Goal: Task Accomplishment & Management: Complete application form

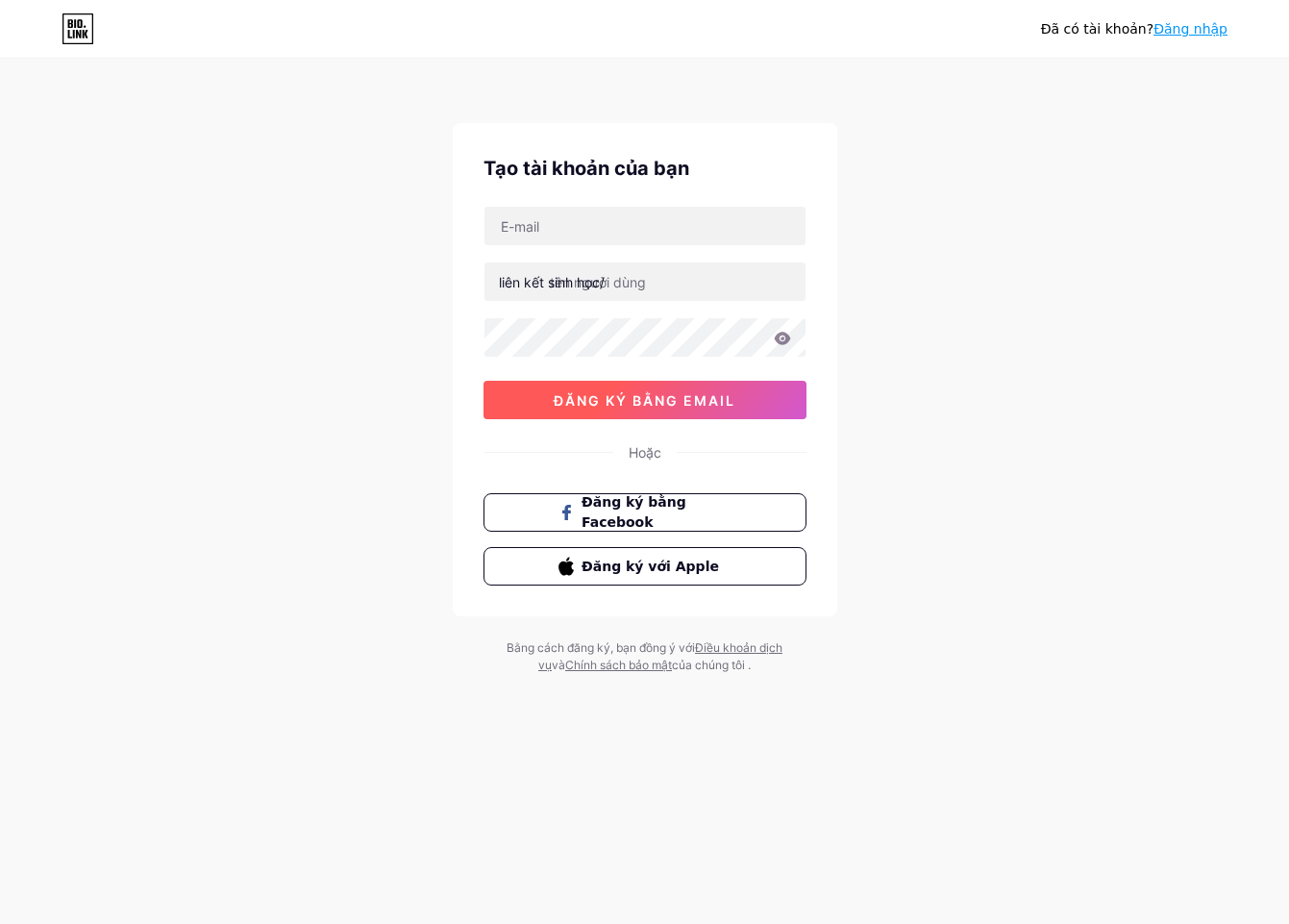
click at [670, 397] on font "đăng ký bằng email" at bounding box center [644, 401] width 182 height 17
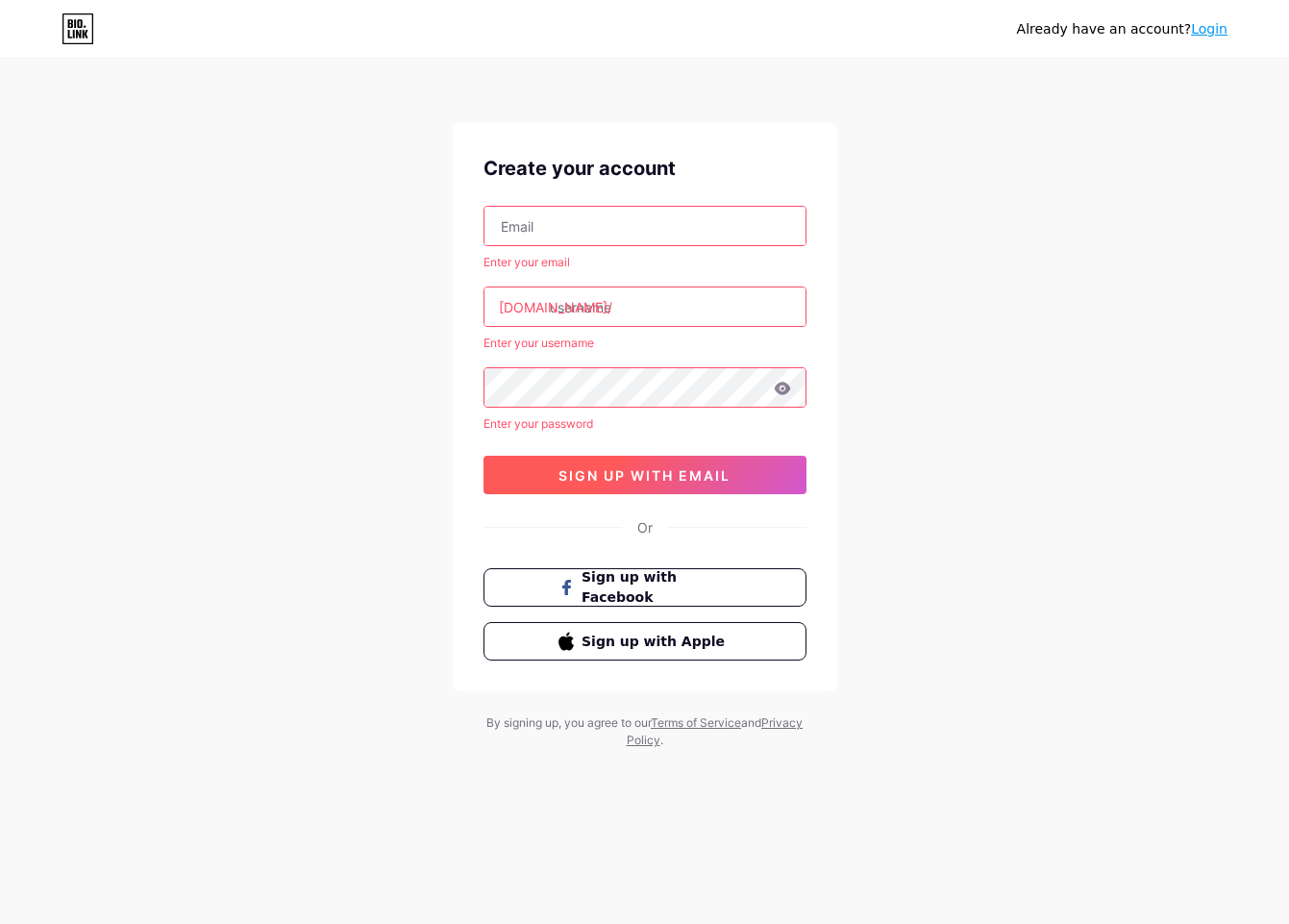
drag, startPoint x: 632, startPoint y: 231, endPoint x: 619, endPoint y: 313, distance: 83.0
click at [632, 231] on input "text" at bounding box center [645, 226] width 321 height 38
click at [595, 473] on span "sign up with email" at bounding box center [644, 475] width 172 height 17
click at [559, 234] on input "text" at bounding box center [645, 226] width 321 height 38
type input "[EMAIL_ADDRESS][DOMAIN_NAME]"
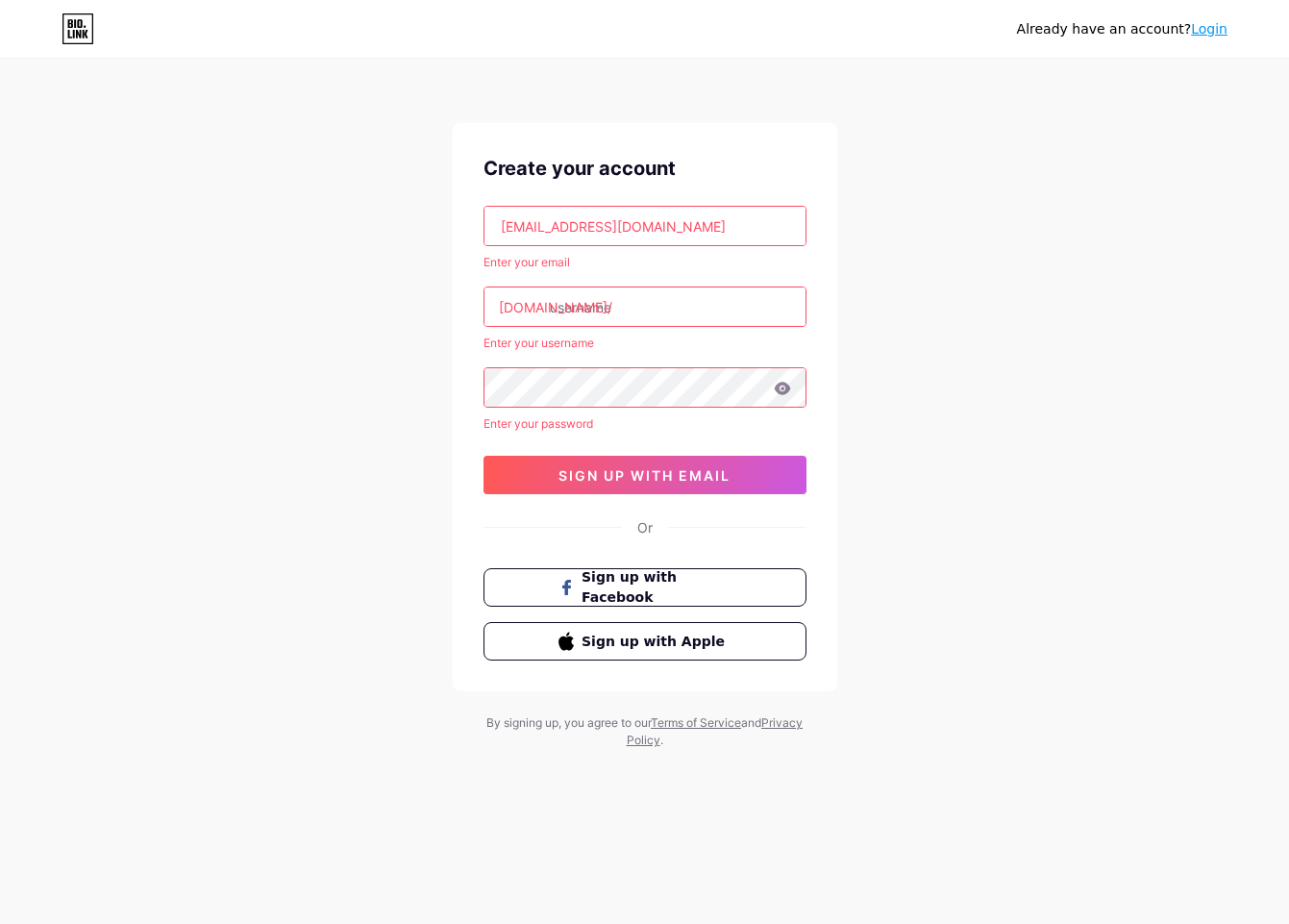
click at [601, 322] on input "text" at bounding box center [645, 306] width 321 height 38
paste input "vk8bett"
type input "vk8bett"
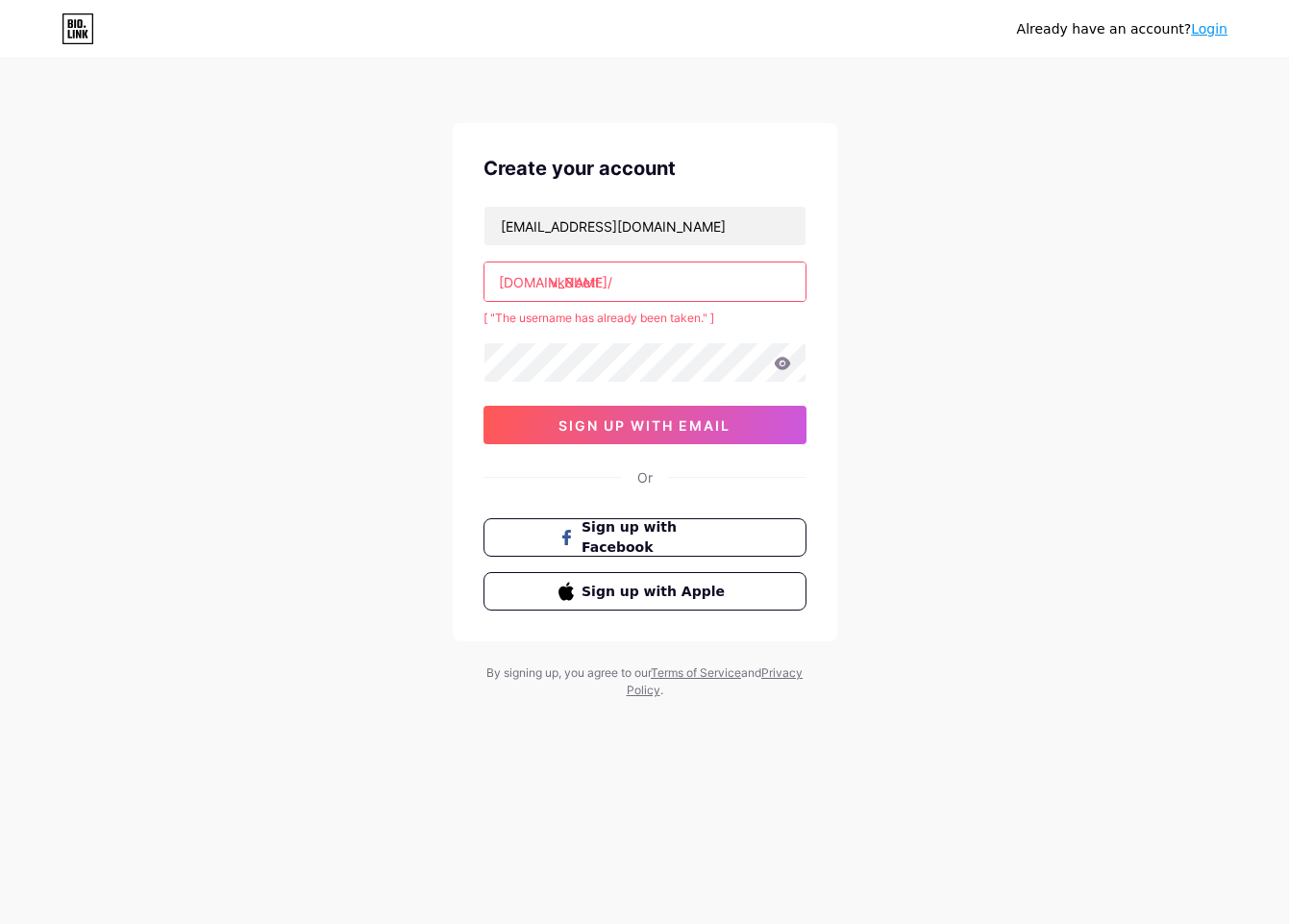
click at [689, 284] on input "vk8bett" at bounding box center [645, 281] width 321 height 38
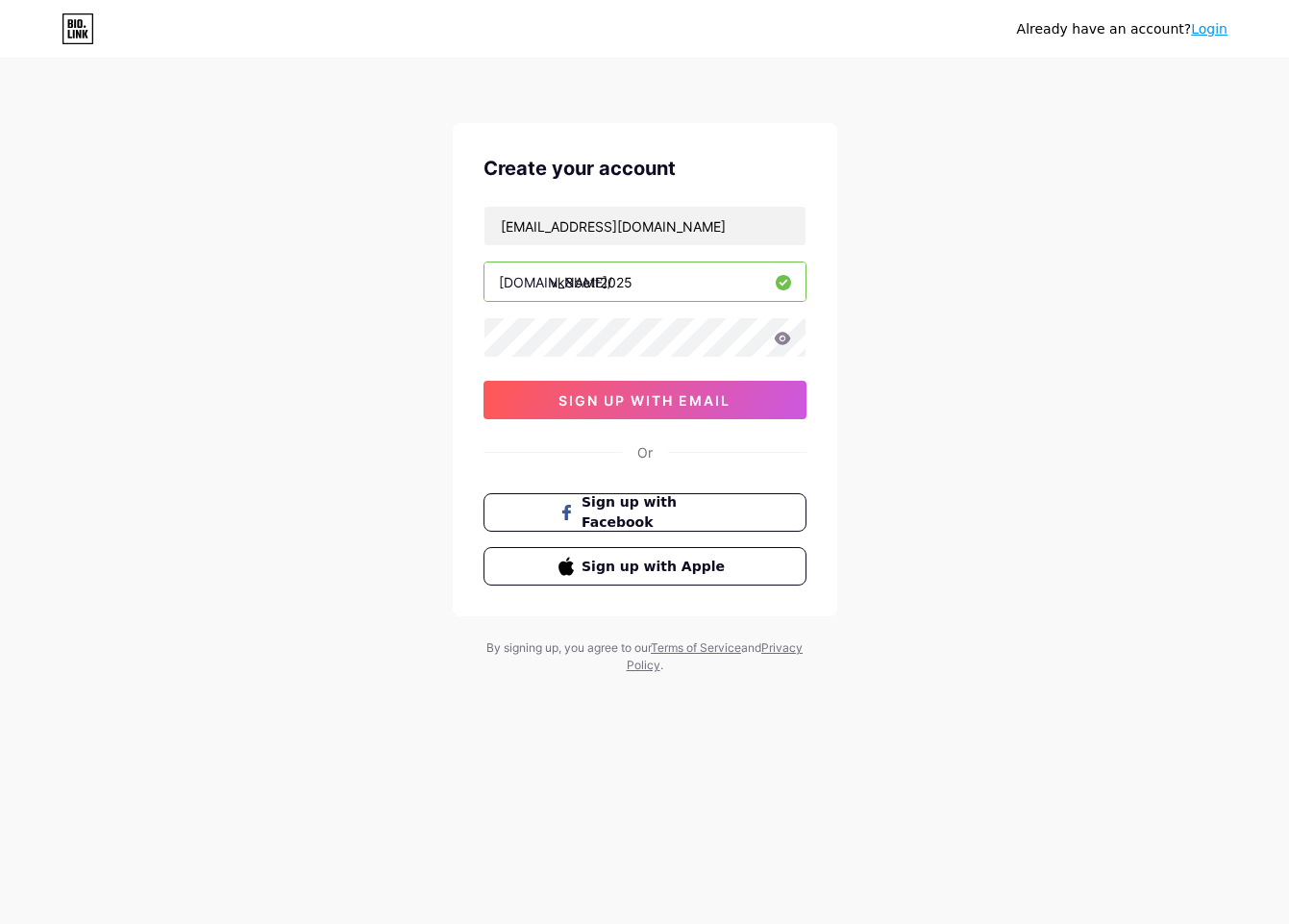
type input "vk8bett2025"
click at [678, 409] on button "sign up with email" at bounding box center [645, 400] width 323 height 38
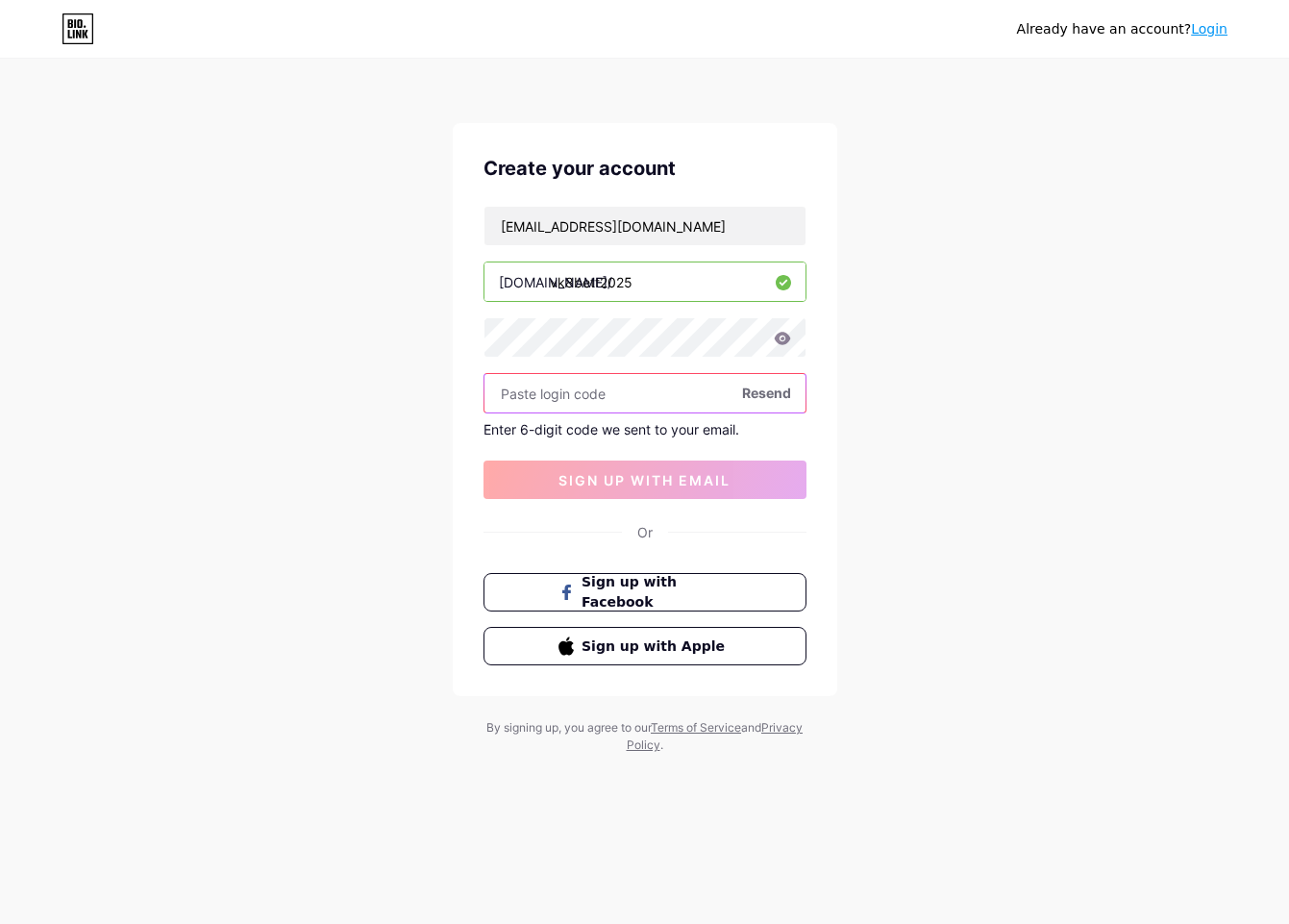
paste input "930998"
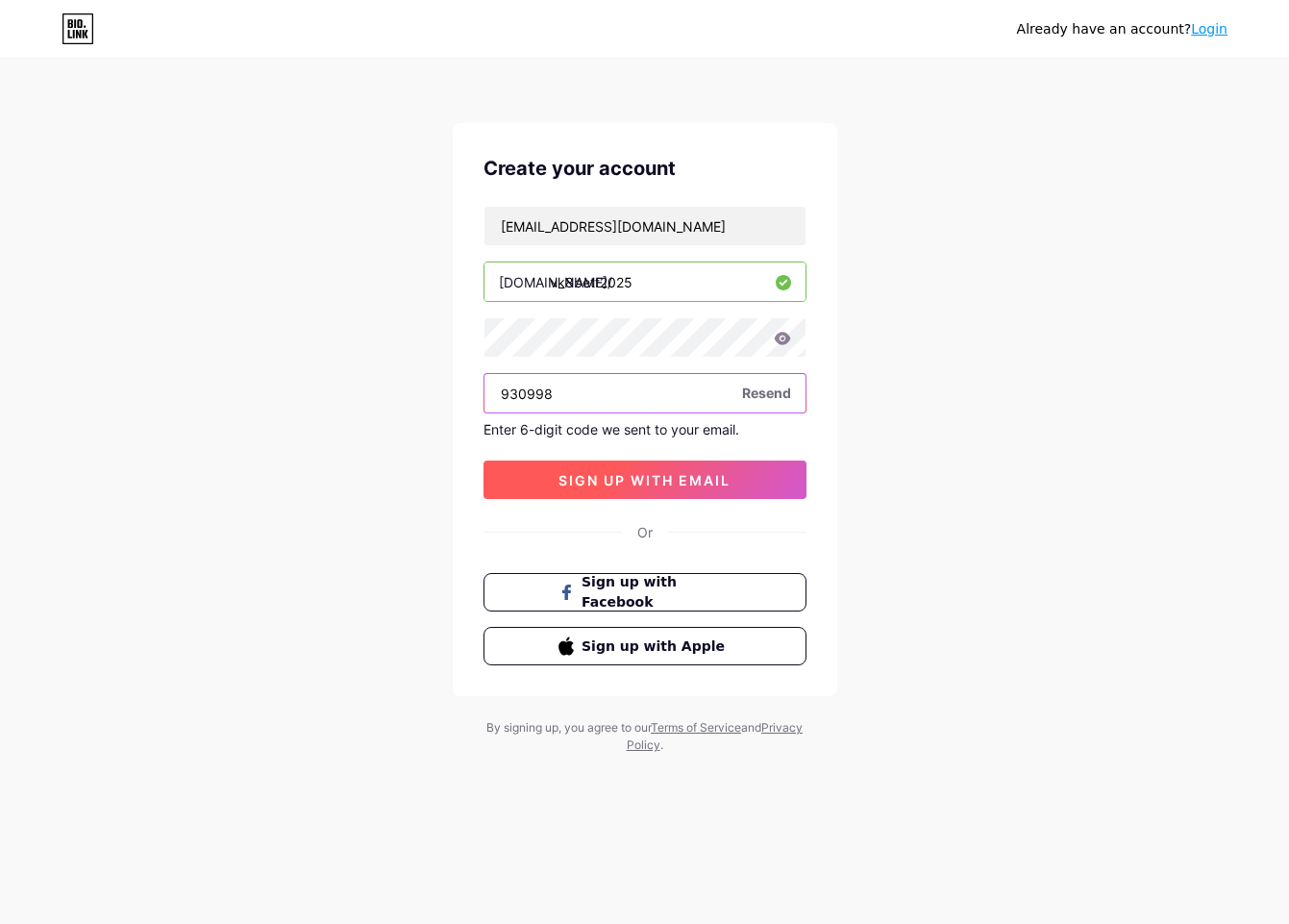
type input "930998"
click at [636, 476] on span "sign up with email" at bounding box center [644, 480] width 172 height 17
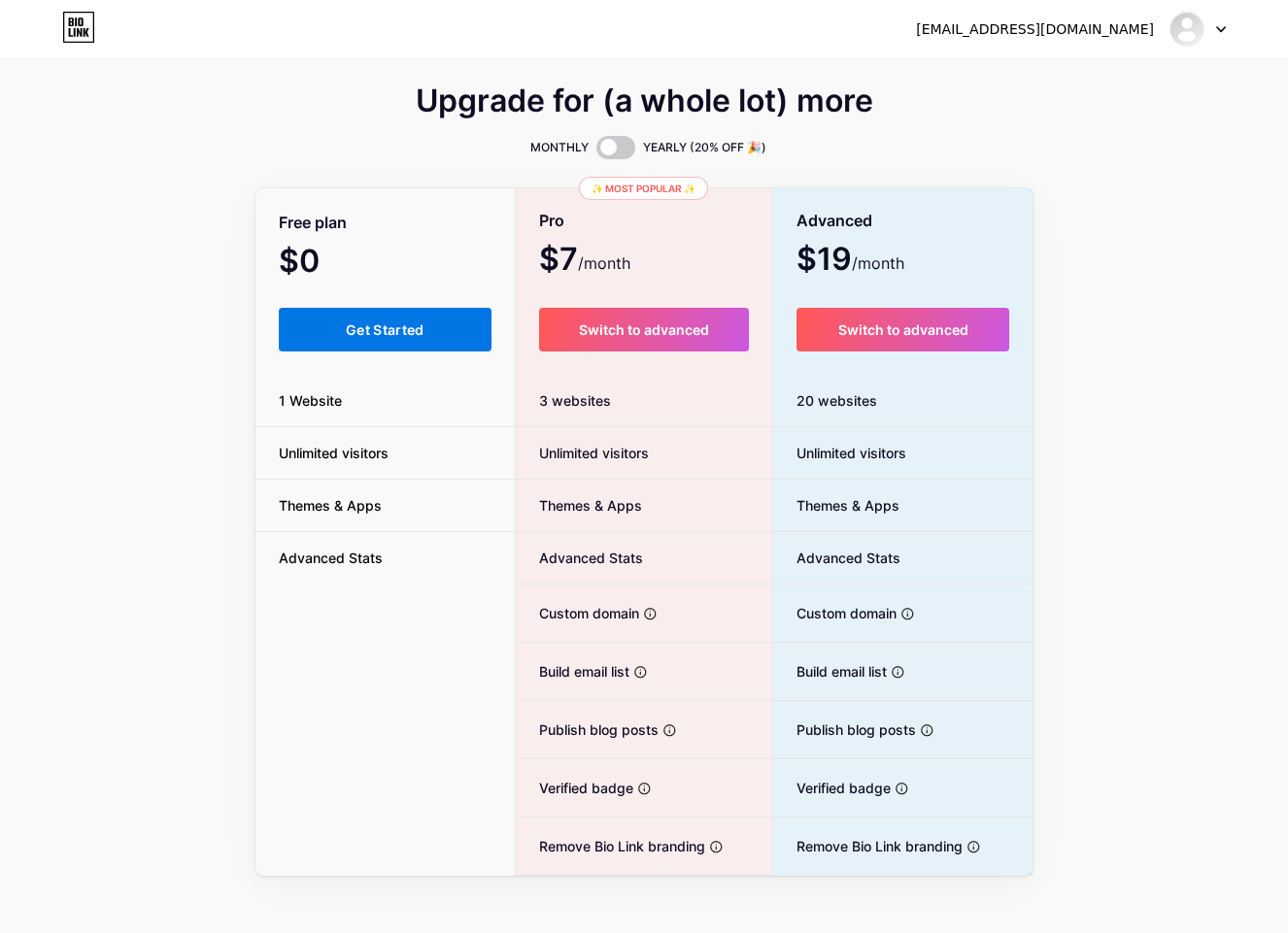
click at [390, 337] on span "Get Started" at bounding box center [385, 329] width 78 height 17
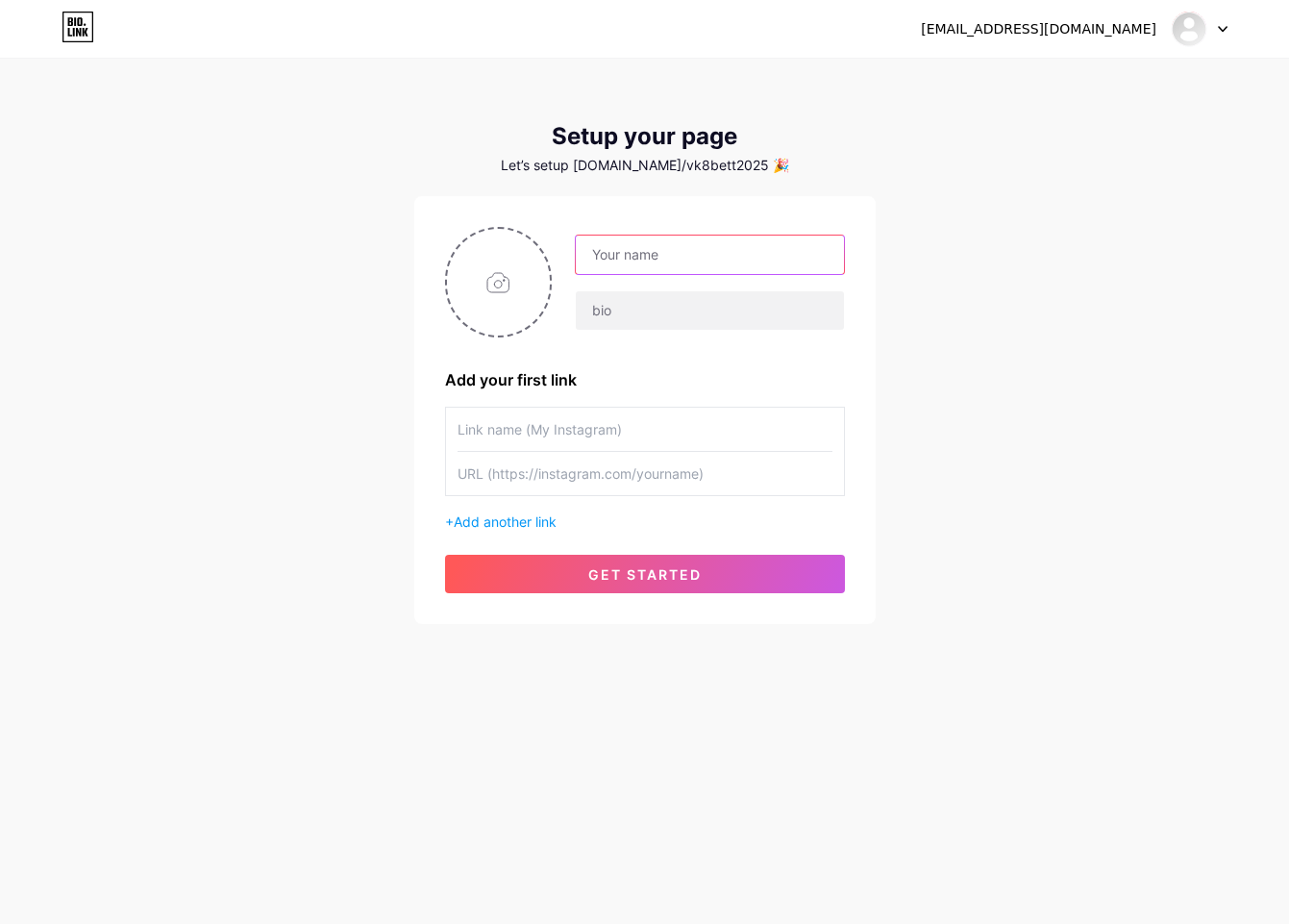
click at [692, 255] on input "text" at bounding box center [710, 254] width 267 height 38
click at [698, 243] on input "text" at bounding box center [710, 254] width 267 height 38
paste input "vk8bett"
click at [618, 255] on input "vk8bett" at bounding box center [710, 254] width 267 height 38
click at [660, 258] on input "vk8 bett" at bounding box center [710, 254] width 267 height 38
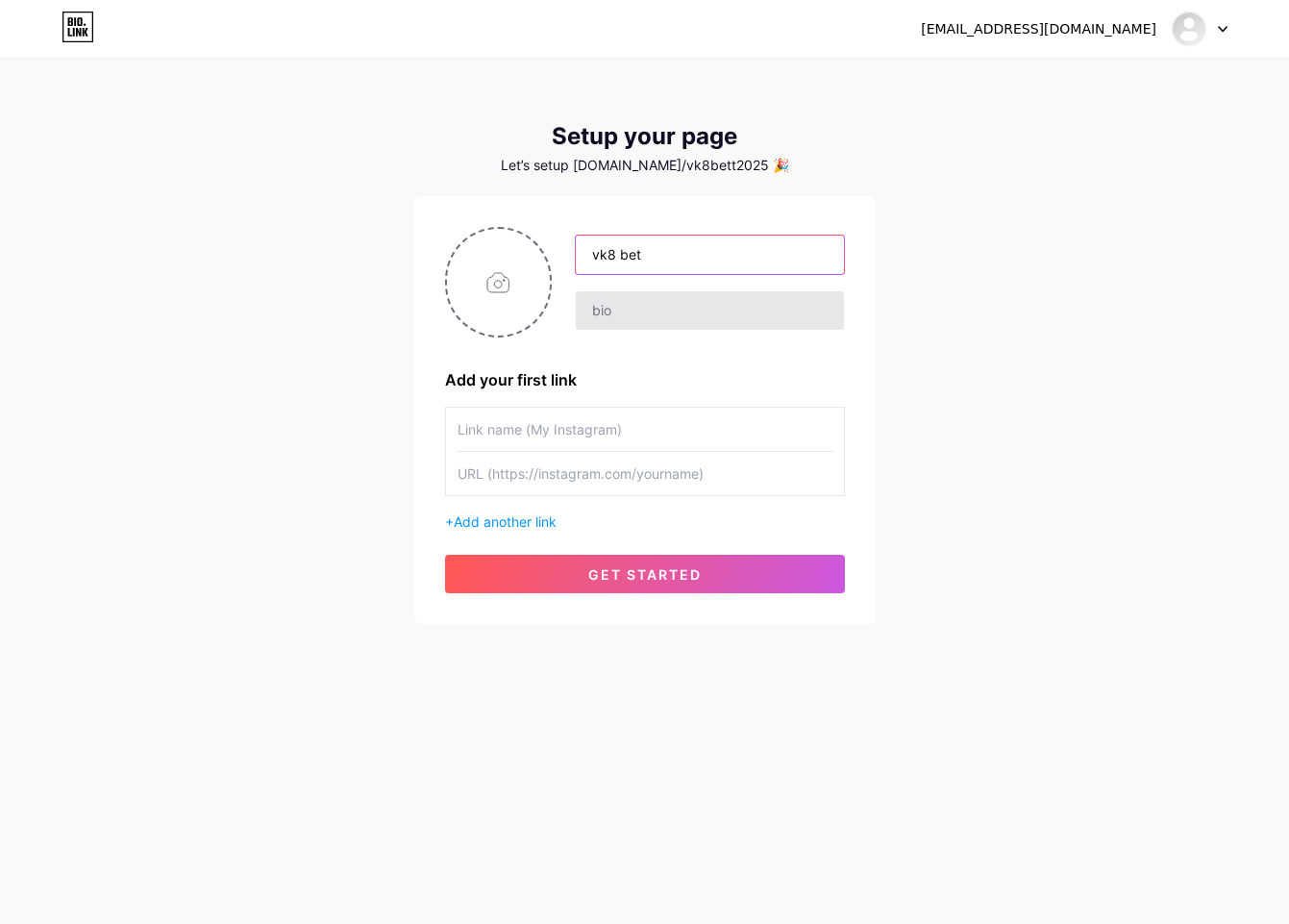
type input "vk8 bet"
click at [638, 295] on input "text" at bounding box center [710, 310] width 267 height 38
click at [669, 320] on input "text" at bounding box center [710, 310] width 267 height 38
paste input "lিiে4 d্sাaিcো – 3742 aাeেs doিeিt়াi ut়েlaাet, £30 dোmাa eাaি miুv qিnে0 e্uা…"
click at [674, 321] on input "text" at bounding box center [710, 310] width 267 height 38
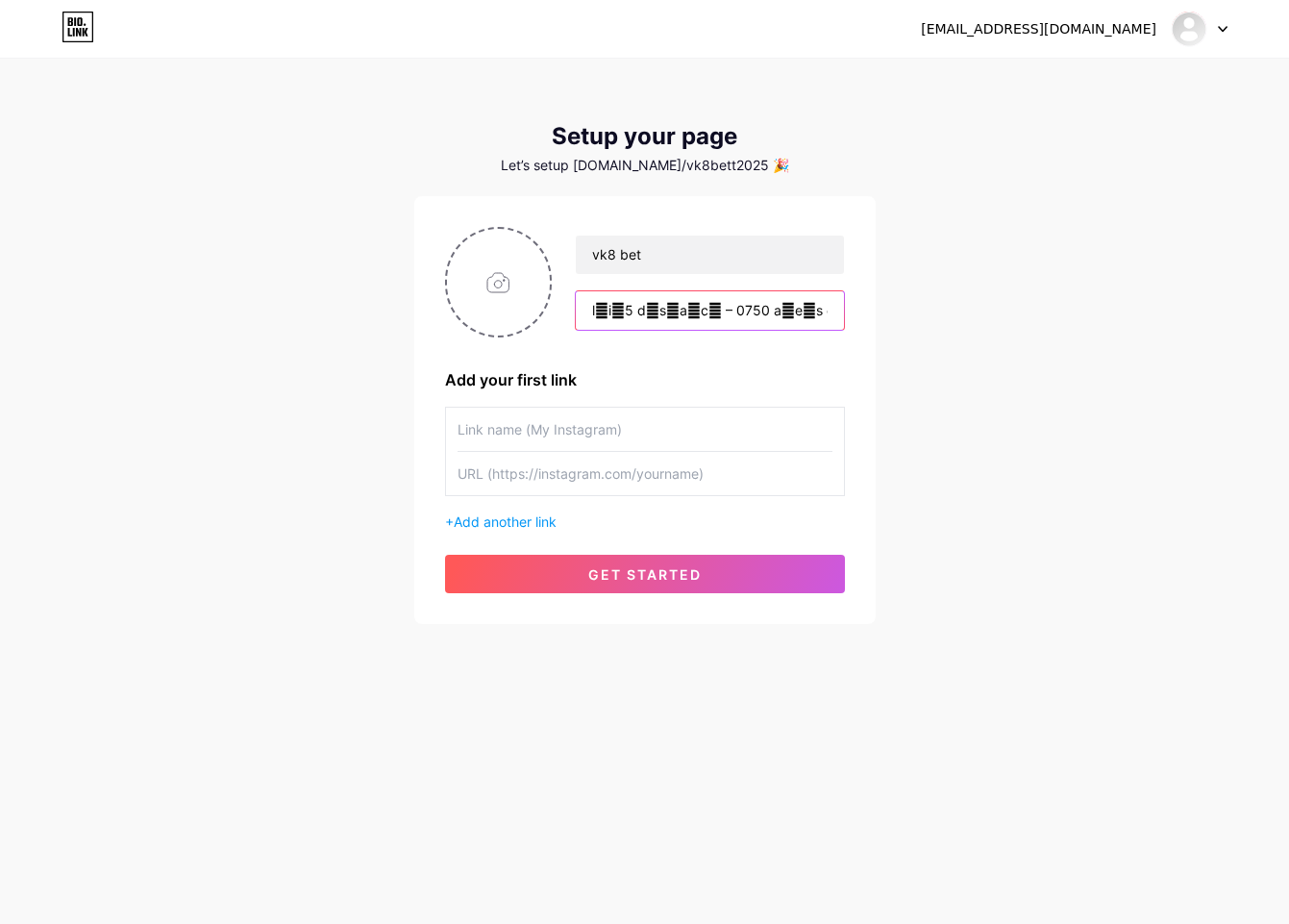
paste input "#VK8Casino #VK8UK #অনলাইনক্যাসিনো #VK8Official #VK8Betting #VK8Bet"
type input "#VK8Casino #VK8UK #অনলাইনক্যাসিনো #VK8Official #VK8Betting #VK8Bet"
click at [488, 300] on input "file" at bounding box center [499, 282] width 104 height 107
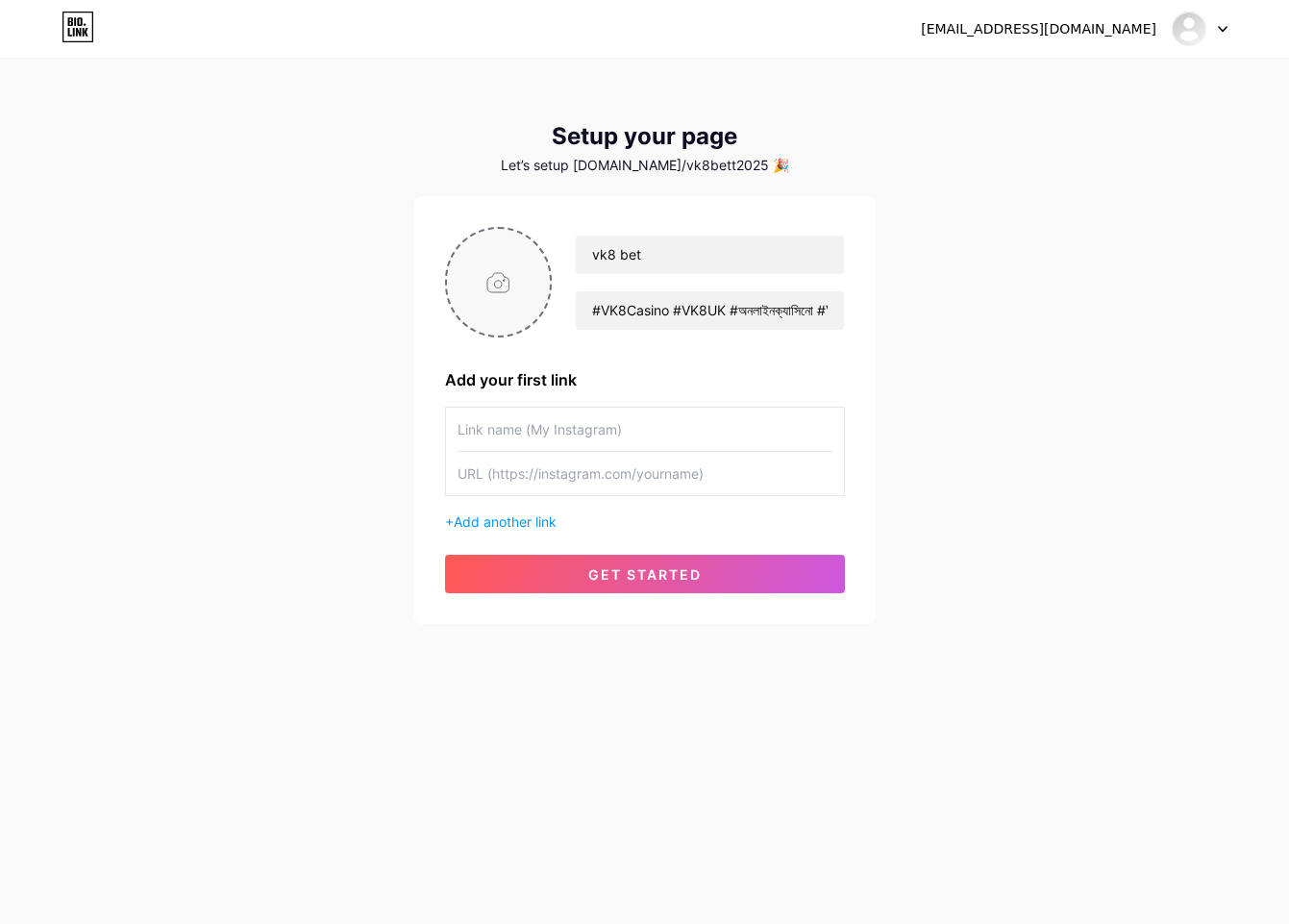
type input "C:\fakepath\new.png"
click at [599, 476] on input "text" at bounding box center [645, 473] width 375 height 43
paste input "[URL][DOMAIN_NAME]"
type input "[URL][DOMAIN_NAME]"
click at [507, 527] on span "Add another link" at bounding box center [505, 521] width 103 height 17
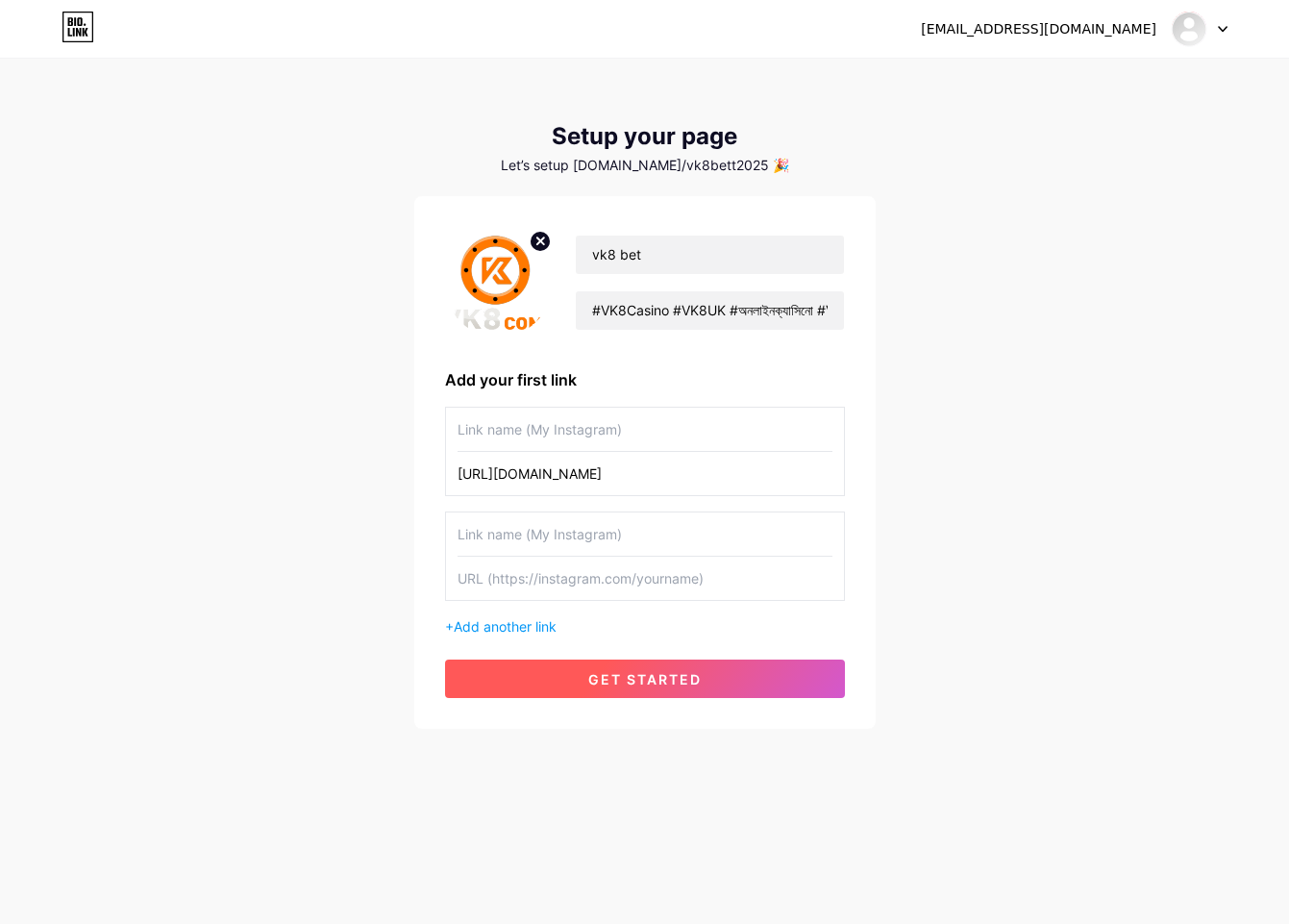
click at [542, 670] on button "get started" at bounding box center [644, 679] width 400 height 38
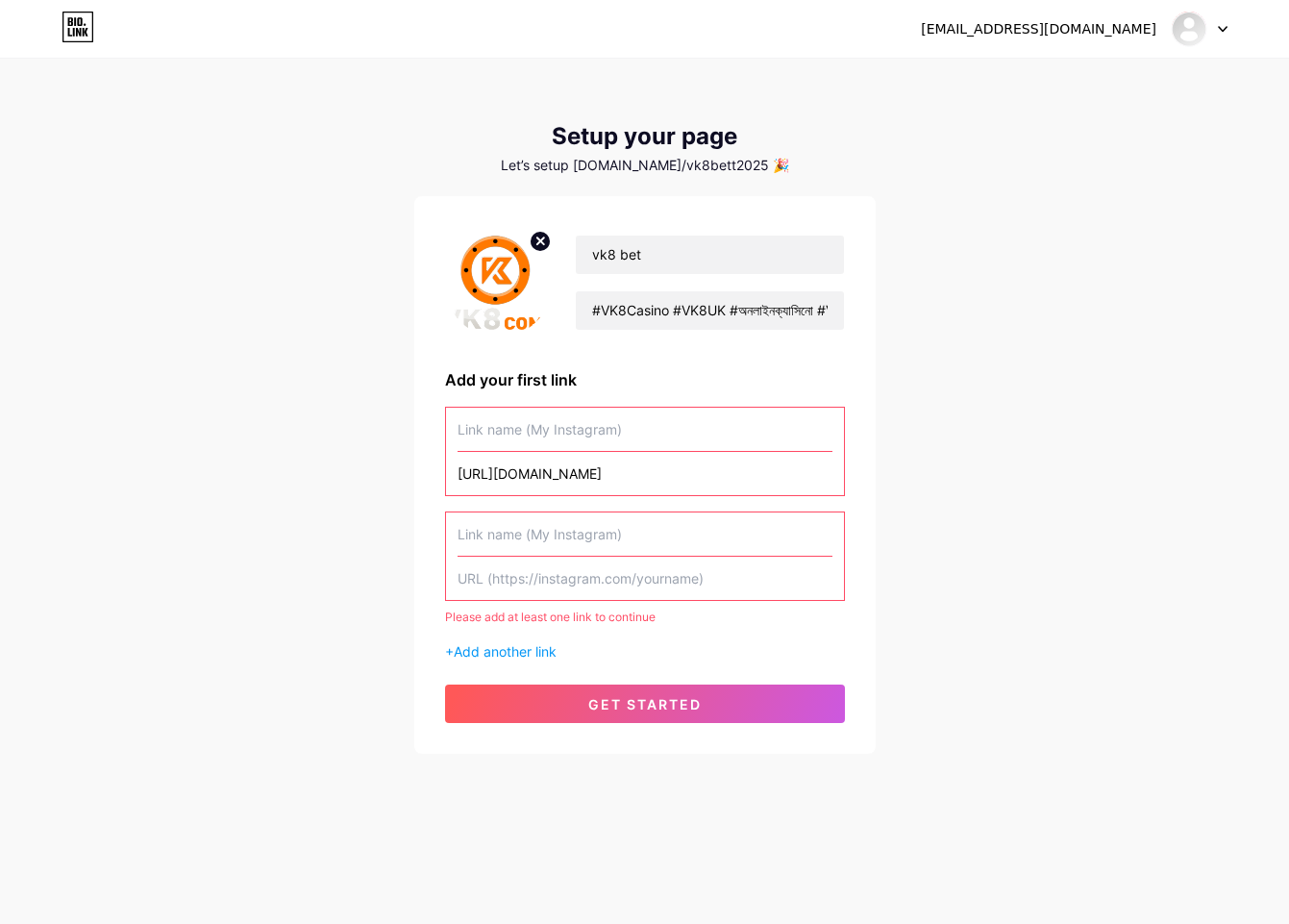
click at [555, 430] on input "text" at bounding box center [645, 429] width 375 height 43
paste input "vk8bett"
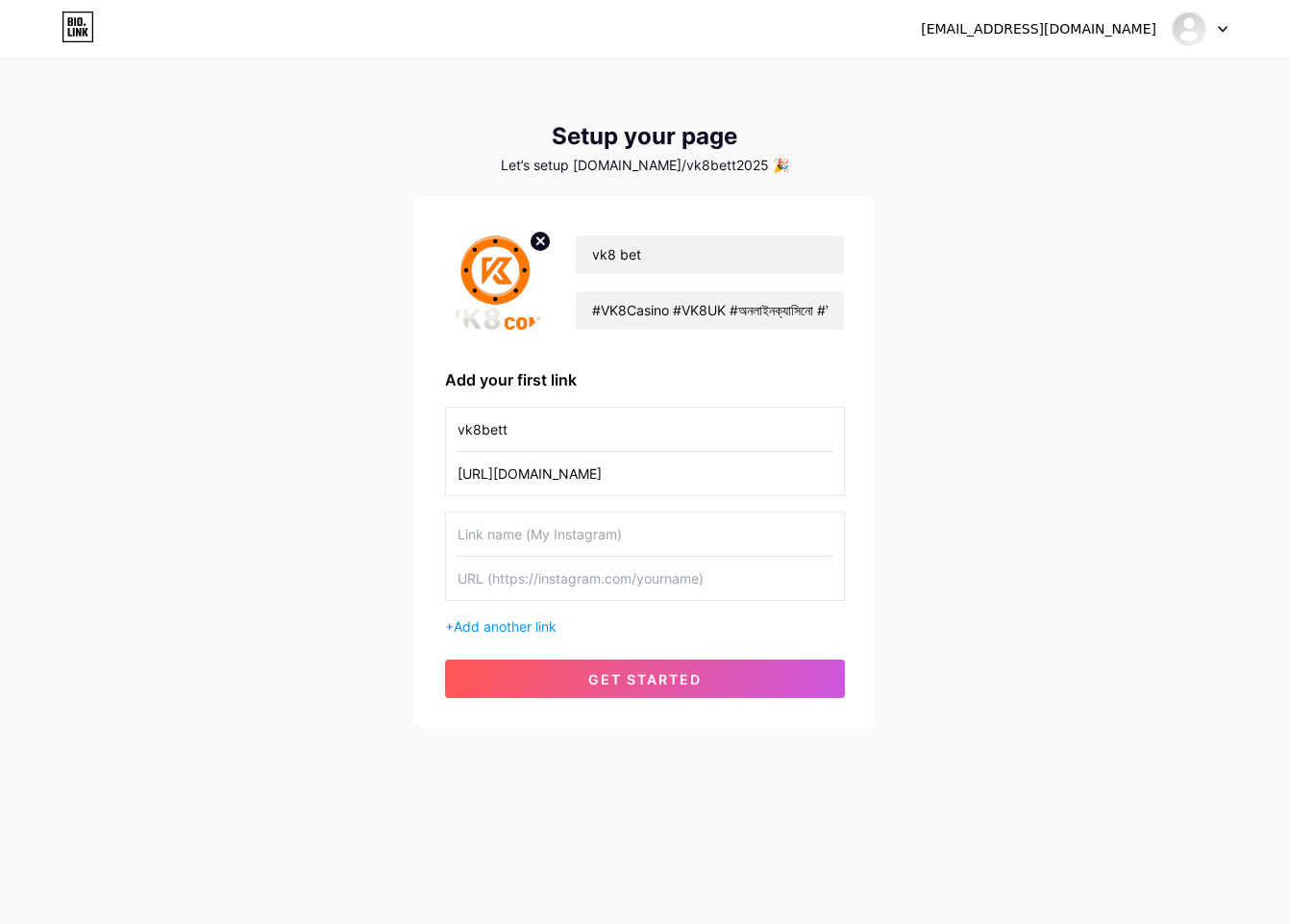
type input "vk8bett"
click at [487, 557] on input "text" at bounding box center [645, 578] width 375 height 43
click at [502, 533] on input "text" at bounding box center [645, 534] width 375 height 43
click at [534, 671] on button "get started" at bounding box center [644, 679] width 400 height 38
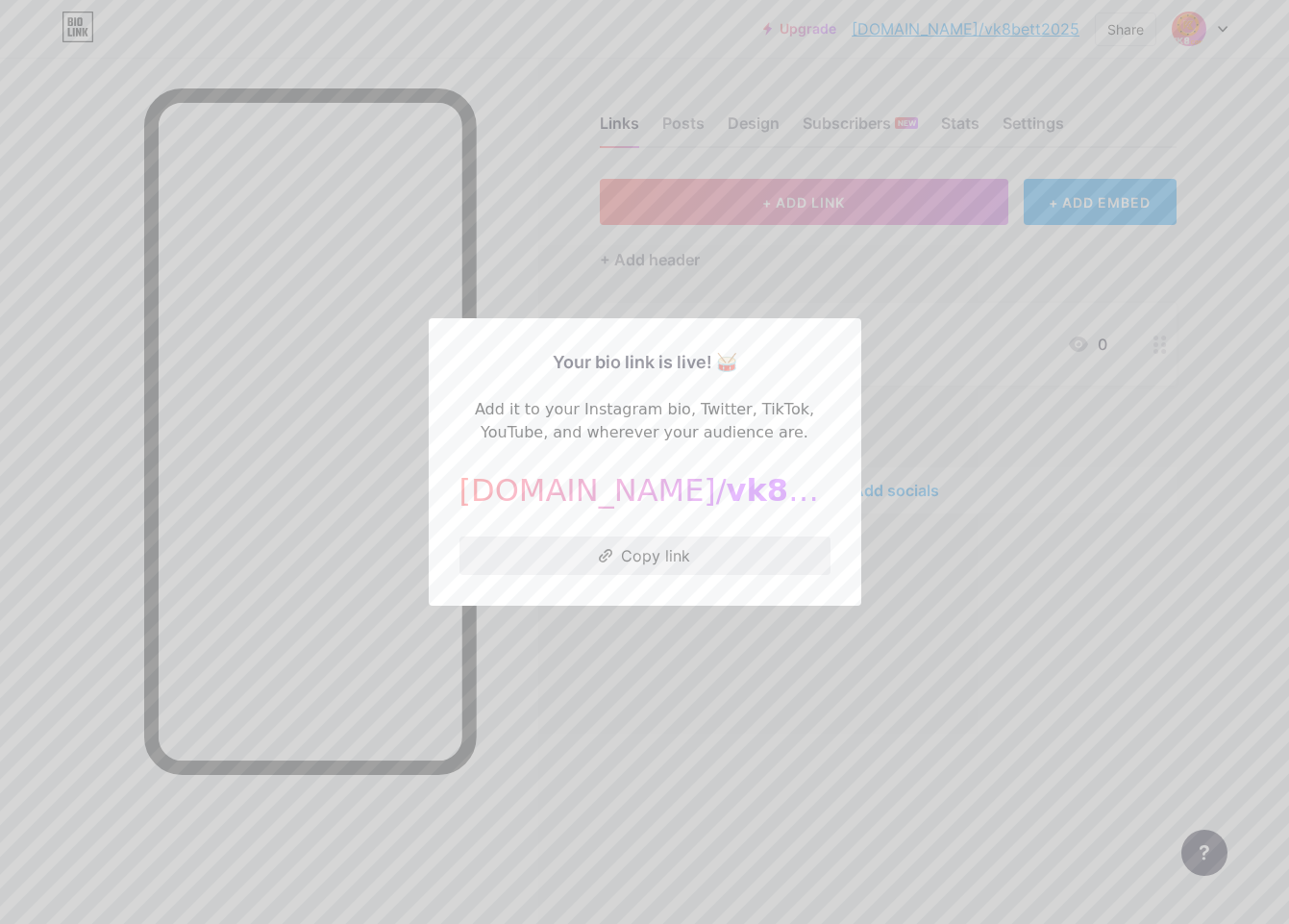
click at [680, 560] on button "Copy link" at bounding box center [645, 555] width 371 height 38
click at [626, 686] on div at bounding box center [644, 462] width 1289 height 924
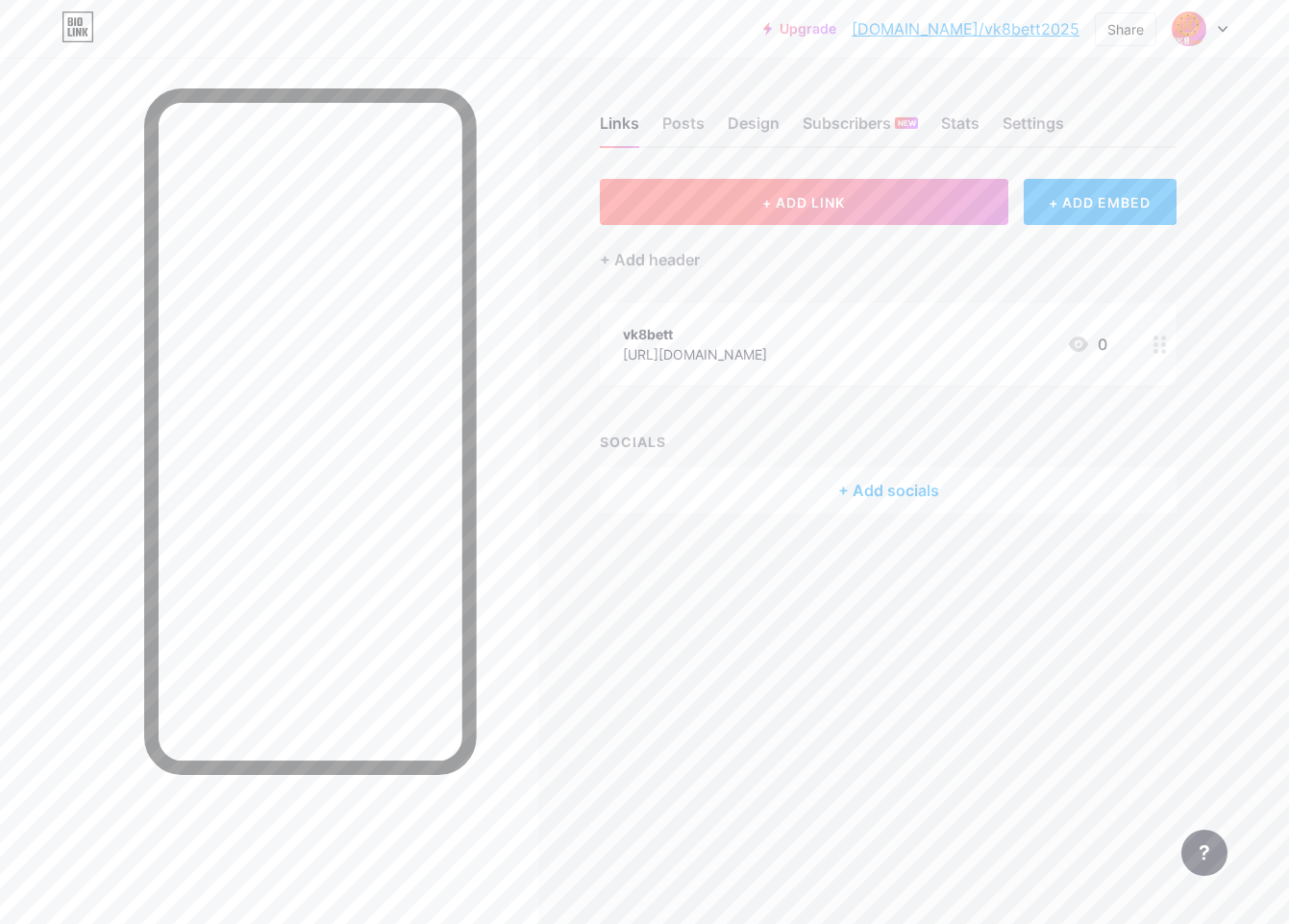
click at [852, 208] on button "+ ADD LINK" at bounding box center [804, 201] width 408 height 46
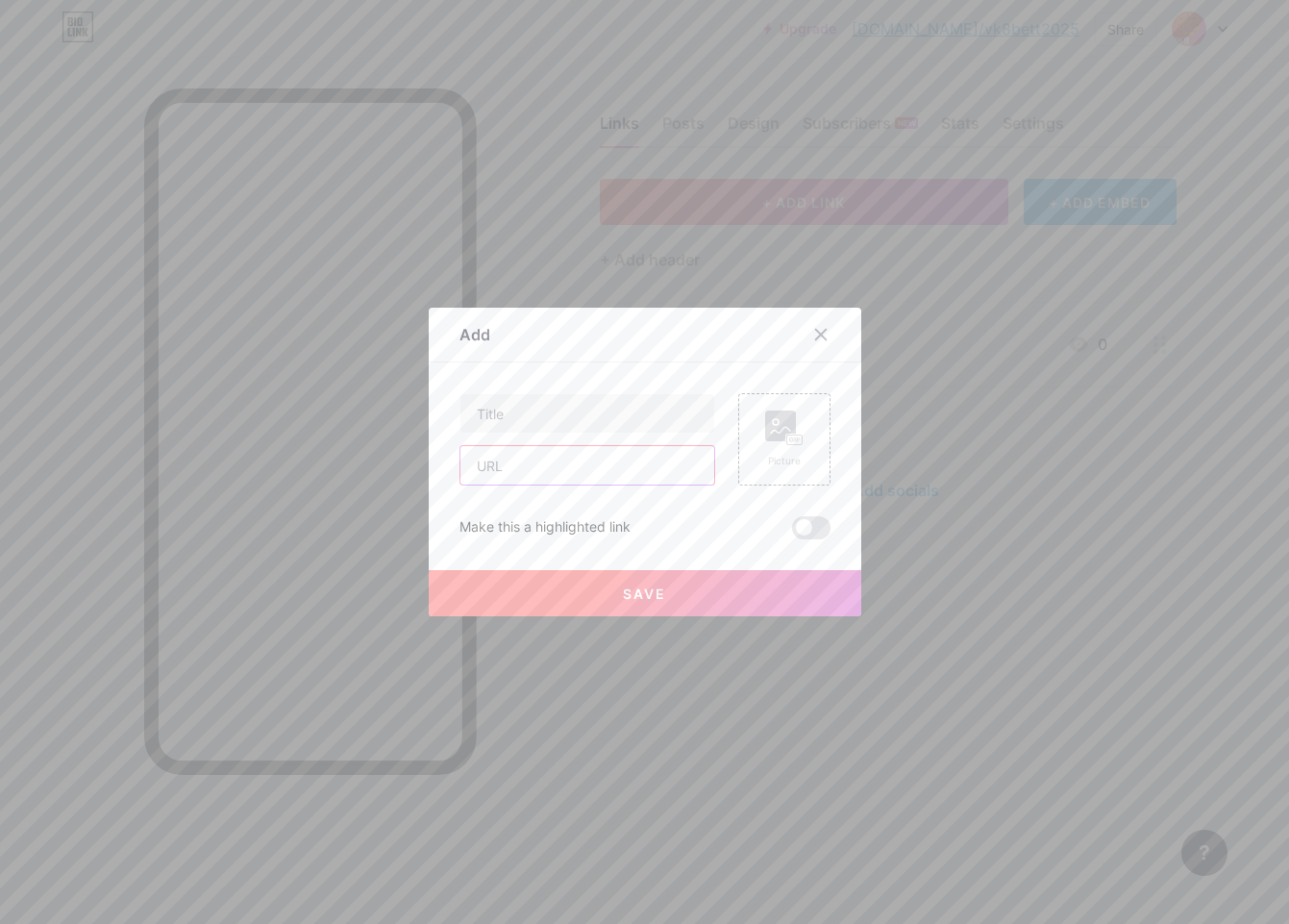
click at [568, 474] on input "text" at bounding box center [587, 464] width 254 height 38
paste input "[URL][DOMAIN_NAME]"
click at [473, 466] on input "[URL][DOMAIN_NAME]" at bounding box center [587, 464] width 254 height 38
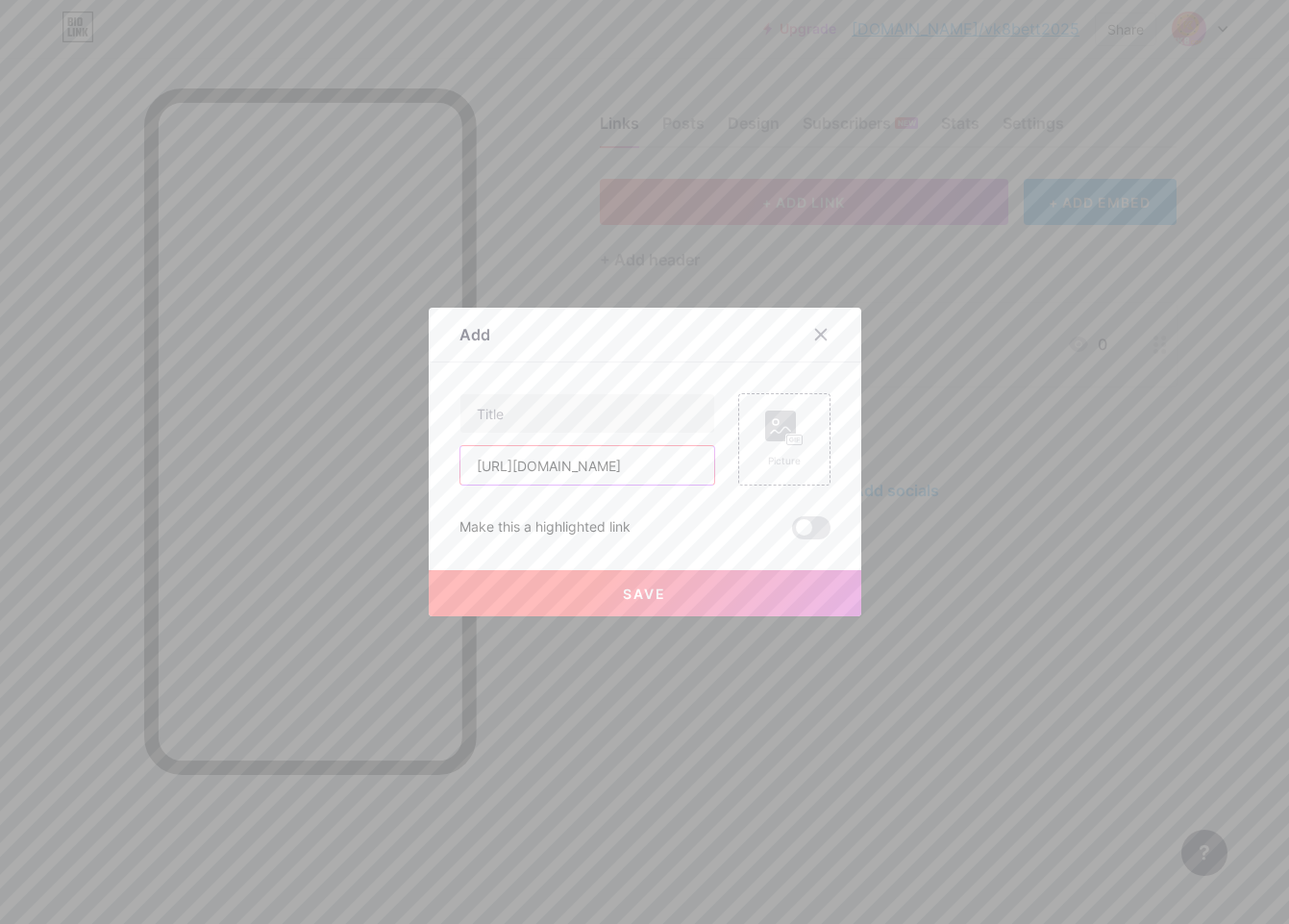
click at [473, 466] on input "[URL][DOMAIN_NAME]" at bounding box center [587, 464] width 254 height 38
type input "[URL][DOMAIN_NAME]"
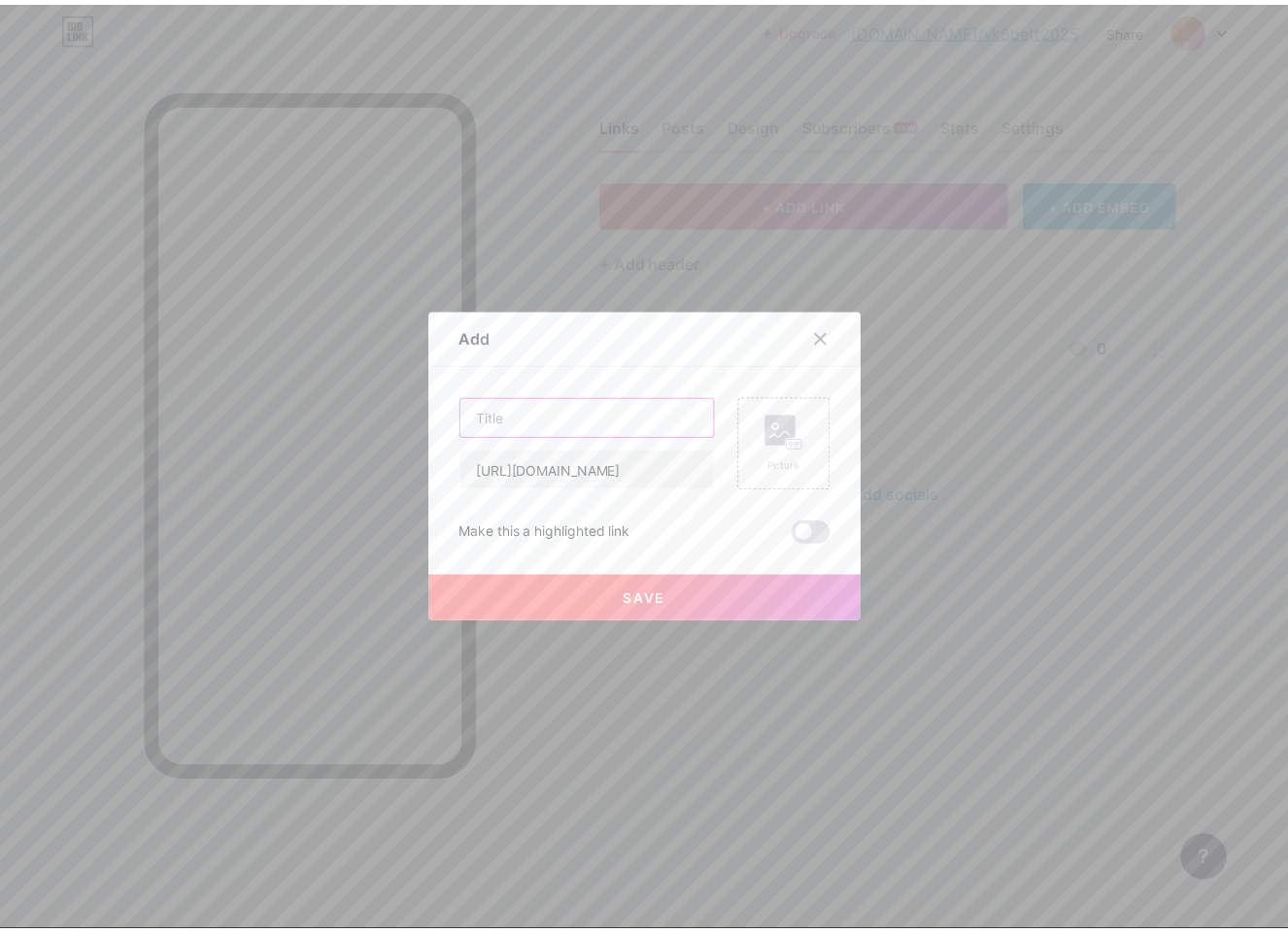
scroll to position [0, 0]
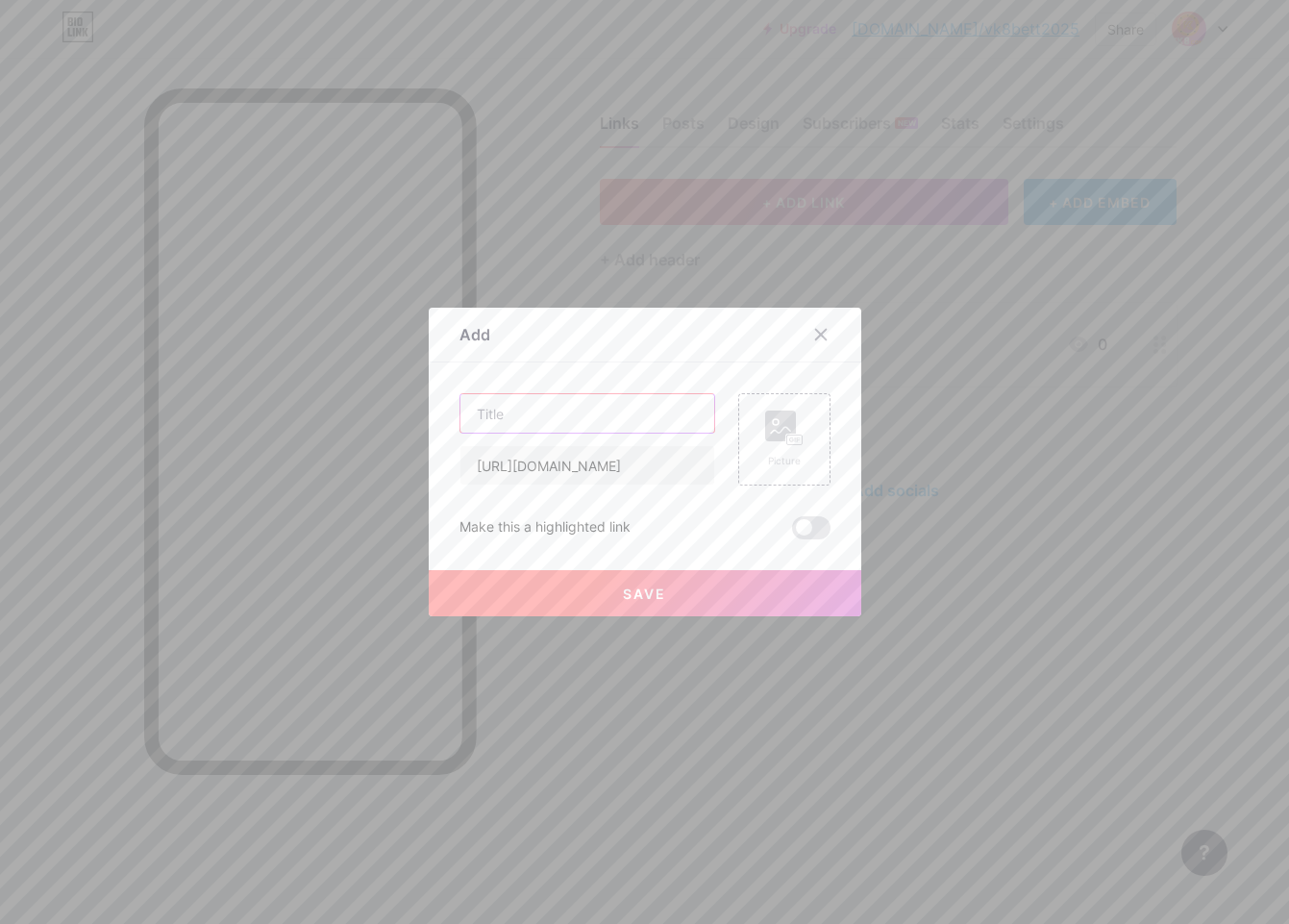
click at [504, 417] on input "text" at bounding box center [587, 412] width 254 height 38
click at [572, 462] on input "[URL][DOMAIN_NAME]" at bounding box center [587, 464] width 254 height 38
click at [566, 423] on input "text" at bounding box center [587, 412] width 254 height 38
paste input "blogger"
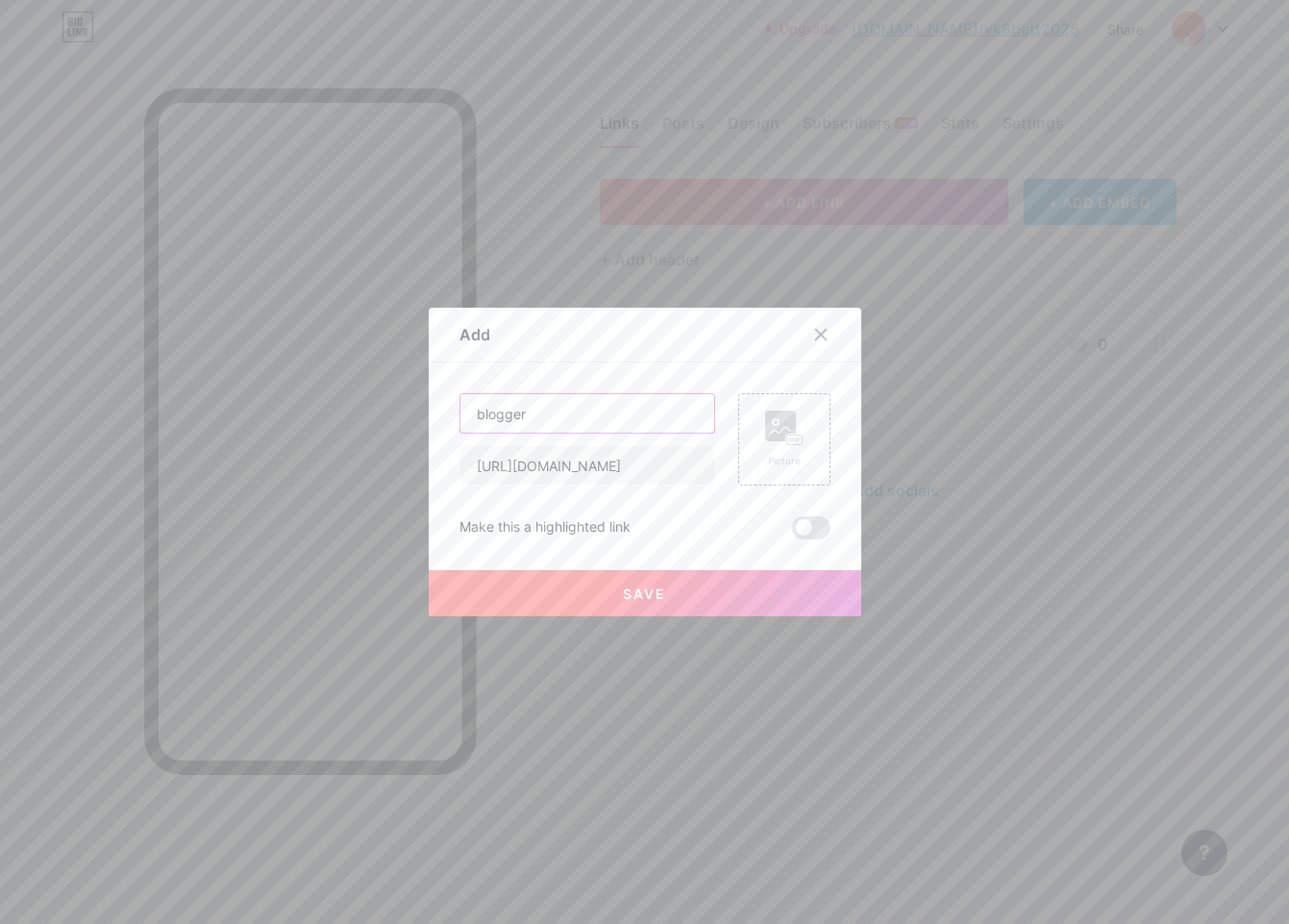
type input "blogger"
click at [644, 600] on span "Save" at bounding box center [645, 593] width 43 height 17
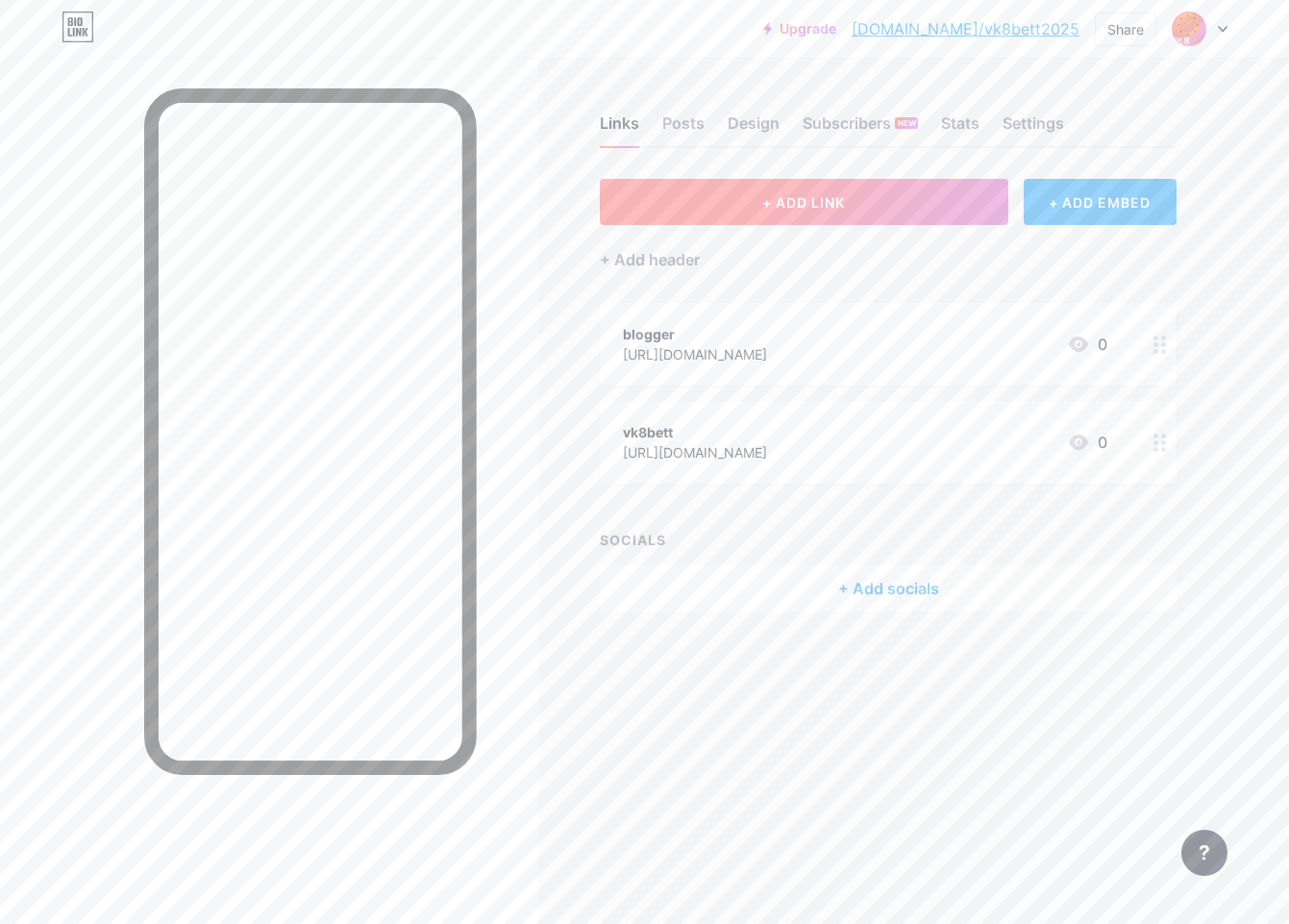
click at [791, 202] on span "+ ADD LINK" at bounding box center [804, 202] width 82 height 17
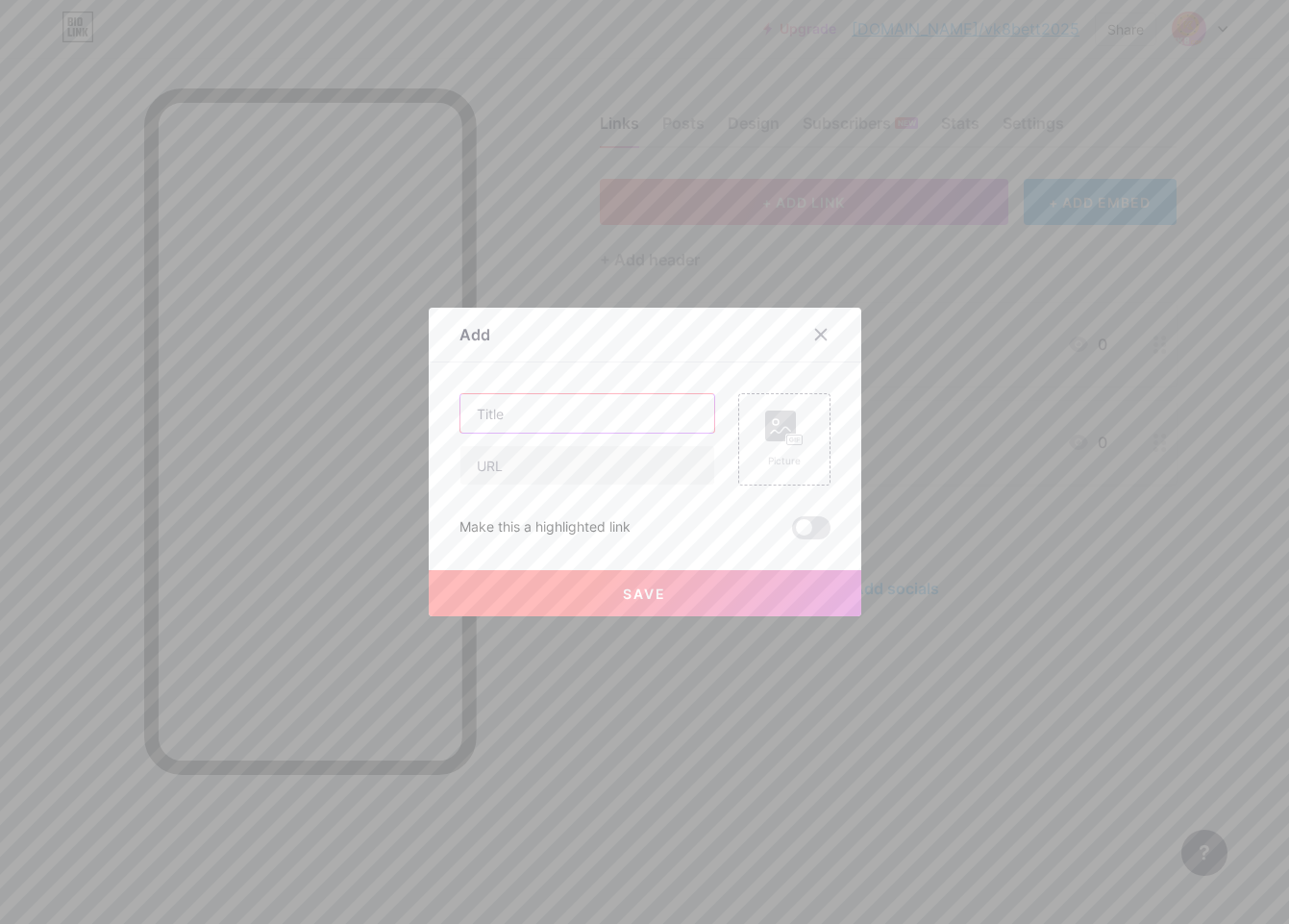
click at [592, 421] on input "text" at bounding box center [587, 412] width 254 height 38
click at [583, 463] on input "text" at bounding box center [587, 464] width 254 height 38
paste input "[URL][DOMAIN_NAME]"
type input "[URL][DOMAIN_NAME]"
click at [520, 418] on input "text" at bounding box center [587, 412] width 254 height 38
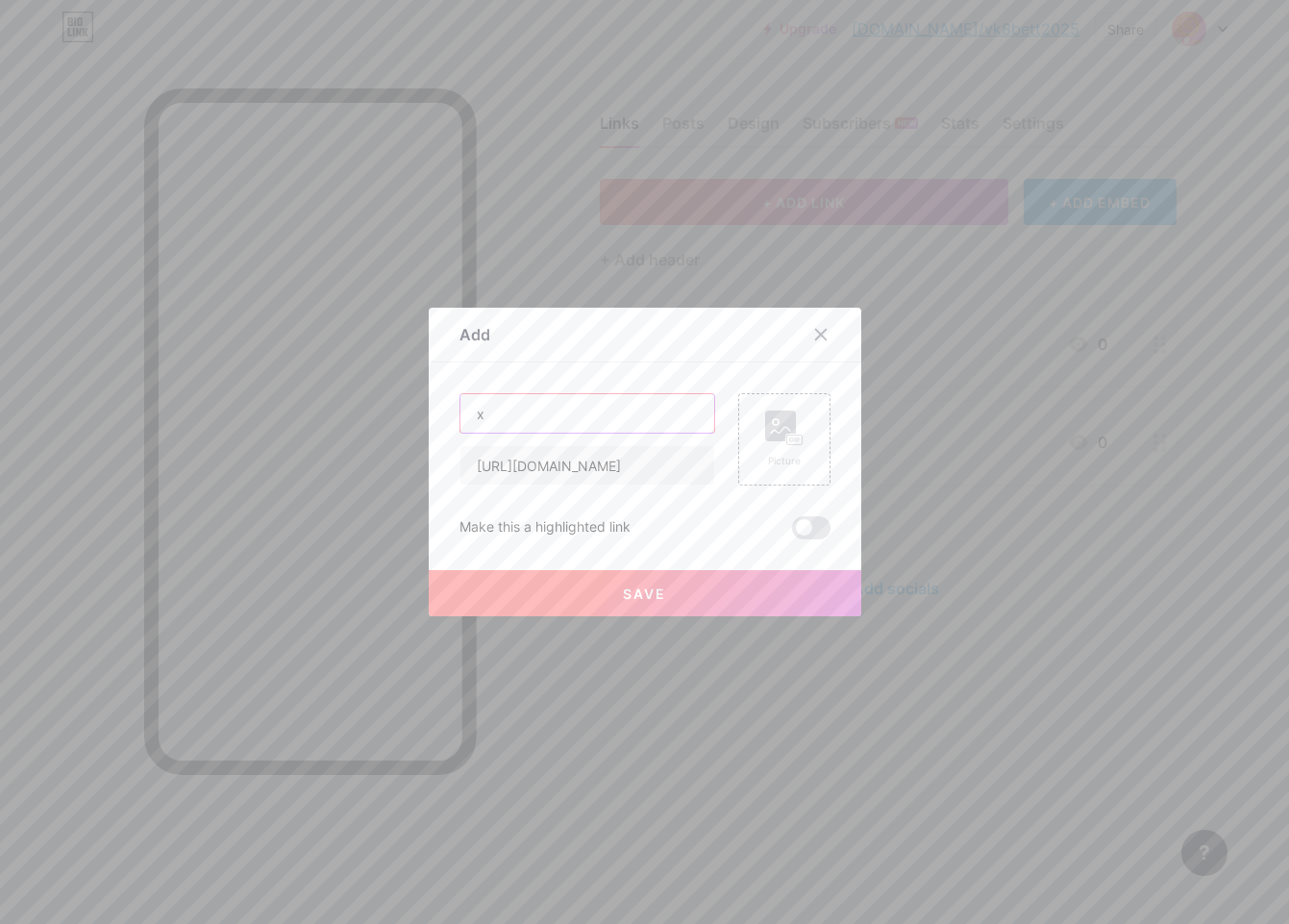
type input "x"
click at [561, 604] on button "Save" at bounding box center [645, 593] width 433 height 46
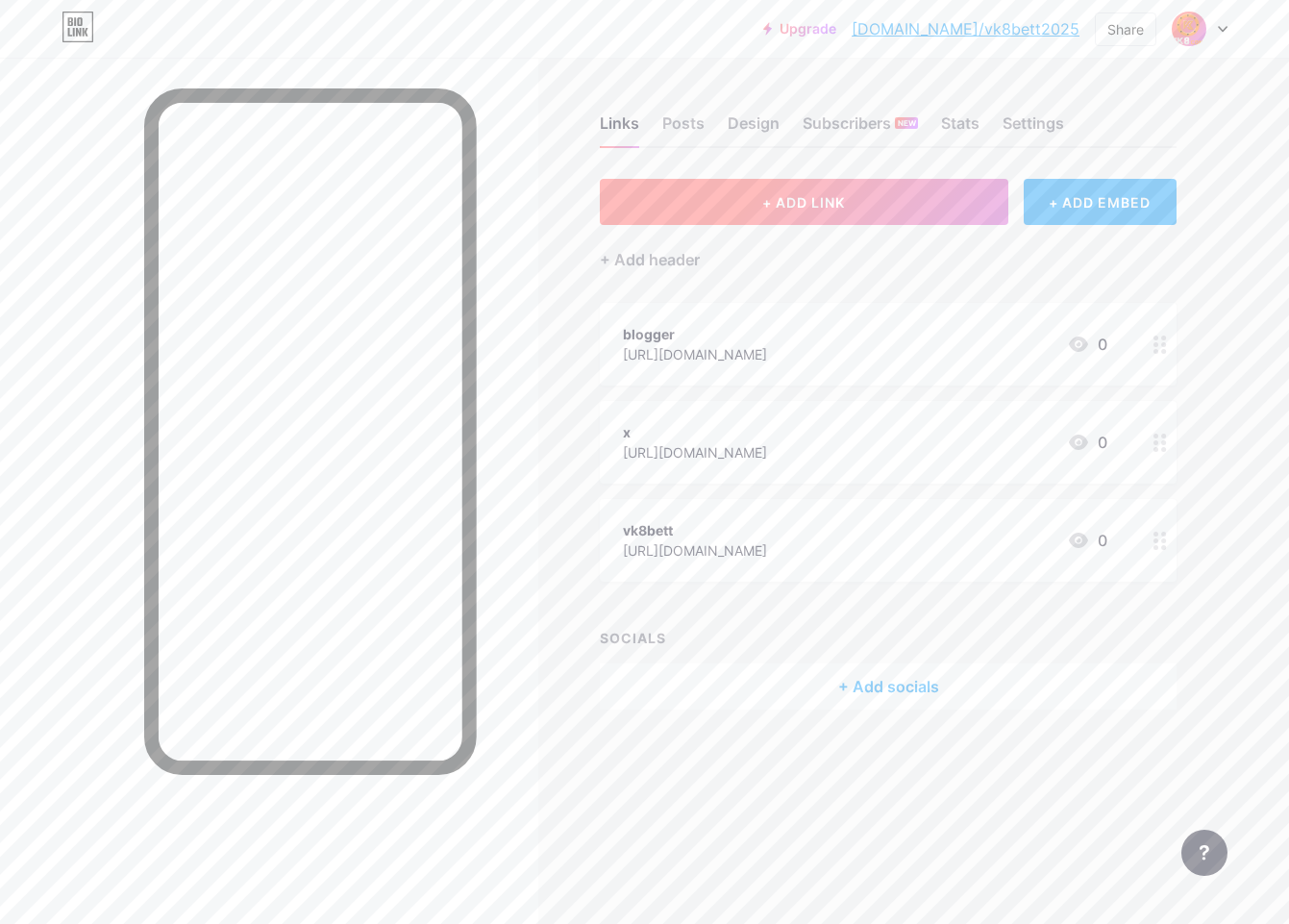
click at [790, 208] on span "+ ADD LINK" at bounding box center [804, 202] width 82 height 17
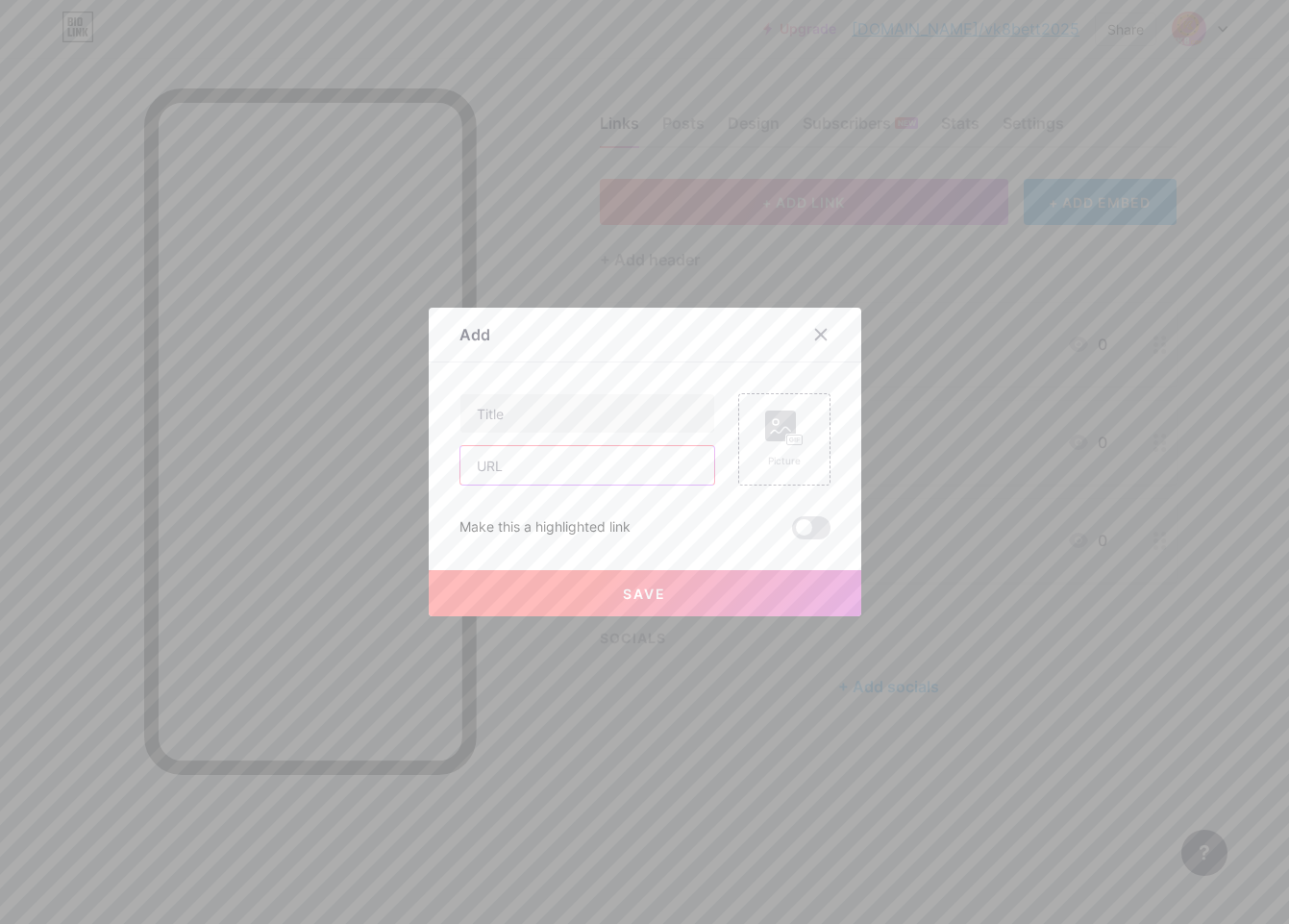
click at [580, 455] on input "text" at bounding box center [587, 464] width 254 height 38
paste input "[URL][DOMAIN_NAME]"
click at [527, 473] on input "[URL][DOMAIN_NAME]" at bounding box center [587, 464] width 254 height 38
click at [566, 468] on input "[URL][DOMAIN_NAME]" at bounding box center [587, 464] width 254 height 38
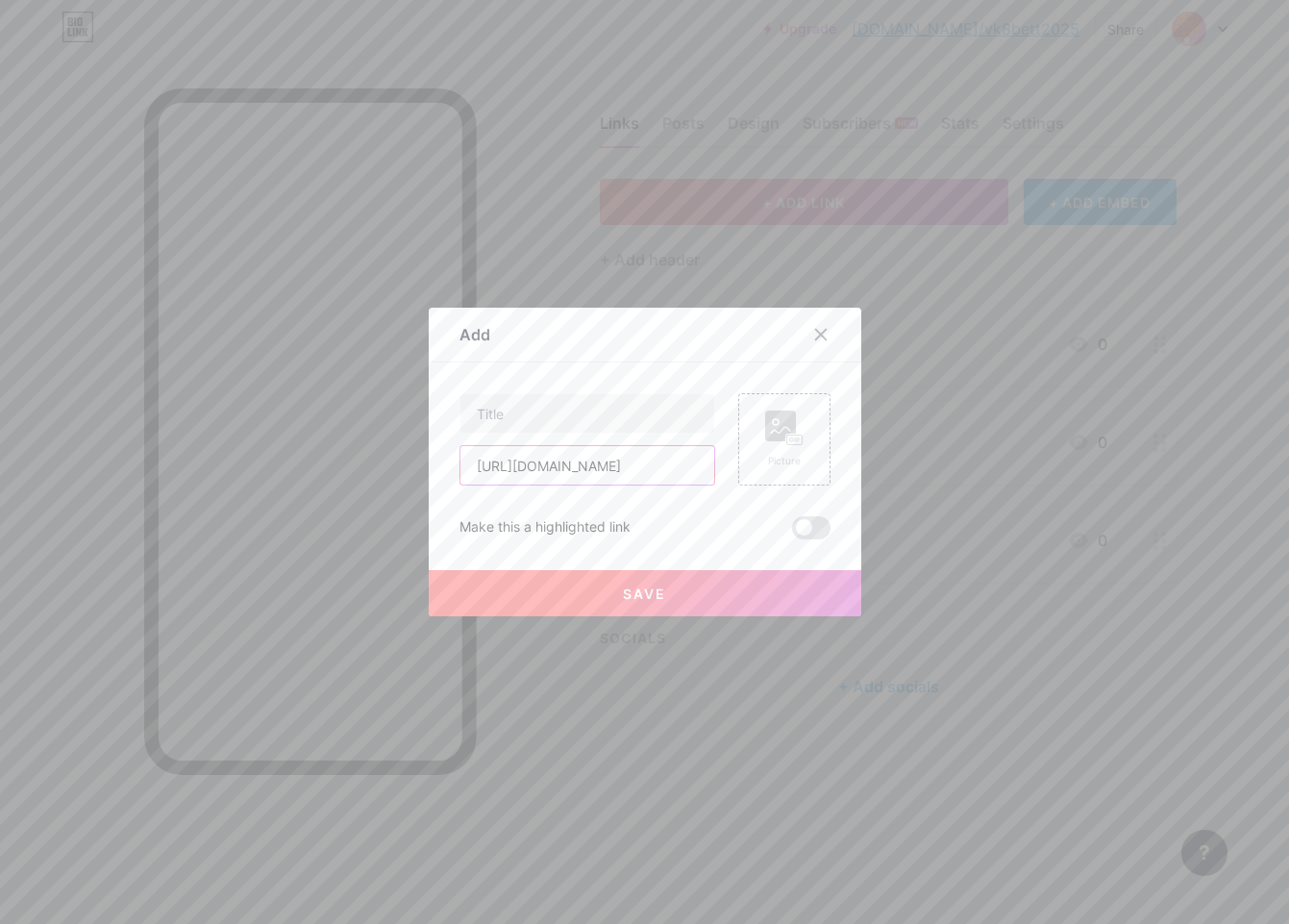
click at [532, 469] on input "[URL][DOMAIN_NAME]" at bounding box center [587, 464] width 254 height 38
click at [564, 468] on input "[URL][DOMAIN_NAME]" at bounding box center [587, 464] width 254 height 38
click at [536, 471] on input "[URL][DOMAIN_NAME]" at bounding box center [587, 464] width 254 height 38
click at [563, 470] on input "[URL][DOMAIN_NAME]" at bounding box center [587, 464] width 254 height 38
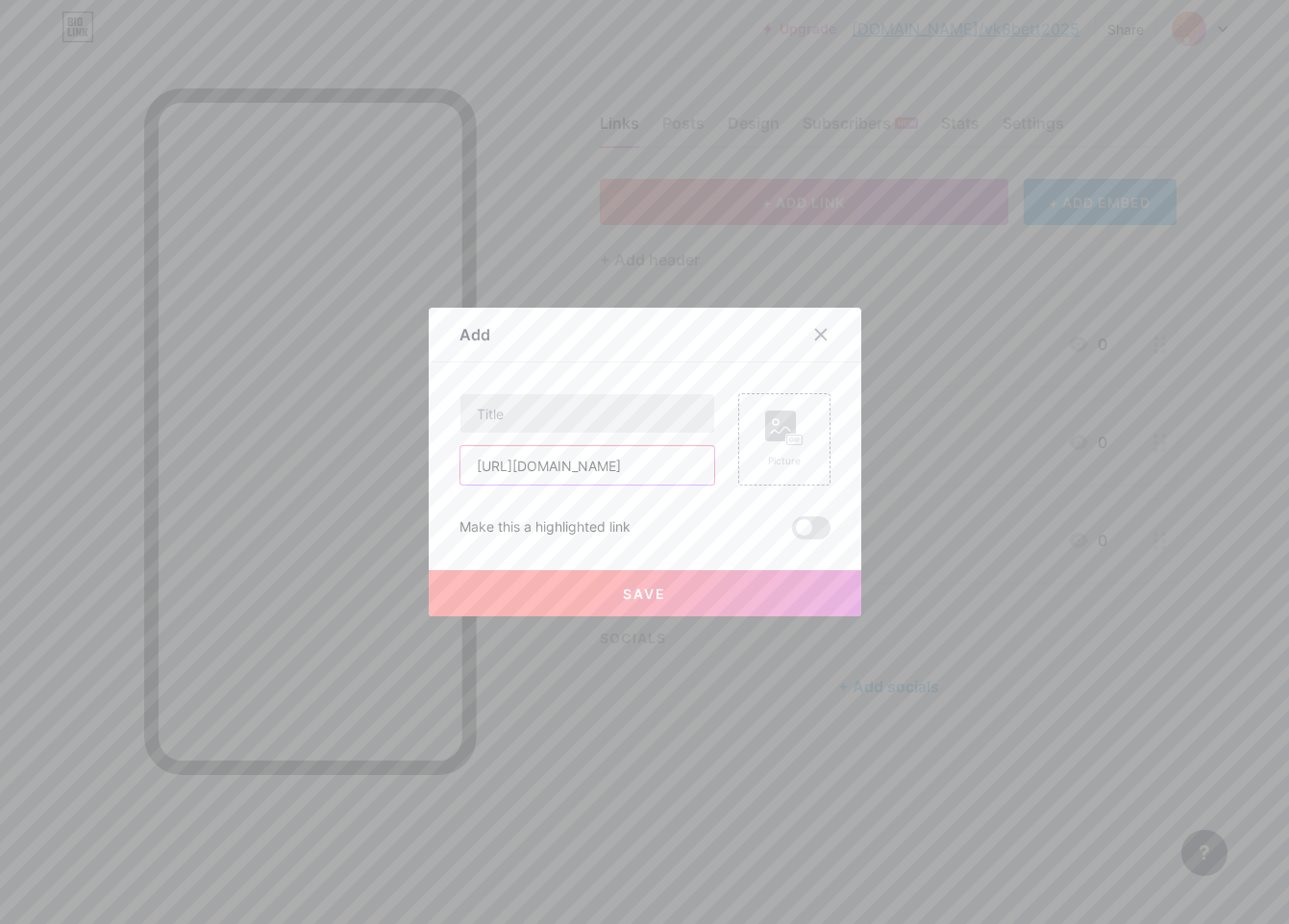
type input "[URL][DOMAIN_NAME]"
click at [600, 396] on input "text" at bounding box center [587, 412] width 254 height 38
paste input "[DOMAIN_NAME][URL]"
click at [507, 415] on input "[DOMAIN_NAME]" at bounding box center [587, 412] width 254 height 38
type input "linktree"
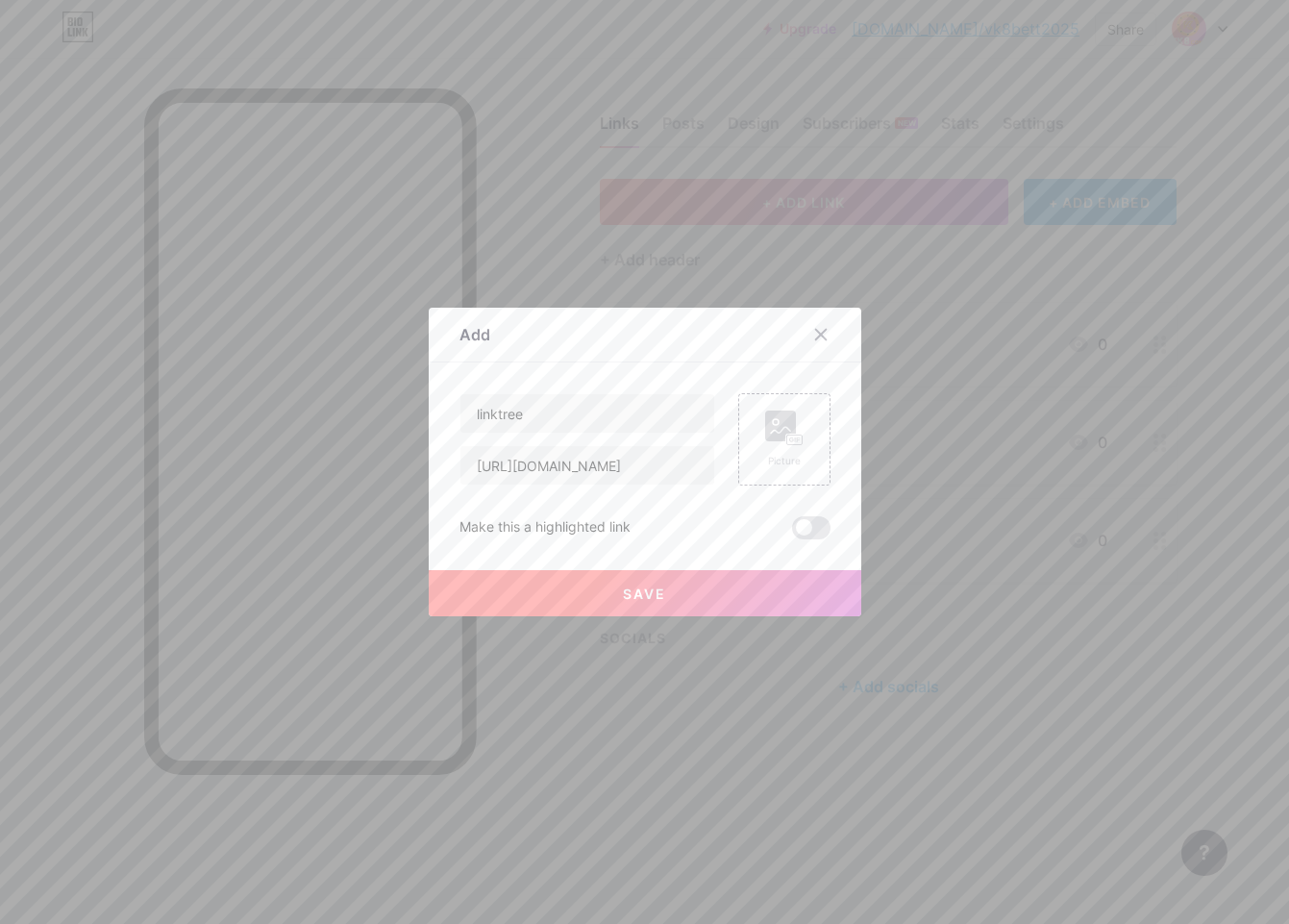
click at [483, 583] on button "Save" at bounding box center [645, 593] width 433 height 46
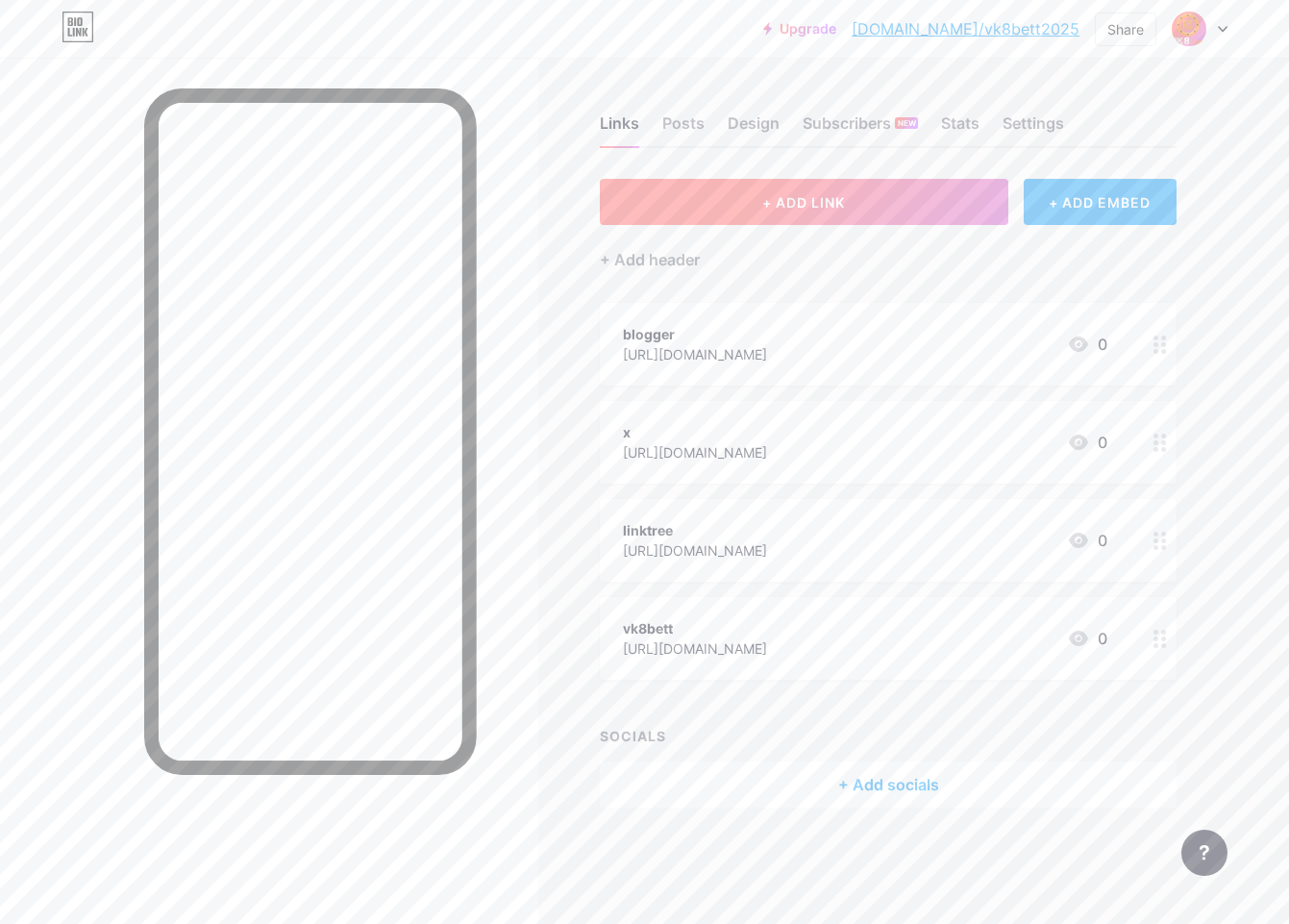
click at [716, 198] on button "+ ADD LINK" at bounding box center [804, 201] width 408 height 46
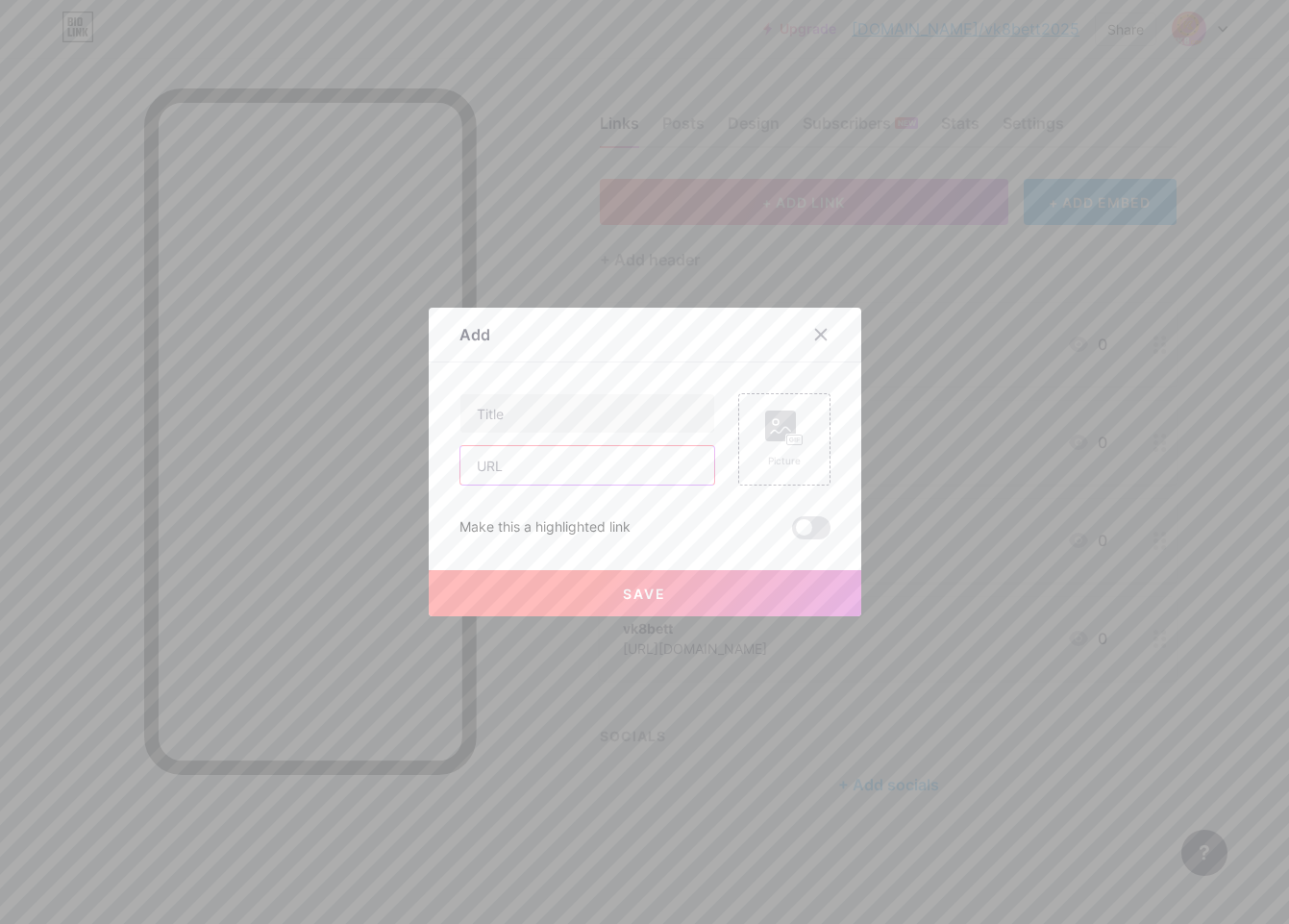
click at [565, 484] on input "text" at bounding box center [587, 464] width 254 height 38
paste input "[URL][DOMAIN_NAME]"
click at [532, 471] on input "[URL][DOMAIN_NAME]" at bounding box center [587, 464] width 254 height 38
click at [571, 468] on input "[URL][DOMAIN_NAME]" at bounding box center [587, 464] width 254 height 38
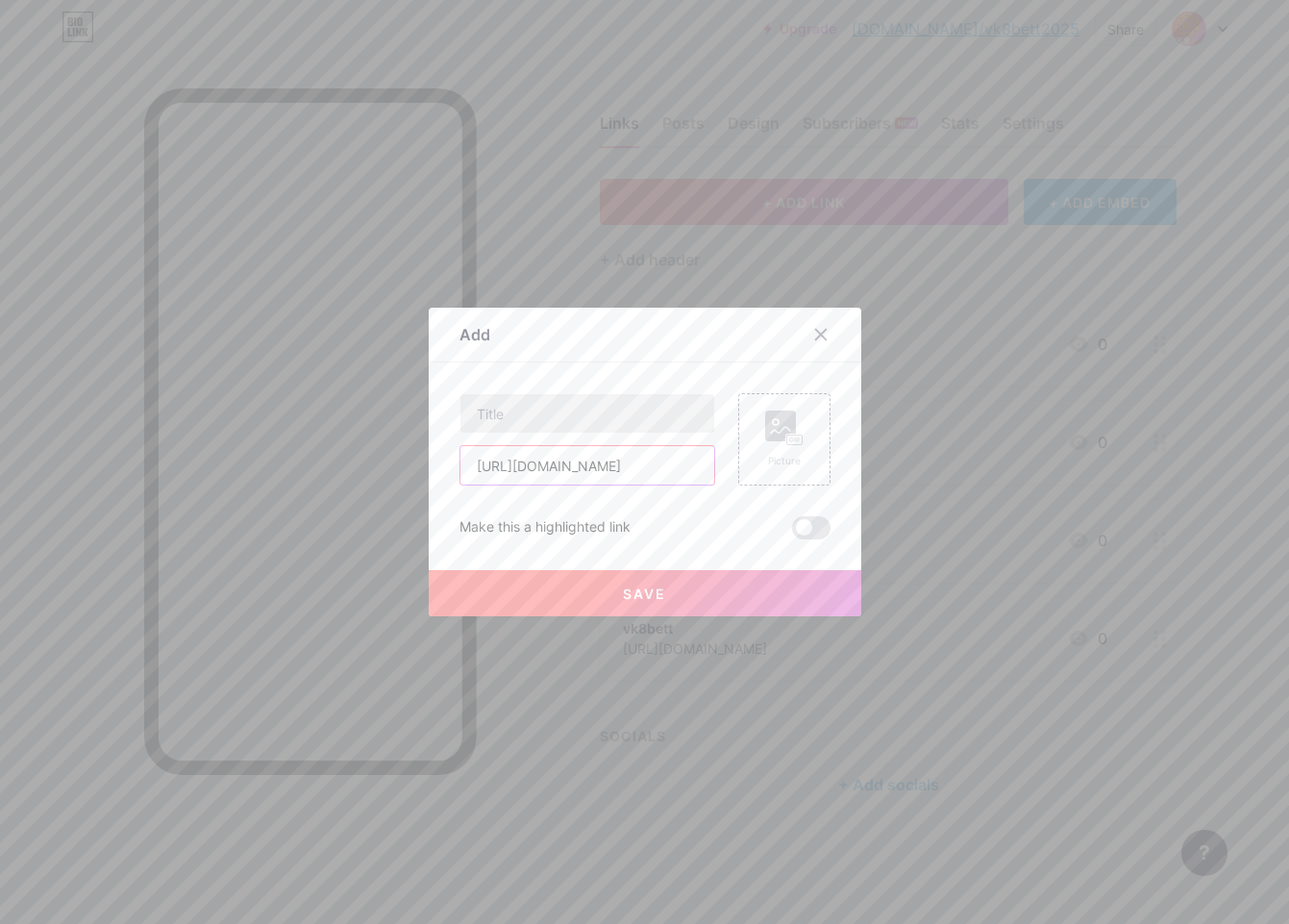
type input "[URL][DOMAIN_NAME]"
click at [485, 411] on input "text" at bounding box center [587, 412] width 254 height 38
paste input "[DOMAIN_NAME]"
type input "[DOMAIN_NAME]"
click at [572, 598] on button "Save" at bounding box center [645, 593] width 433 height 46
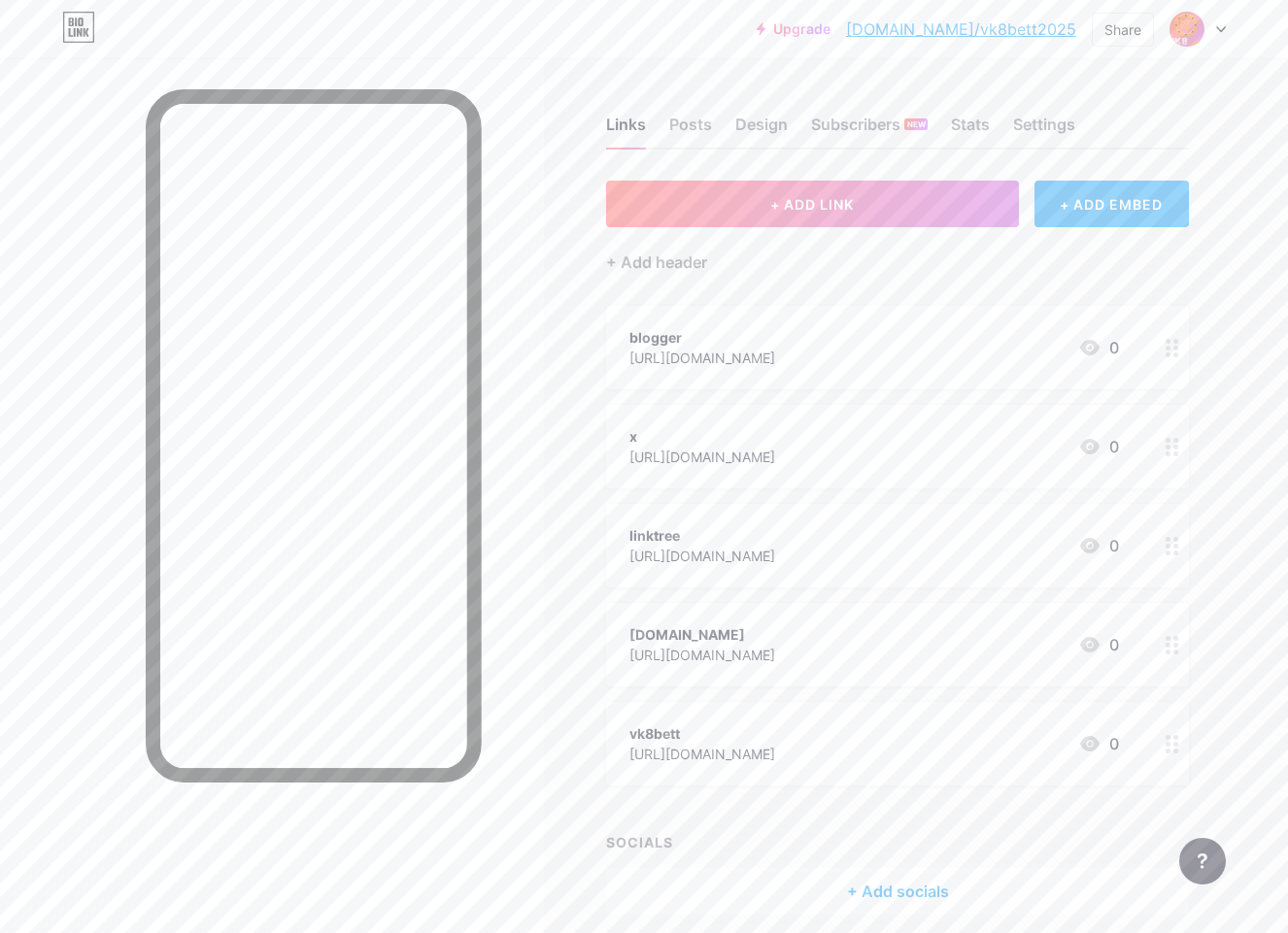
click at [756, 213] on button "+ ADD LINK" at bounding box center [812, 203] width 412 height 47
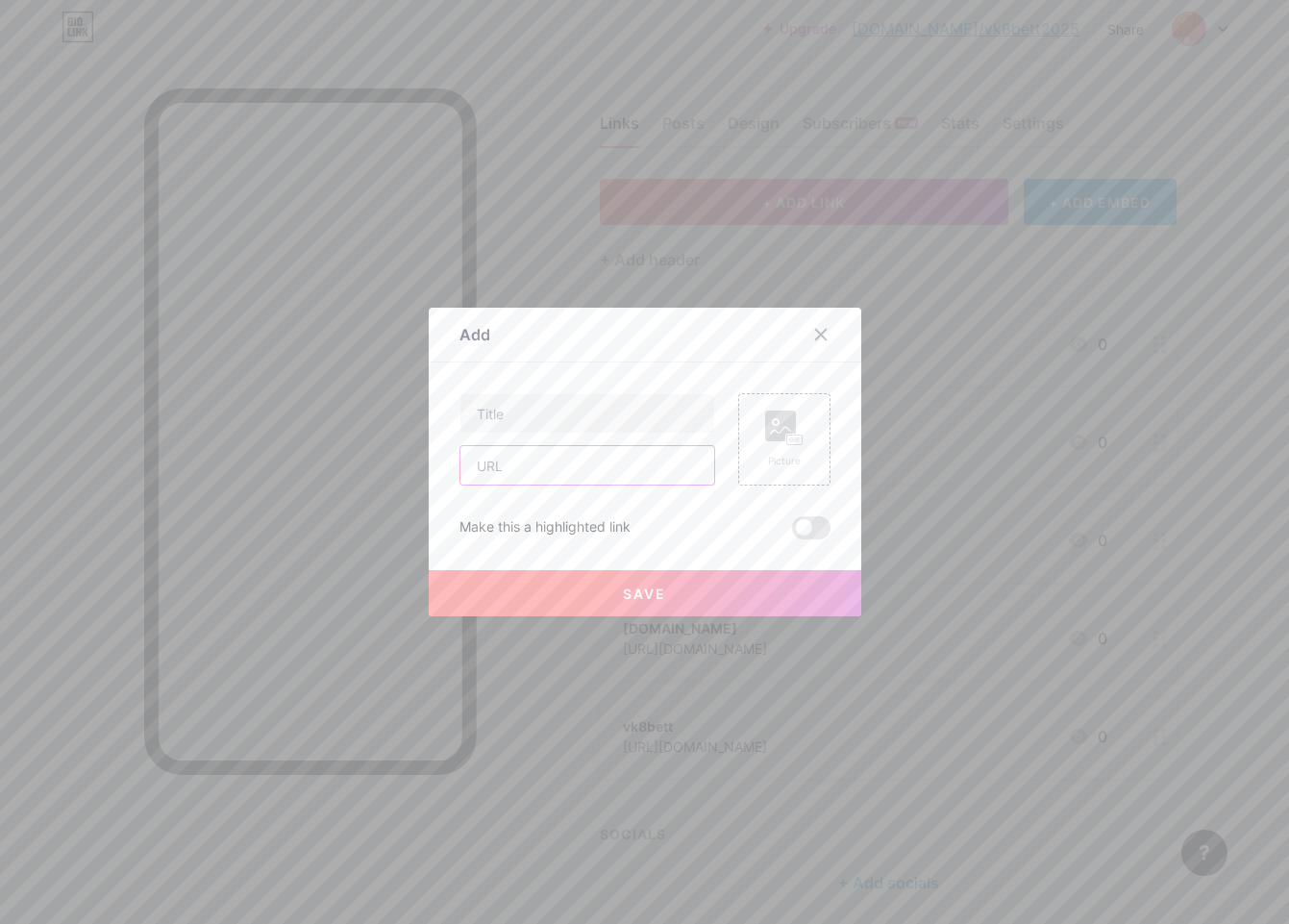
click at [587, 481] on input "text" at bounding box center [587, 464] width 254 height 38
paste input "[URL][DOMAIN_NAME]"
click at [539, 473] on input "[URL][DOMAIN_NAME]" at bounding box center [587, 464] width 254 height 38
type input "[URL][DOMAIN_NAME]"
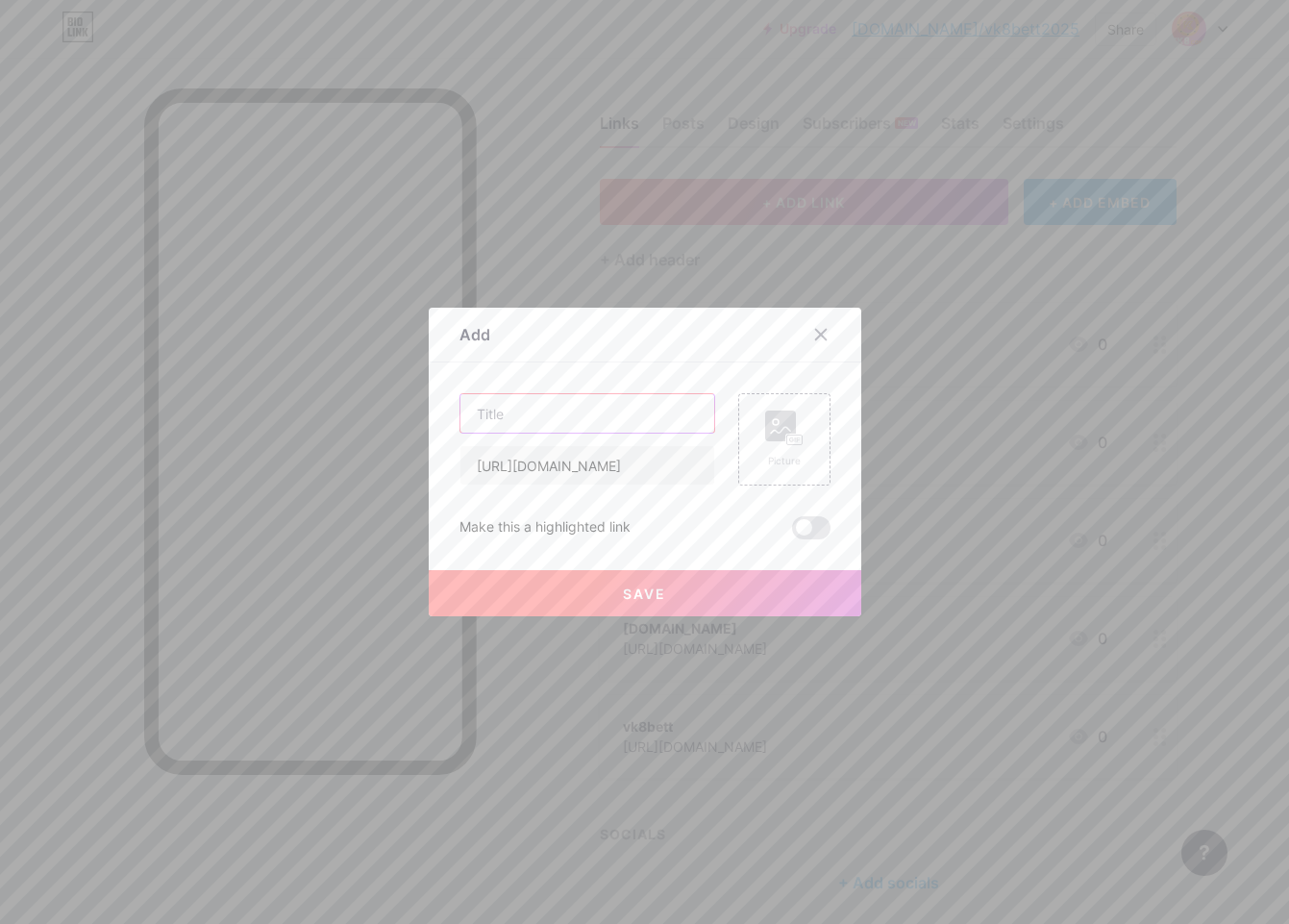
click at [546, 416] on input "text" at bounding box center [587, 412] width 254 height 38
paste input "keepo"
type input "keepo"
click at [575, 593] on button "Save" at bounding box center [645, 593] width 433 height 46
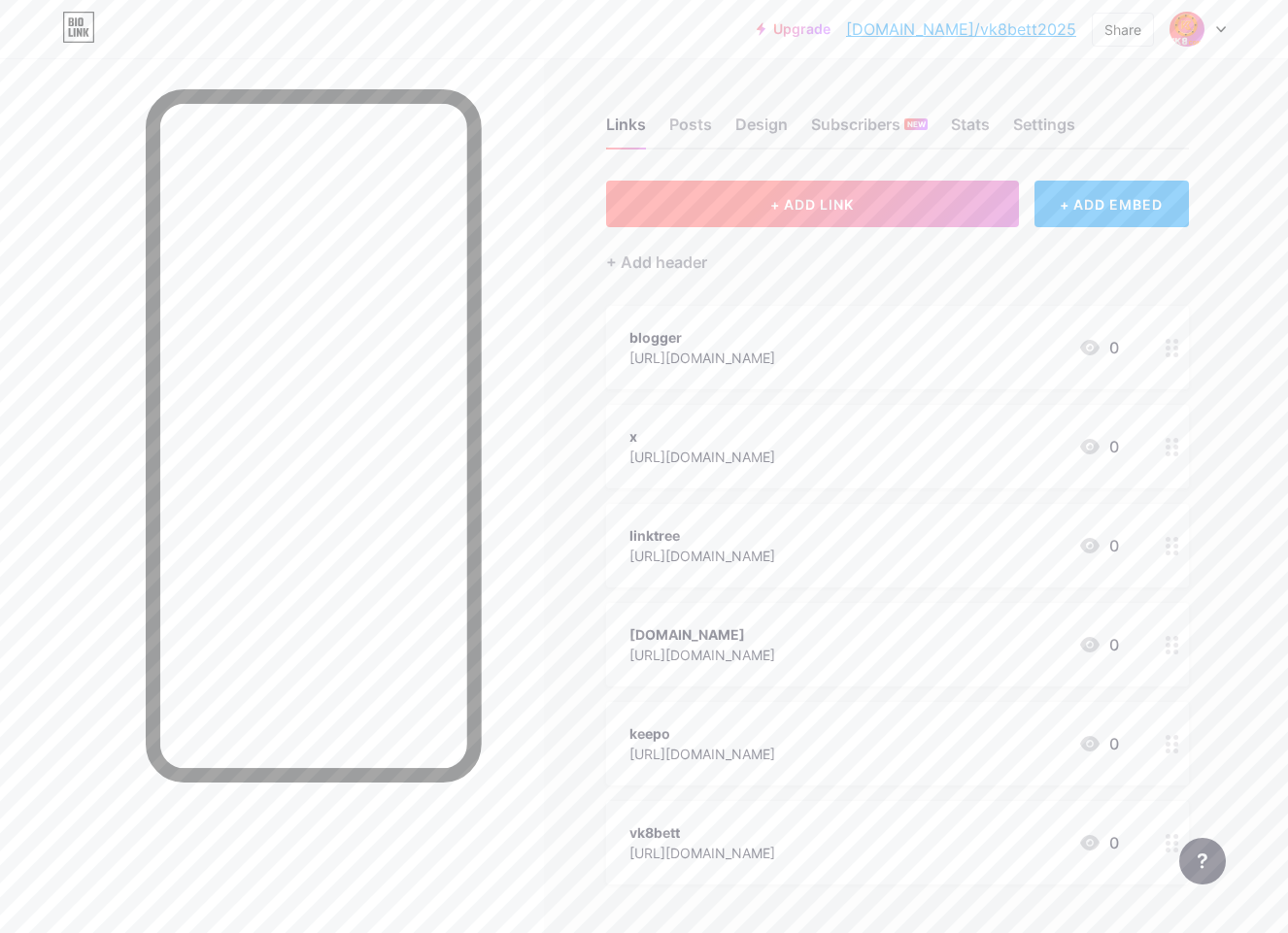
click at [730, 223] on button "+ ADD LINK" at bounding box center [812, 203] width 412 height 47
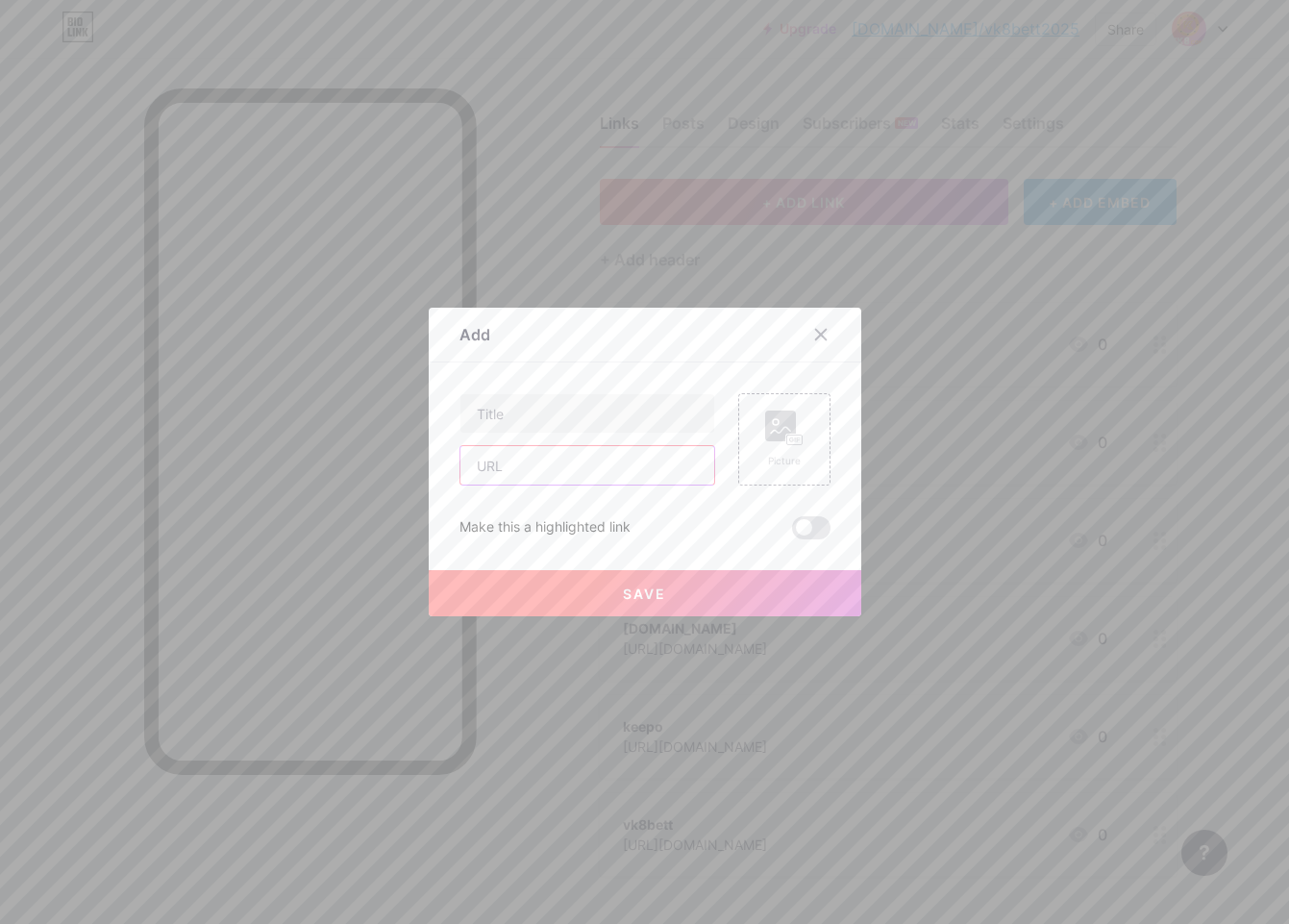
click at [571, 472] on input "text" at bounding box center [587, 464] width 254 height 38
paste input "[URL][DOMAIN_NAME]"
click at [550, 465] on input "[URL][DOMAIN_NAME]" at bounding box center [587, 464] width 254 height 38
type input "[URL][DOMAIN_NAME]"
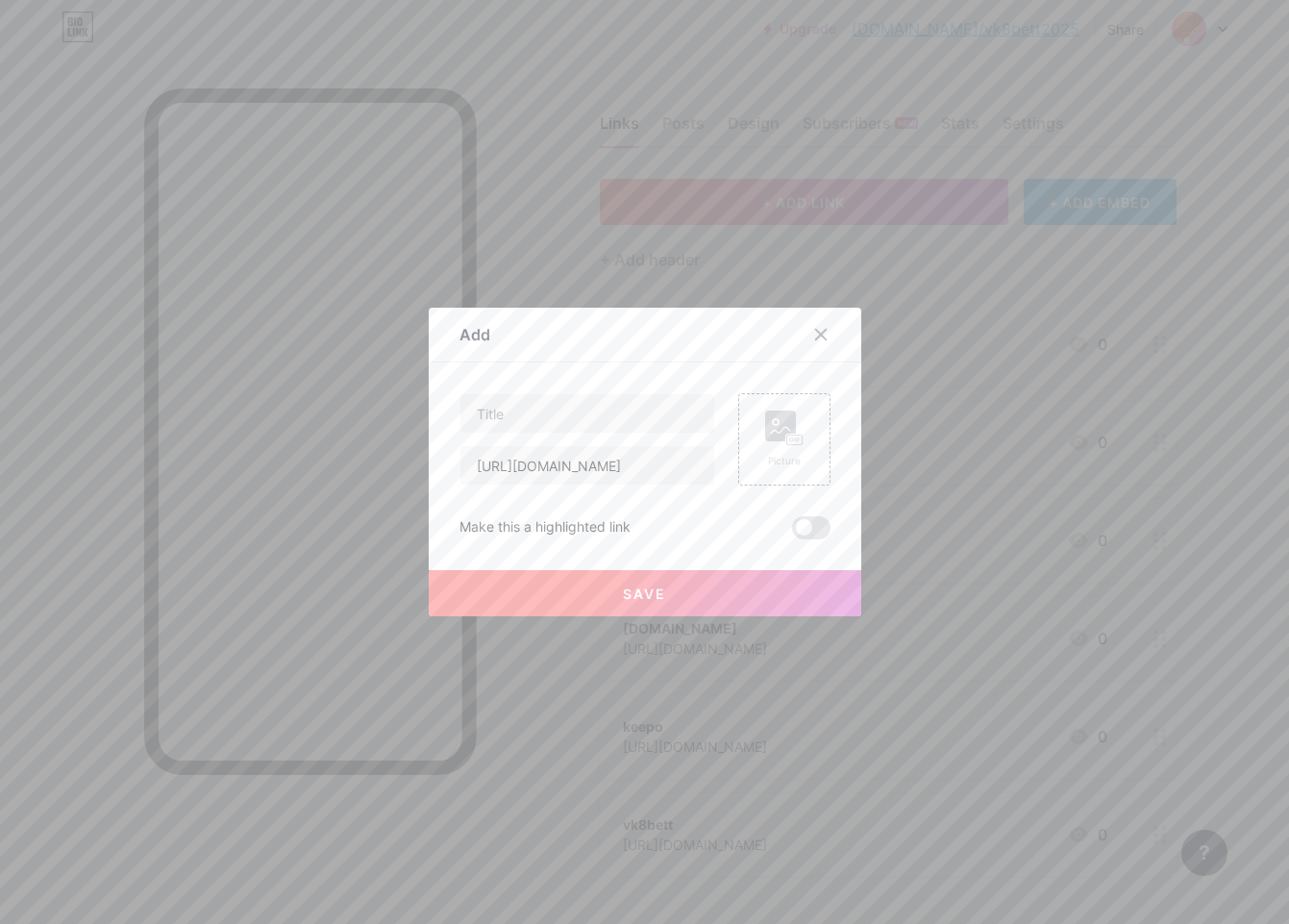
click at [550, 435] on div "[URL][DOMAIN_NAME]" at bounding box center [587, 440] width 255 height 92
click at [554, 417] on input "text" at bounding box center [587, 412] width 254 height 38
paste input "tumblr"
type input "tumblr"
click at [550, 597] on button "Save" at bounding box center [645, 593] width 433 height 46
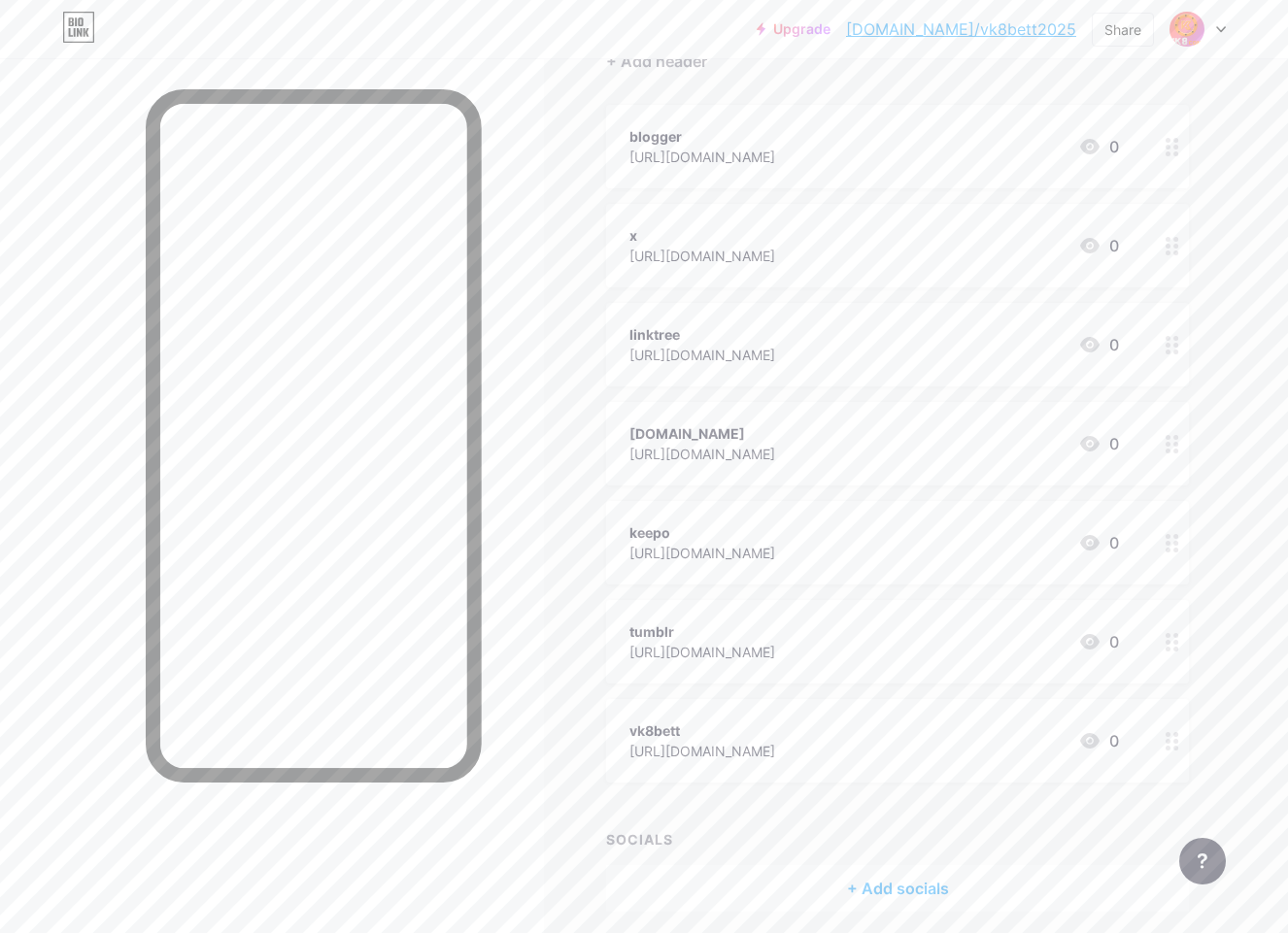
scroll to position [276, 0]
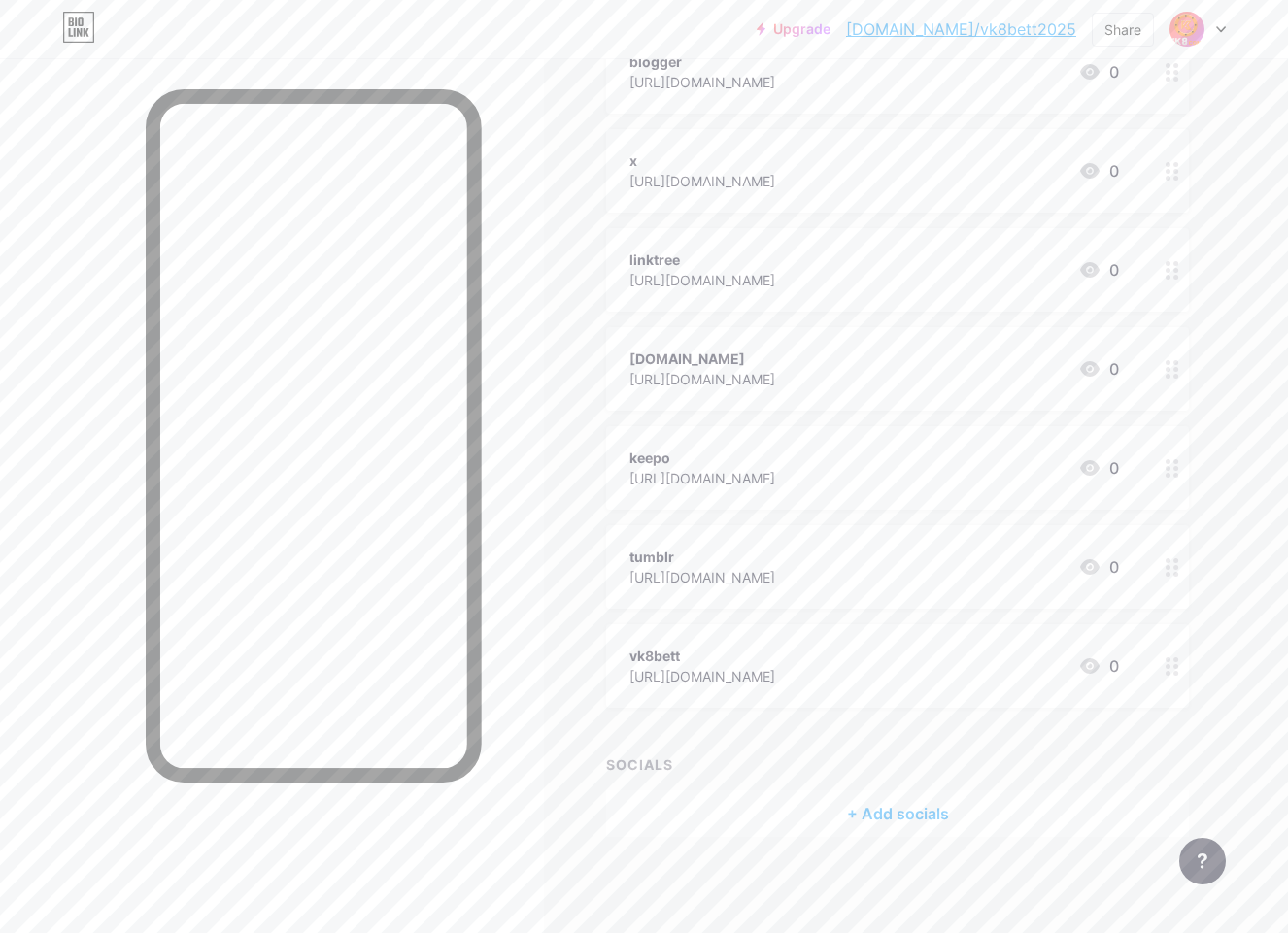
click at [844, 824] on div "+ Add socials" at bounding box center [897, 813] width 583 height 47
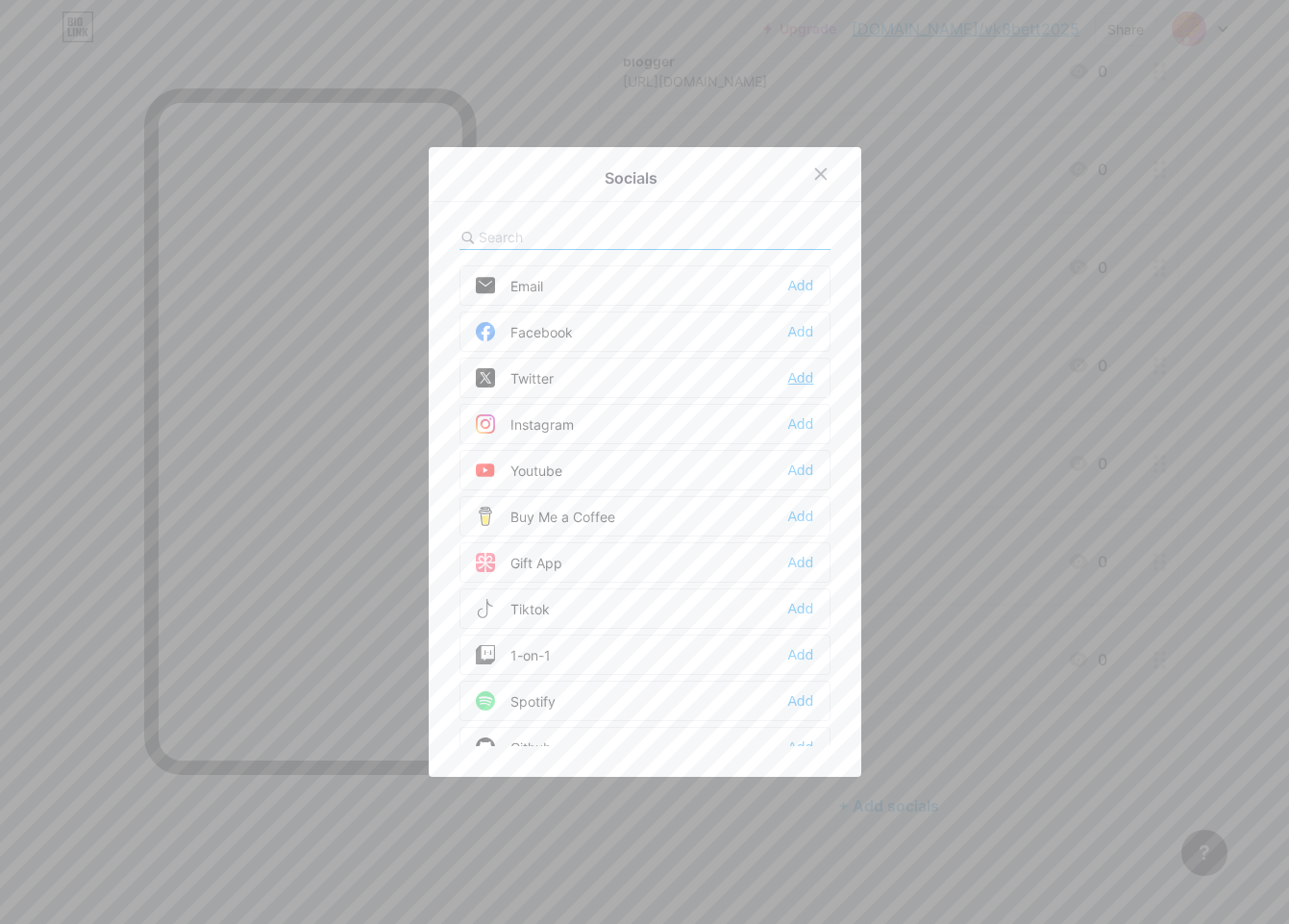
click at [787, 376] on div "Add" at bounding box center [800, 378] width 26 height 20
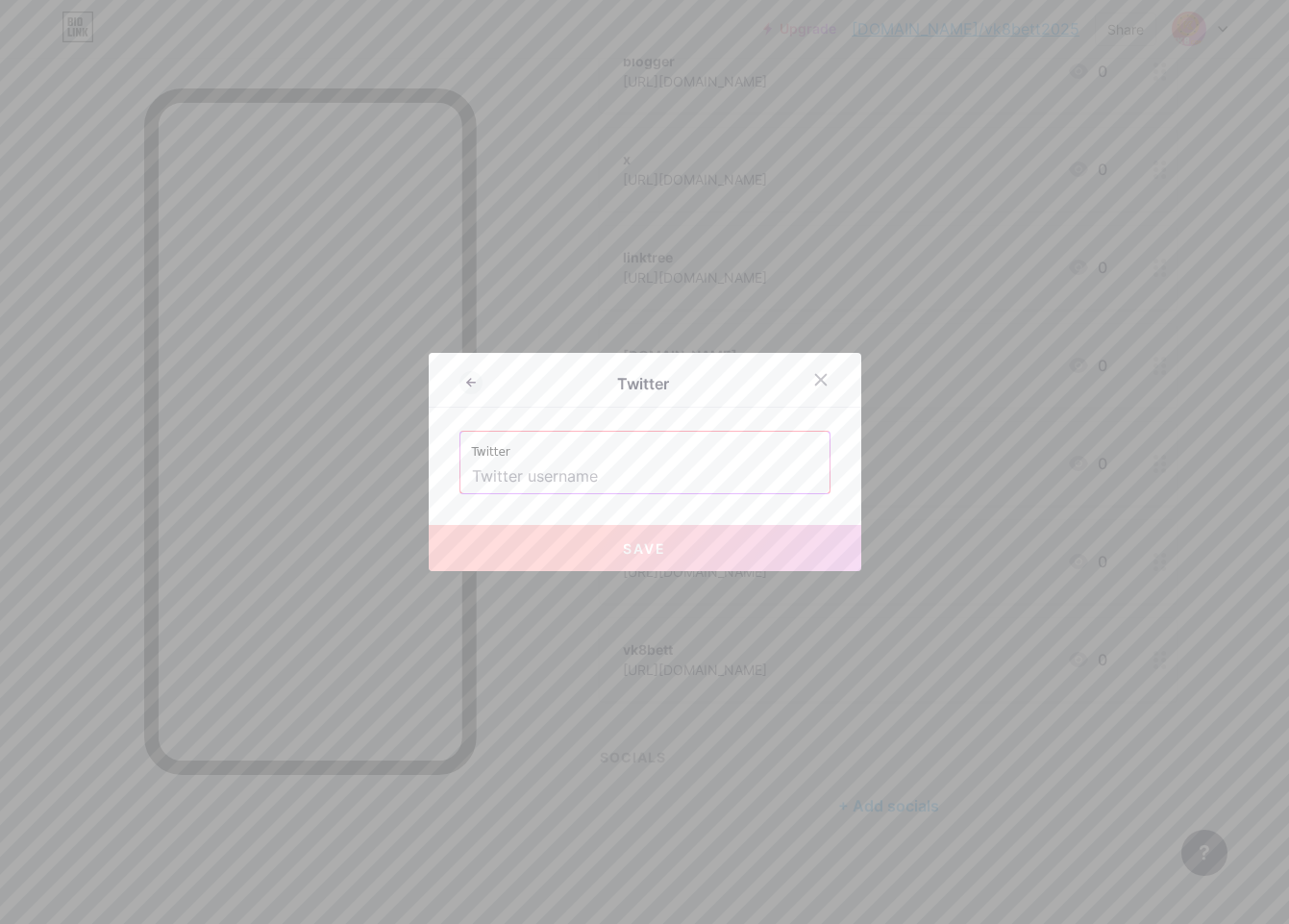
click at [585, 473] on input "text" at bounding box center [645, 476] width 347 height 32
click at [600, 472] on input "text" at bounding box center [645, 476] width 347 height 32
paste input "[URL][DOMAIN_NAME]"
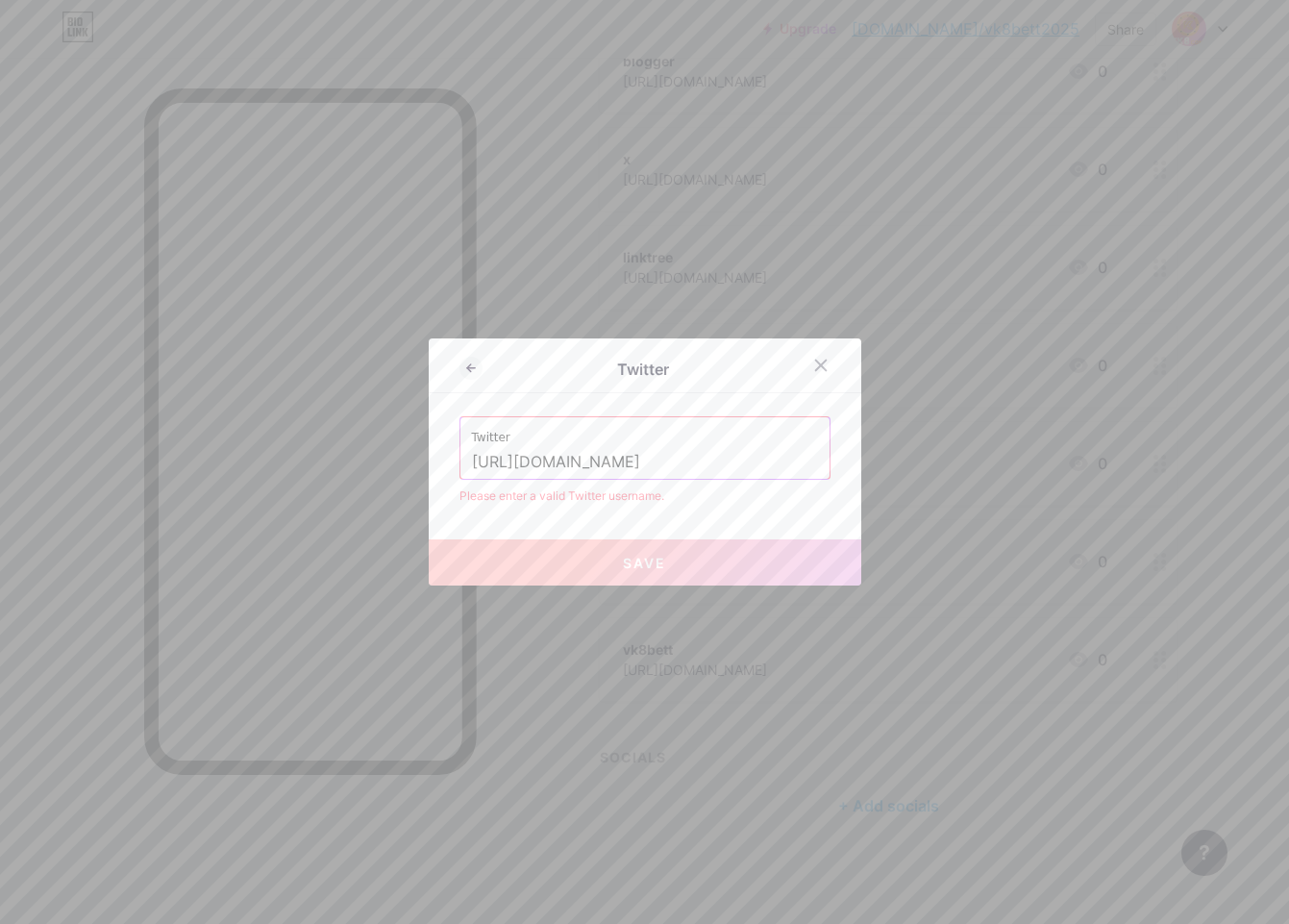
click at [570, 462] on input "[URL][DOMAIN_NAME]" at bounding box center [645, 462] width 347 height 32
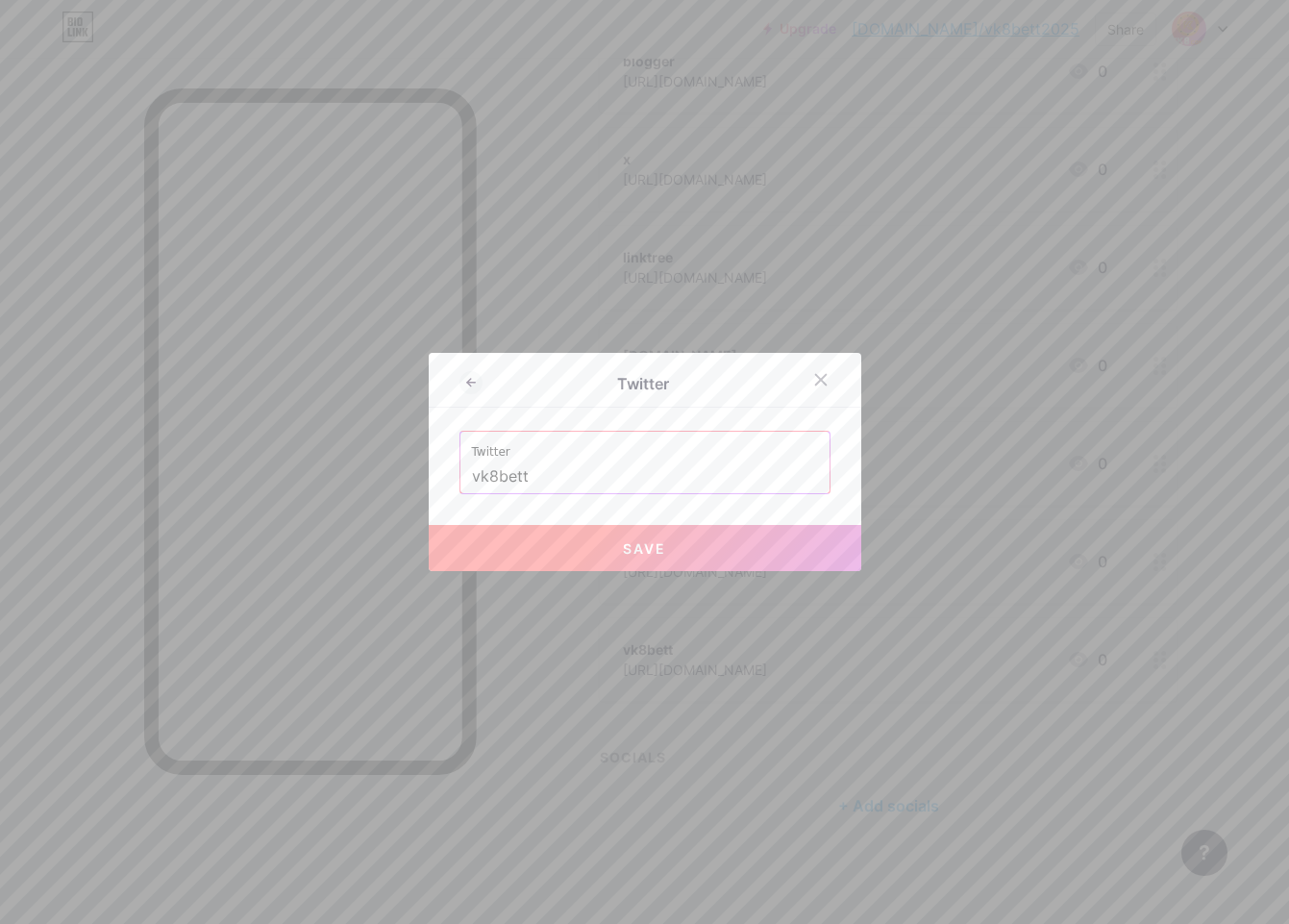
click at [568, 551] on button "Save" at bounding box center [645, 548] width 433 height 46
type input "[URL][DOMAIN_NAME]"
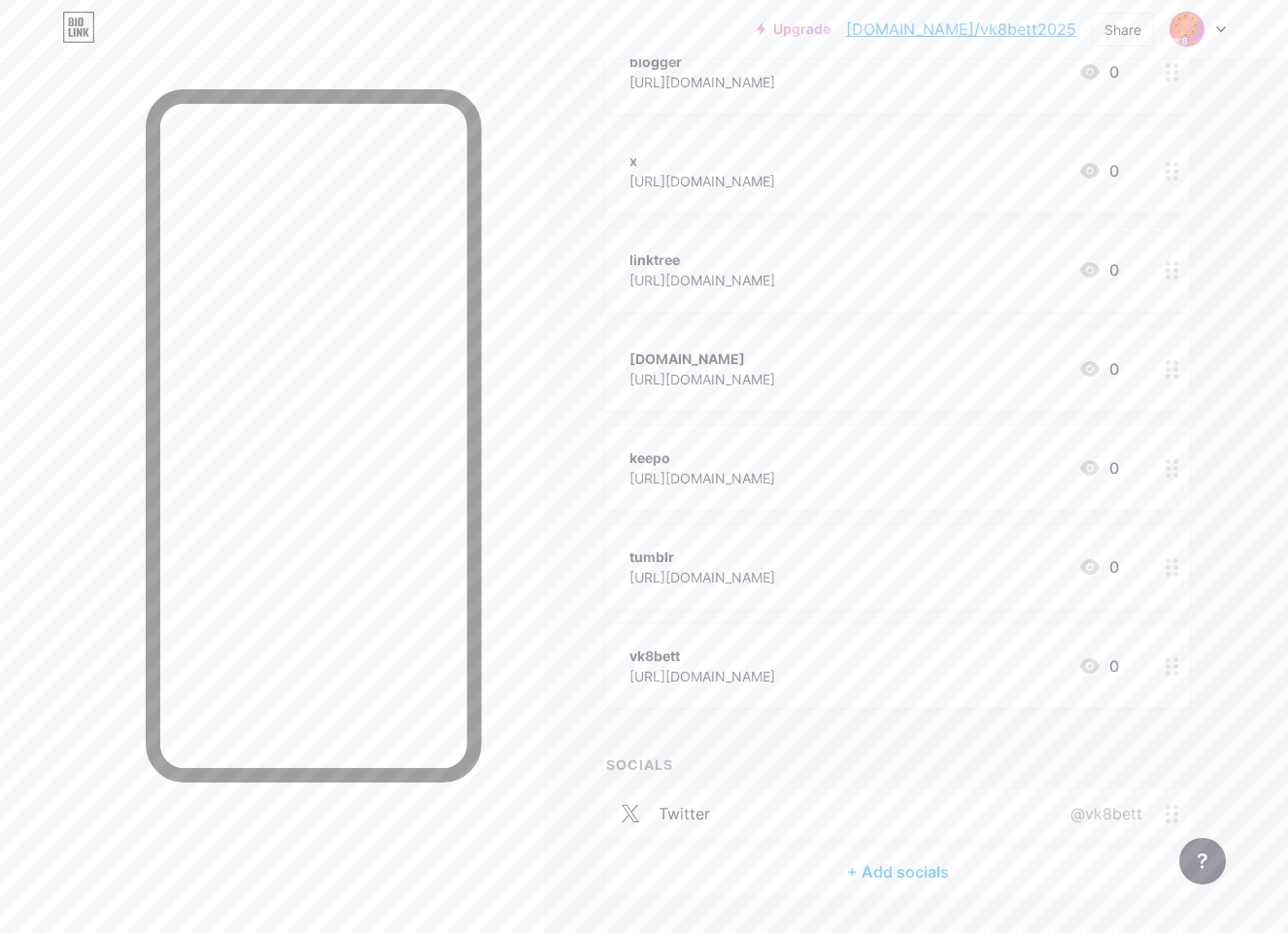
click at [886, 876] on div "+ Add socials" at bounding box center [897, 872] width 583 height 47
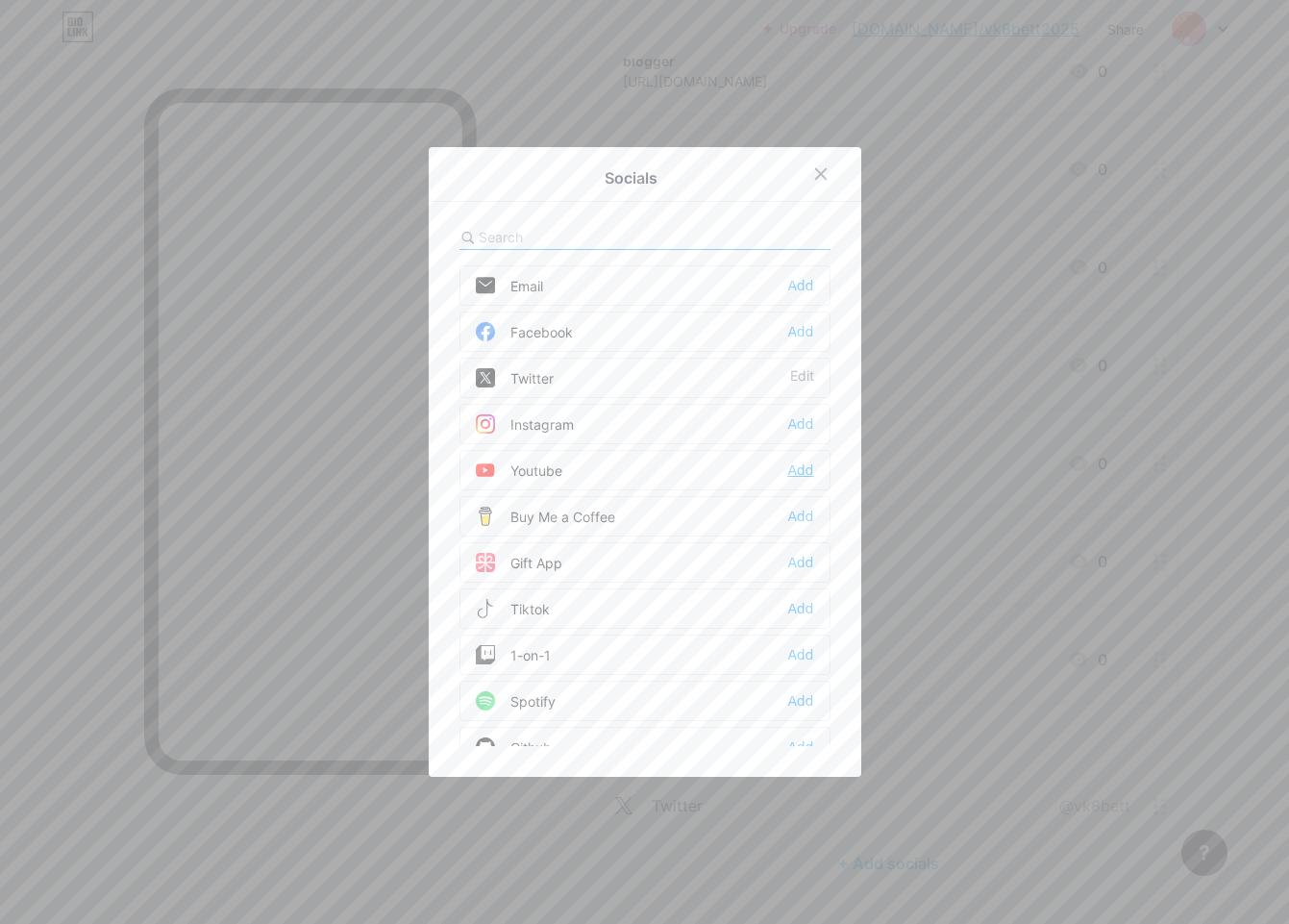
click at [797, 469] on div "Add" at bounding box center [800, 470] width 26 height 20
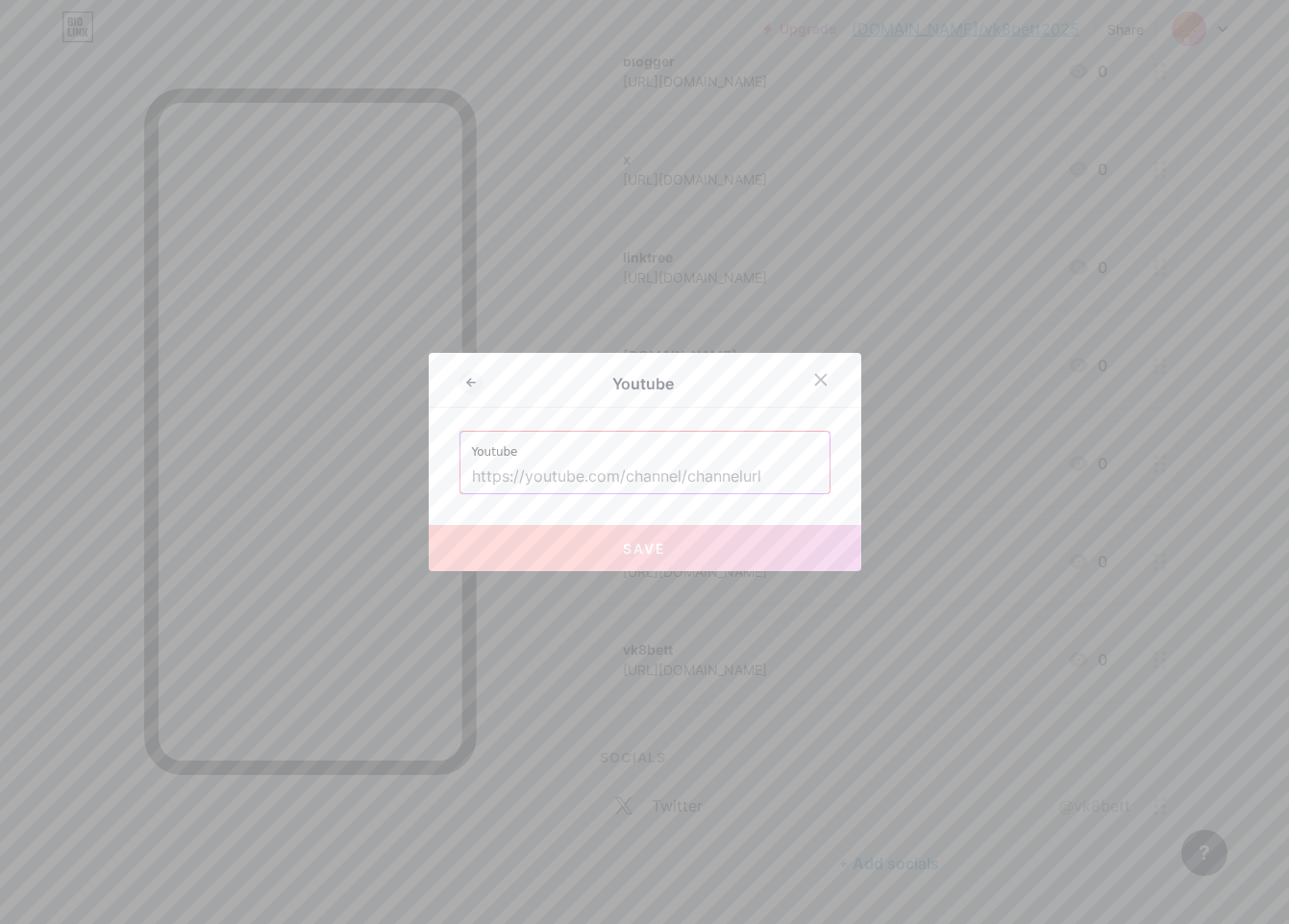
click at [652, 476] on input "text" at bounding box center [645, 476] width 347 height 32
paste input "[URL][DOMAIN_NAME]"
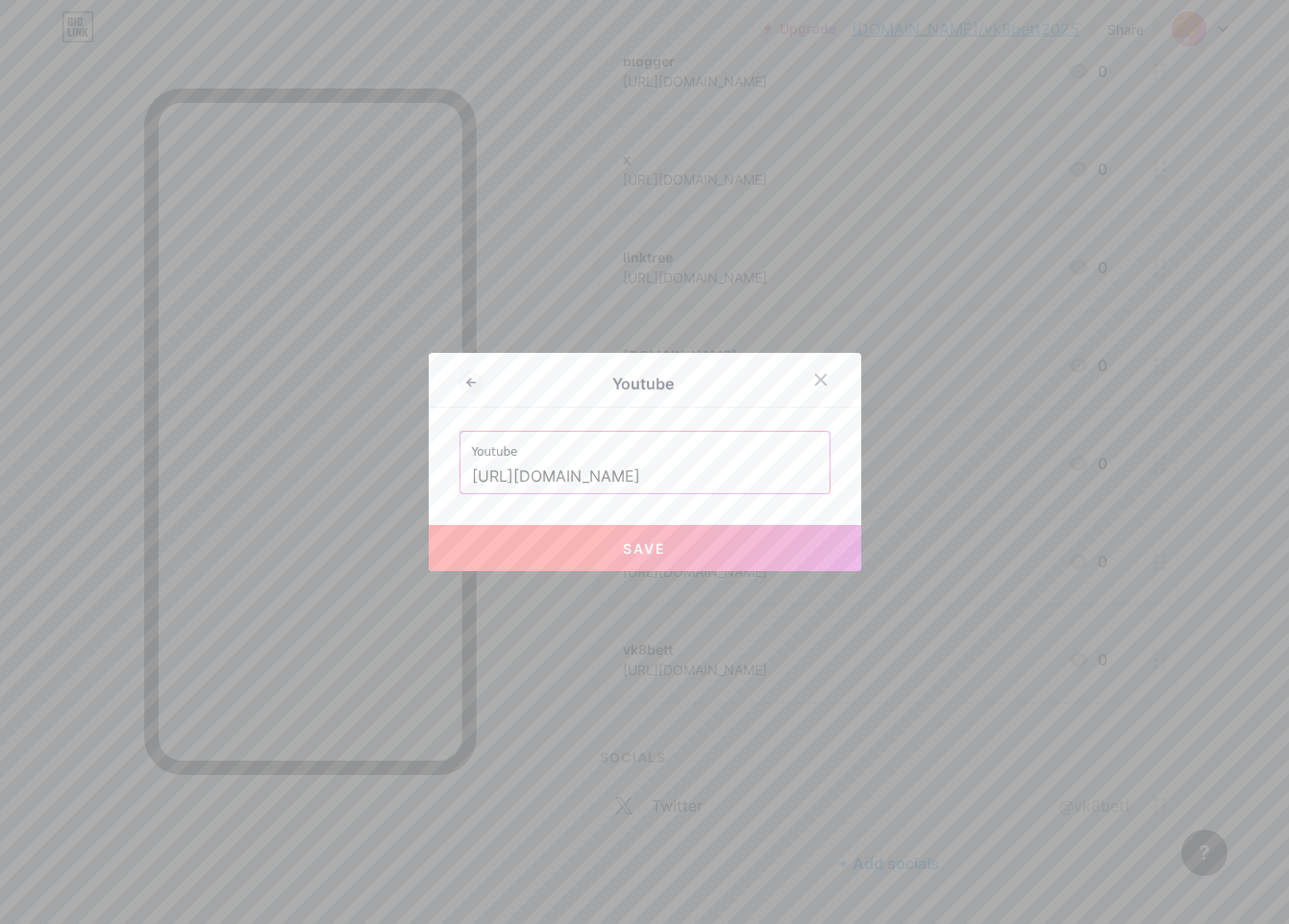
click at [675, 479] on input "[URL][DOMAIN_NAME]" at bounding box center [645, 476] width 347 height 32
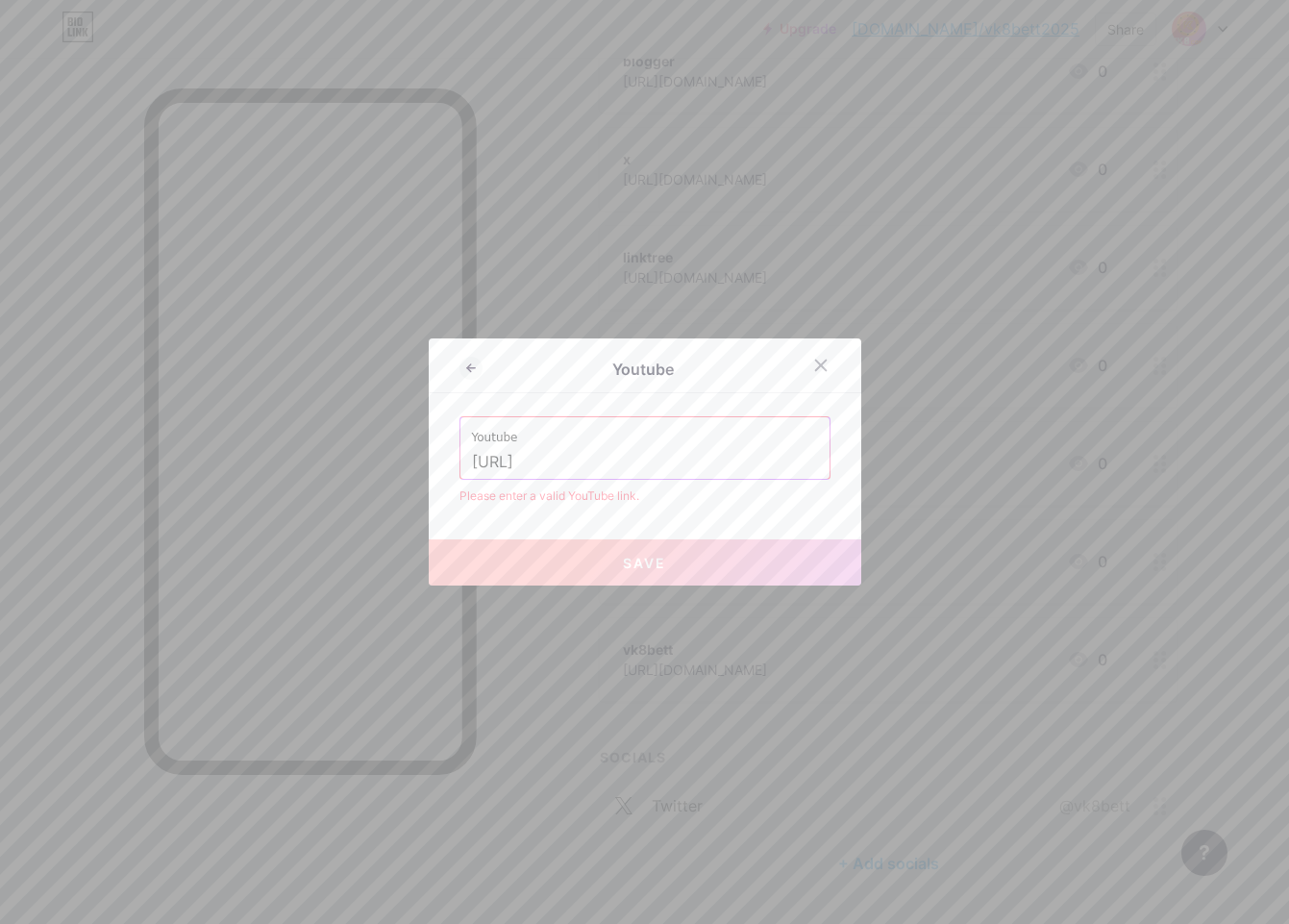
click at [645, 461] on input "[URL]" at bounding box center [645, 462] width 347 height 32
paste input "m/@"
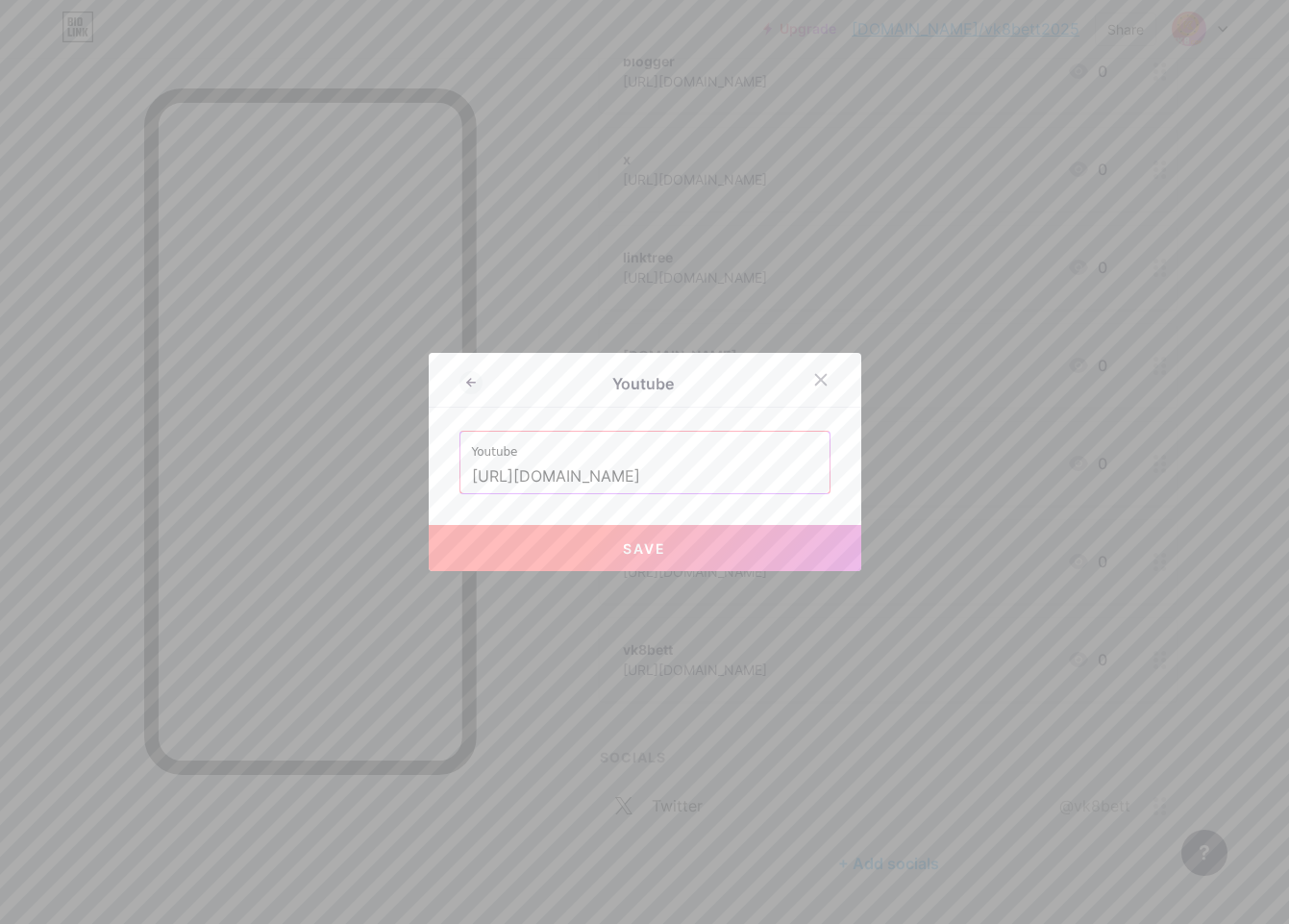
type input "[URL][DOMAIN_NAME]"
click at [636, 549] on span "Save" at bounding box center [645, 548] width 43 height 17
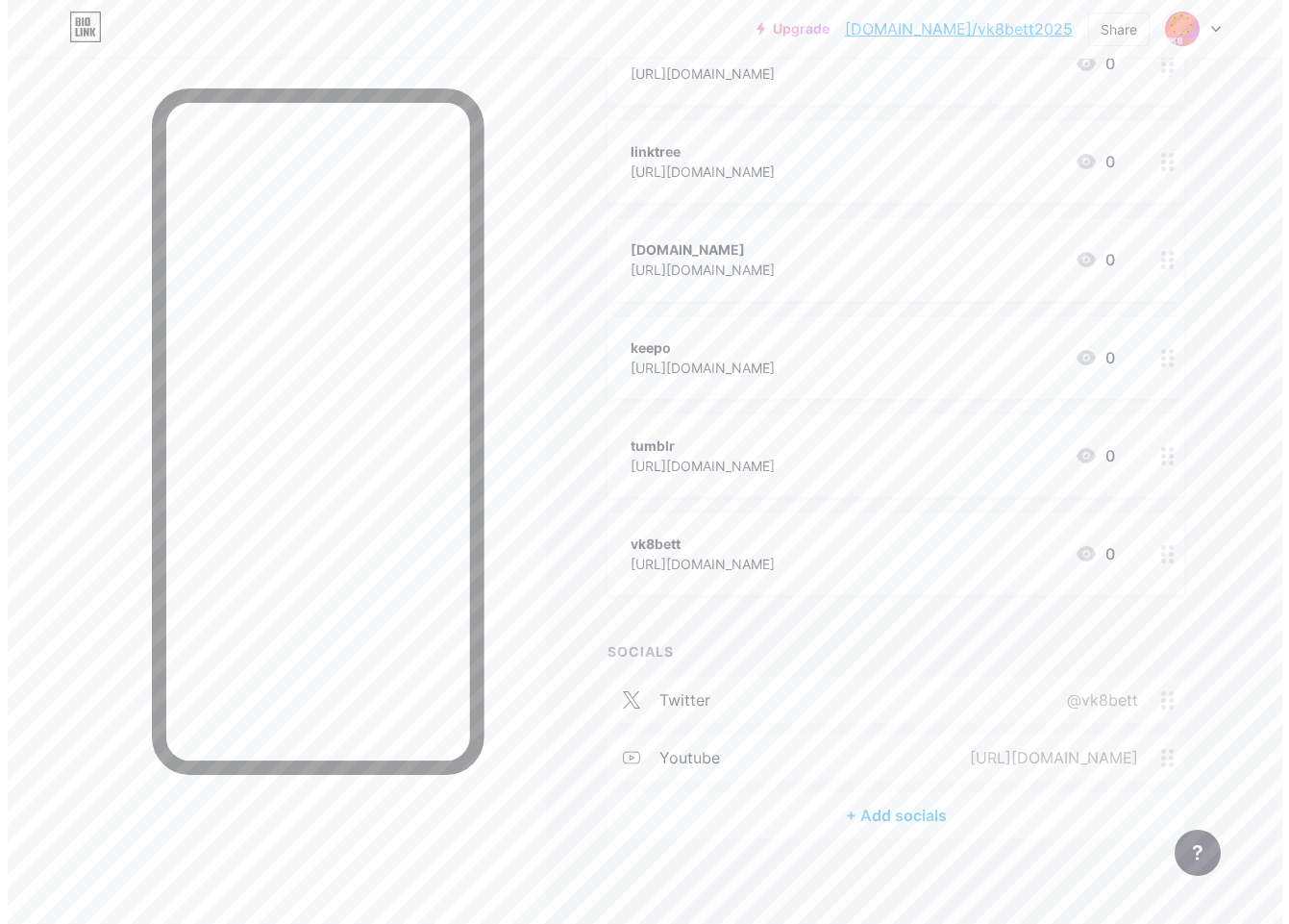
scroll to position [389, 0]
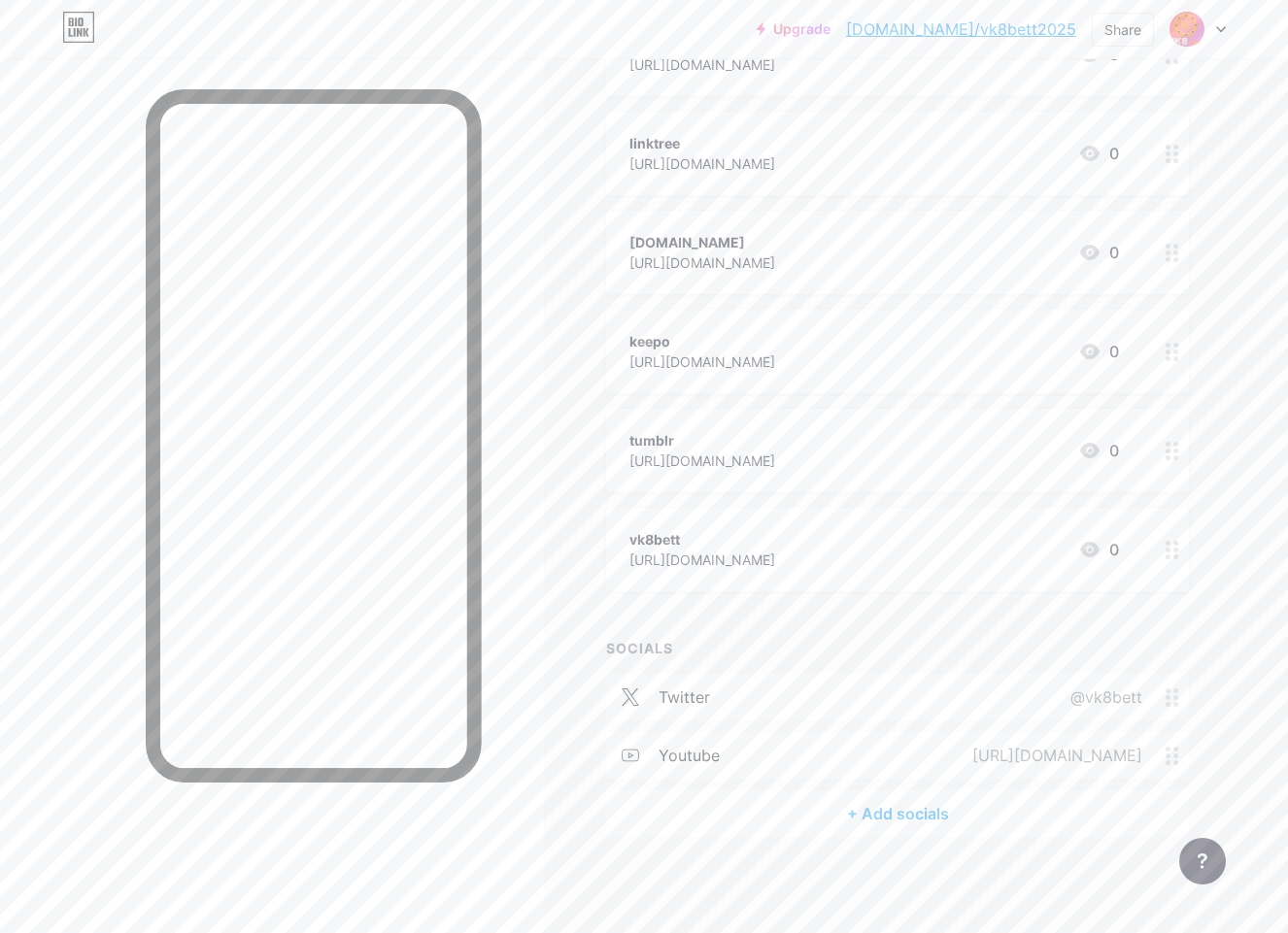
click at [866, 805] on div "+ Add socials" at bounding box center [897, 813] width 583 height 47
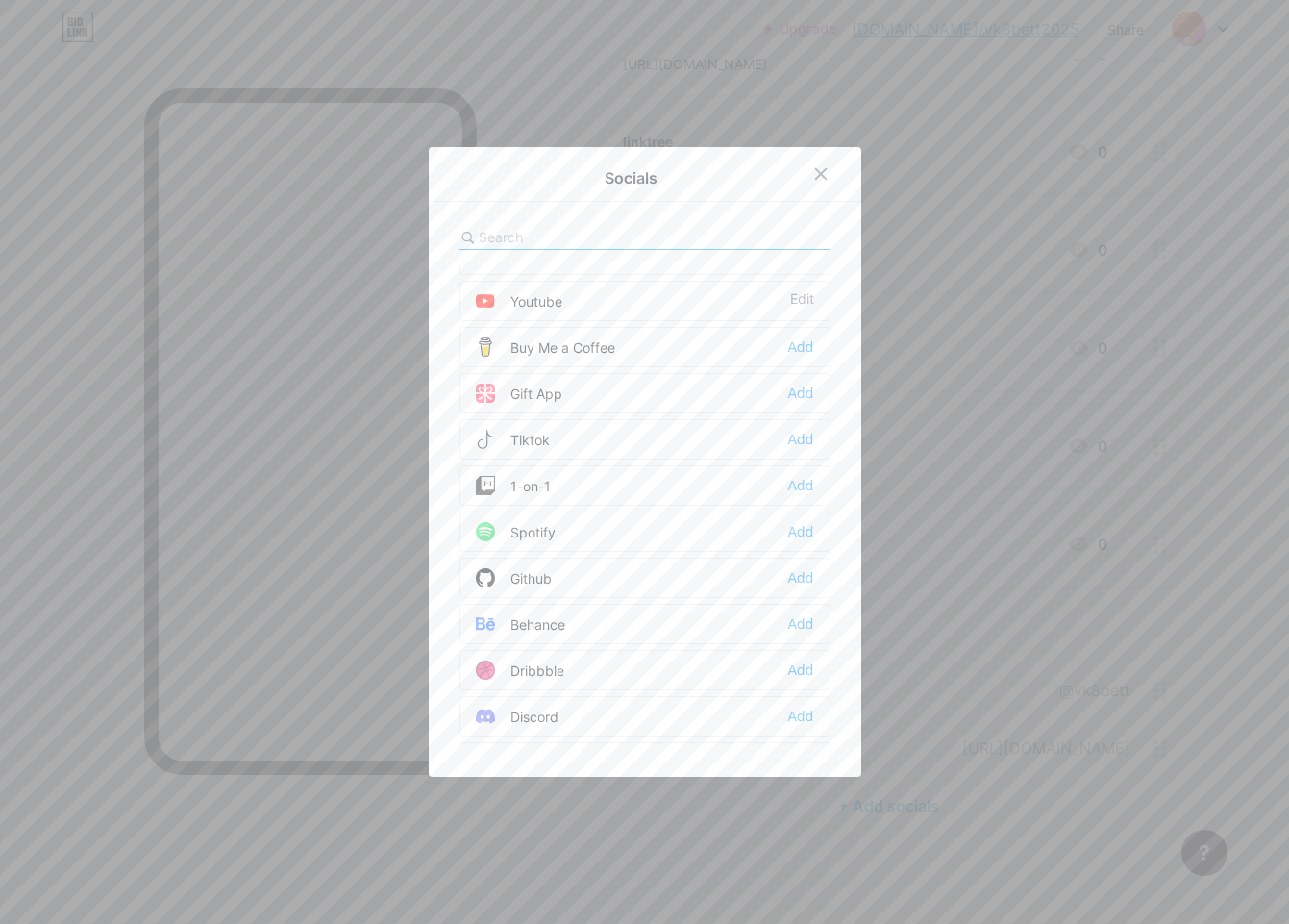
scroll to position [192, 0]
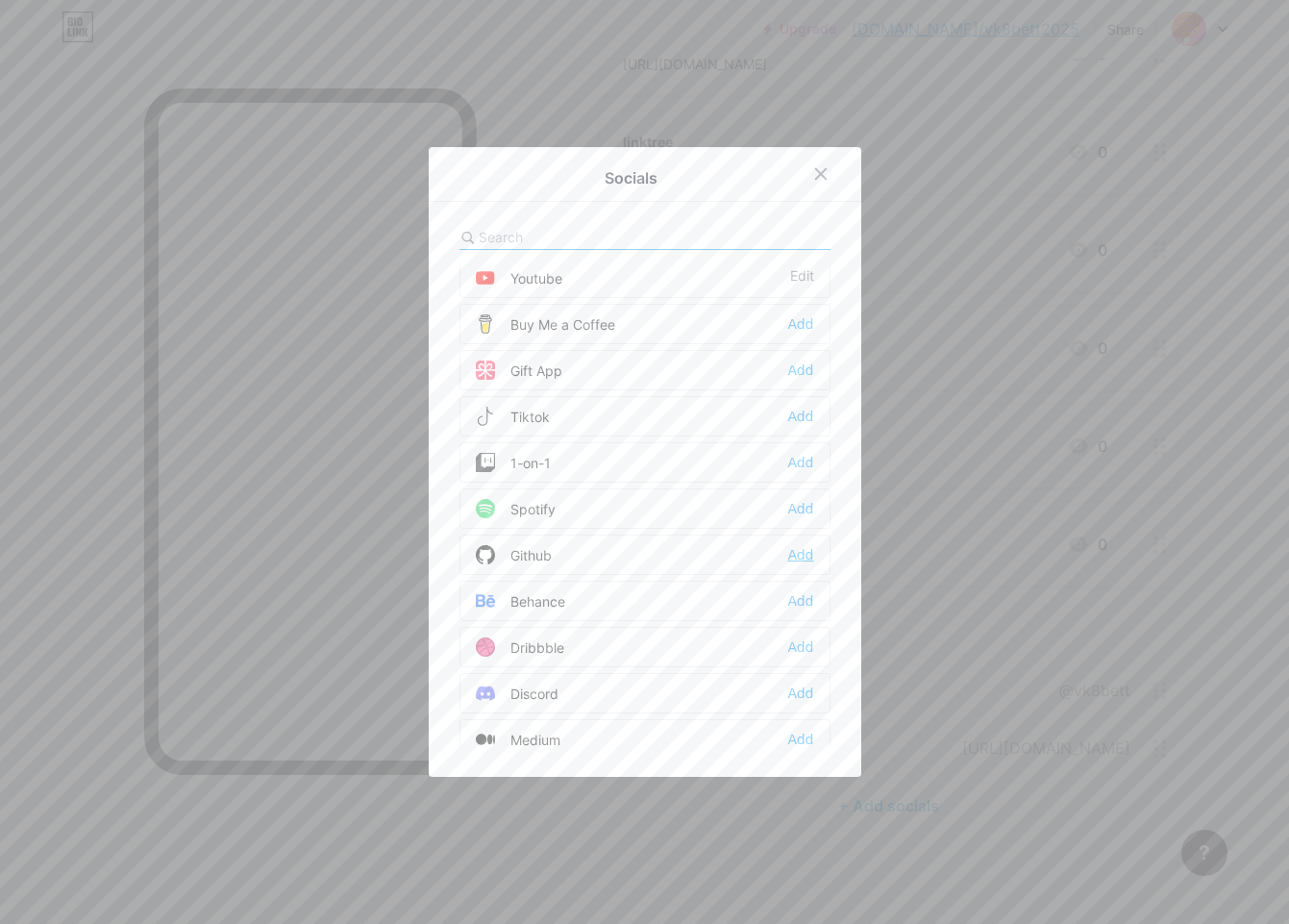
click at [790, 551] on div "Add" at bounding box center [800, 555] width 26 height 20
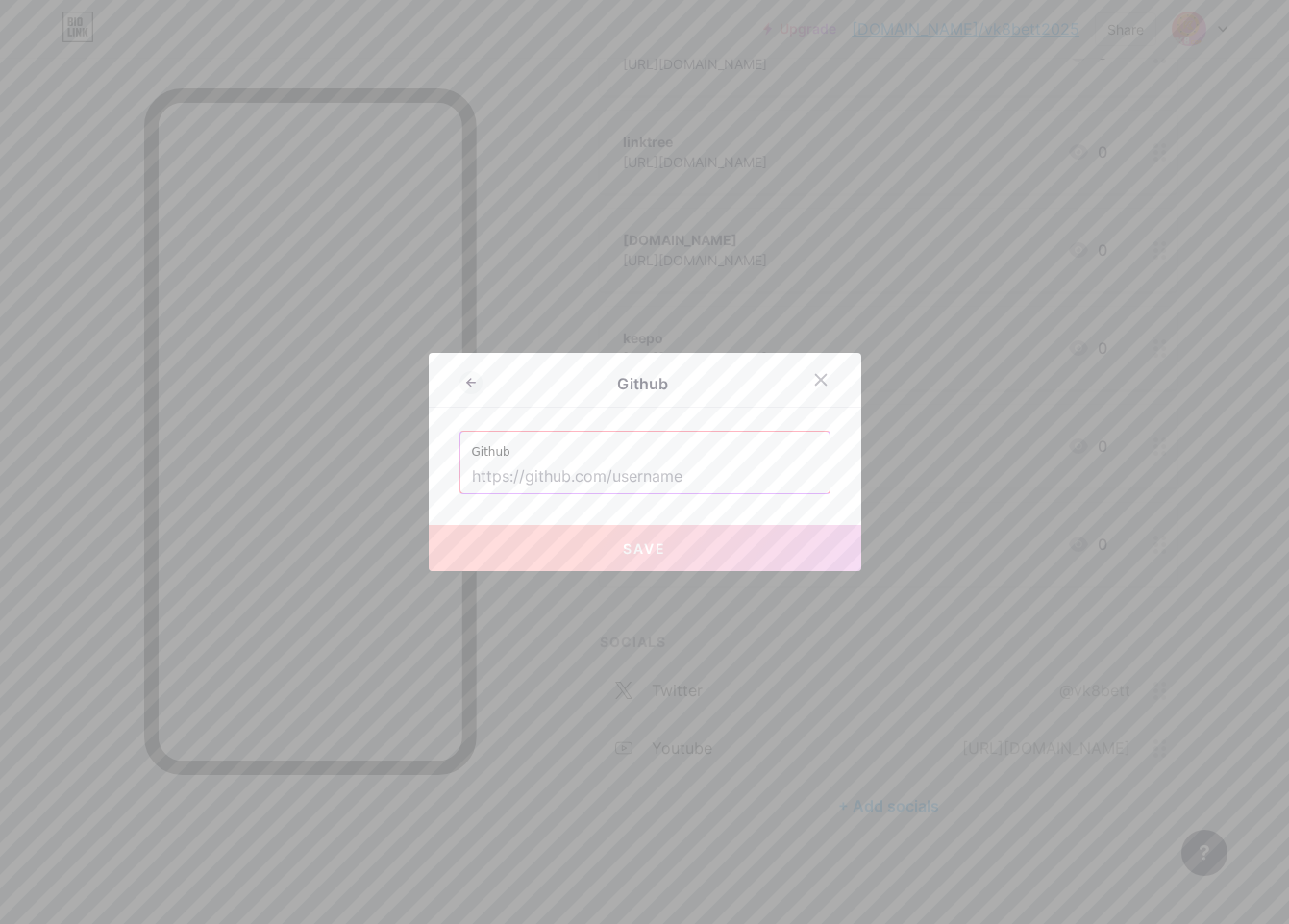
click at [593, 480] on input "text" at bounding box center [645, 476] width 347 height 32
paste input "[URL][DOMAIN_NAME]"
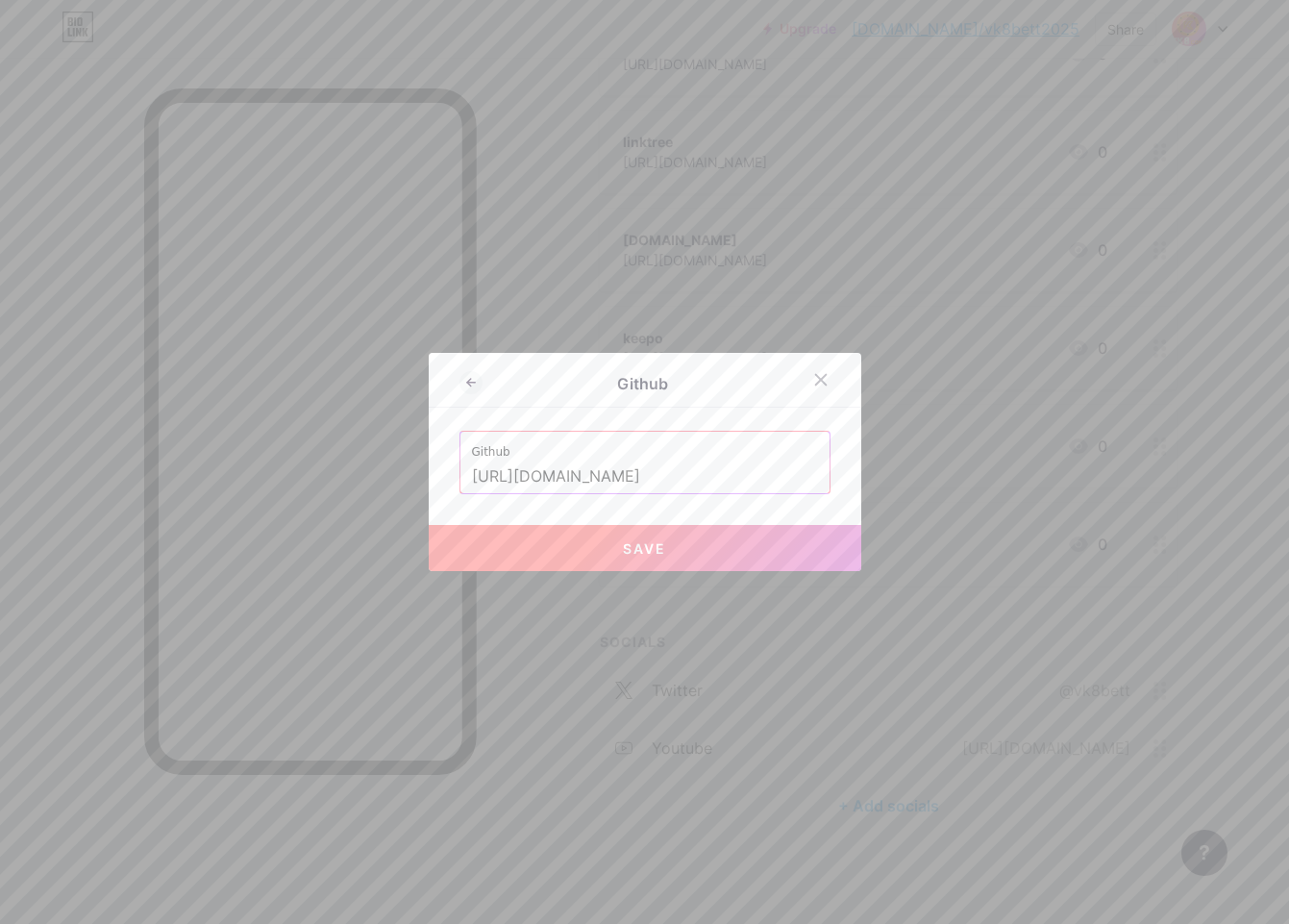
type input "[URL][DOMAIN_NAME]"
click at [582, 536] on button "Save" at bounding box center [645, 548] width 433 height 46
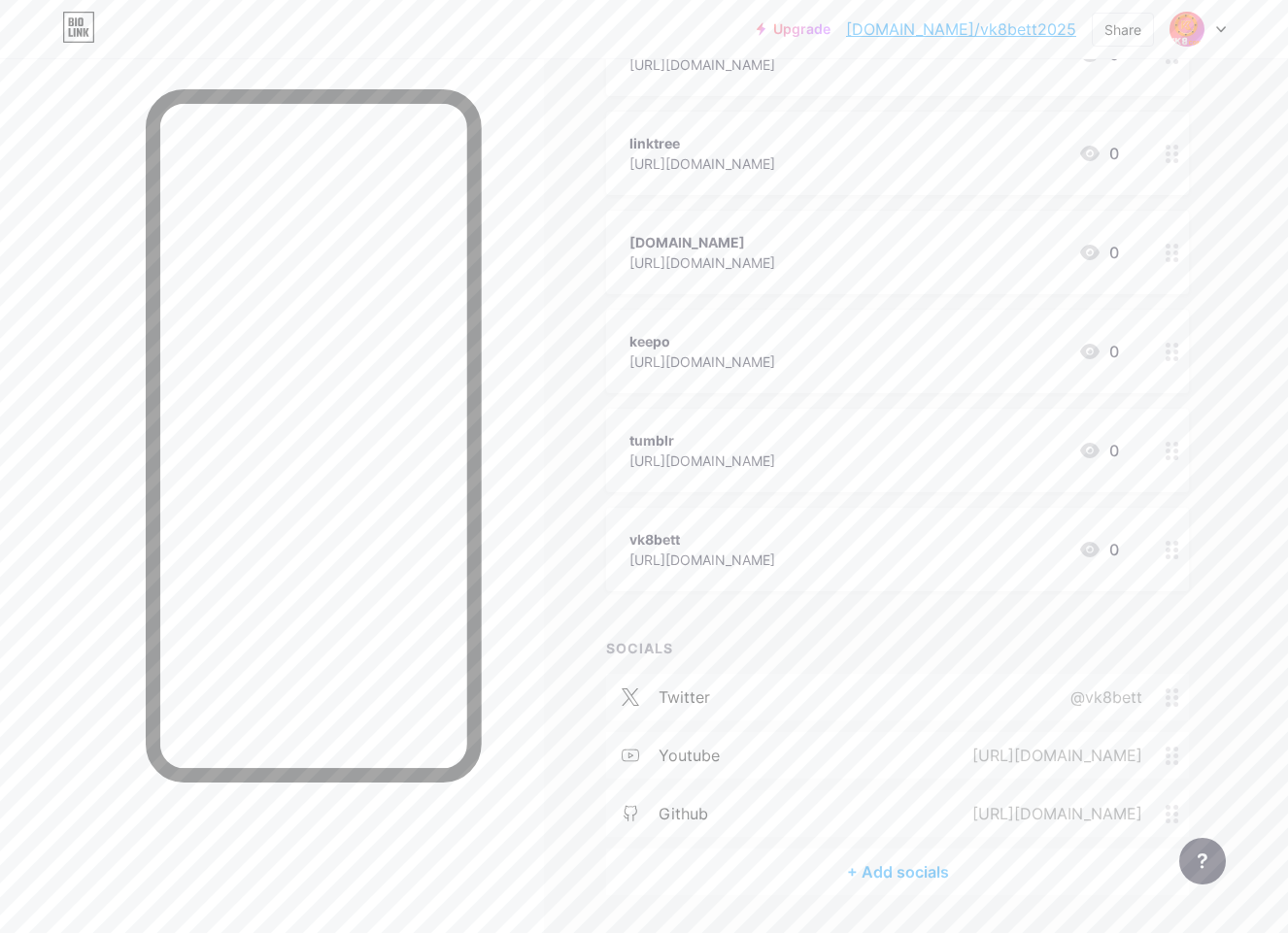
click at [870, 879] on div "+ Add socials" at bounding box center [897, 872] width 583 height 47
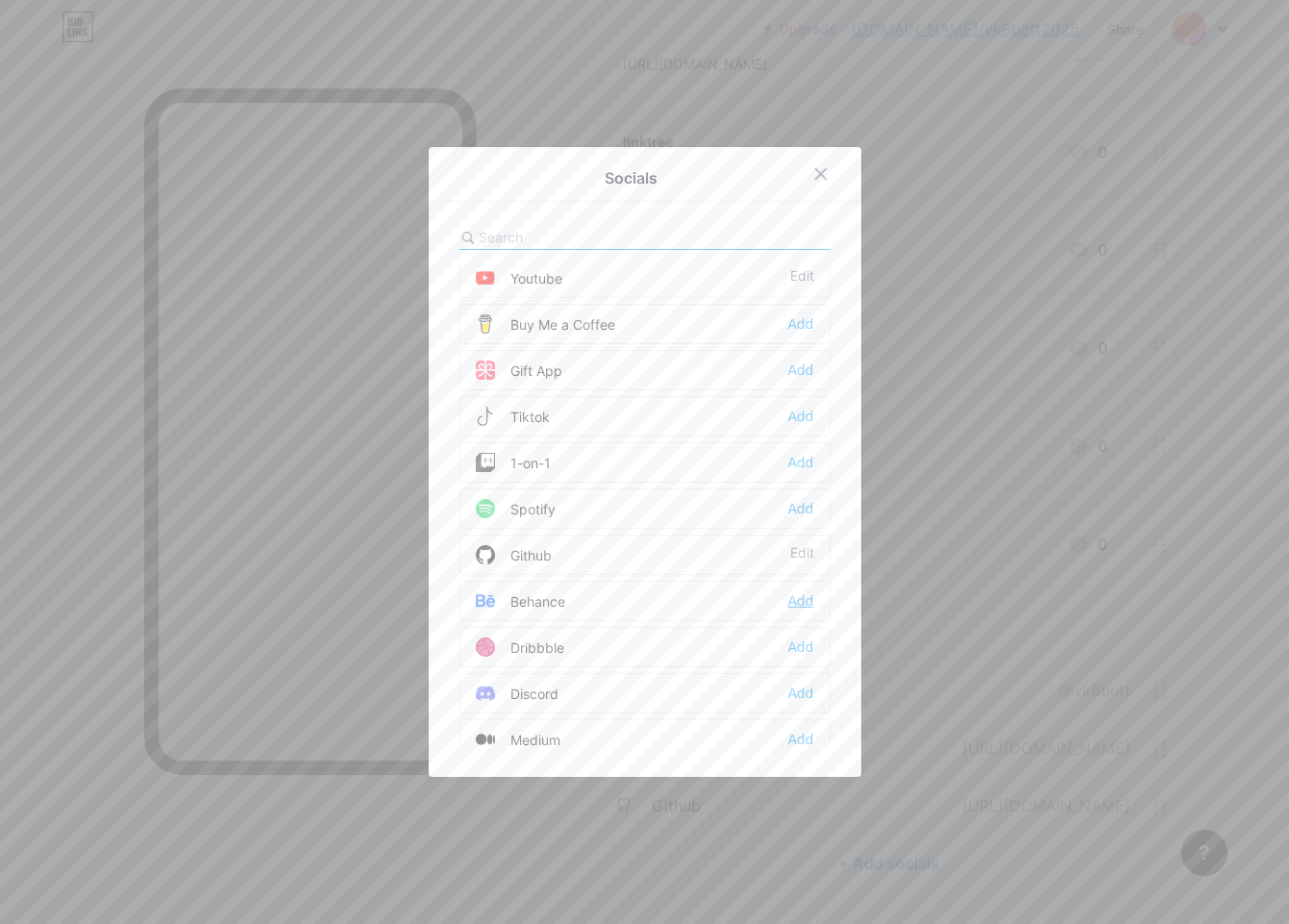
click at [787, 607] on div "Add" at bounding box center [800, 601] width 26 height 20
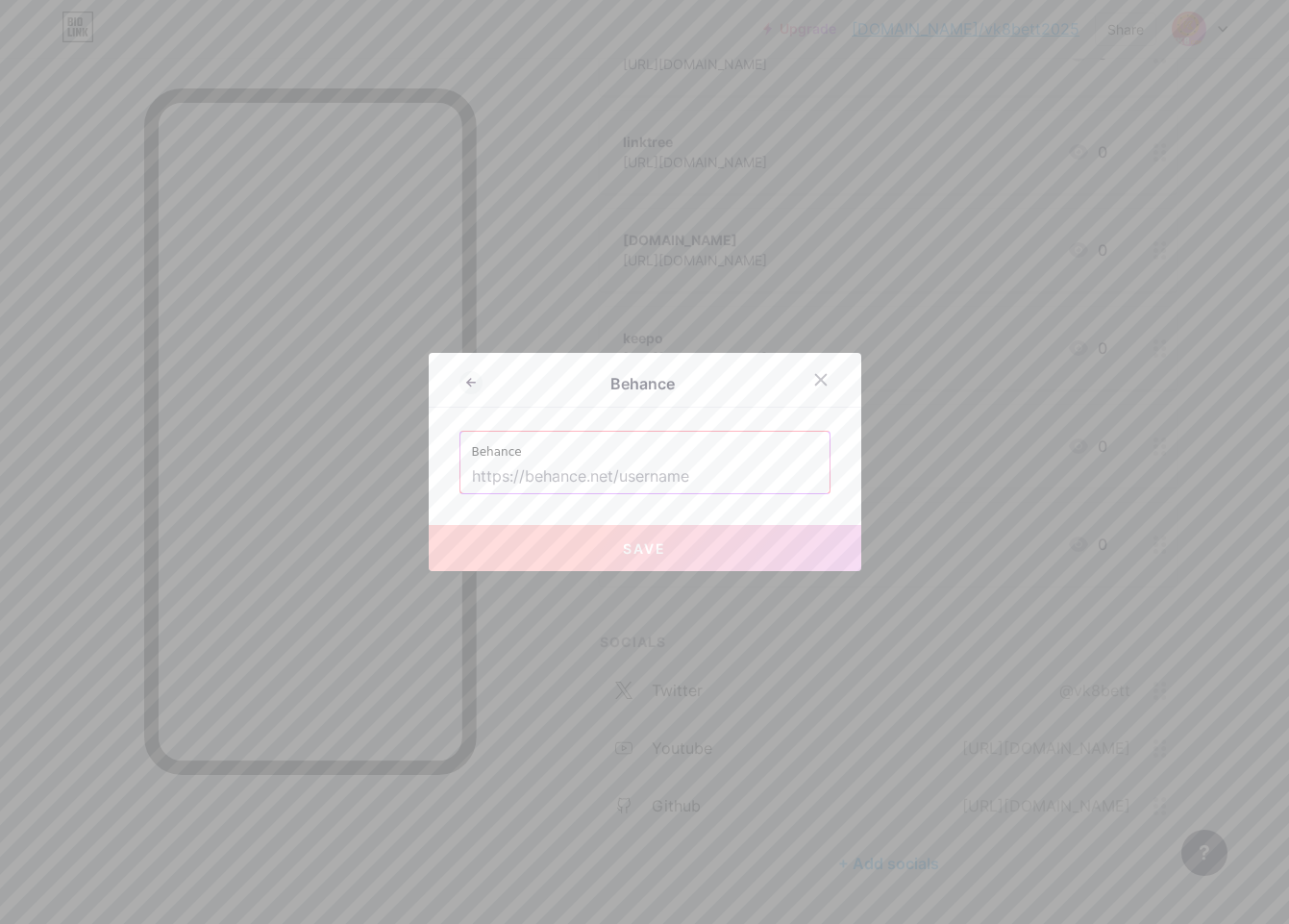
click at [529, 482] on input "text" at bounding box center [645, 476] width 347 height 32
paste input "[URL][DOMAIN_NAME]"
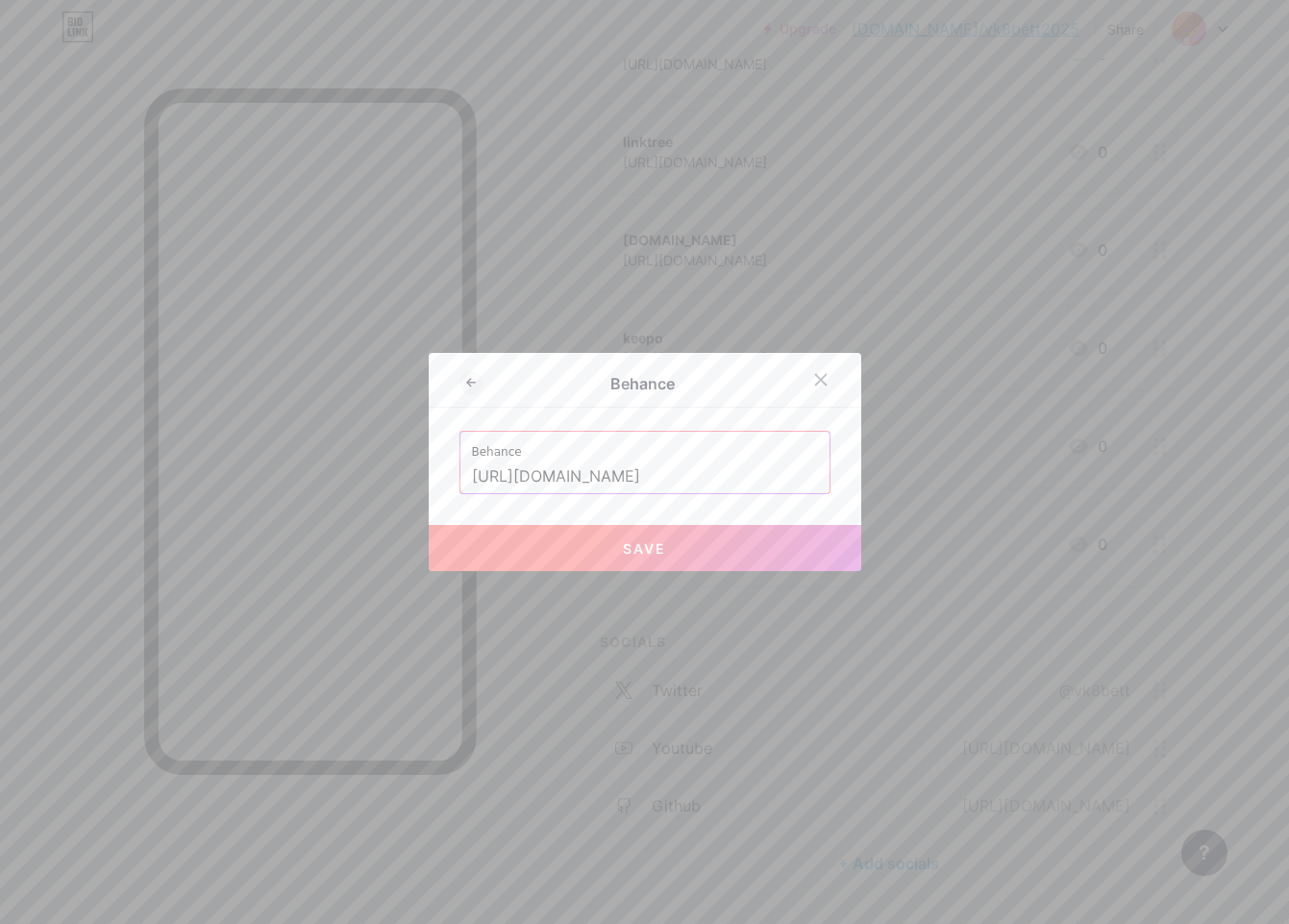
type input "[URL][DOMAIN_NAME]"
click at [536, 546] on button "Save" at bounding box center [645, 548] width 433 height 46
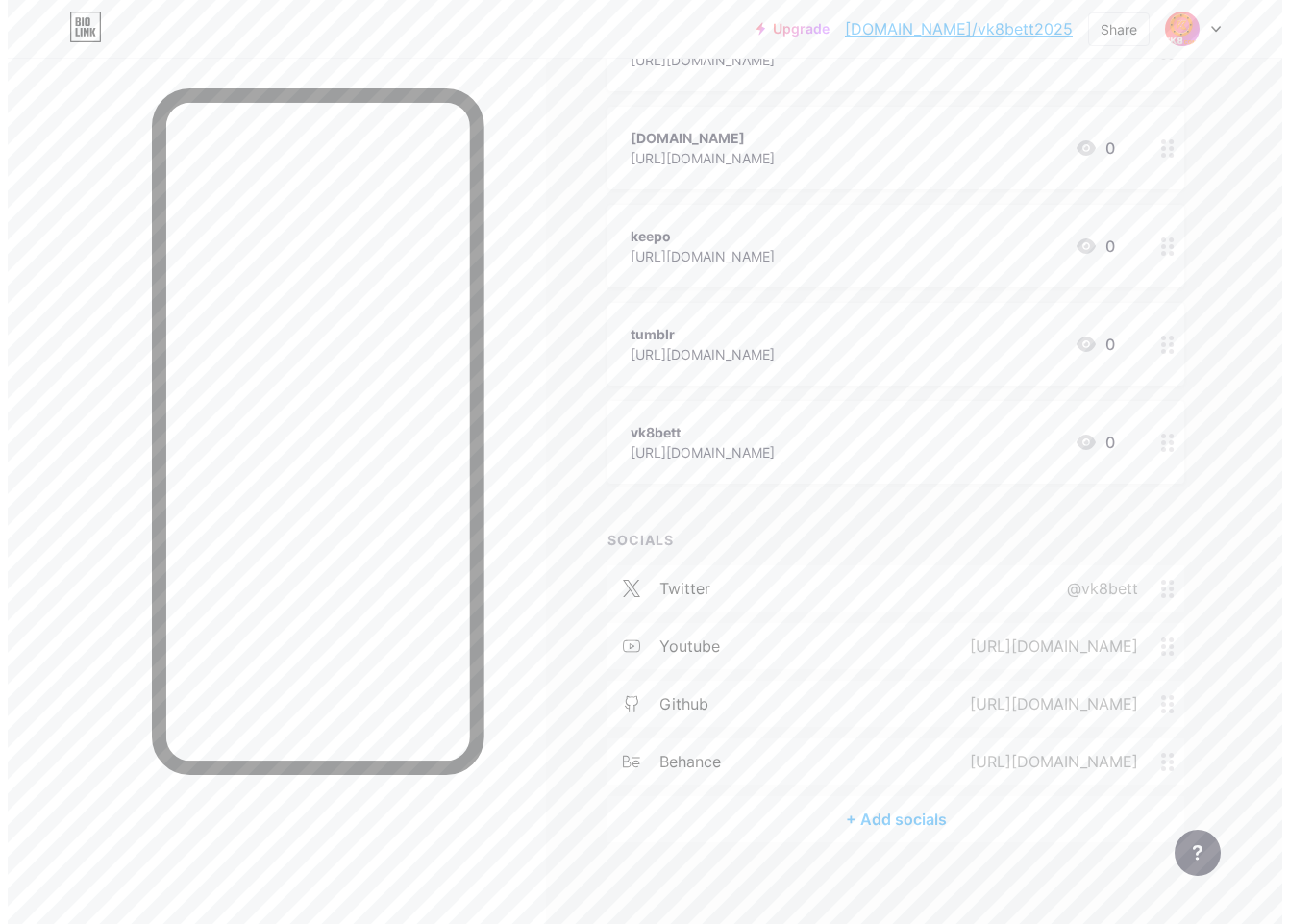
scroll to position [504, 0]
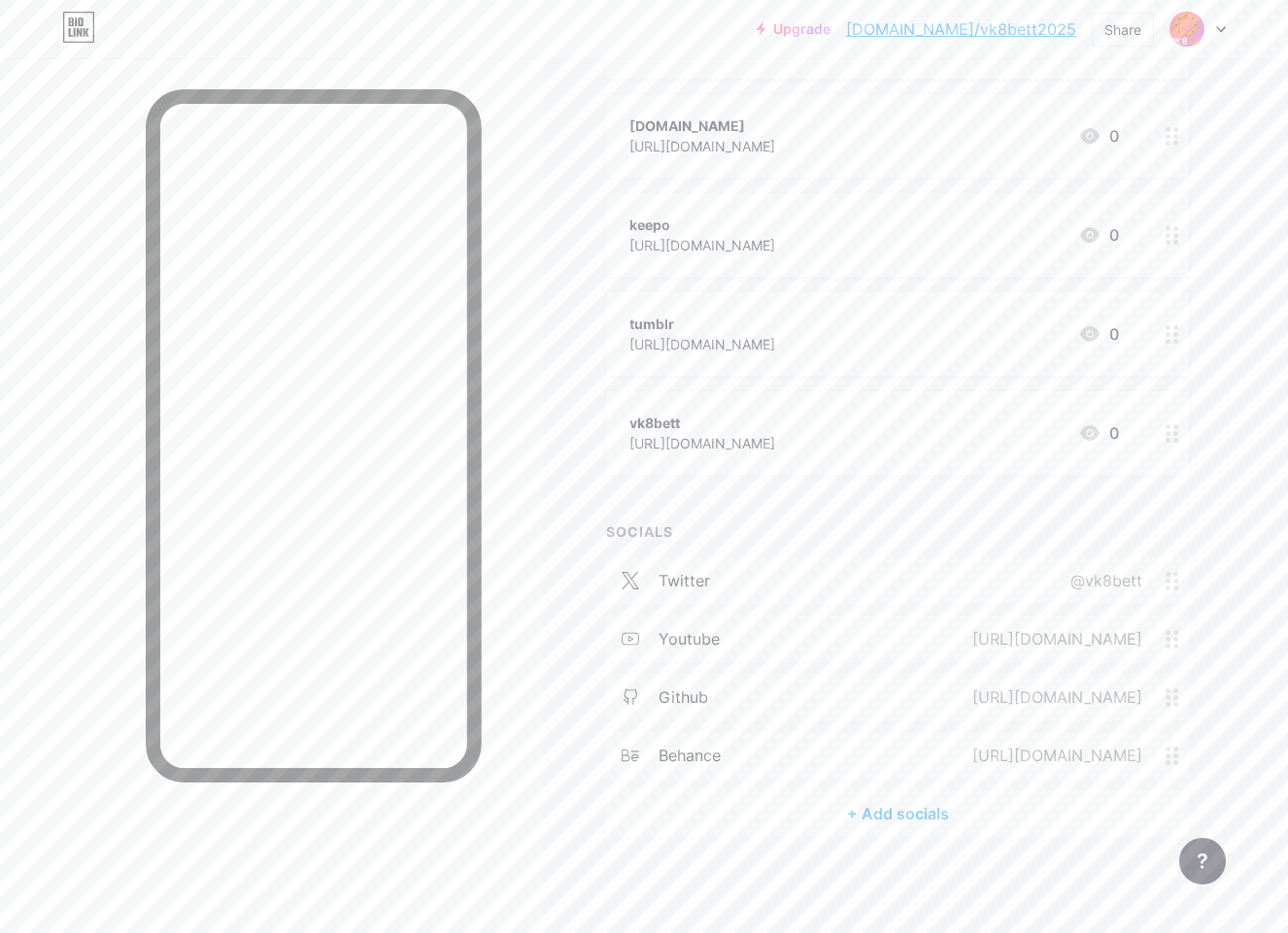
click at [831, 809] on div "+ Add socials" at bounding box center [897, 813] width 583 height 47
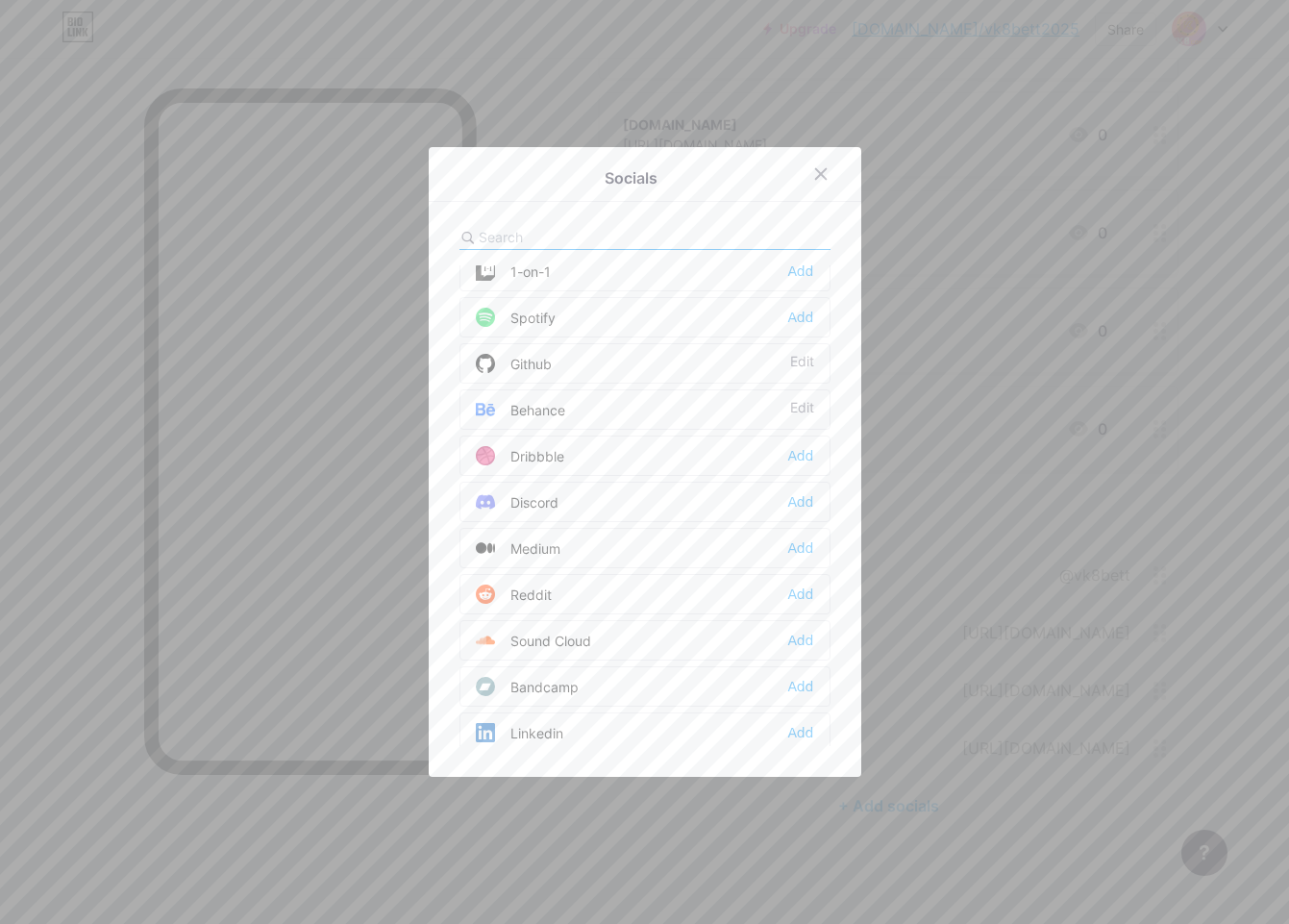
scroll to position [385, 0]
click at [792, 550] on div "Add" at bounding box center [800, 547] width 26 height 20
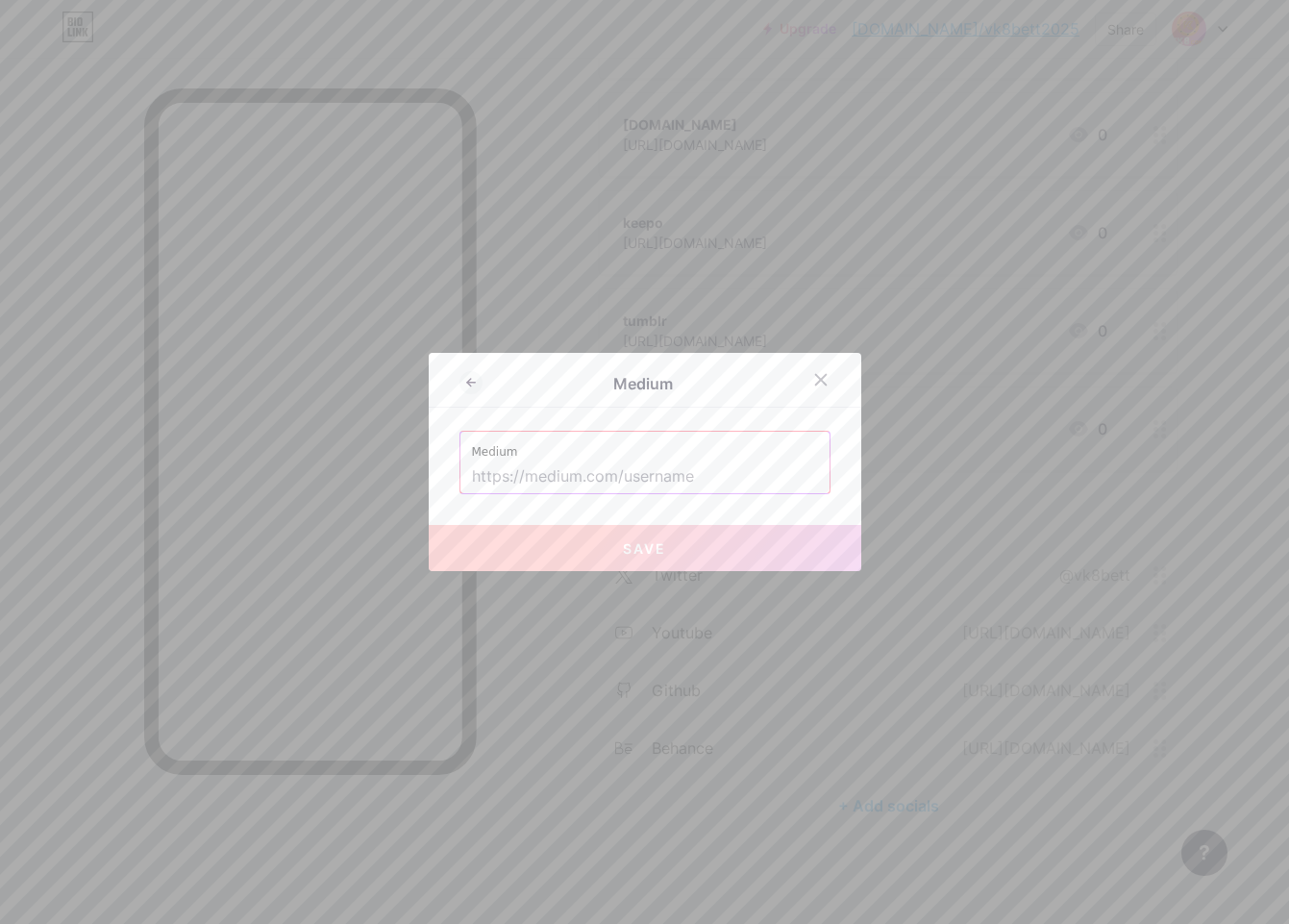
click at [503, 484] on input "text" at bounding box center [645, 476] width 347 height 32
paste input "[URL][DOMAIN_NAME]"
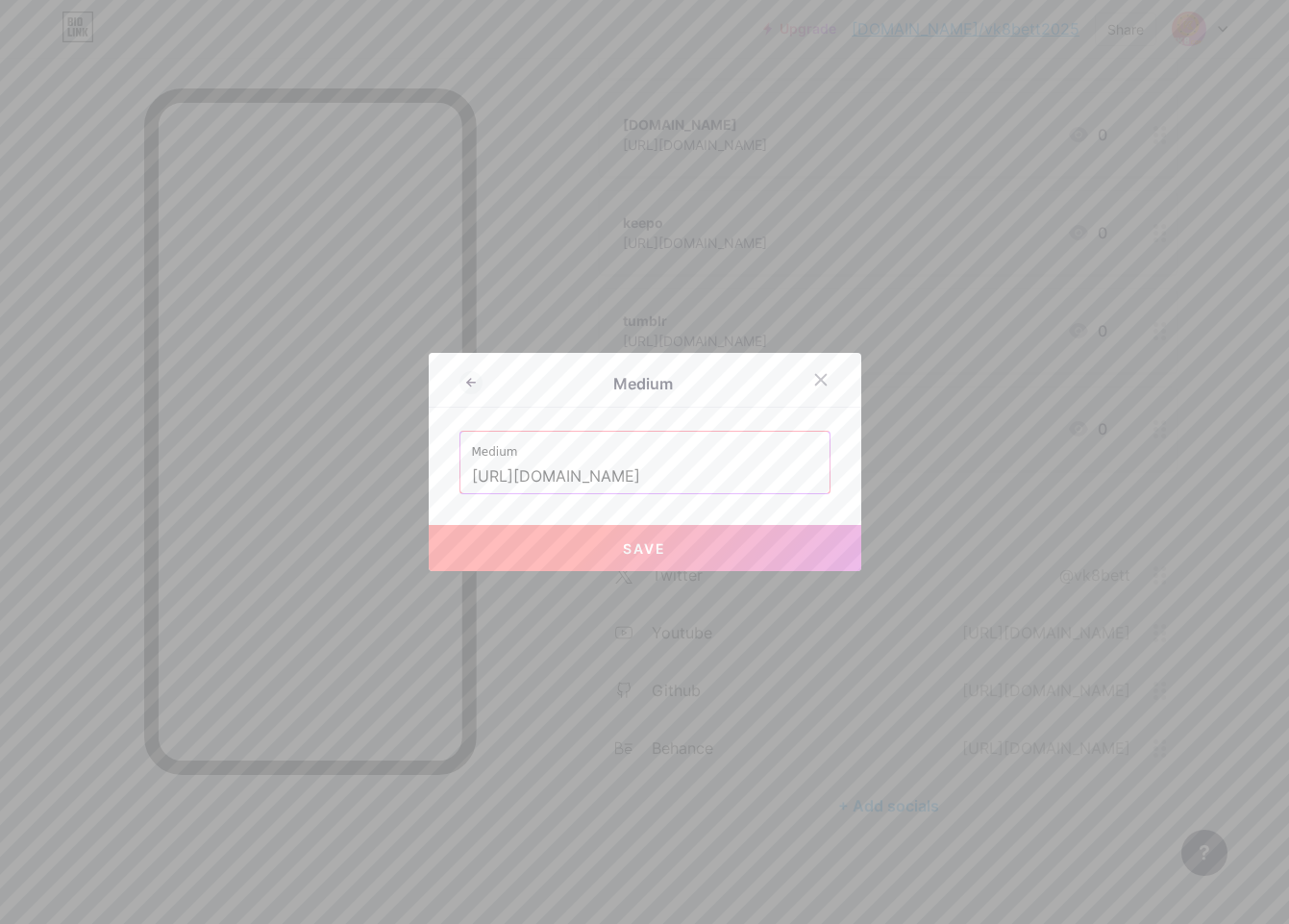
type input "[URL][DOMAIN_NAME]"
click at [498, 551] on button "Save" at bounding box center [645, 548] width 433 height 46
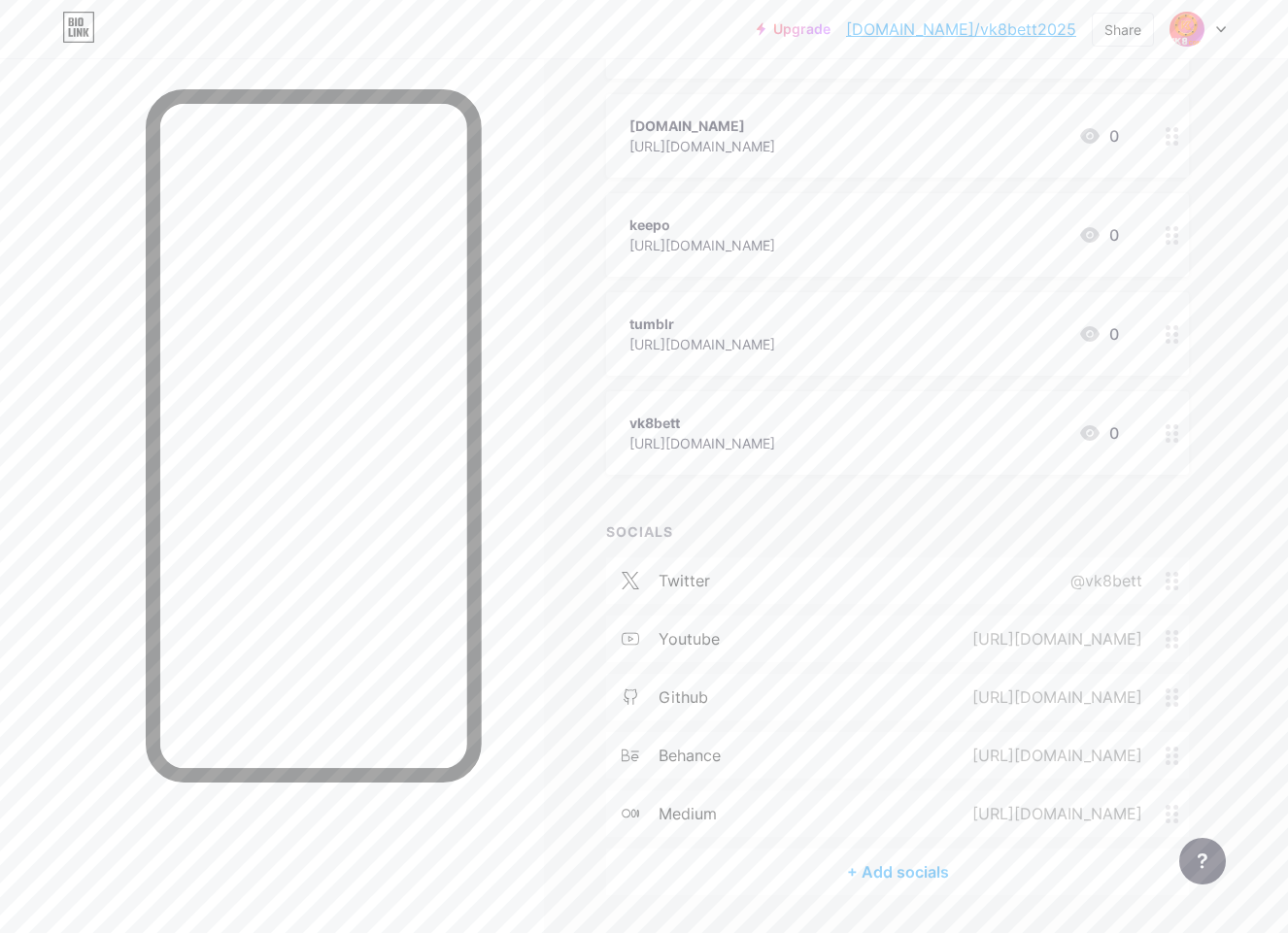
click at [876, 876] on div "+ Add socials" at bounding box center [897, 872] width 583 height 47
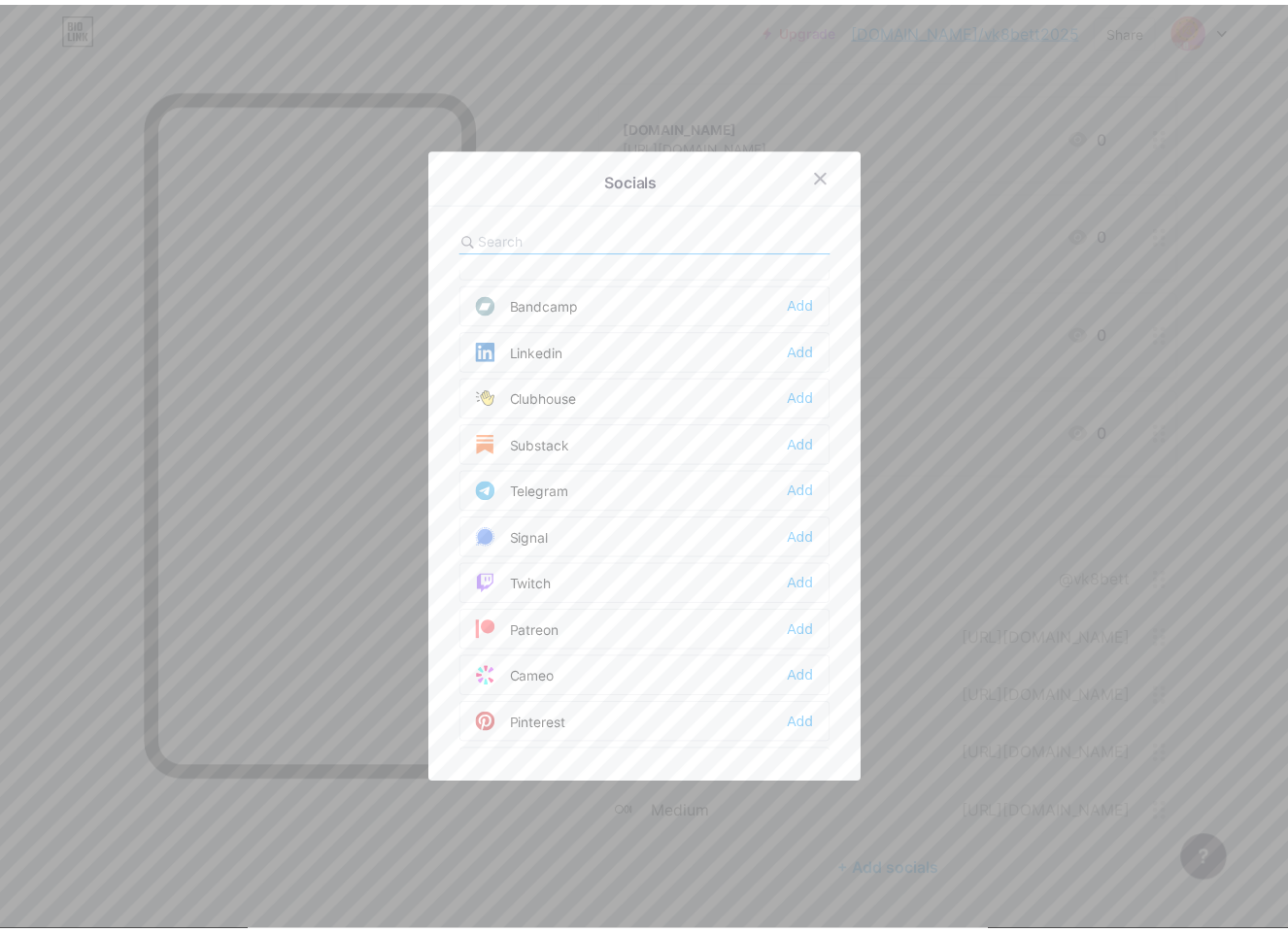
scroll to position [776, 0]
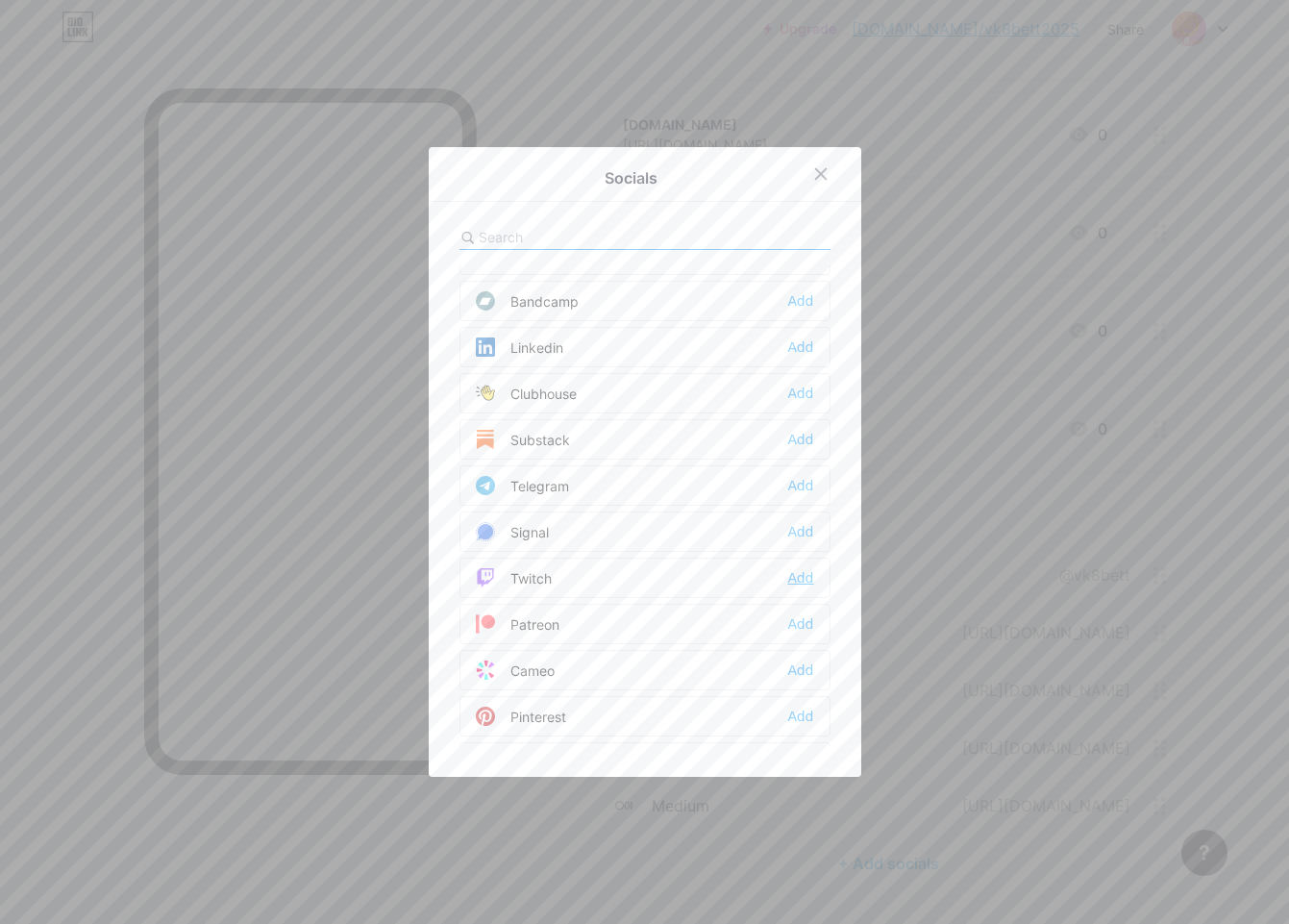
click at [796, 577] on div "Add" at bounding box center [800, 578] width 26 height 20
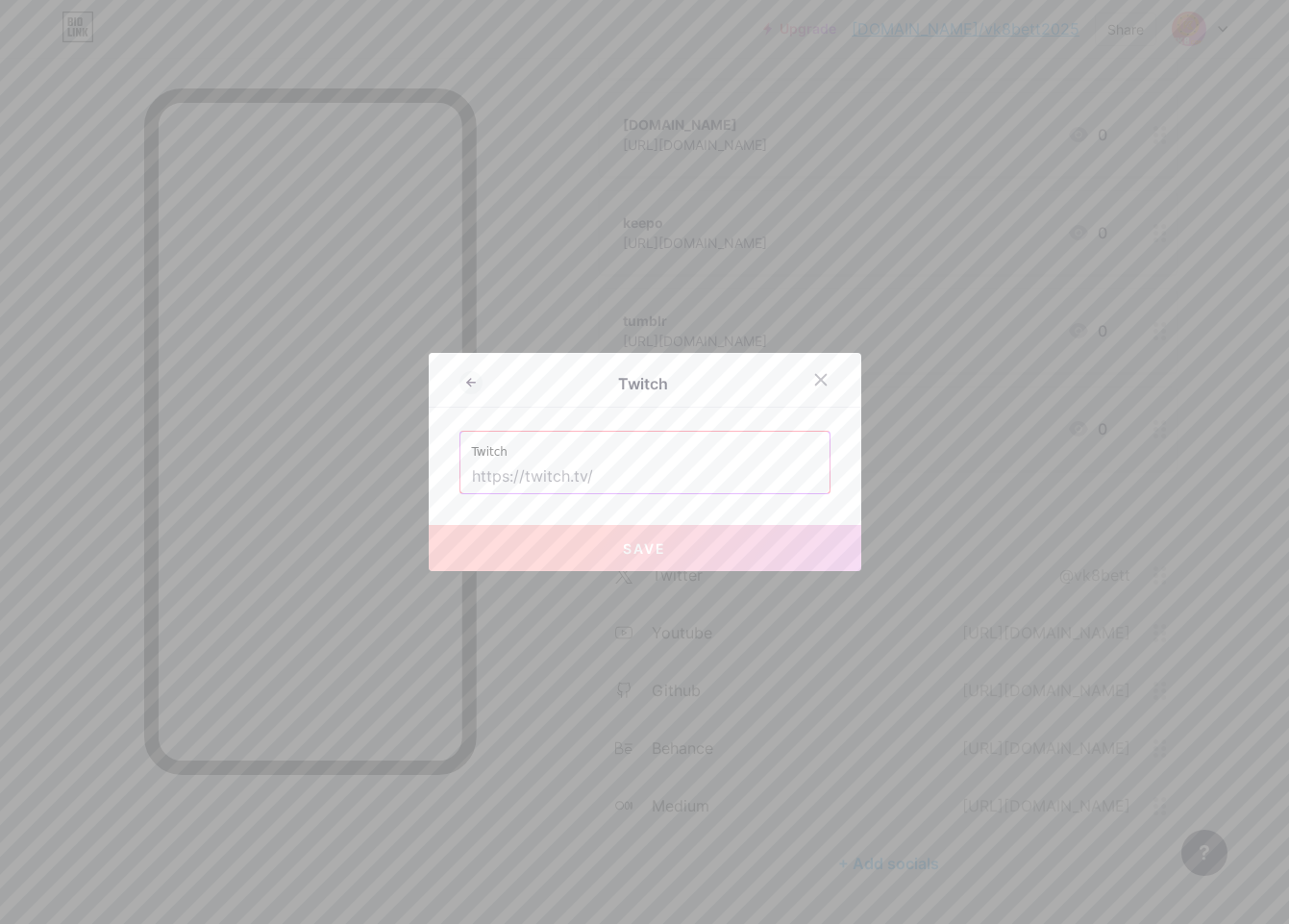
drag, startPoint x: 756, startPoint y: 485, endPoint x: 743, endPoint y: 490, distance: 13.9
click at [756, 485] on input "text" at bounding box center [645, 476] width 347 height 32
paste input "[URL][DOMAIN_NAME]"
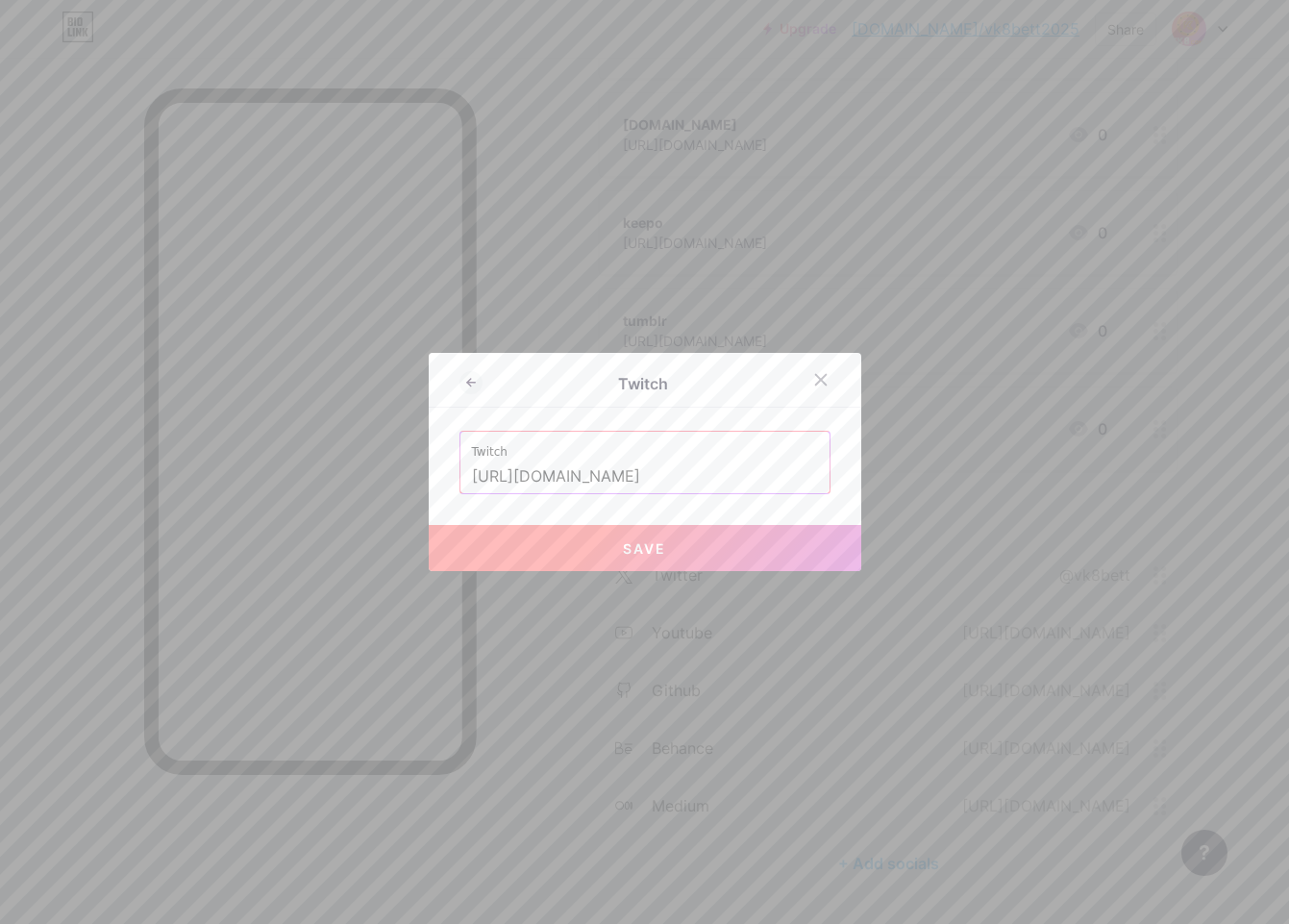
type input "[URL][DOMAIN_NAME]"
click at [569, 554] on button "Save" at bounding box center [645, 548] width 433 height 46
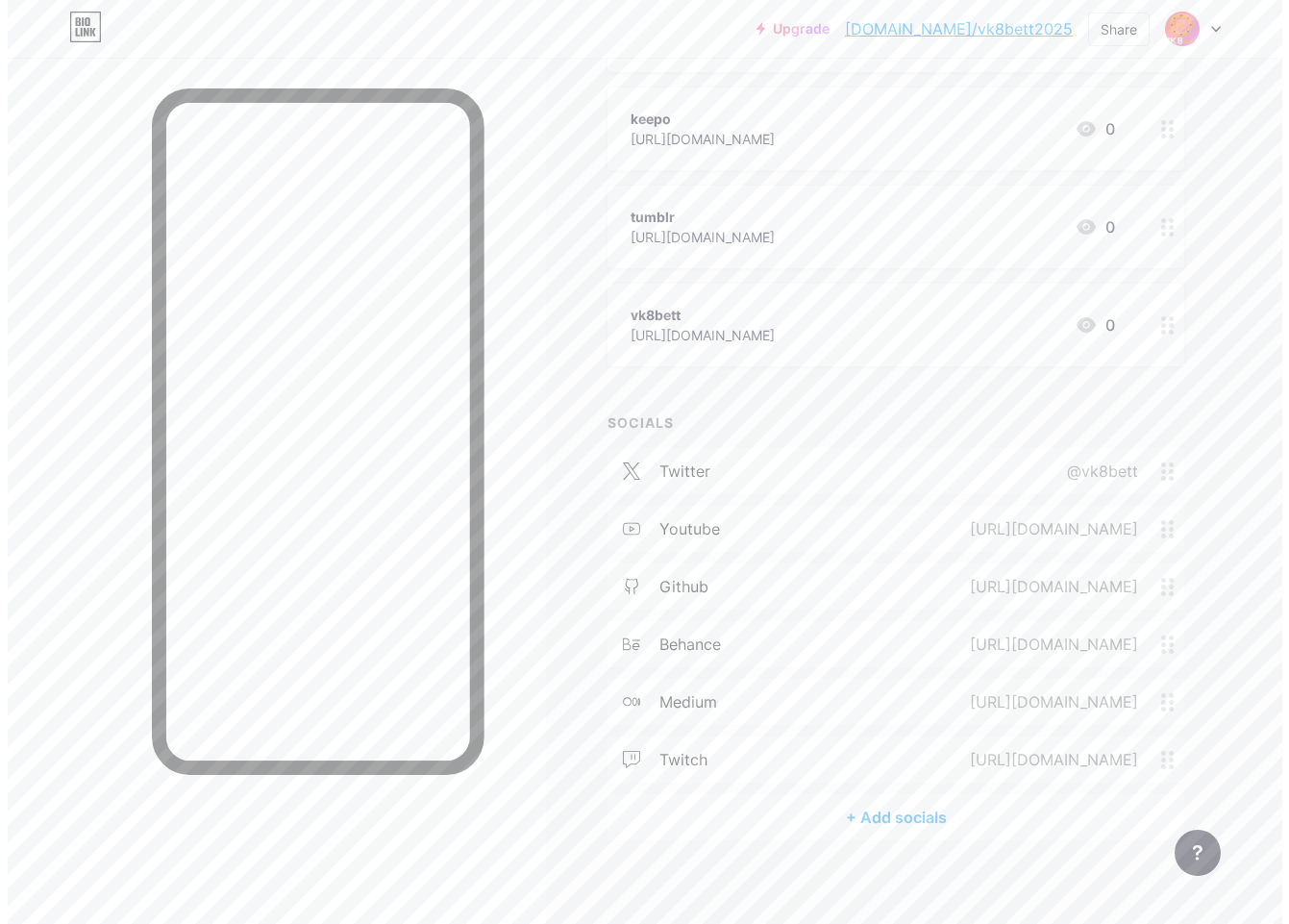
scroll to position [620, 0]
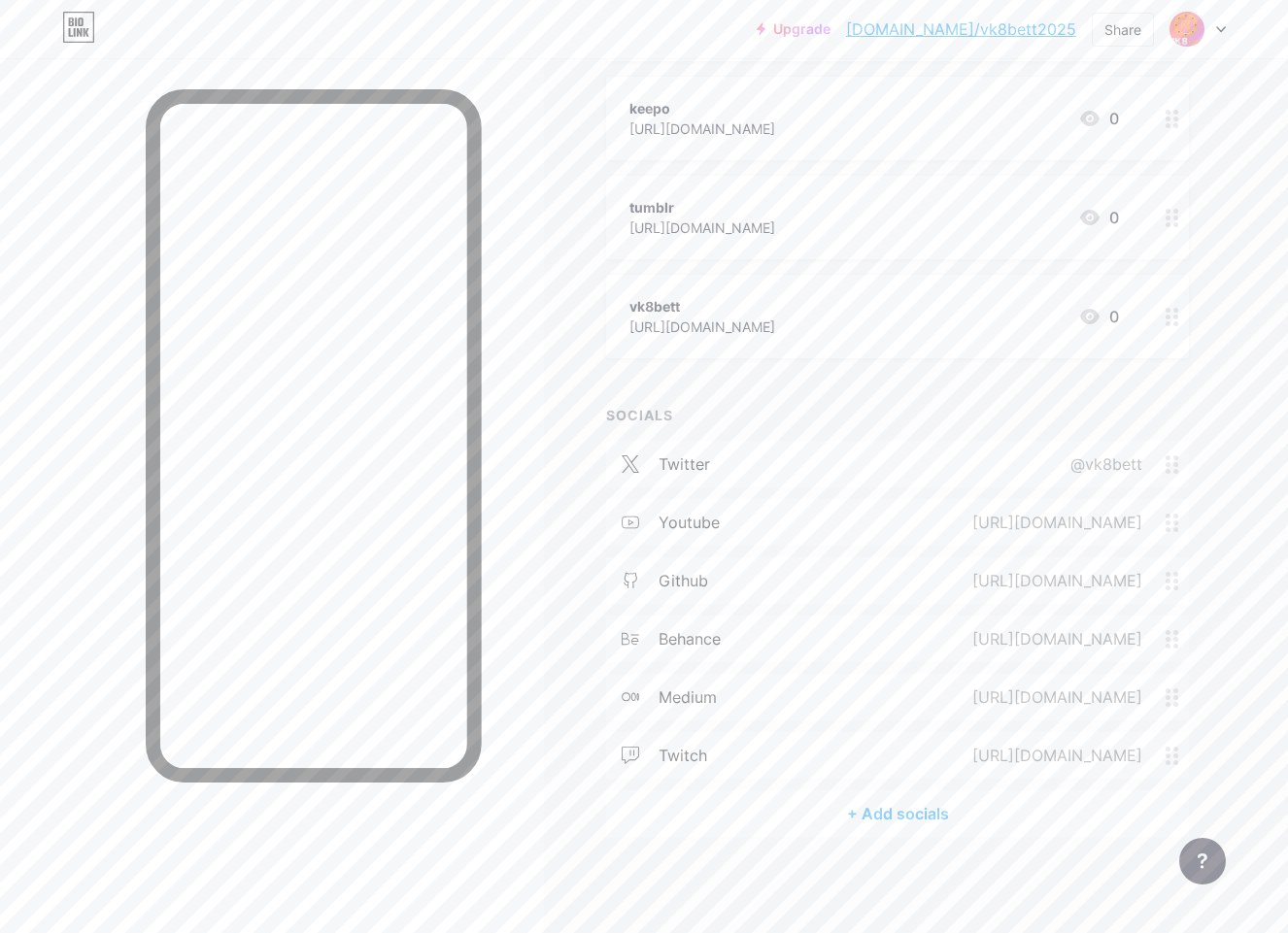
click at [915, 816] on div "+ Add socials" at bounding box center [897, 813] width 583 height 47
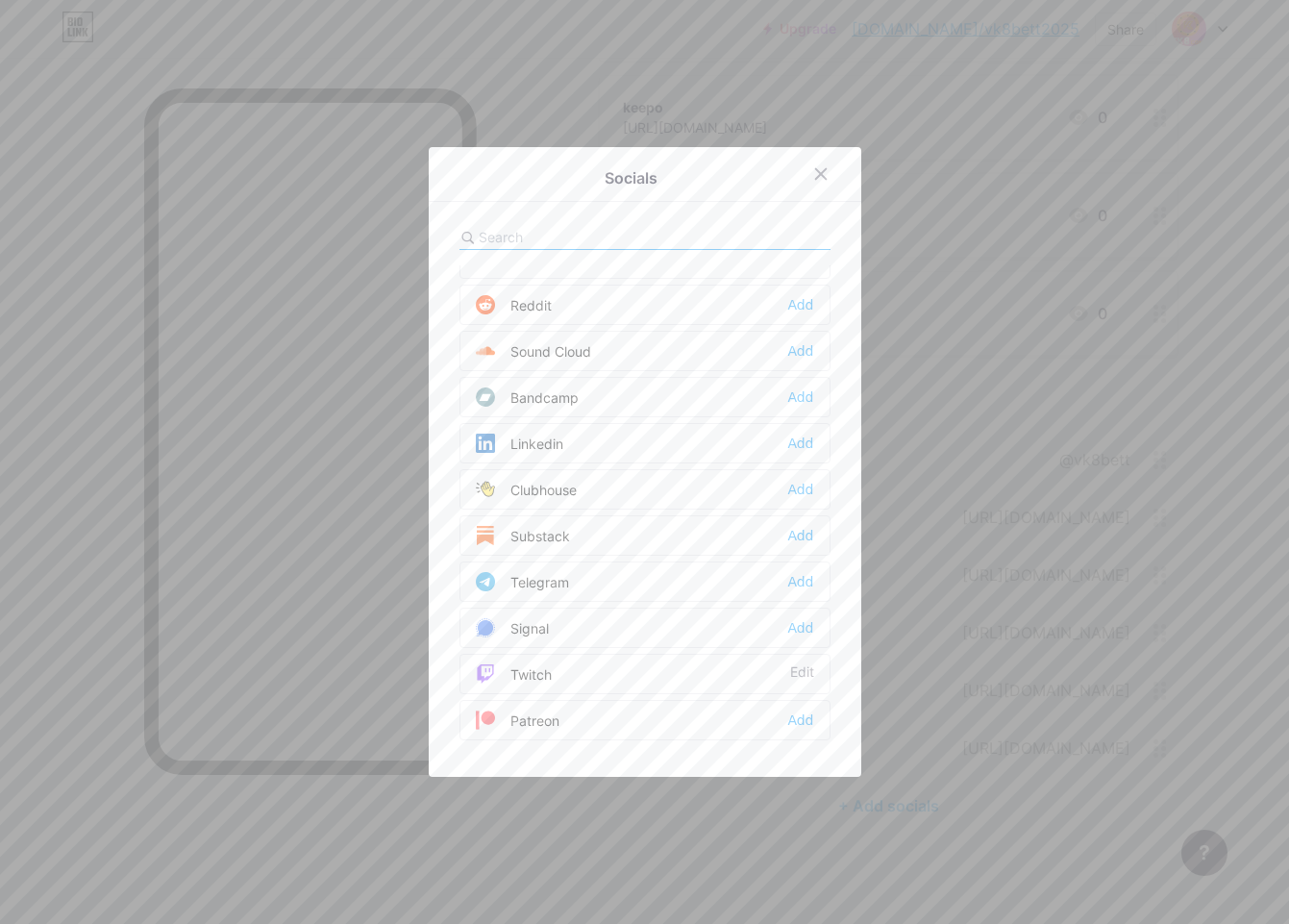
scroll to position [769, 0]
click at [788, 629] on div "Add" at bounding box center [800, 625] width 26 height 20
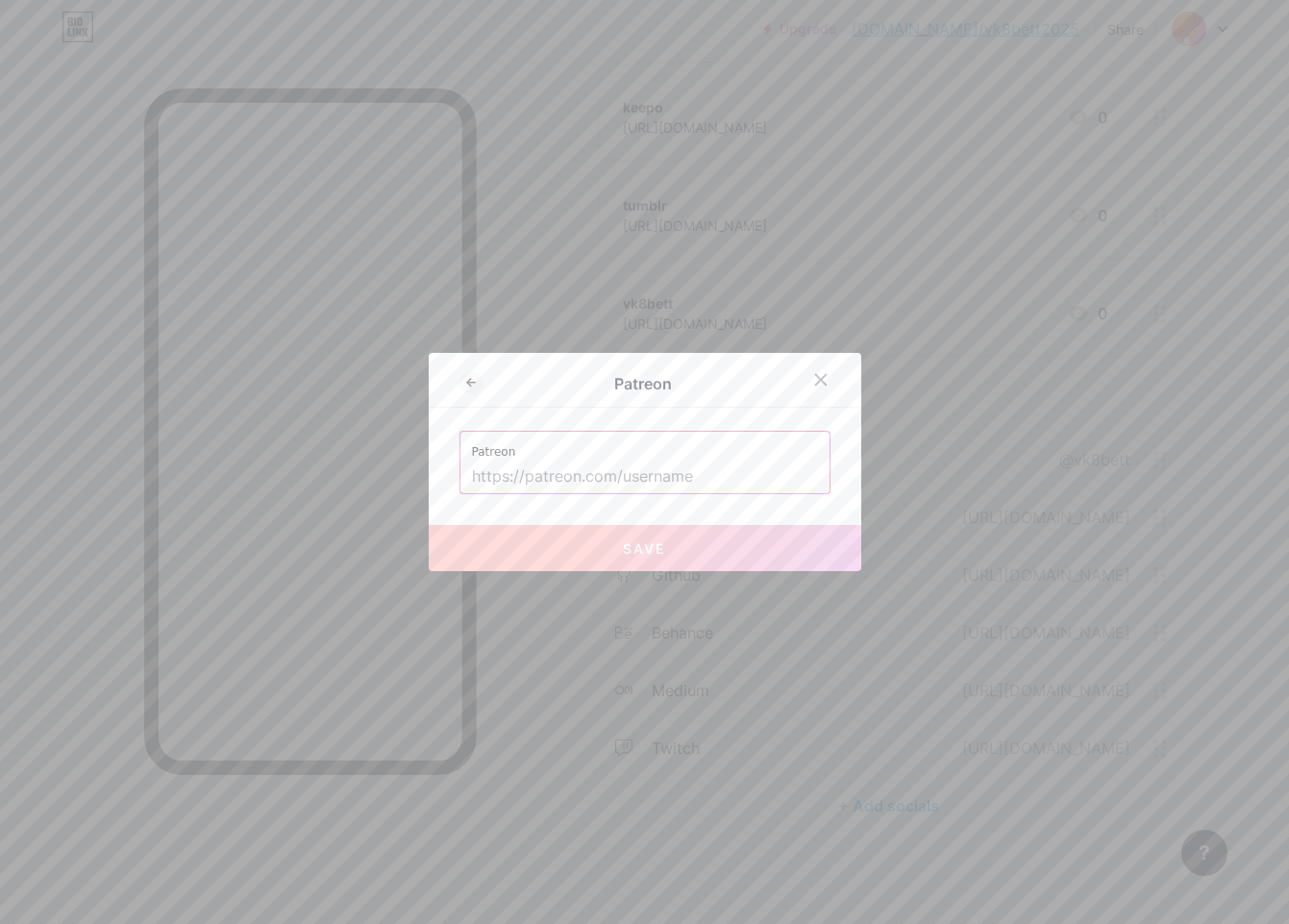
click at [603, 487] on input "text" at bounding box center [645, 476] width 347 height 32
paste input "[URL][DOMAIN_NAME]"
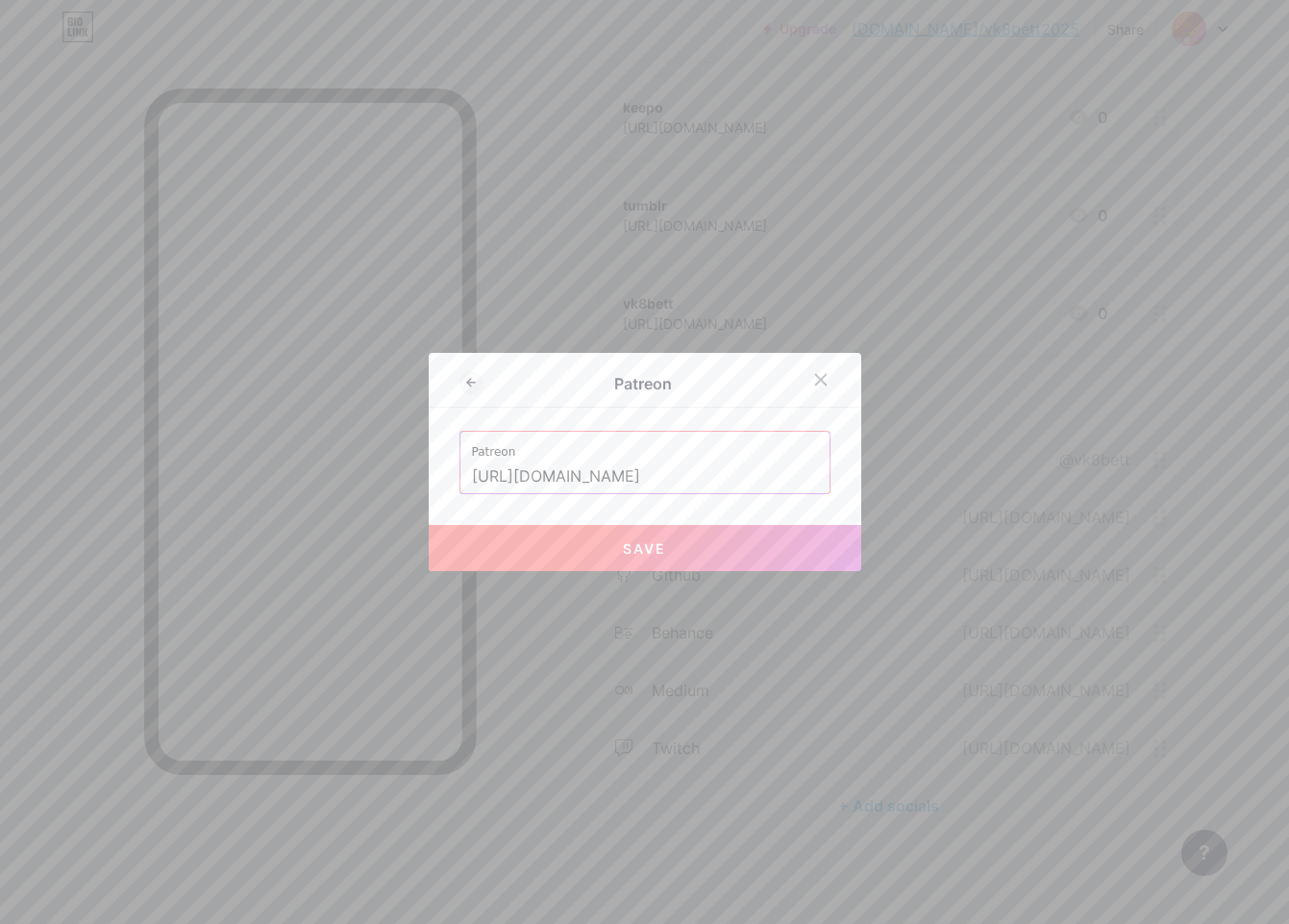
type input "[URL][DOMAIN_NAME]"
click at [565, 546] on button "Save" at bounding box center [645, 548] width 433 height 46
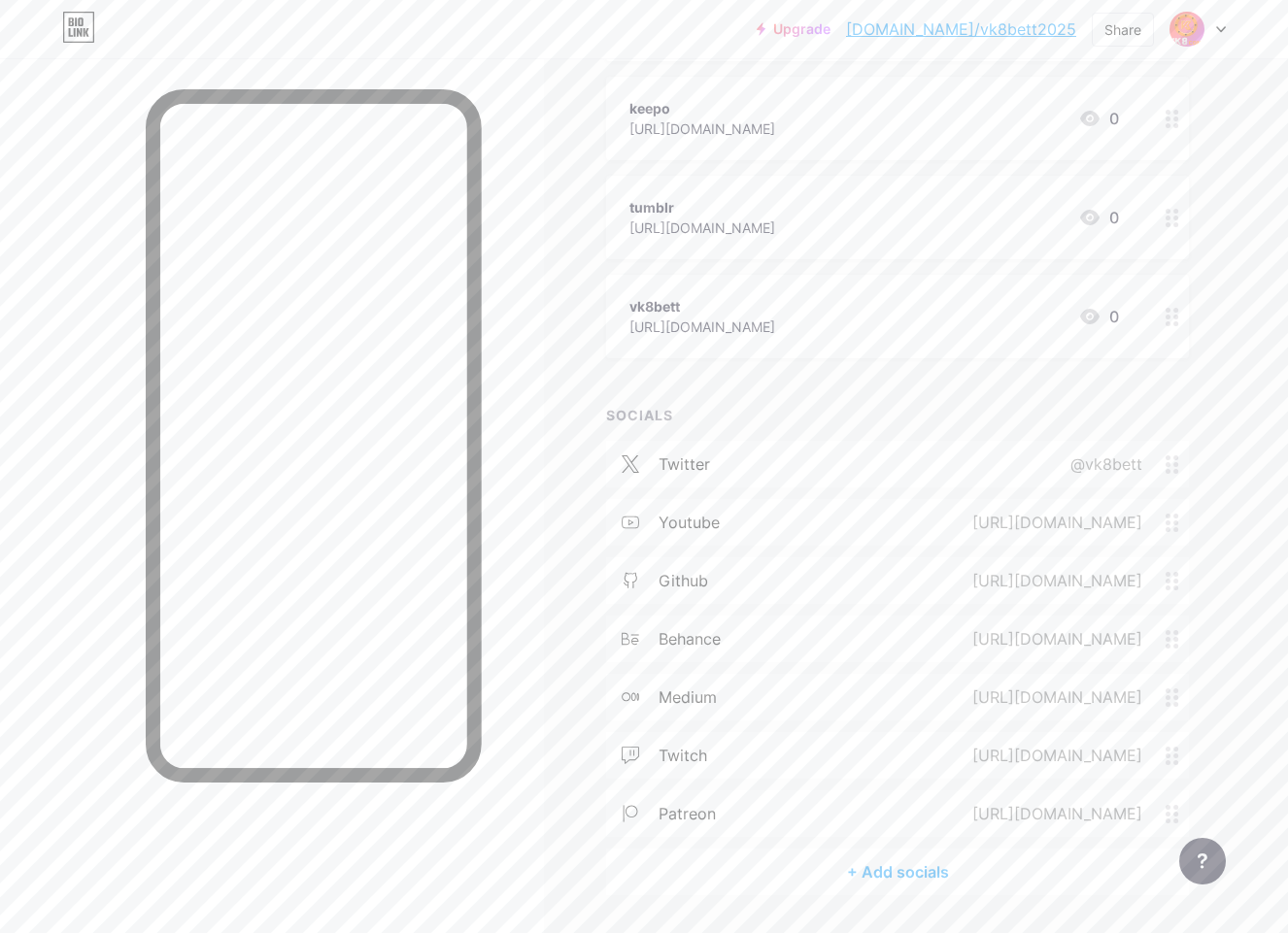
click at [878, 870] on div "+ Add socials" at bounding box center [897, 872] width 583 height 47
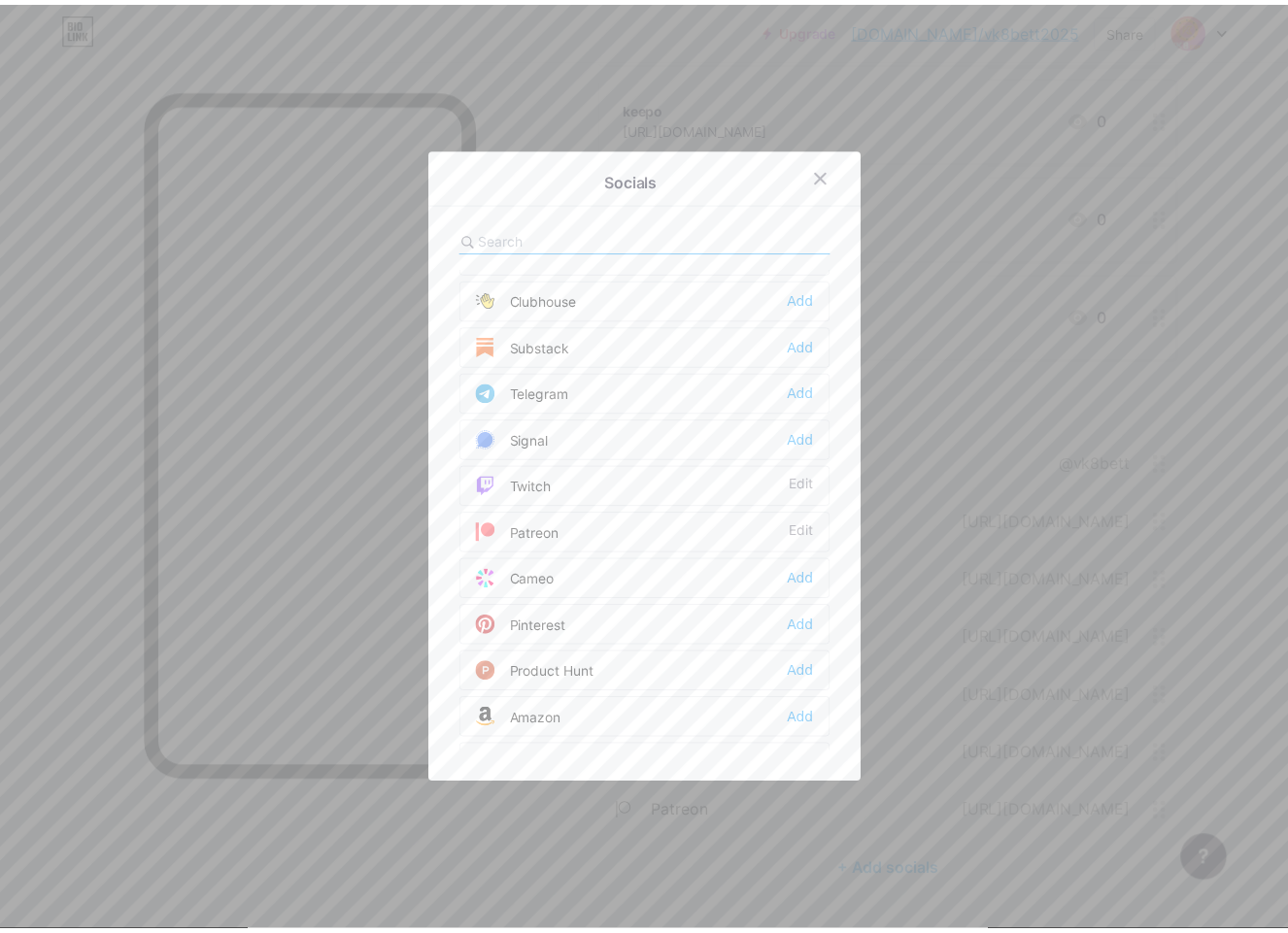
scroll to position [971, 0]
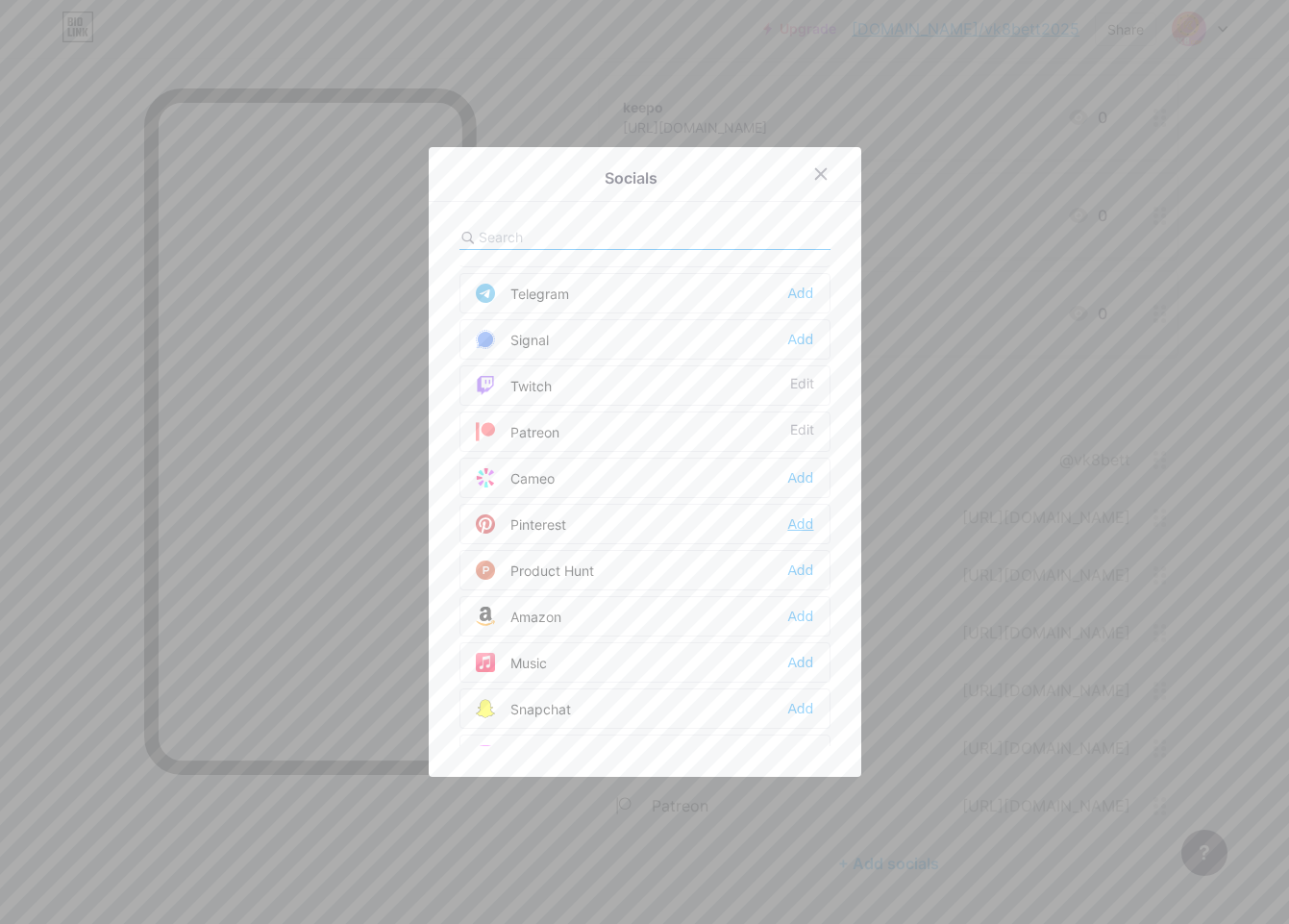
click at [795, 528] on div "Add" at bounding box center [800, 524] width 26 height 20
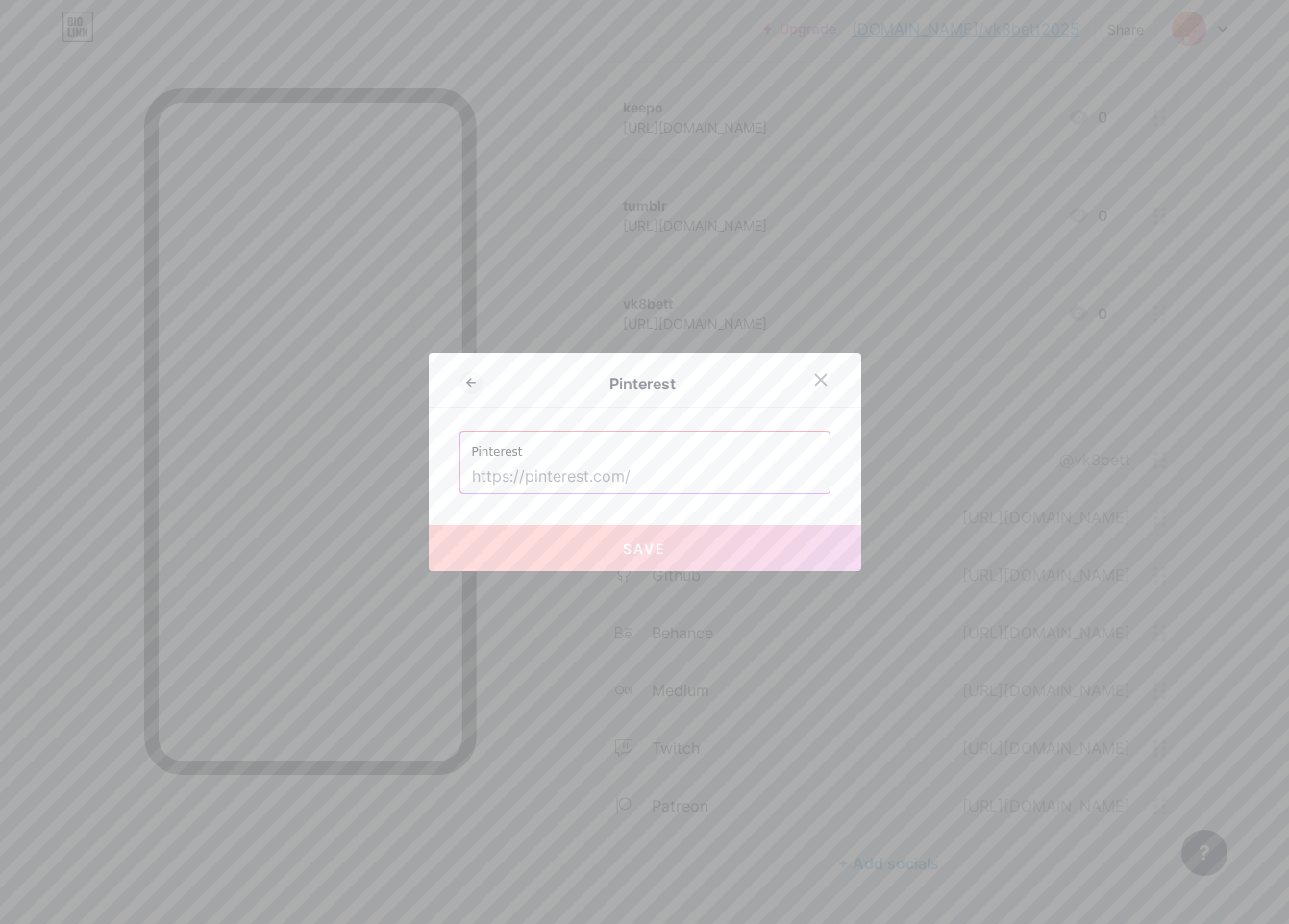
drag, startPoint x: 562, startPoint y: 479, endPoint x: 575, endPoint y: 490, distance: 17.0
click at [562, 479] on input "text" at bounding box center [645, 476] width 347 height 32
paste input "[URL][DOMAIN_NAME]"
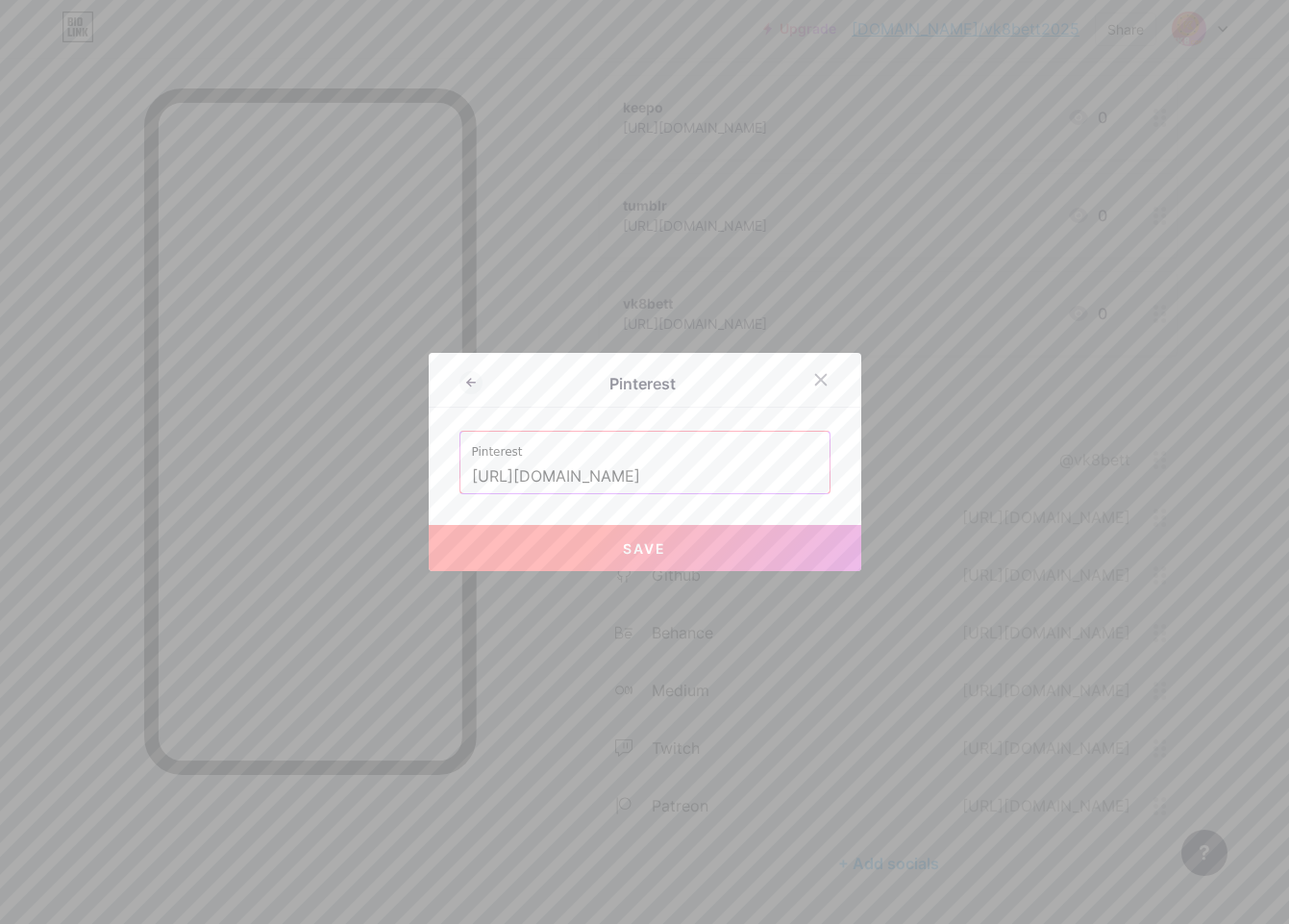
type input "[URL][DOMAIN_NAME]"
click at [598, 564] on button "Save" at bounding box center [645, 548] width 433 height 46
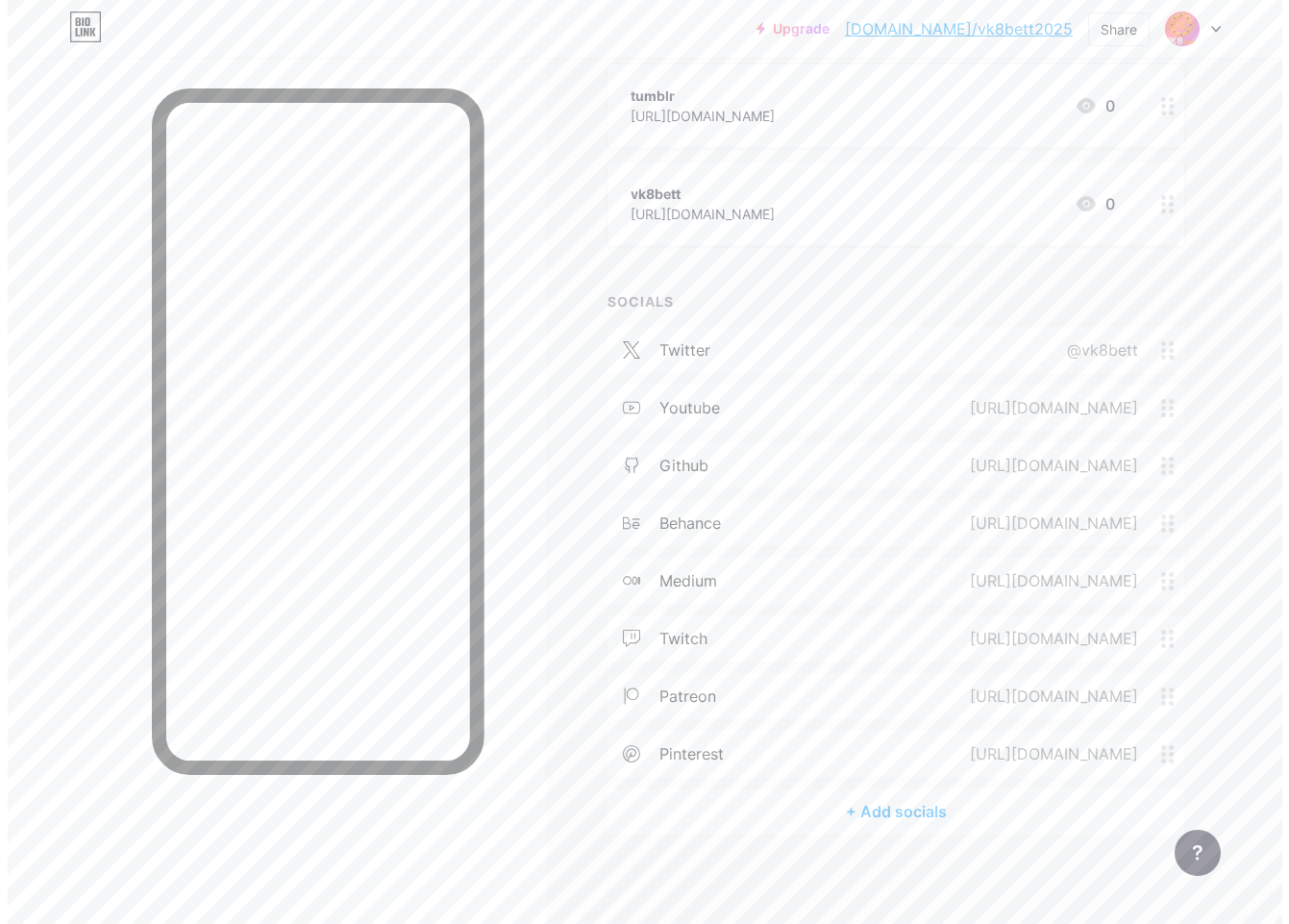
scroll to position [734, 0]
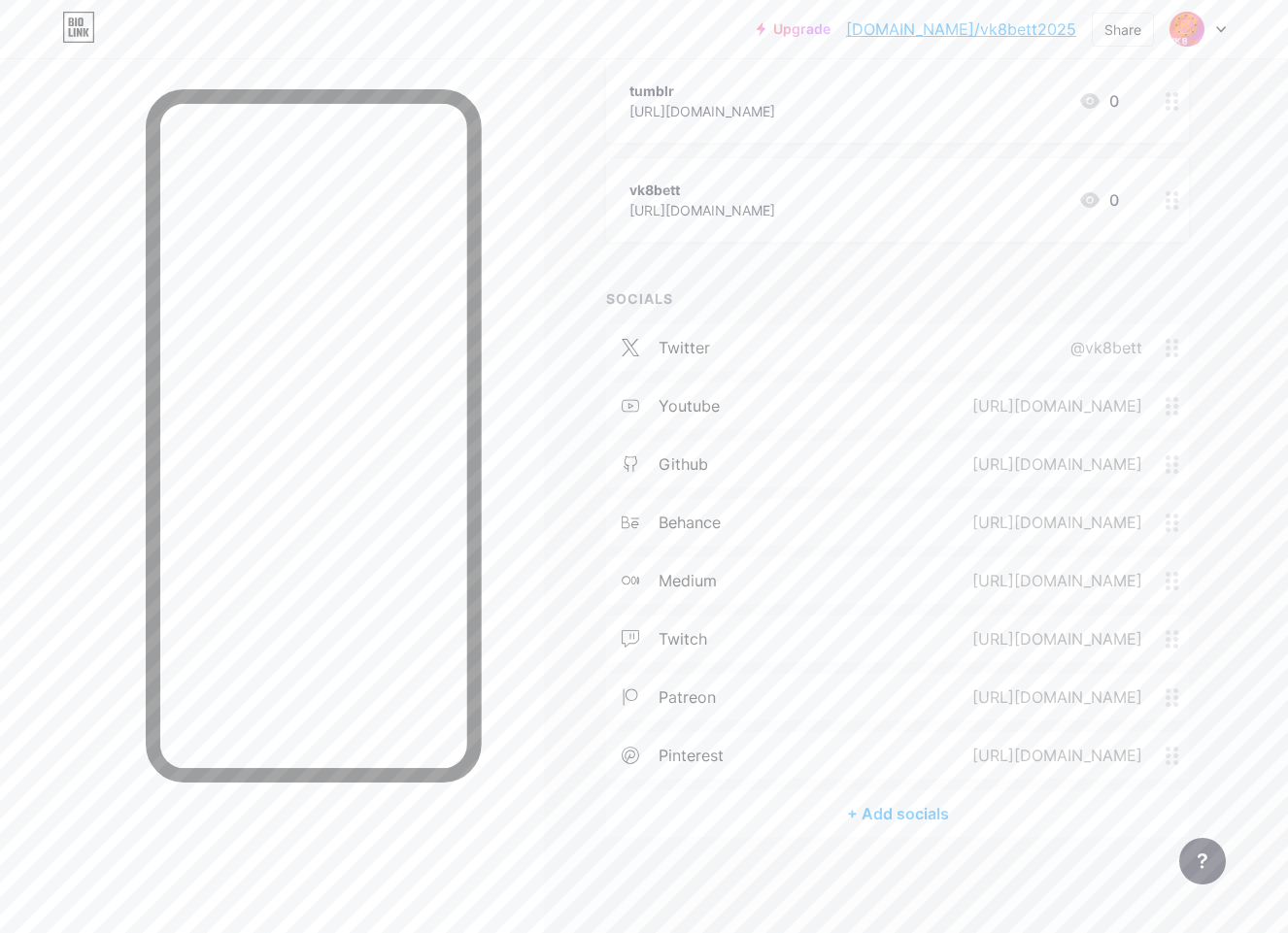
click at [871, 816] on div "+ Add socials" at bounding box center [897, 813] width 583 height 47
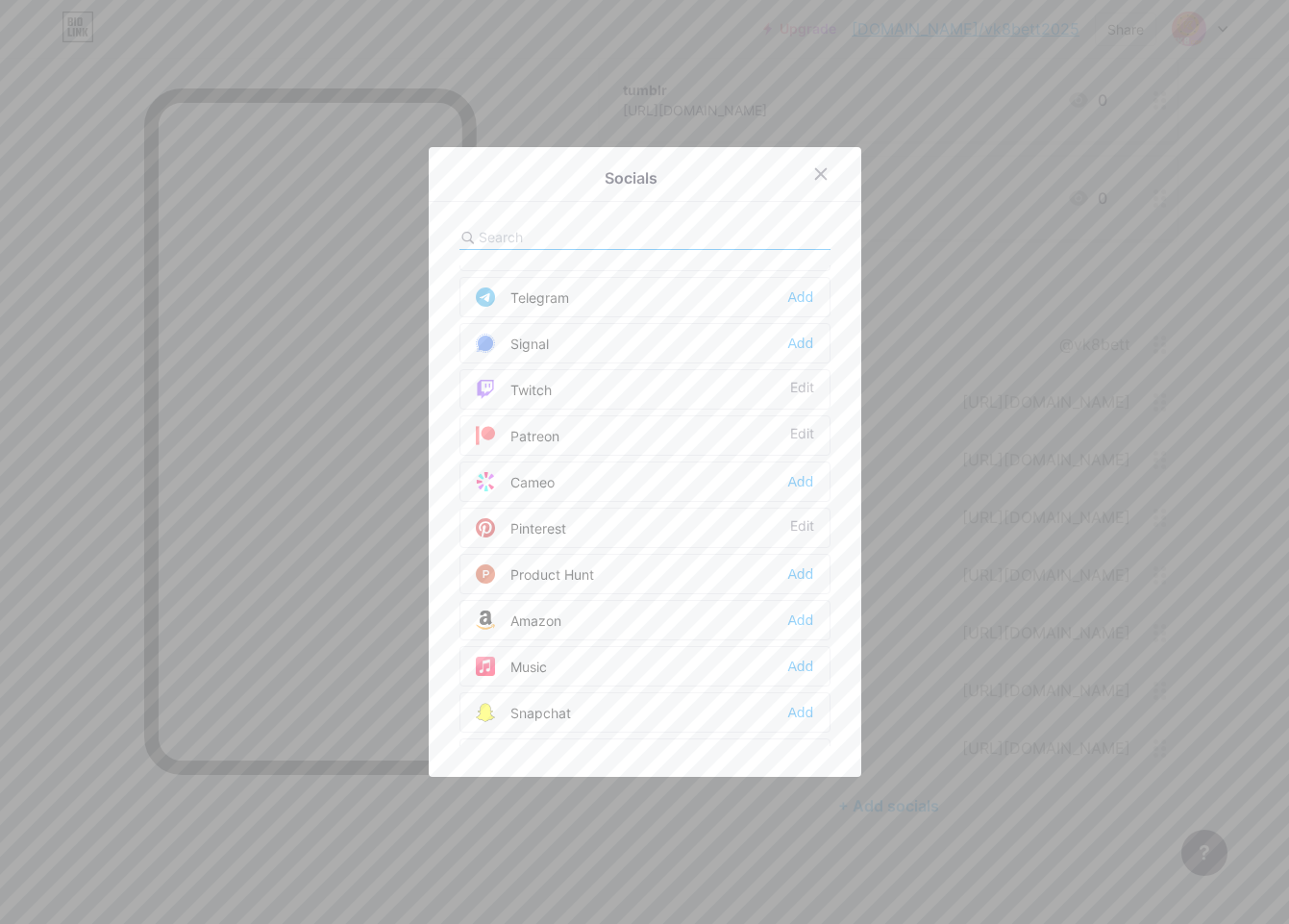
scroll to position [961, 0]
click at [787, 571] on div "Add" at bounding box center [800, 571] width 26 height 20
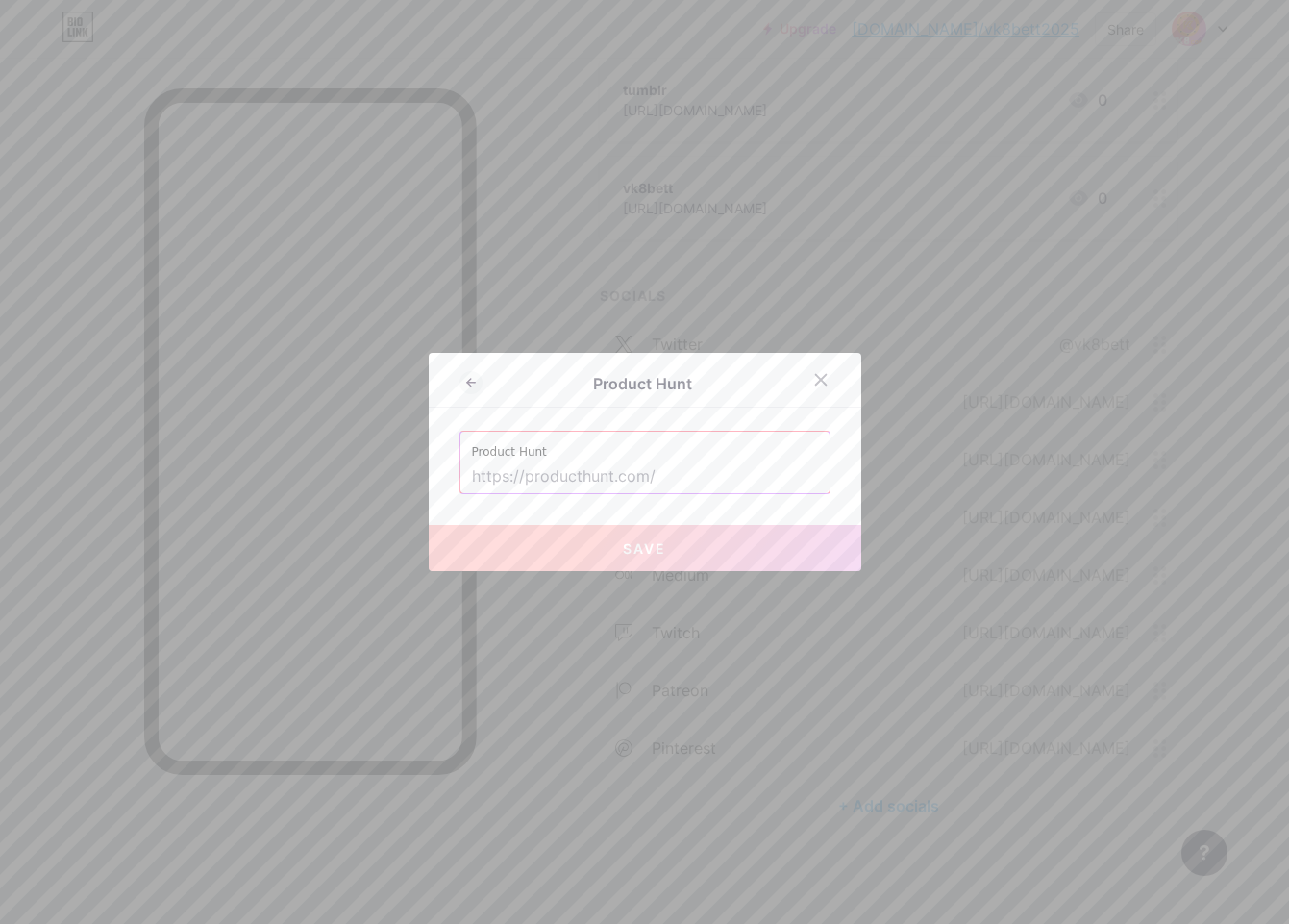
click at [576, 465] on input "text" at bounding box center [645, 476] width 347 height 32
paste input "[URL][DOMAIN_NAME]"
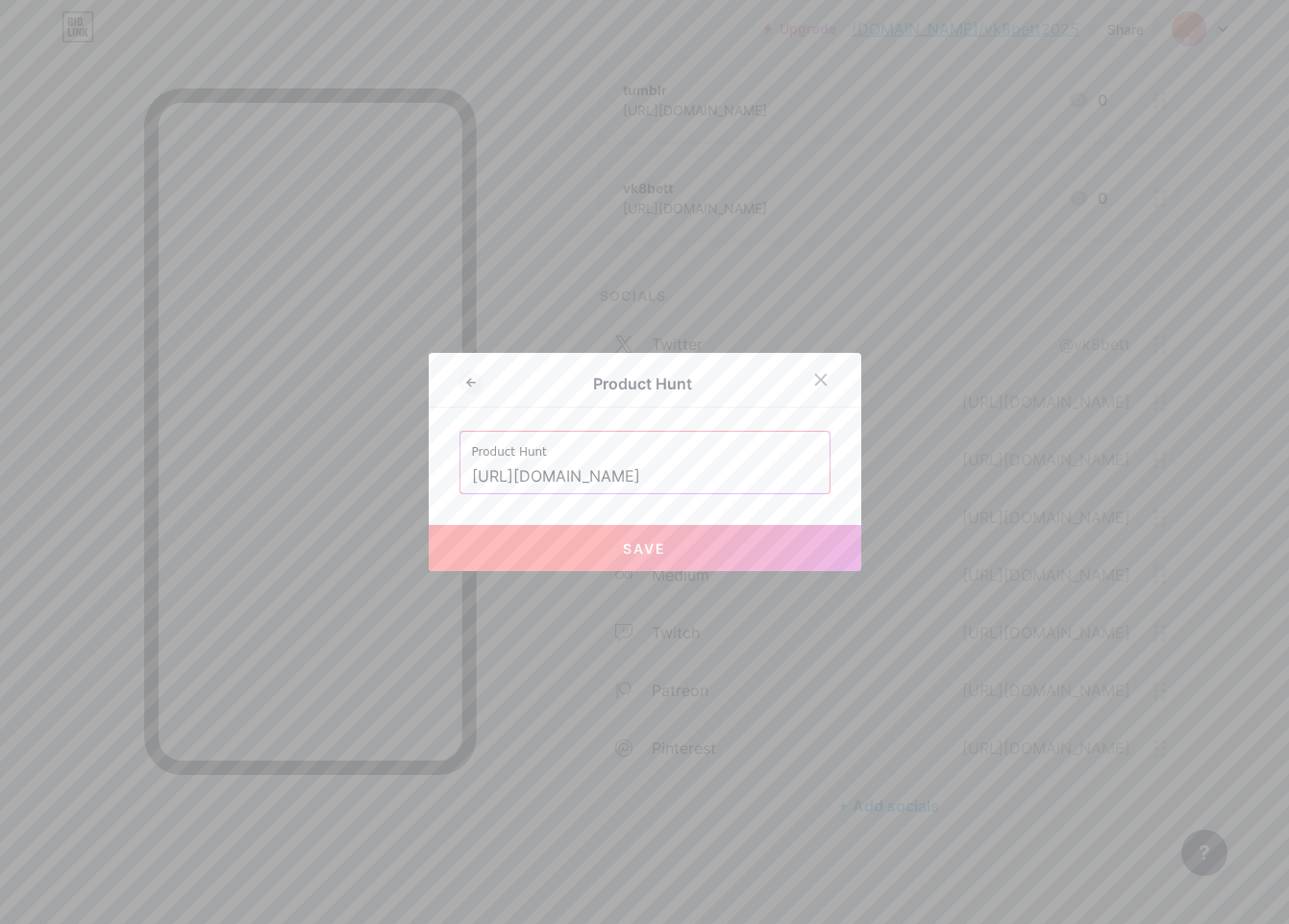
type input "[URL][DOMAIN_NAME]"
click at [584, 543] on button "Save" at bounding box center [645, 548] width 433 height 46
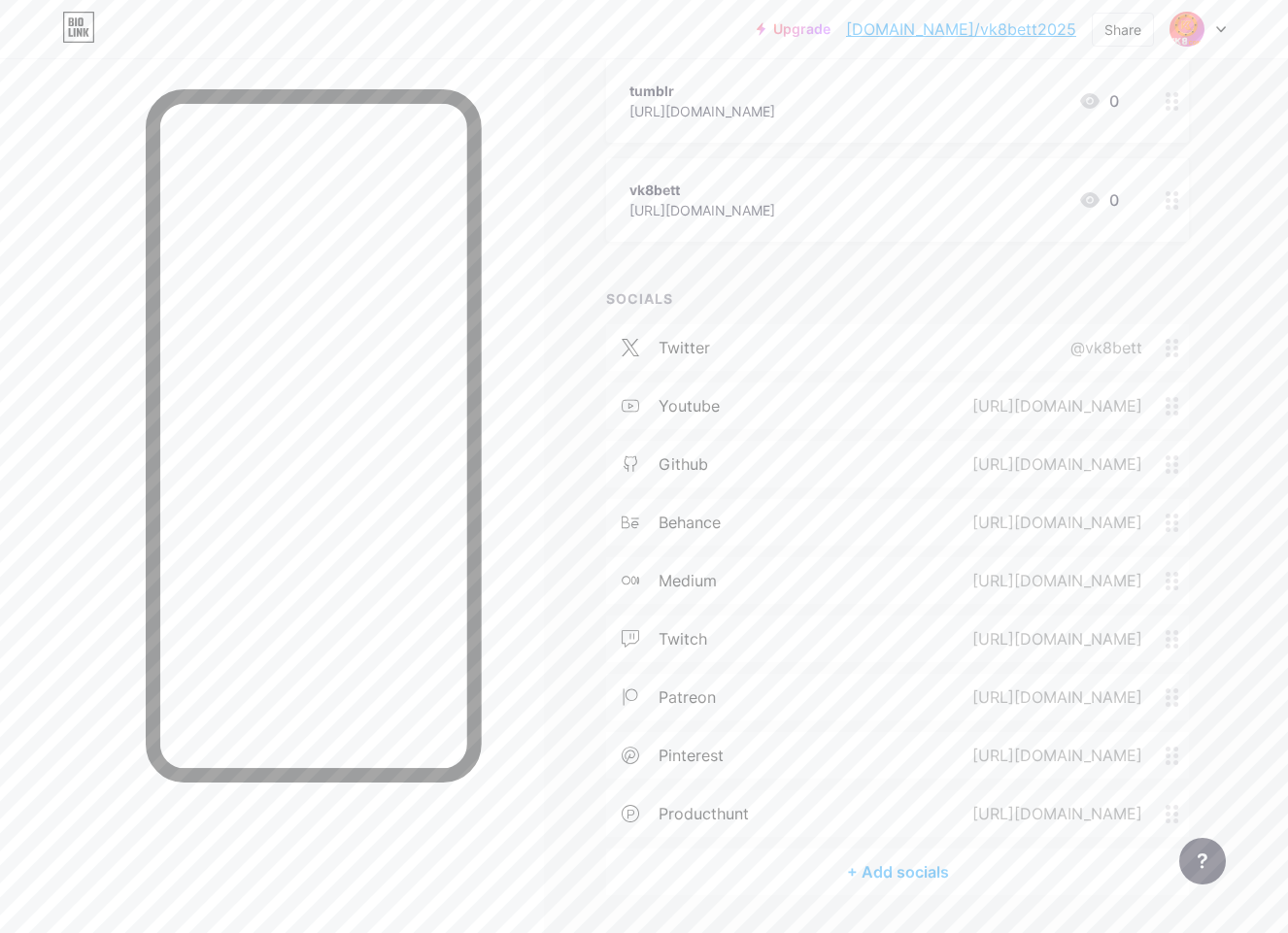
click at [905, 875] on div "+ Add socials" at bounding box center [897, 872] width 583 height 47
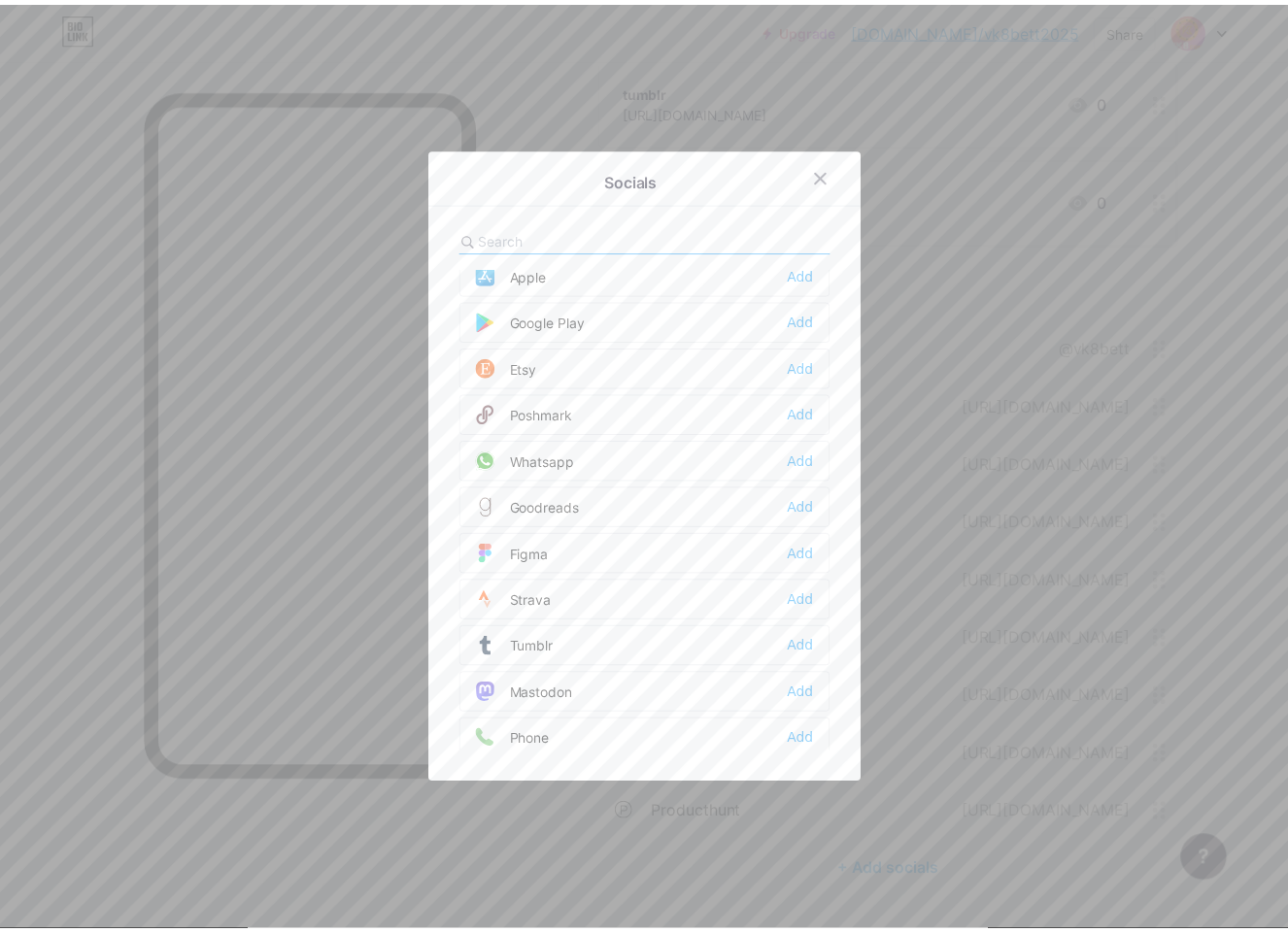
scroll to position [1554, 0]
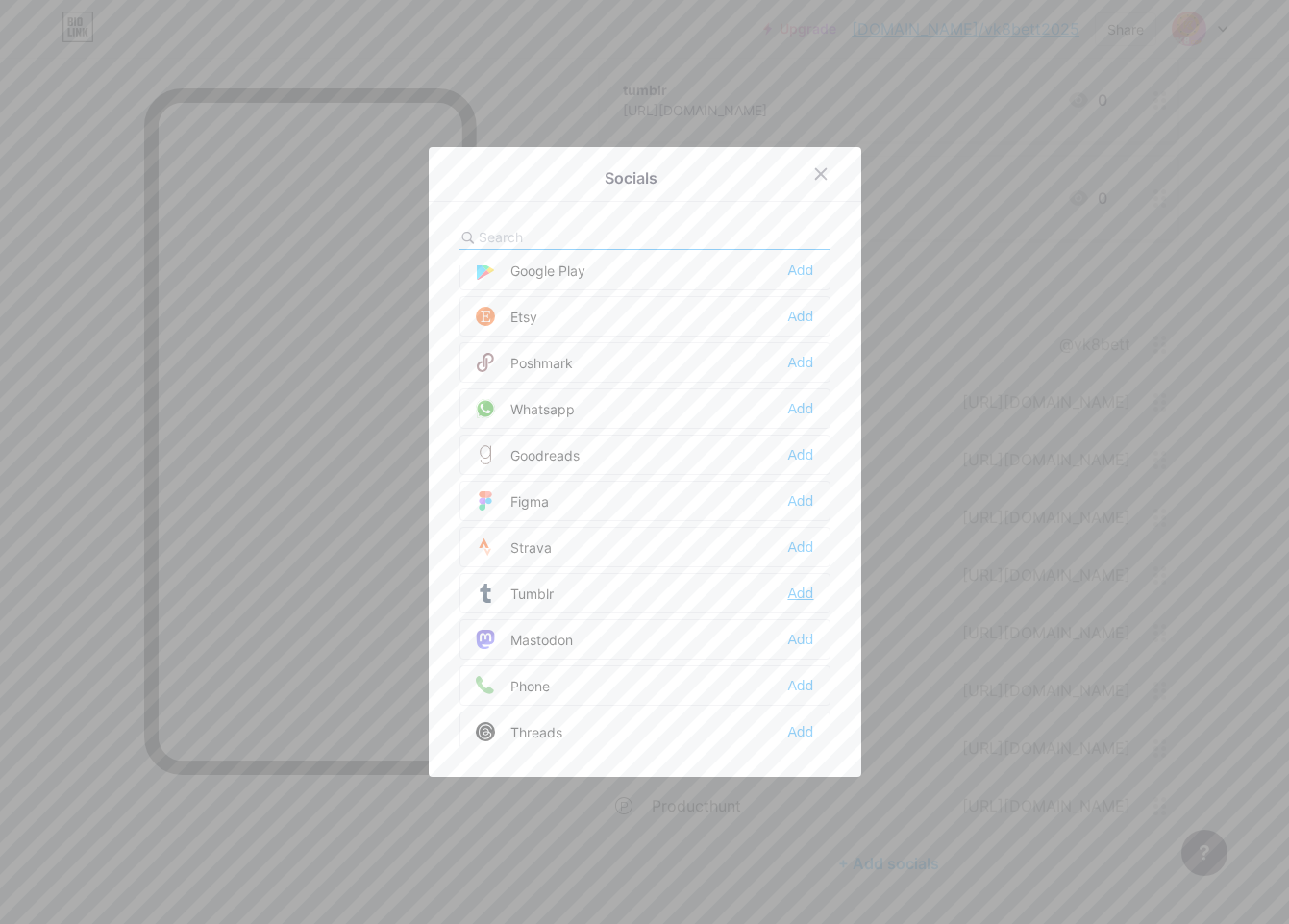
click at [787, 597] on div "Add" at bounding box center [800, 593] width 26 height 20
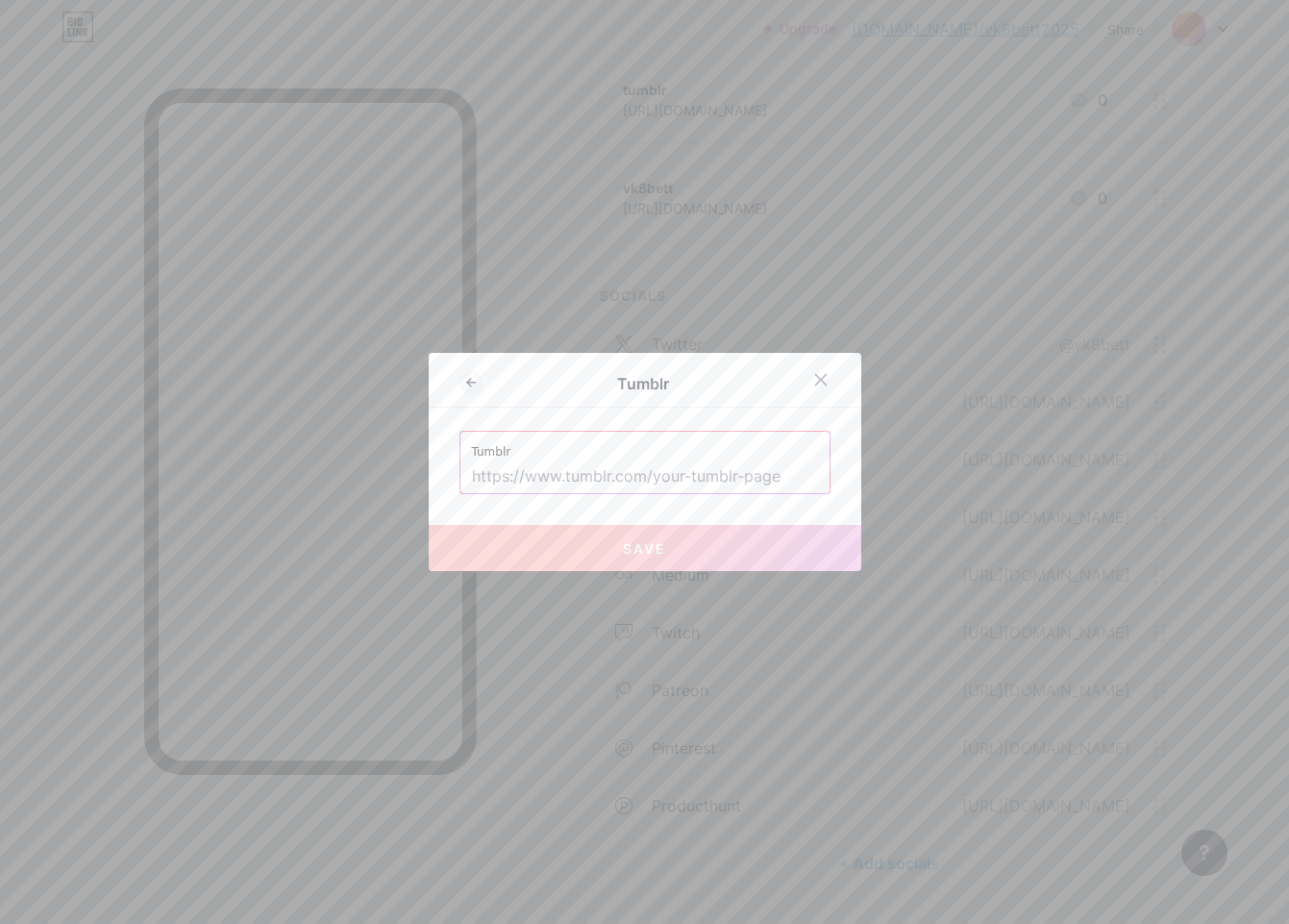
drag, startPoint x: 559, startPoint y: 472, endPoint x: 564, endPoint y: 493, distance: 21.6
click at [559, 472] on input "text" at bounding box center [645, 476] width 347 height 32
paste input "[URL][DOMAIN_NAME]"
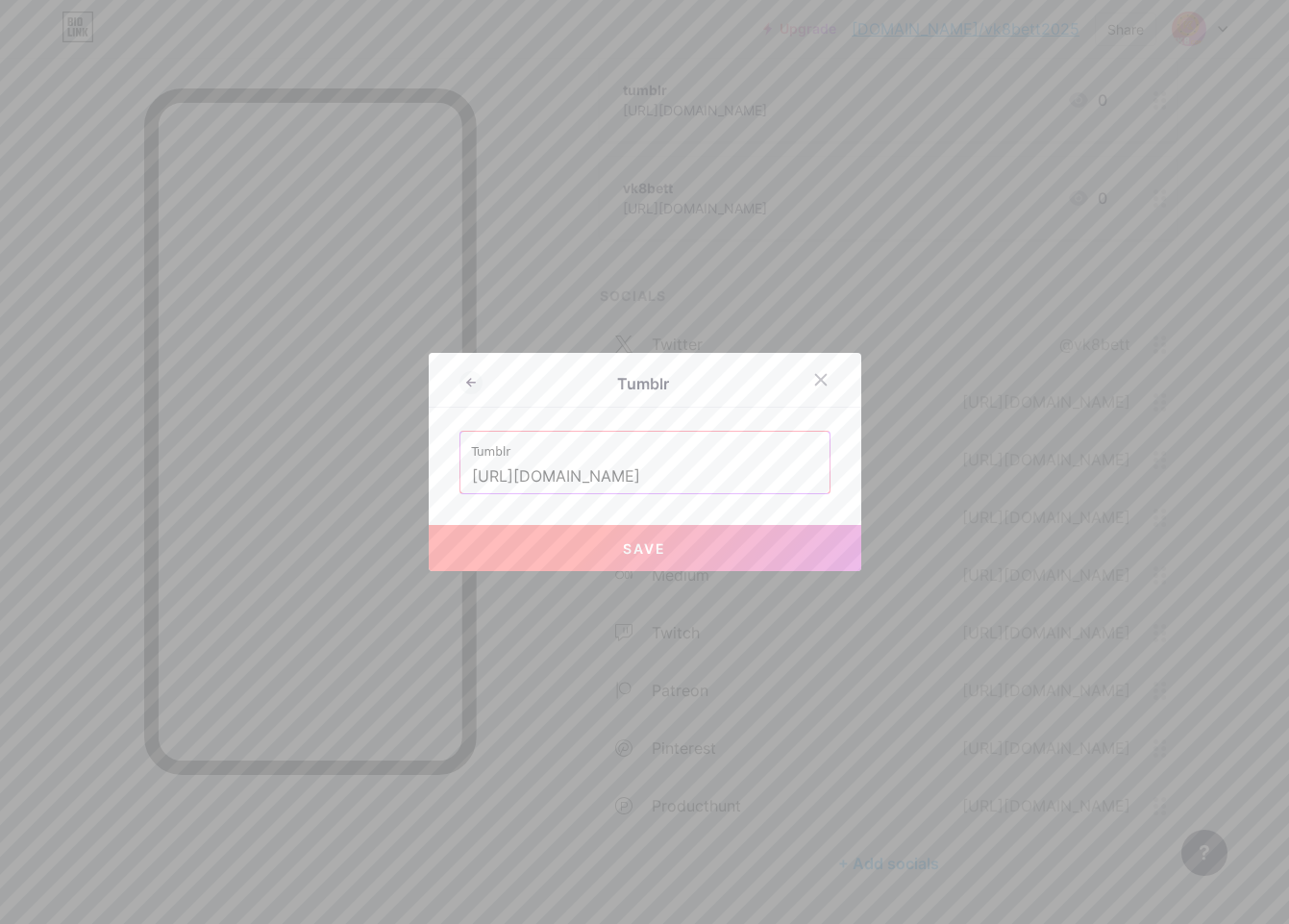
type input "[URL][DOMAIN_NAME]"
click at [569, 550] on button "Save" at bounding box center [645, 548] width 433 height 46
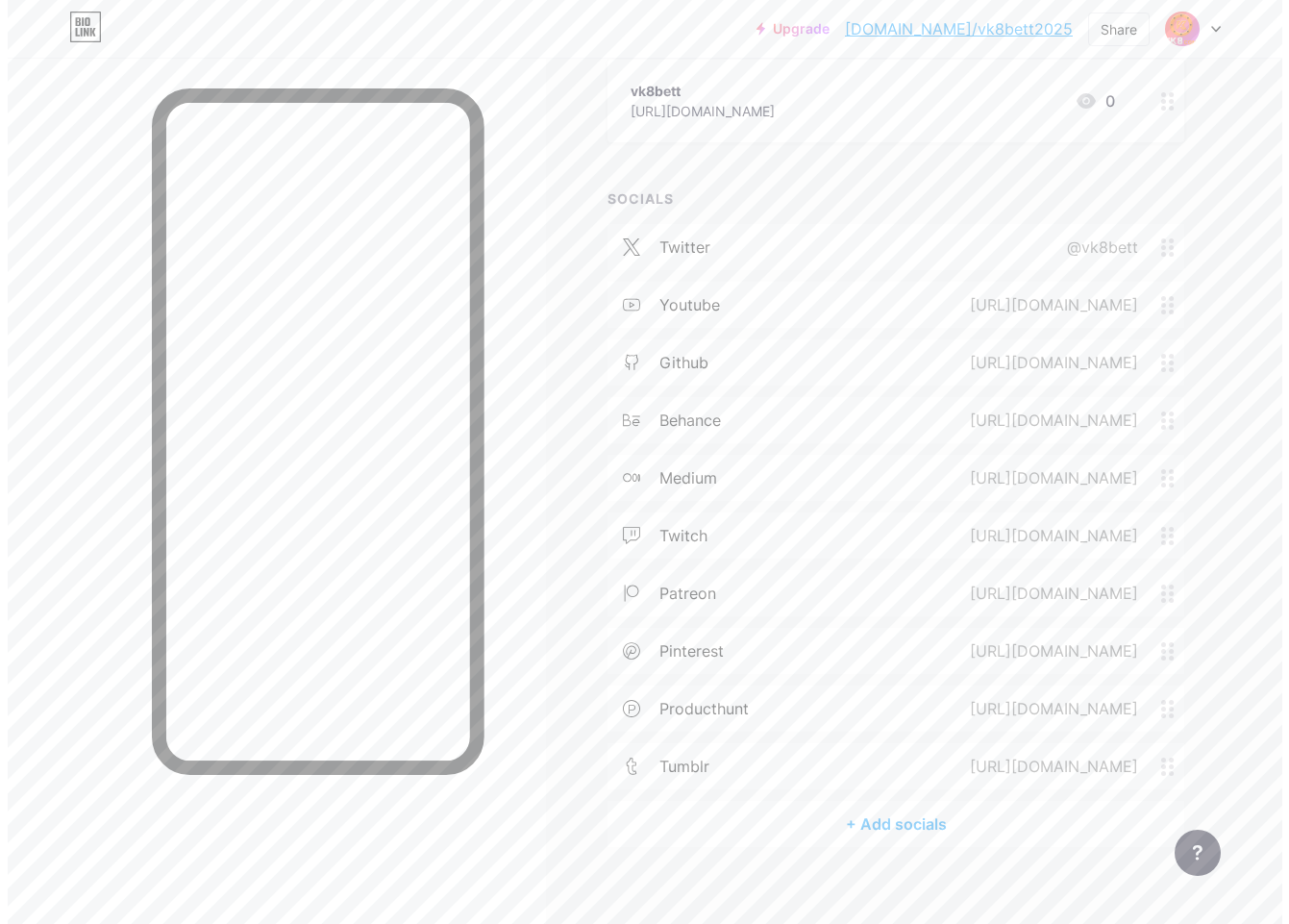
scroll to position [850, 0]
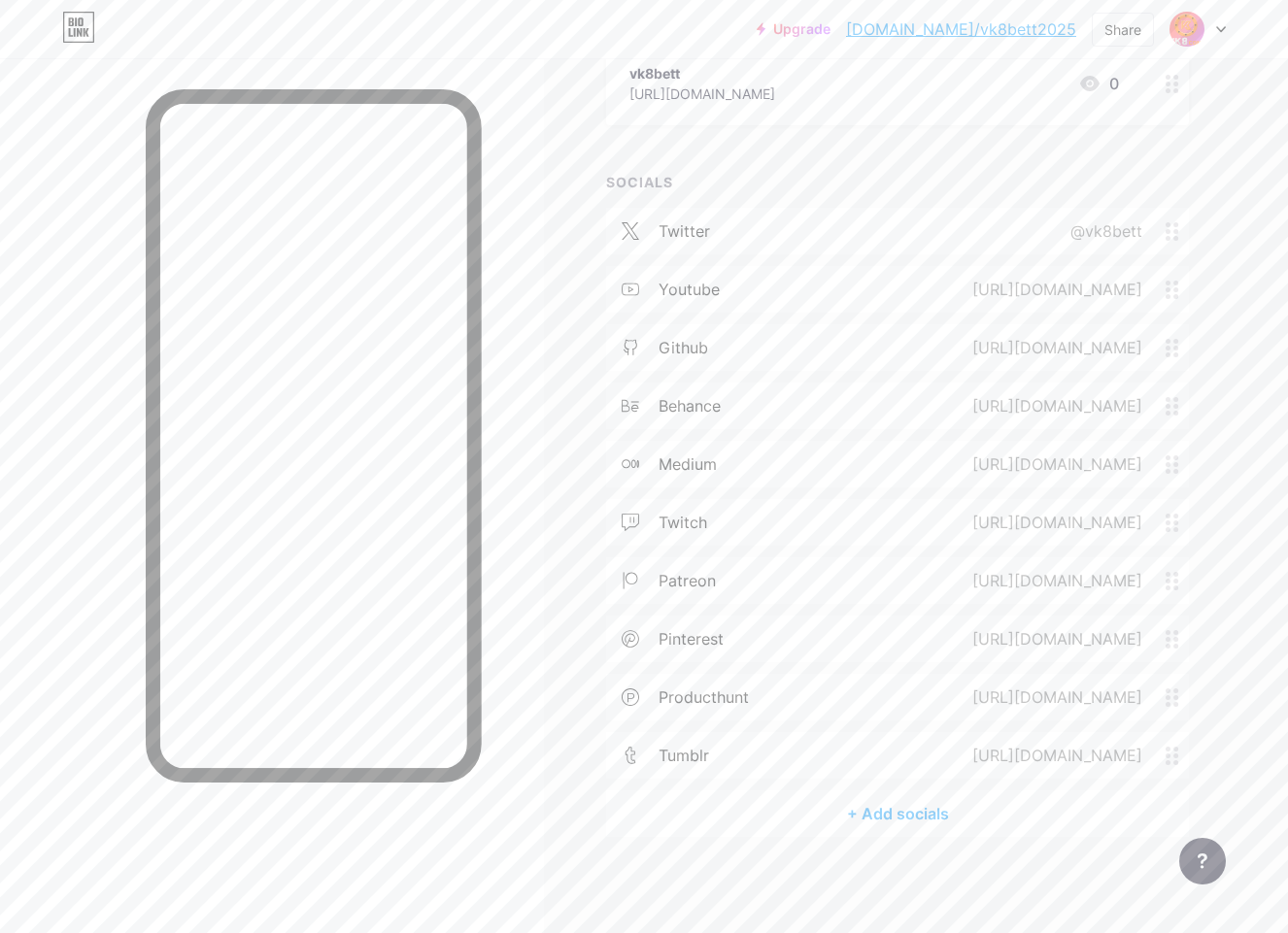
click at [890, 809] on div "+ Add socials" at bounding box center [897, 813] width 583 height 47
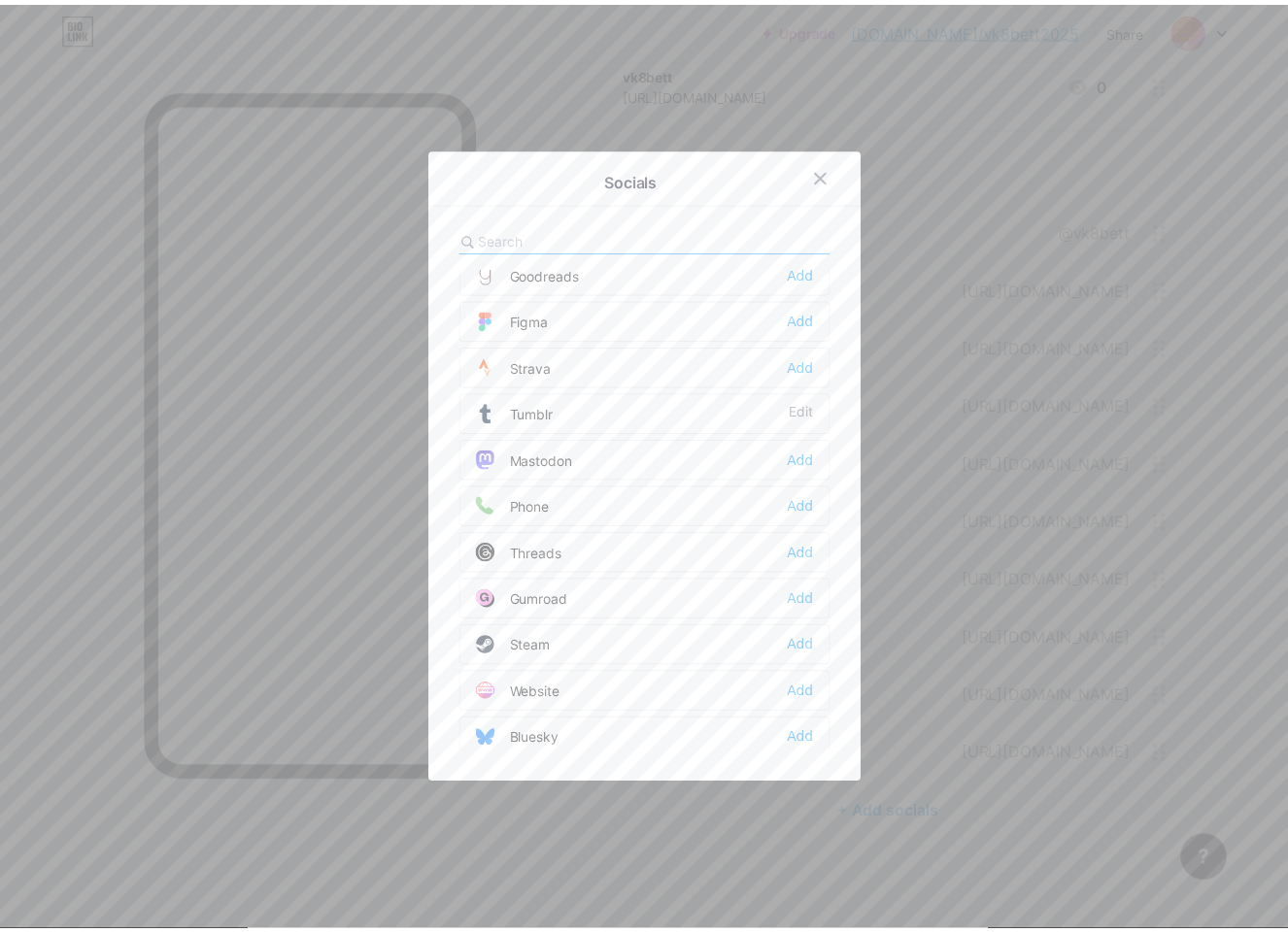
scroll to position [1748, 0]
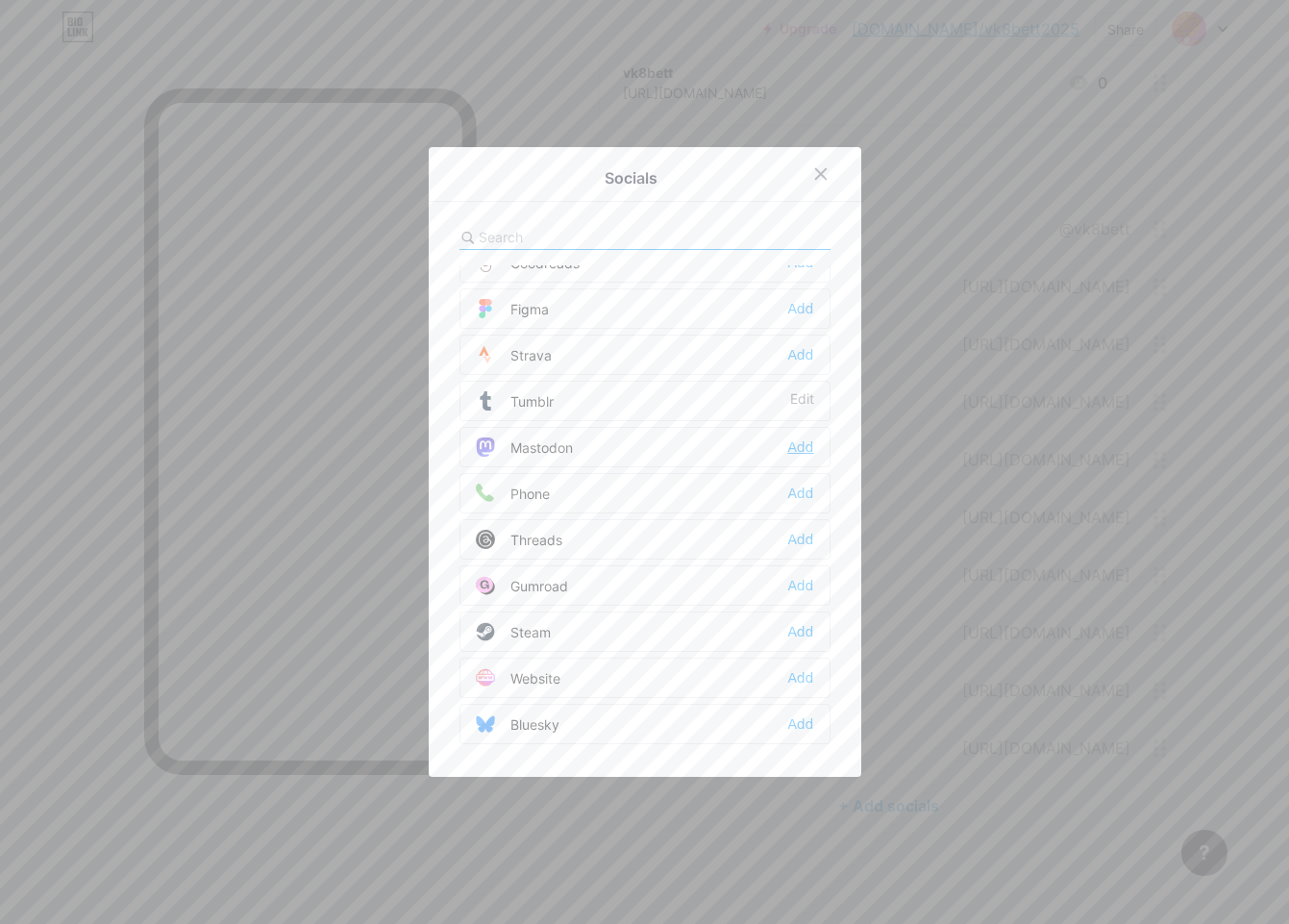
click at [805, 449] on div "Add" at bounding box center [800, 448] width 26 height 20
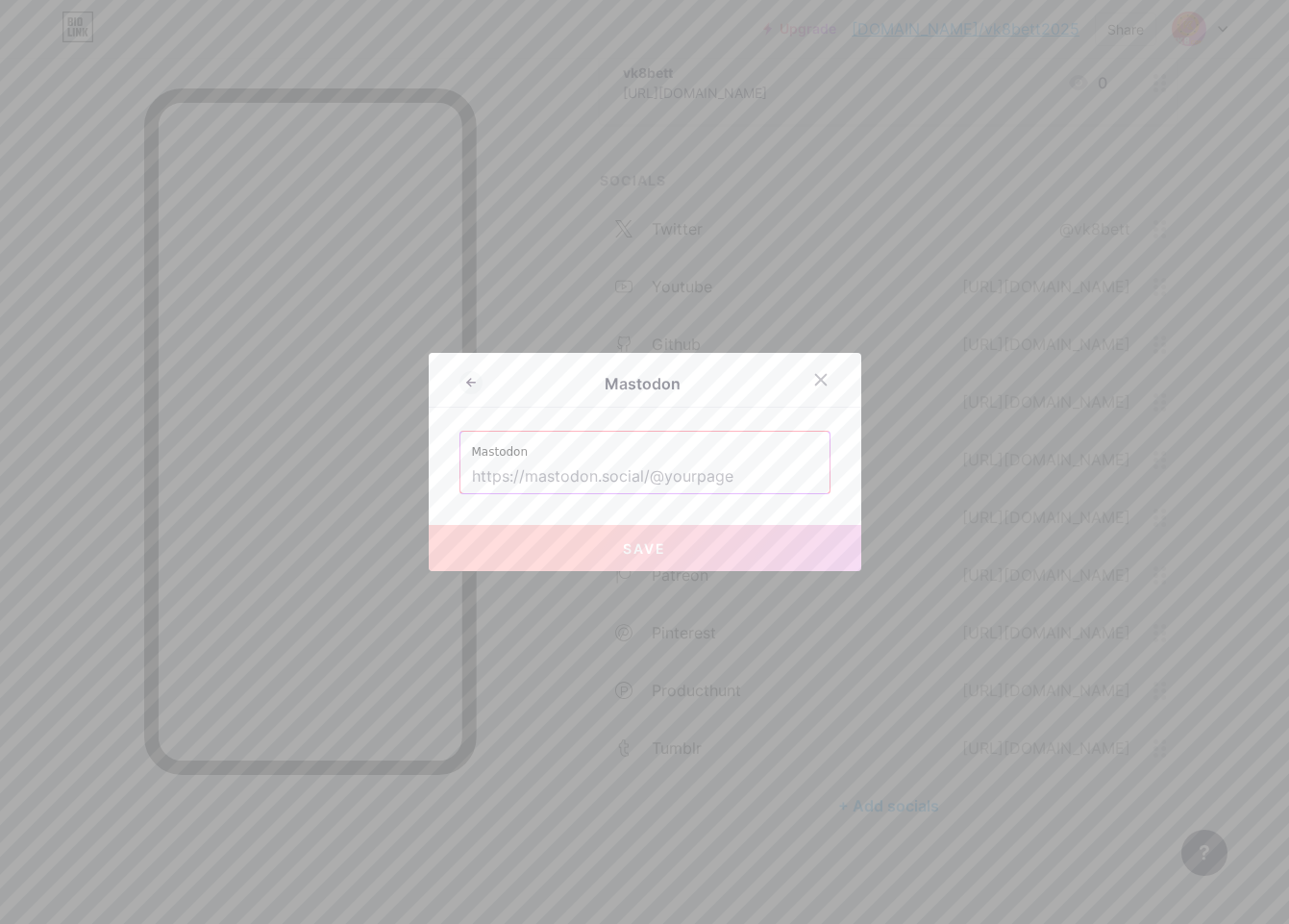
drag, startPoint x: 512, startPoint y: 481, endPoint x: 523, endPoint y: 507, distance: 28.2
click at [512, 481] on input "text" at bounding box center [645, 476] width 347 height 32
paste input "[URL][DOMAIN_NAME]"
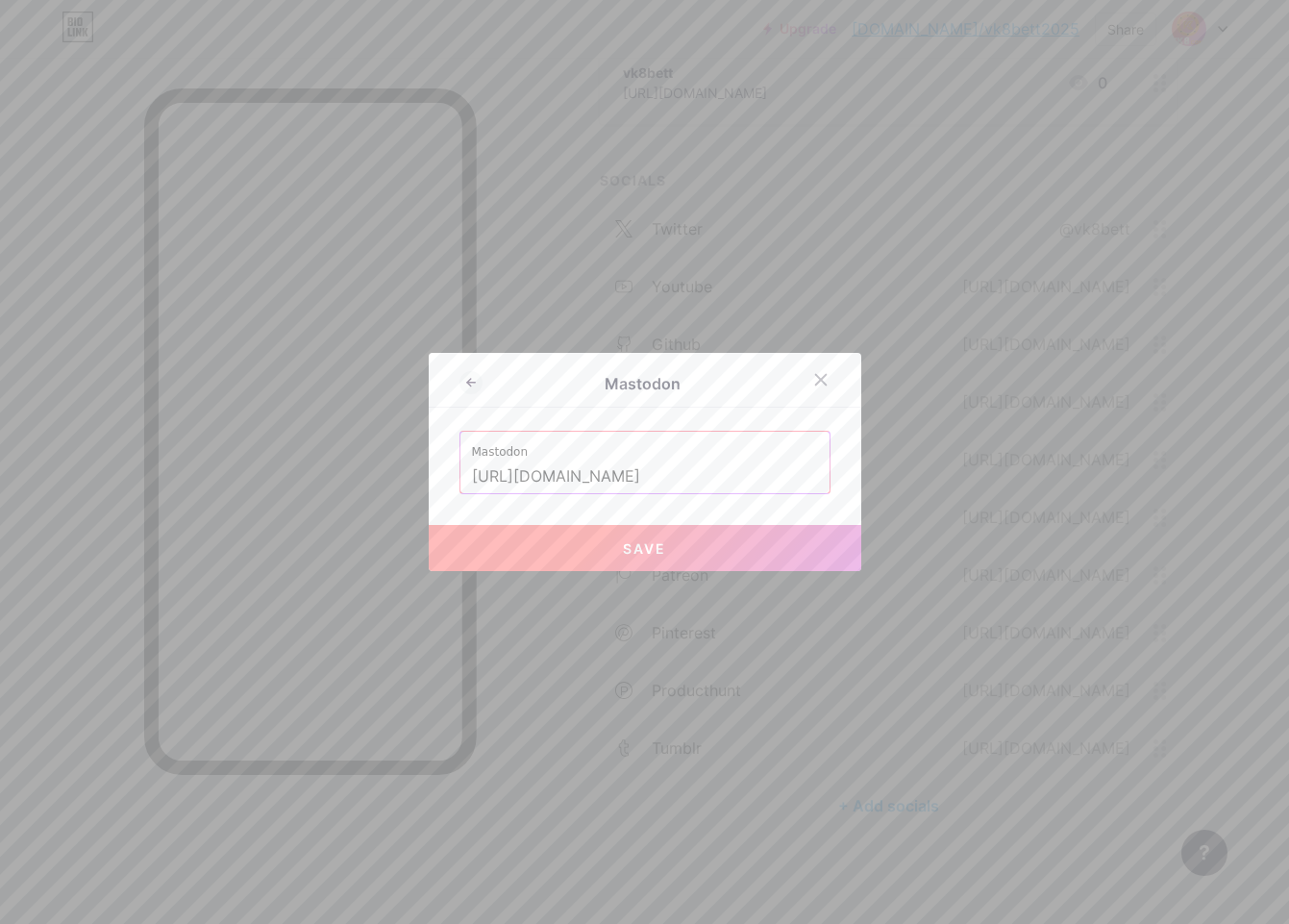
type input "[URL][DOMAIN_NAME]"
click at [543, 540] on button "Save" at bounding box center [645, 548] width 433 height 46
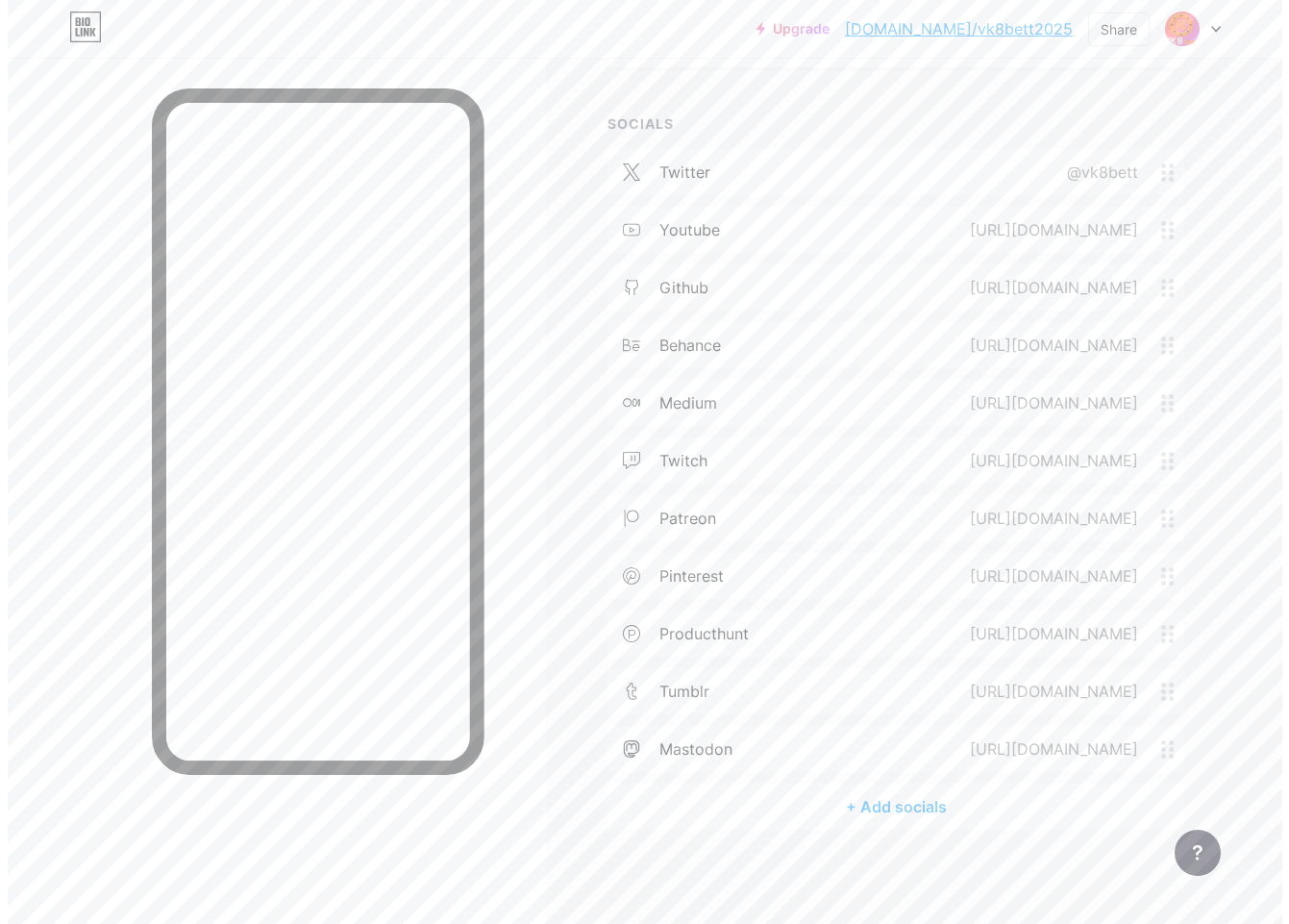
scroll to position [907, 0]
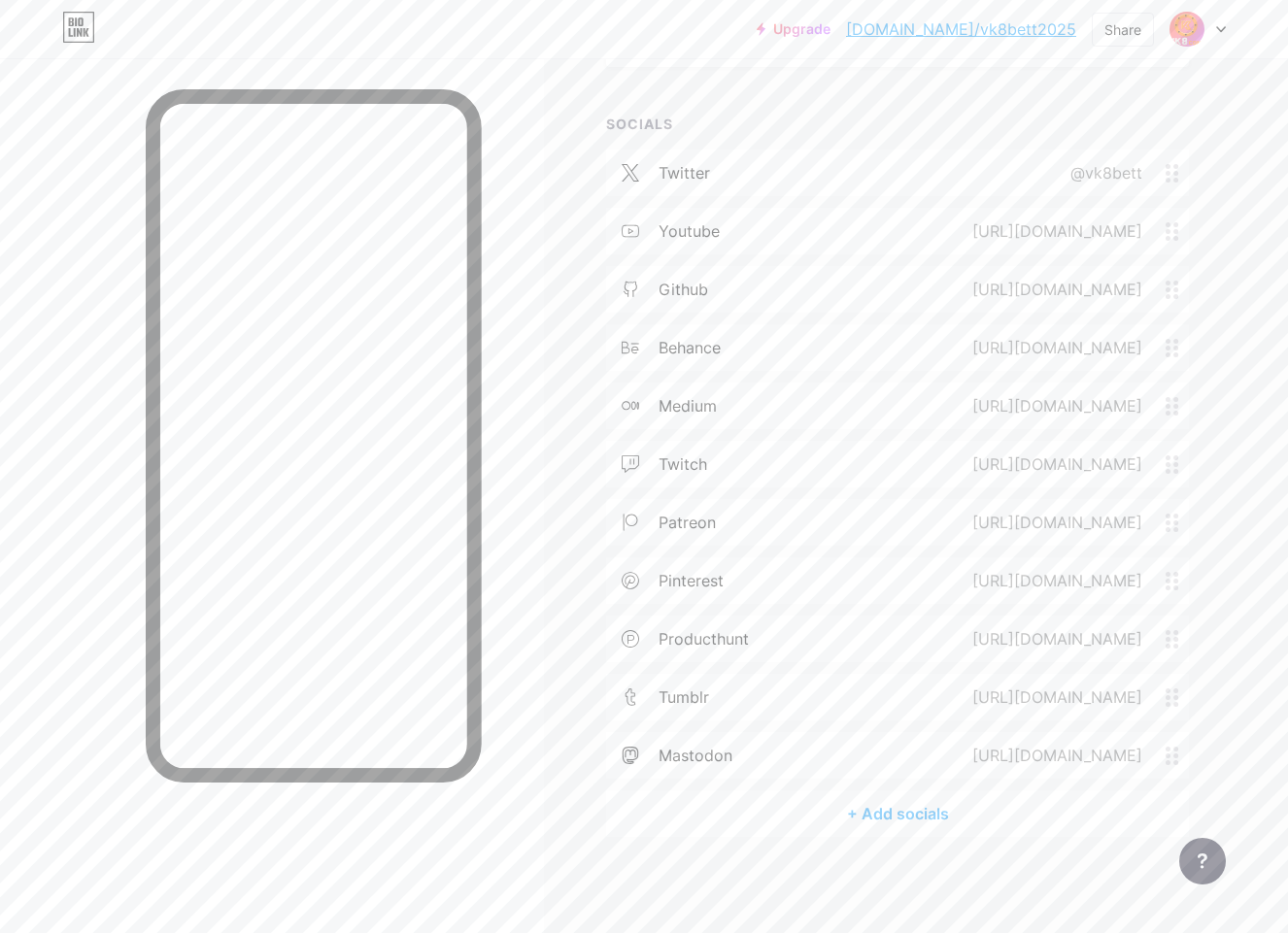
click at [910, 825] on div "+ Add socials" at bounding box center [897, 813] width 583 height 47
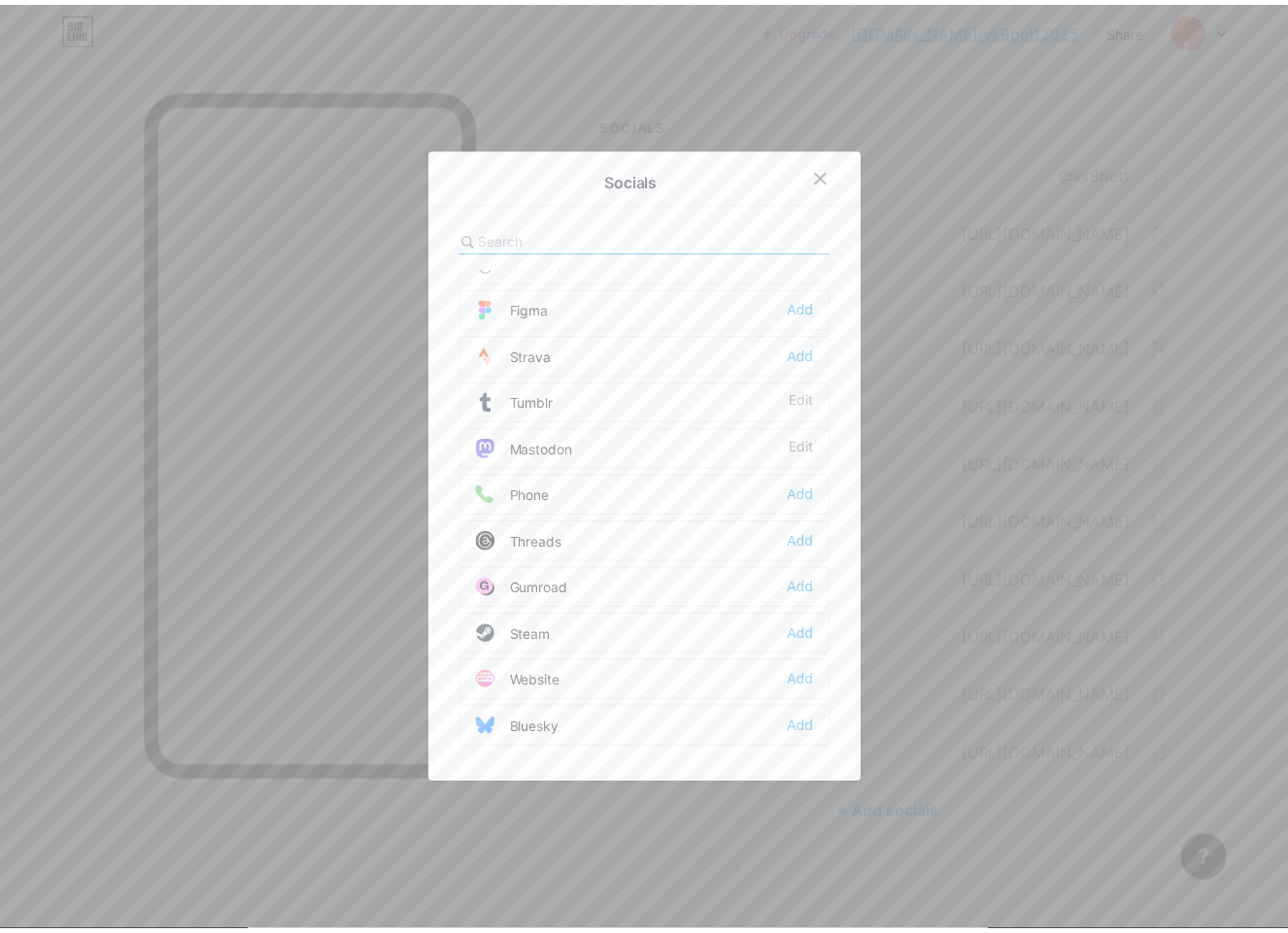
scroll to position [1752, 0]
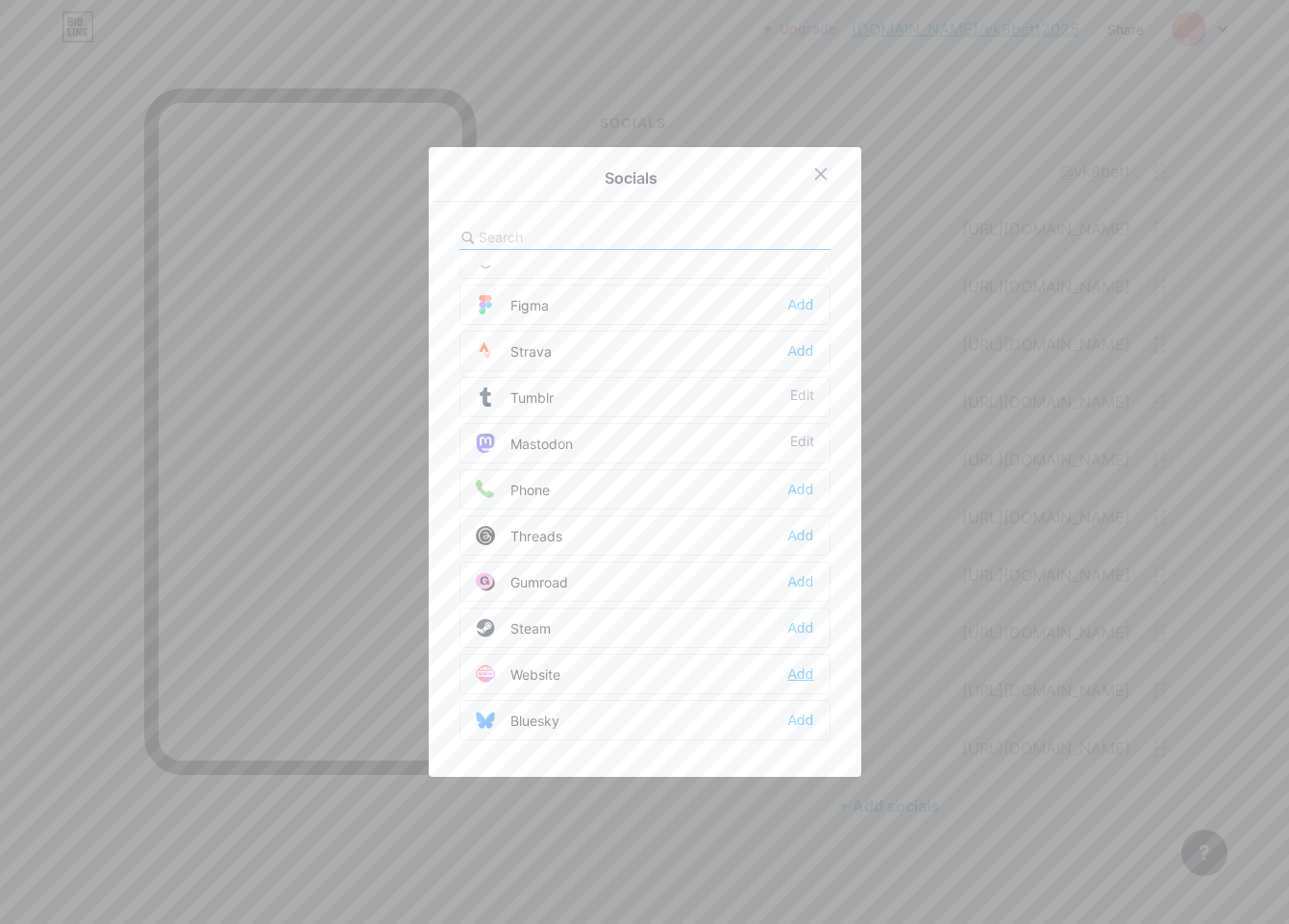
click at [790, 677] on div "Add" at bounding box center [800, 675] width 26 height 20
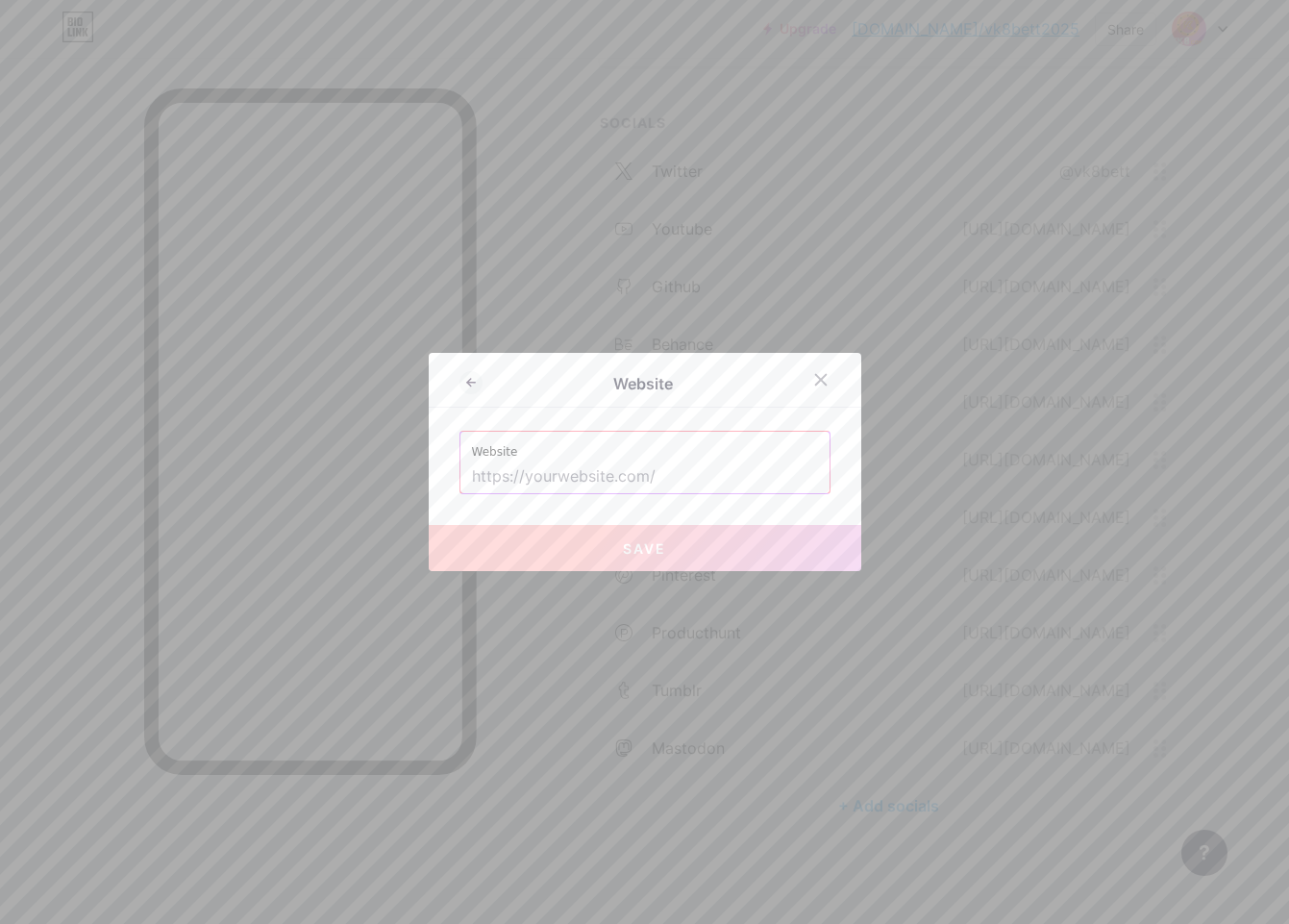
click at [604, 487] on input "text" at bounding box center [645, 476] width 347 height 32
paste input "[URL][DOMAIN_NAME]"
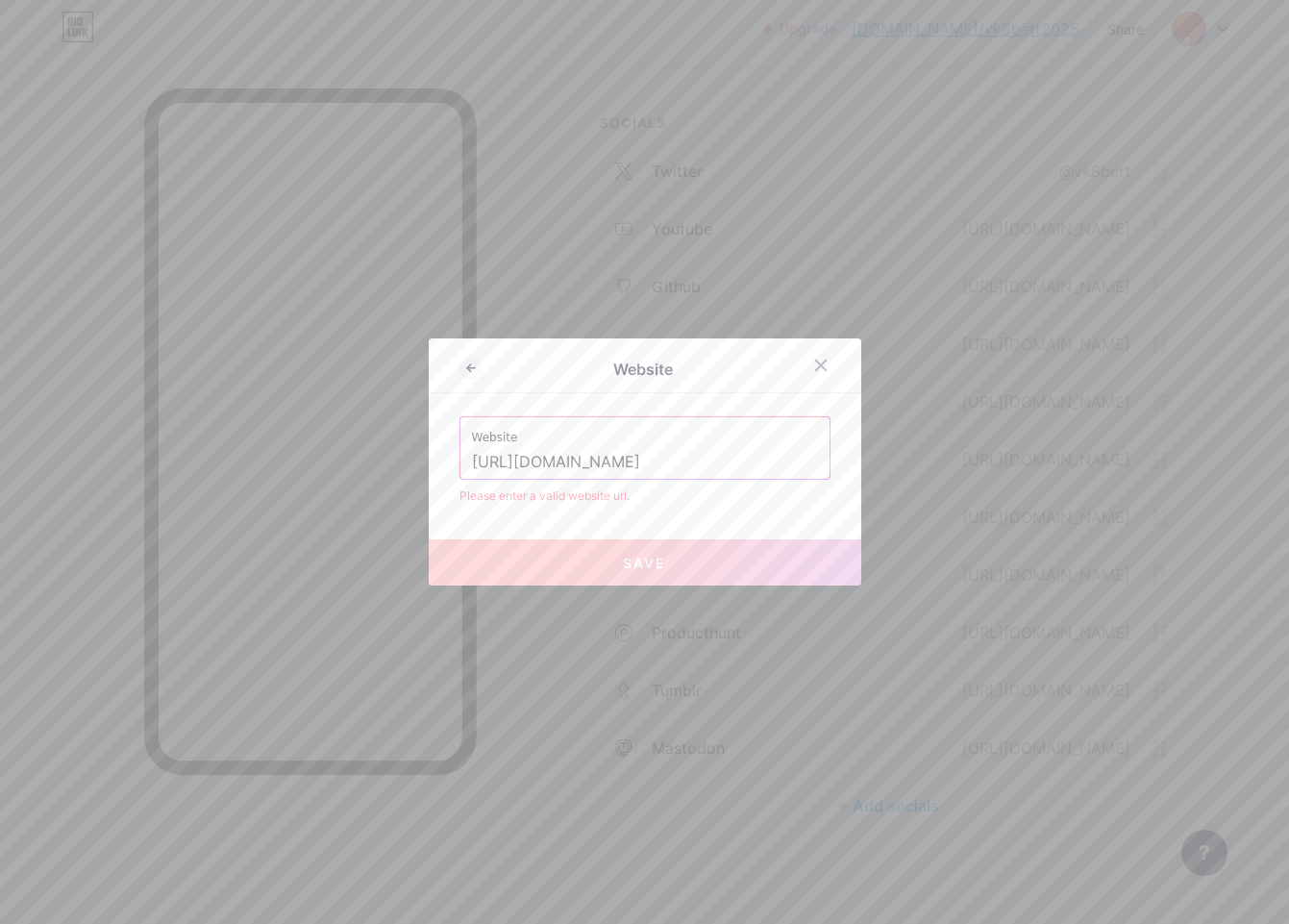
click at [630, 474] on input "[URL][DOMAIN_NAME]" at bounding box center [645, 462] width 347 height 32
type input "[URL][DOMAIN_NAME]"
click at [497, 462] on input "[URL][DOMAIN_NAME]" at bounding box center [645, 462] width 347 height 32
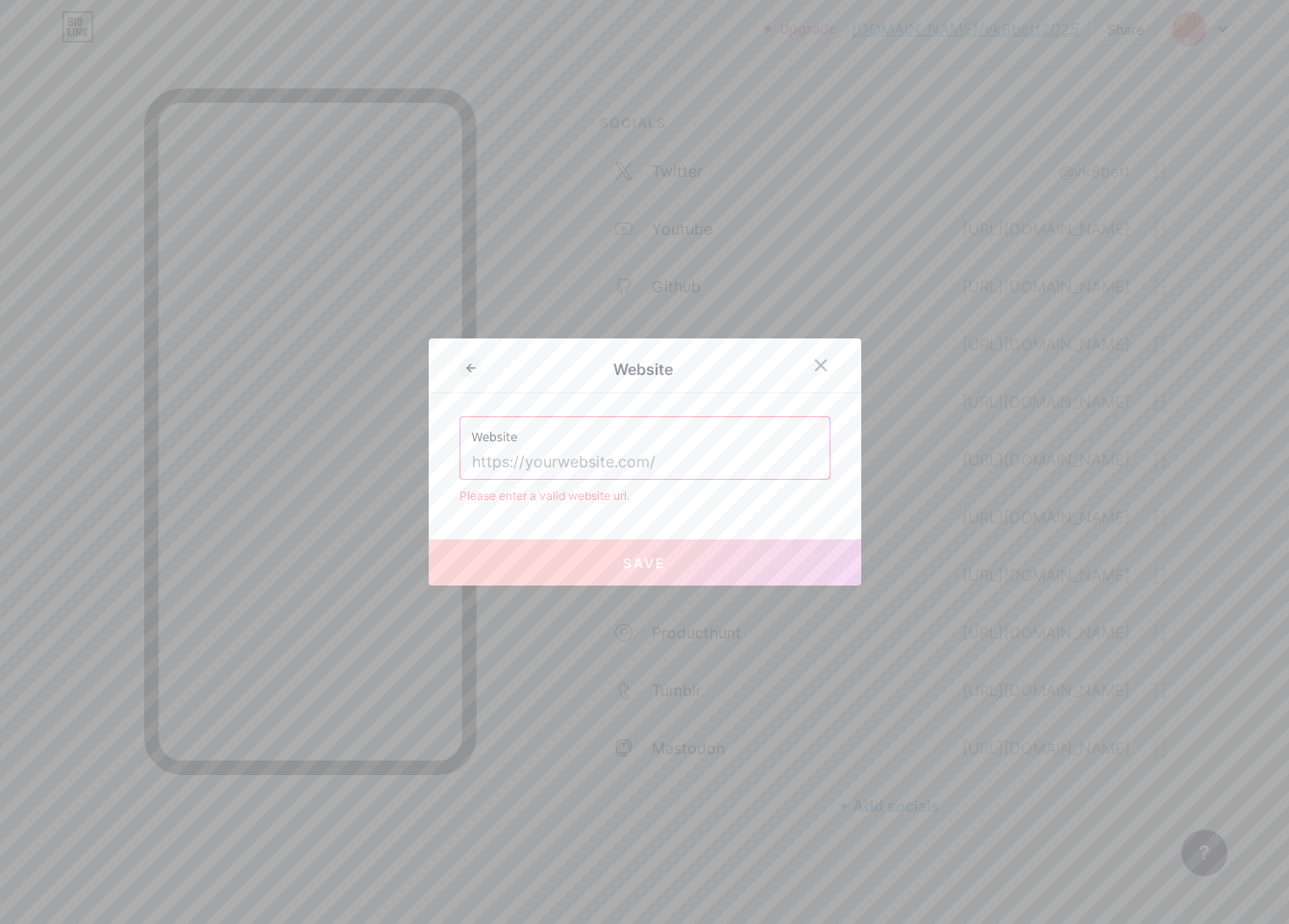
paste input "[URL][DOMAIN_NAME]"
click at [519, 462] on input "[URL][DOMAIN_NAME]" at bounding box center [645, 462] width 347 height 32
click at [649, 460] on input "[DOMAIN_NAME][URL]" at bounding box center [645, 462] width 347 height 32
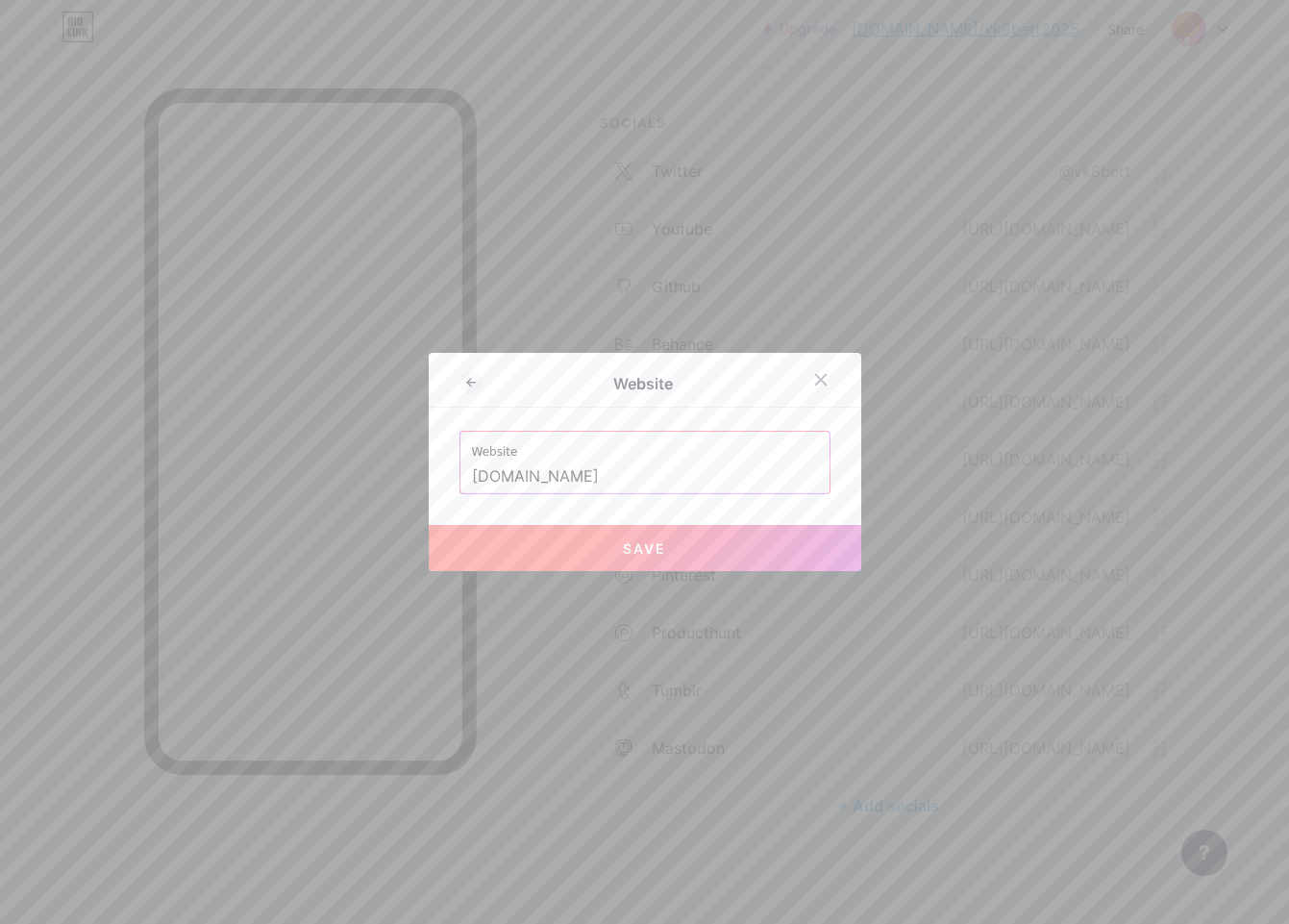
click at [639, 540] on span "Save" at bounding box center [645, 548] width 43 height 17
type input "[URL][DOMAIN_NAME]"
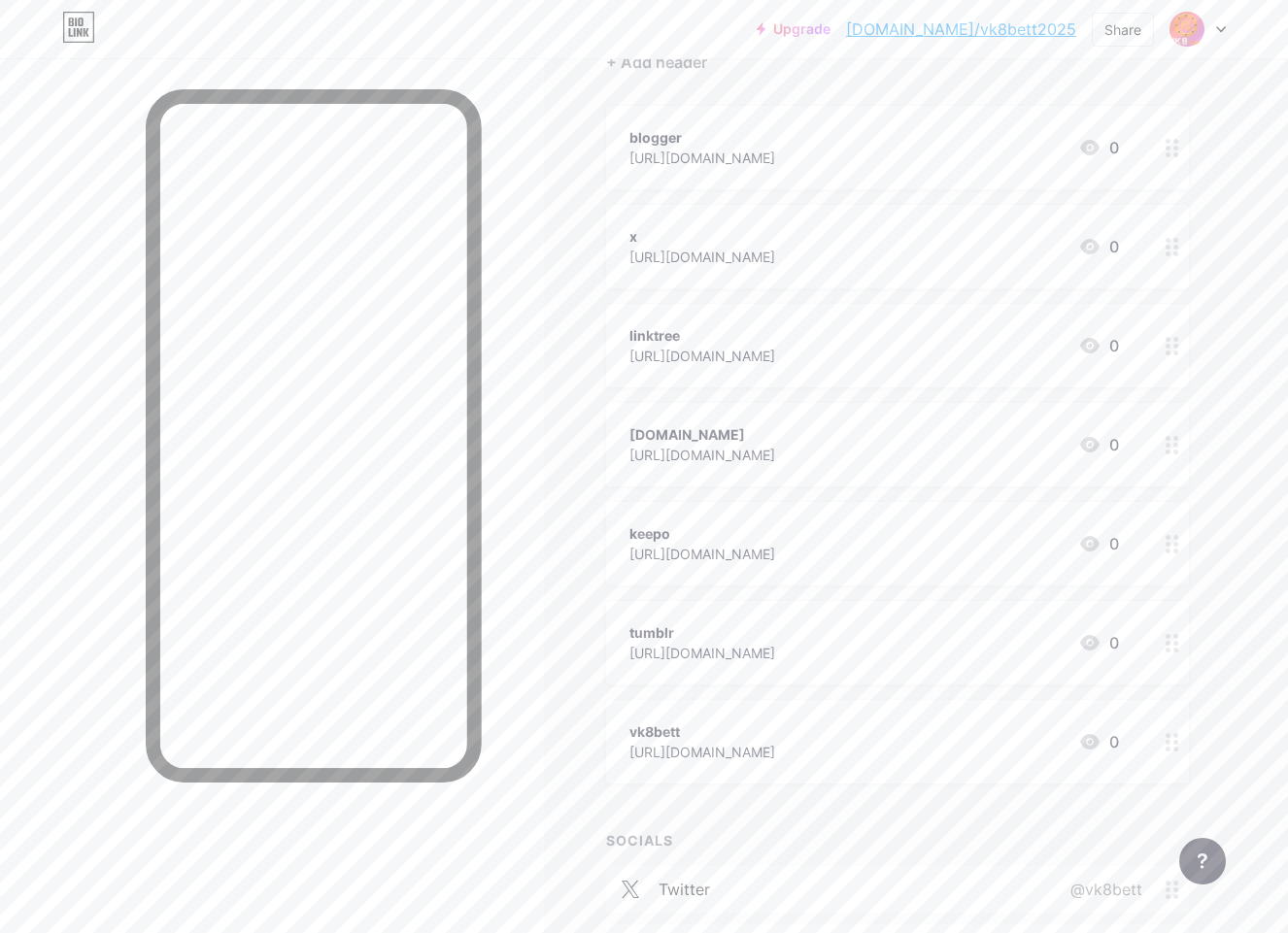
scroll to position [198, 0]
click at [1173, 652] on icon at bounding box center [1172, 644] width 14 height 19
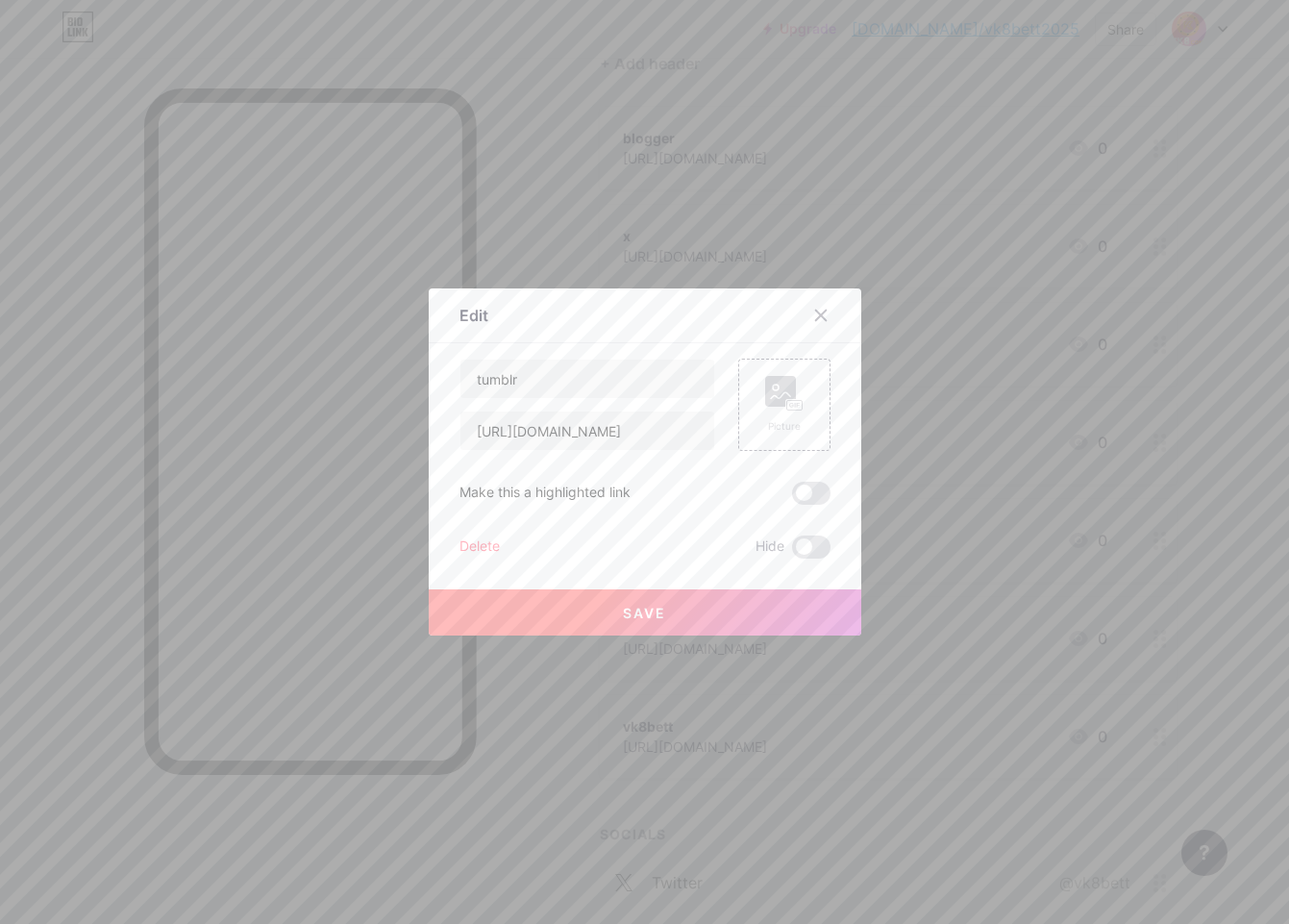
click at [448, 546] on div "Edit Content YouTube Play YouTube video without leaving your page. ADD Vimeo Pl…" at bounding box center [645, 462] width 433 height 348
click at [468, 554] on div "Delete" at bounding box center [479, 547] width 40 height 24
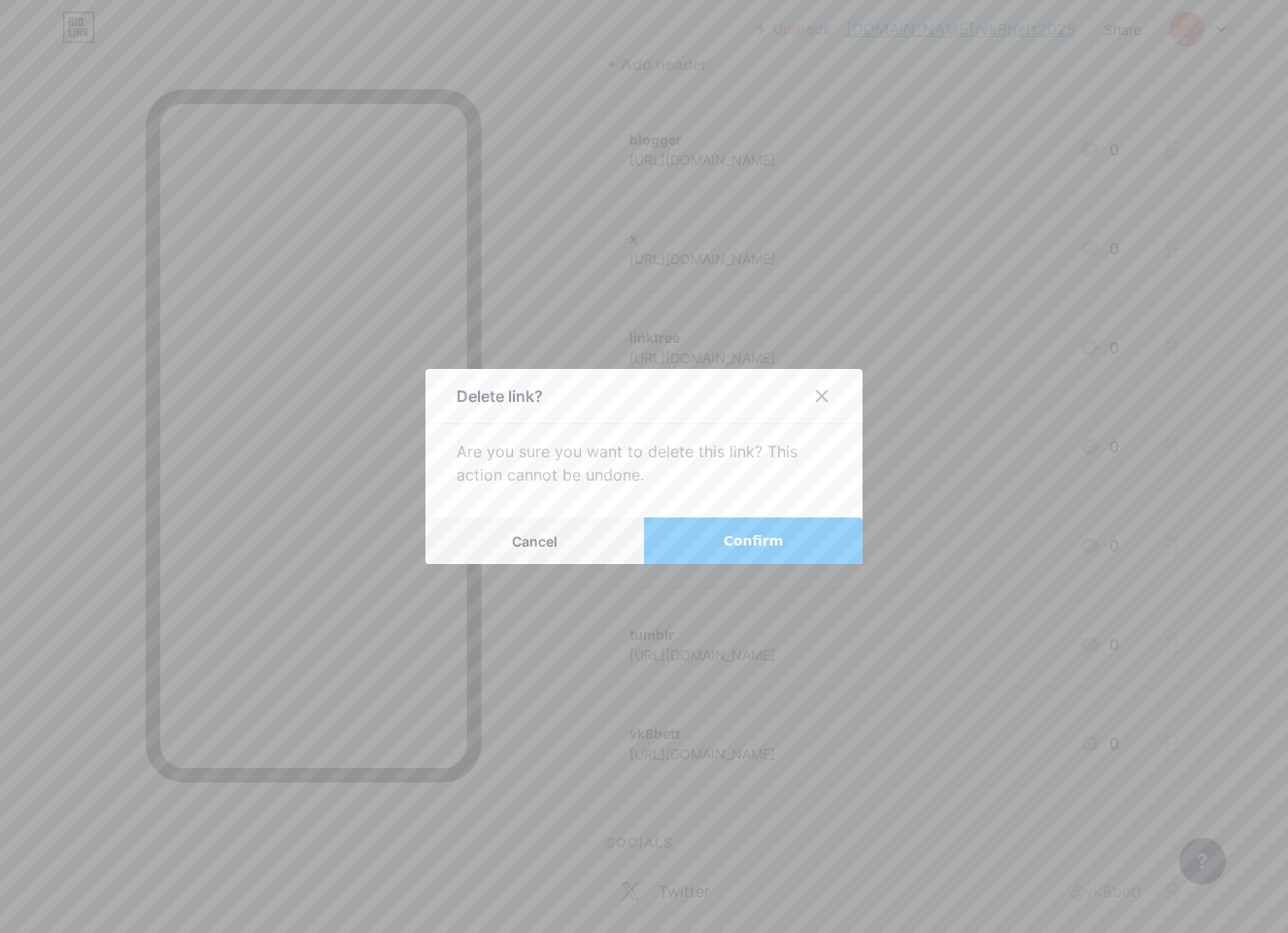
click at [720, 555] on button "Confirm" at bounding box center [753, 540] width 218 height 47
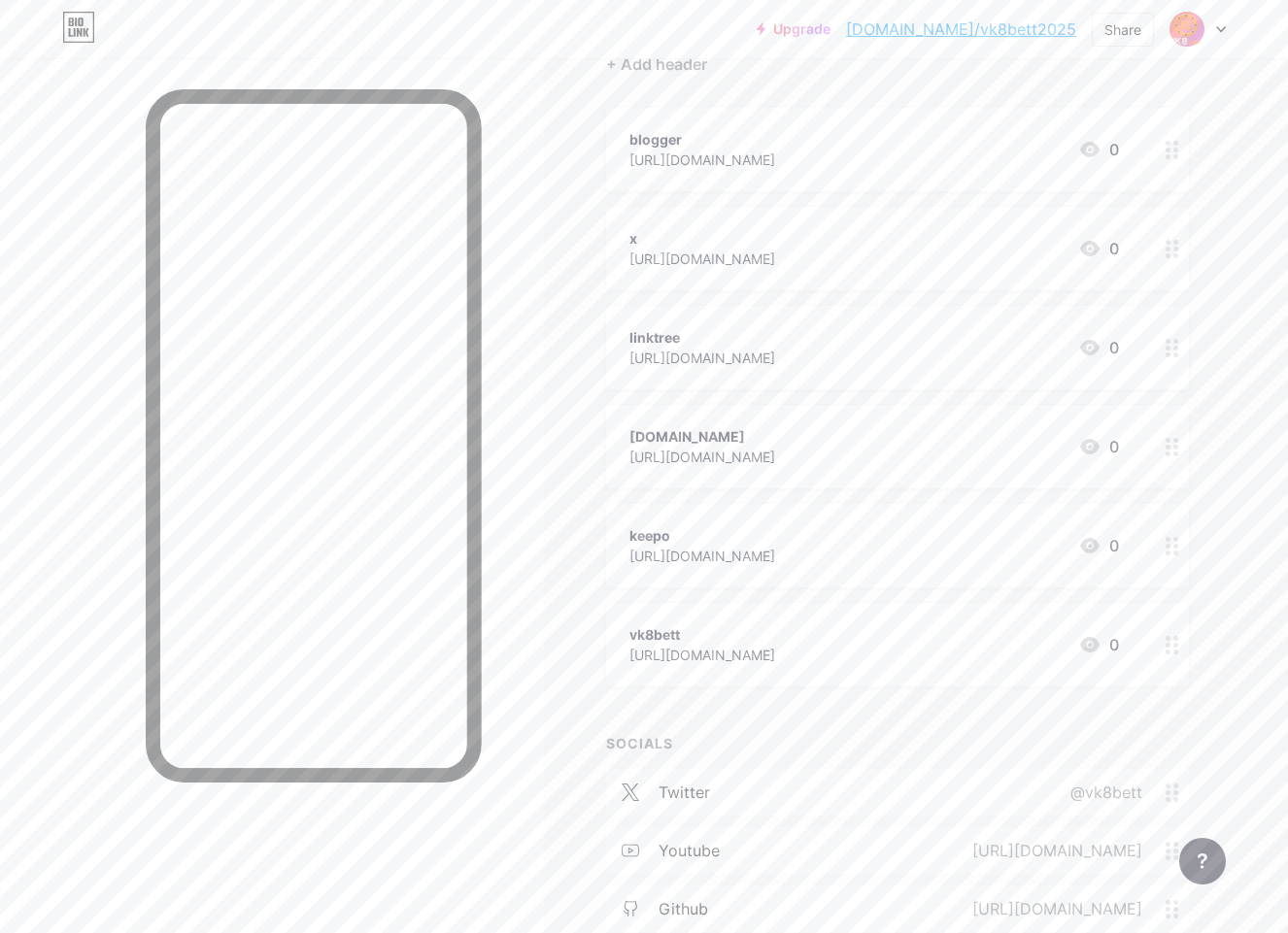
click at [1172, 263] on div at bounding box center [1171, 249] width 33 height 83
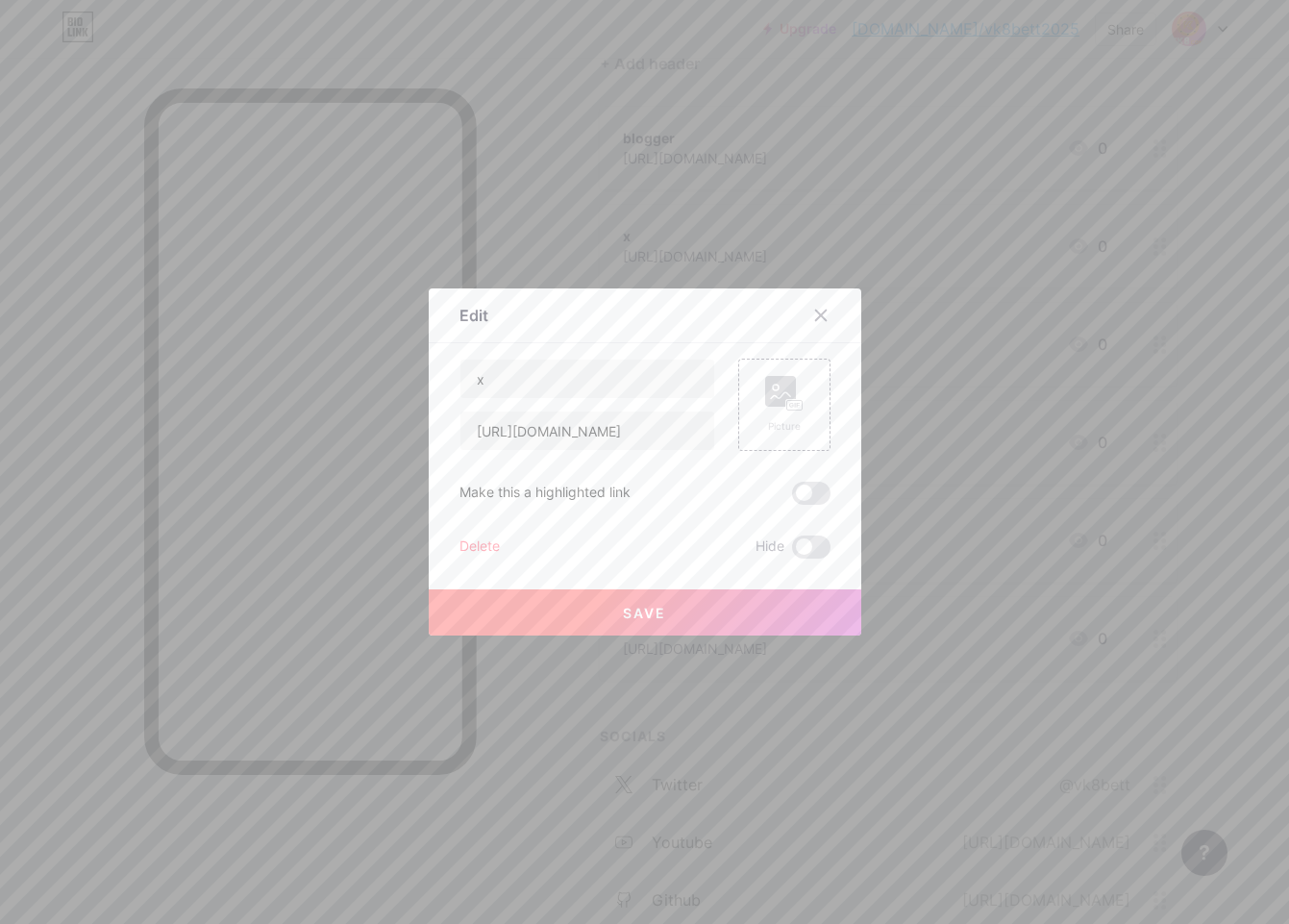
click at [472, 553] on div "Delete" at bounding box center [479, 547] width 40 height 24
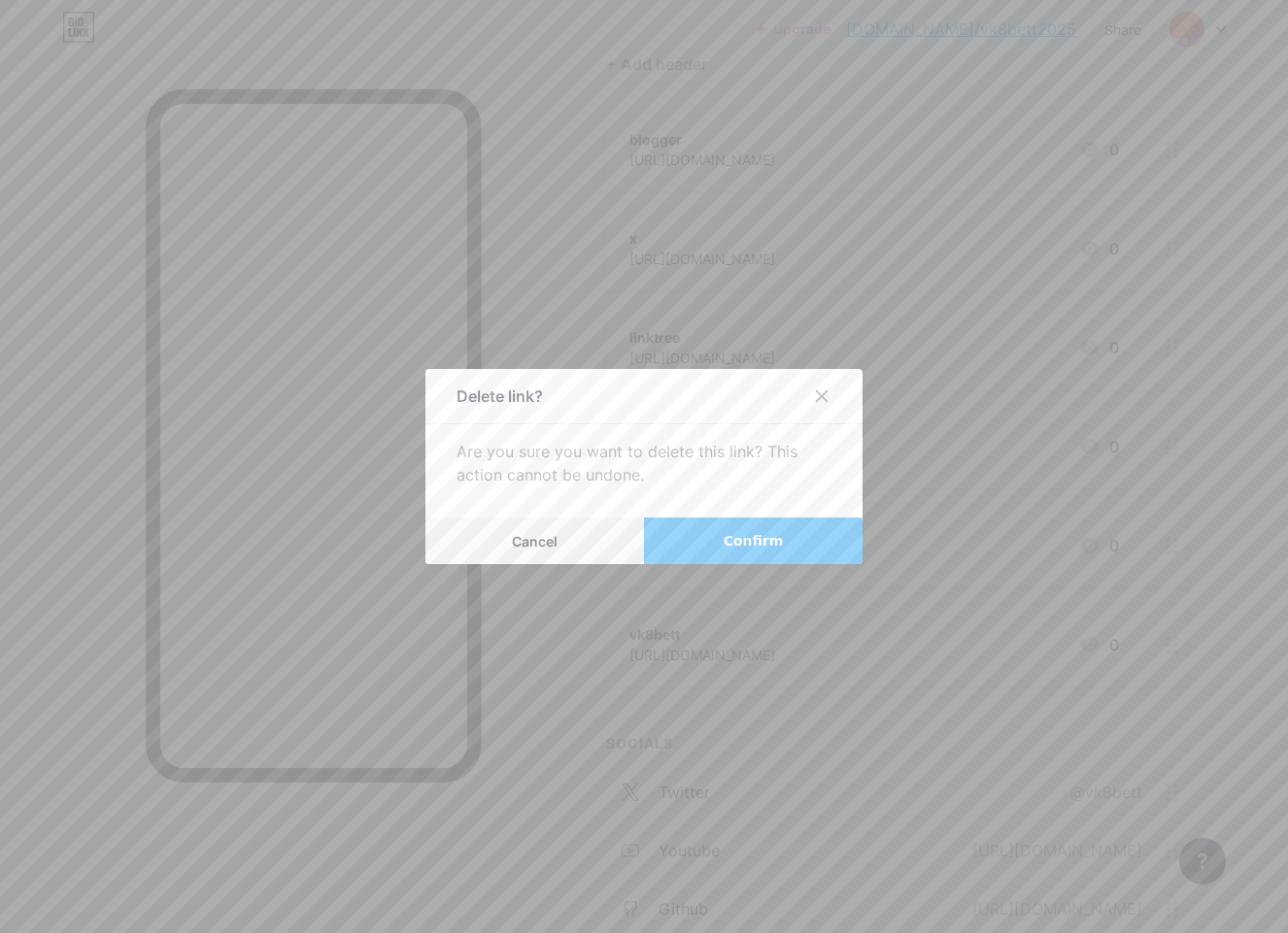
click at [701, 546] on button "Confirm" at bounding box center [753, 540] width 218 height 47
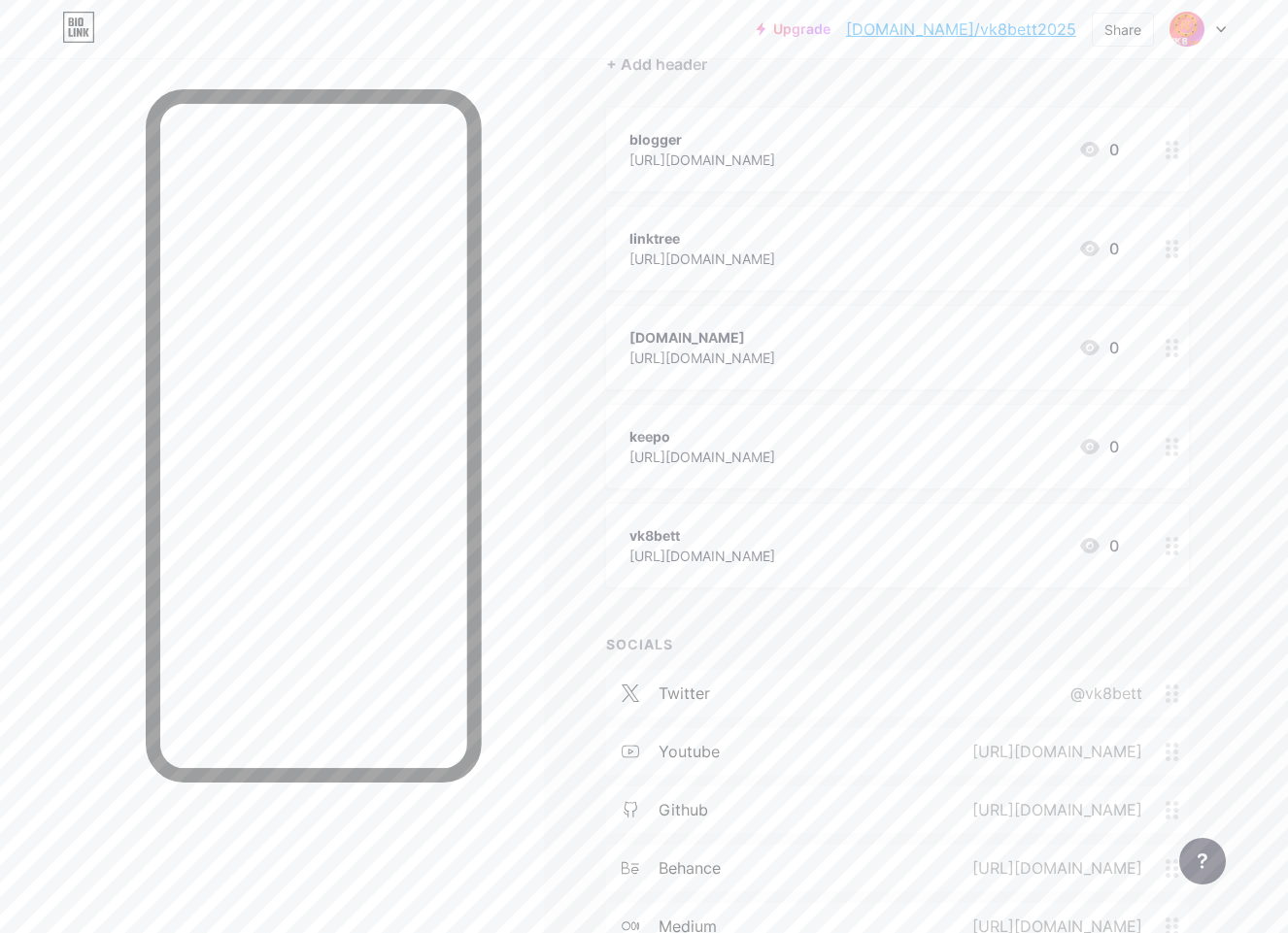
click at [1176, 544] on circle at bounding box center [1175, 545] width 5 height 5
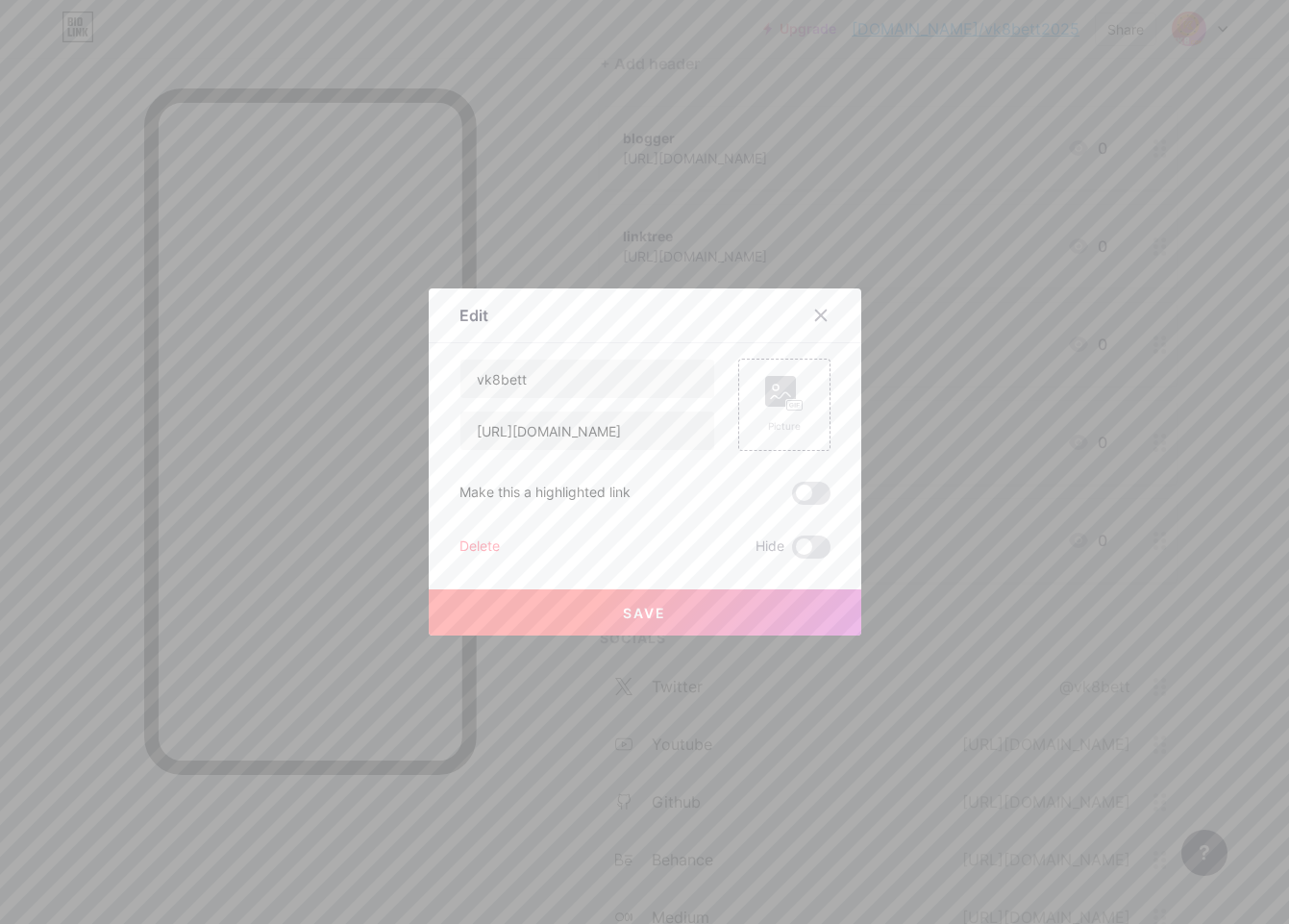
drag, startPoint x: 703, startPoint y: 604, endPoint x: 441, endPoint y: 558, distance: 266.0
click at [441, 558] on div "Edit Content YouTube Play YouTube video without leaving your page. ADD Vimeo Pl…" at bounding box center [645, 462] width 433 height 348
click at [459, 543] on div "Delete" at bounding box center [479, 547] width 40 height 24
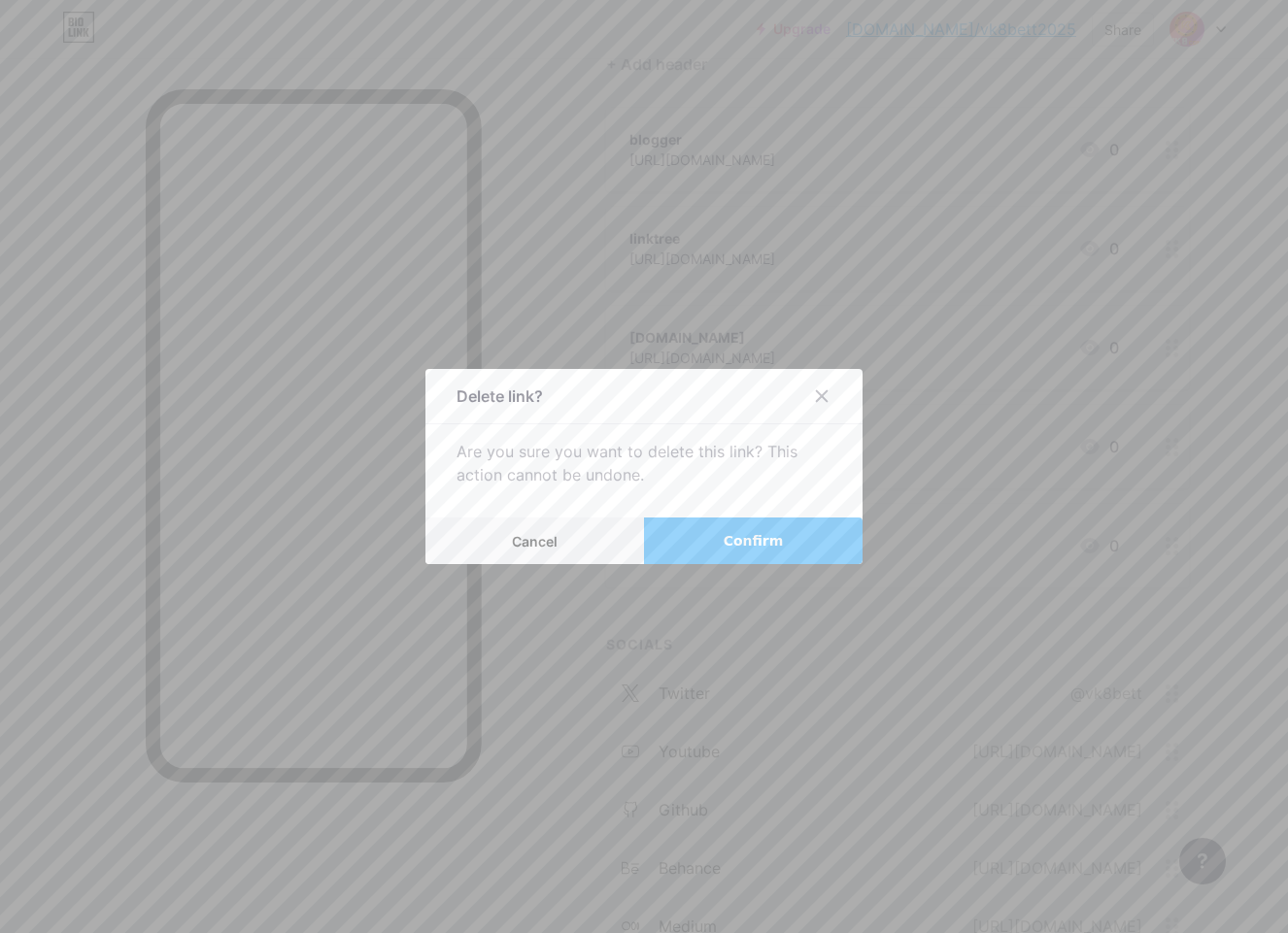
click at [703, 544] on button "Confirm" at bounding box center [753, 540] width 218 height 47
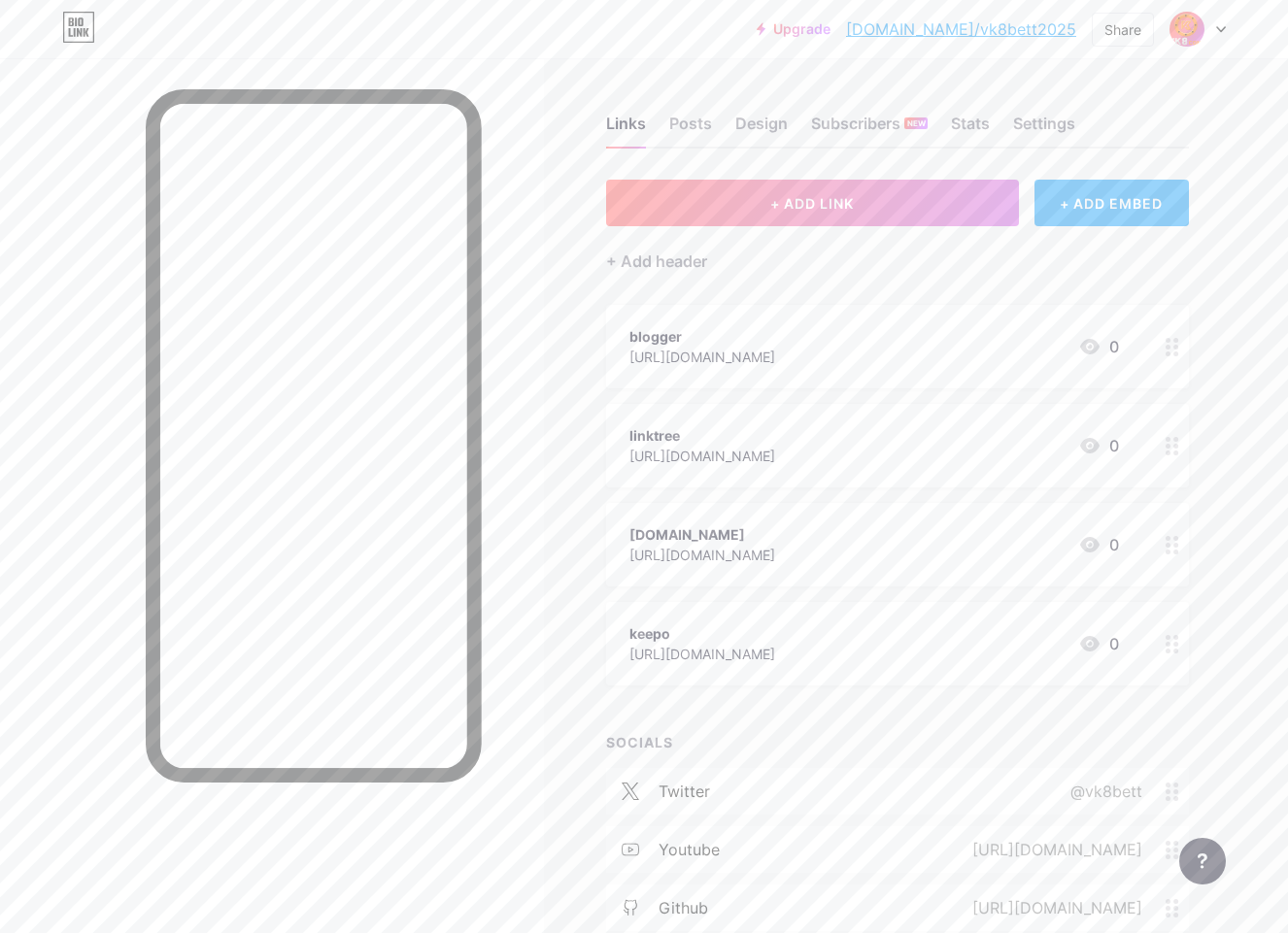
scroll to position [0, 0]
click at [847, 214] on button "+ ADD LINK" at bounding box center [812, 203] width 412 height 47
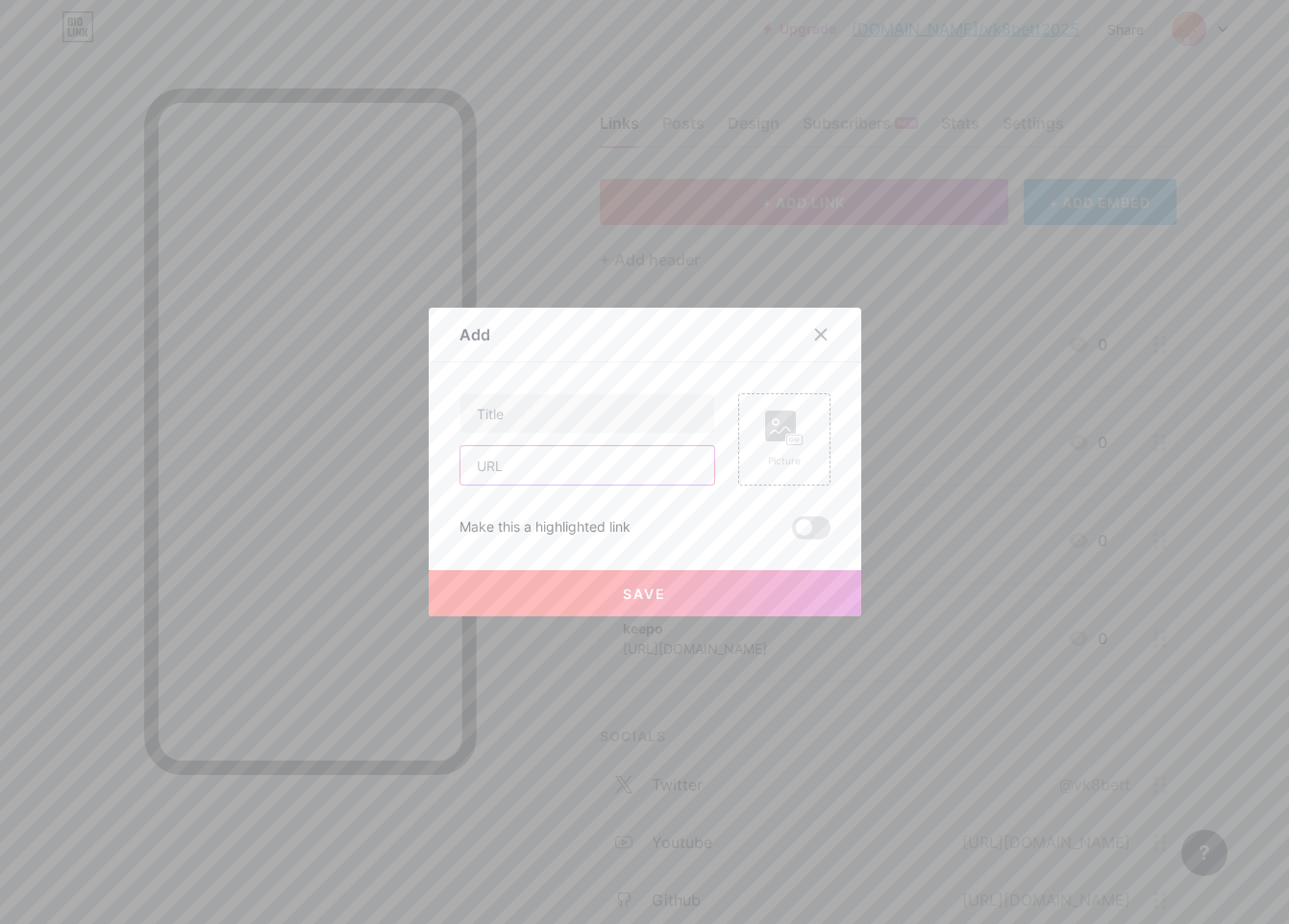
click at [628, 468] on input "text" at bounding box center [587, 464] width 254 height 38
paste input "[URL][DOMAIN_NAME]"
click at [530, 459] on input "[URL][DOMAIN_NAME]" at bounding box center [587, 464] width 254 height 38
type input "[URL][DOMAIN_NAME]"
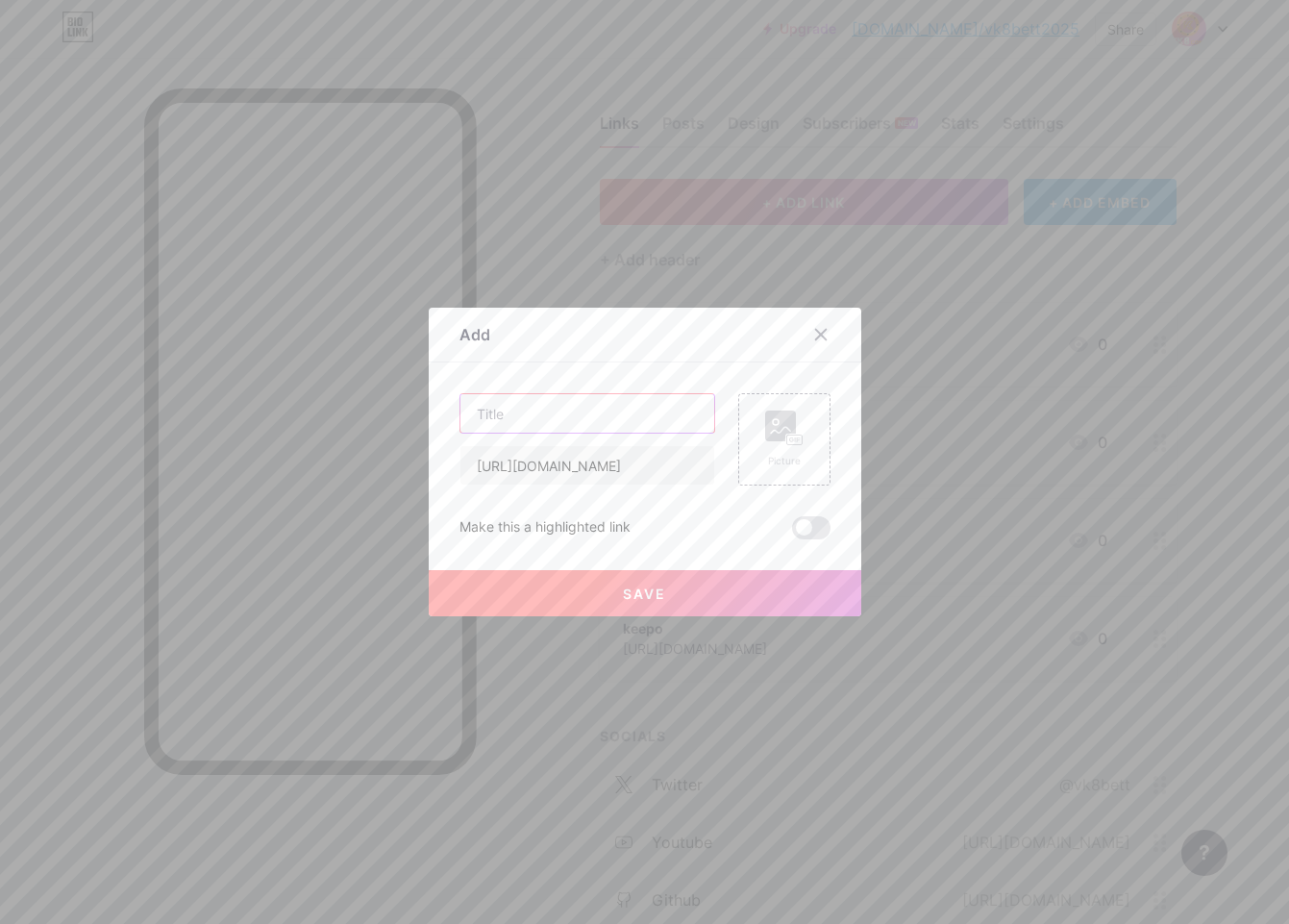
click at [534, 429] on input "text" at bounding box center [587, 412] width 254 height 38
paste input "issuu"
type input "issuu"
click at [539, 577] on button "Save" at bounding box center [645, 593] width 433 height 46
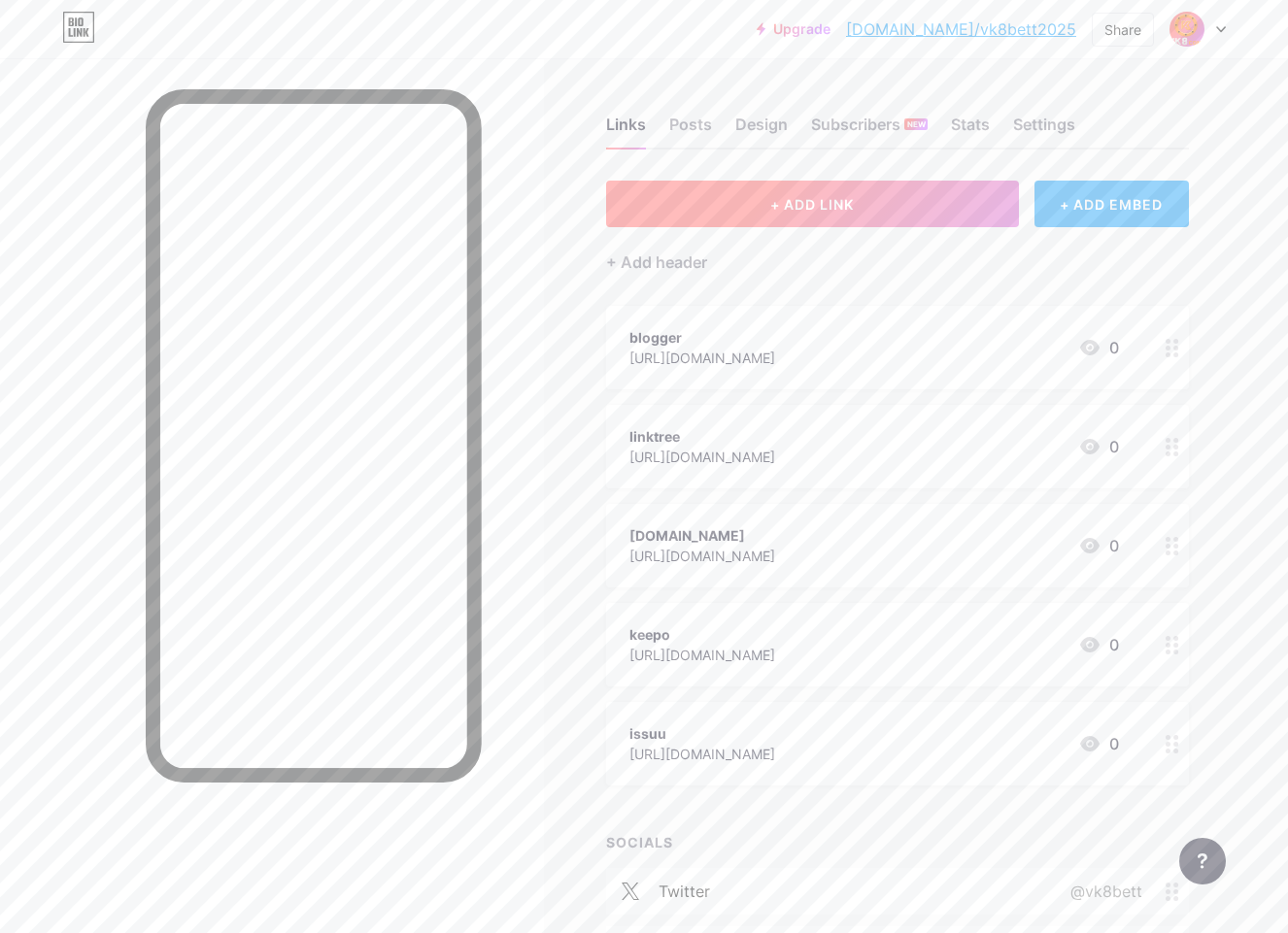
click at [854, 210] on span "+ ADD LINK" at bounding box center [812, 204] width 83 height 17
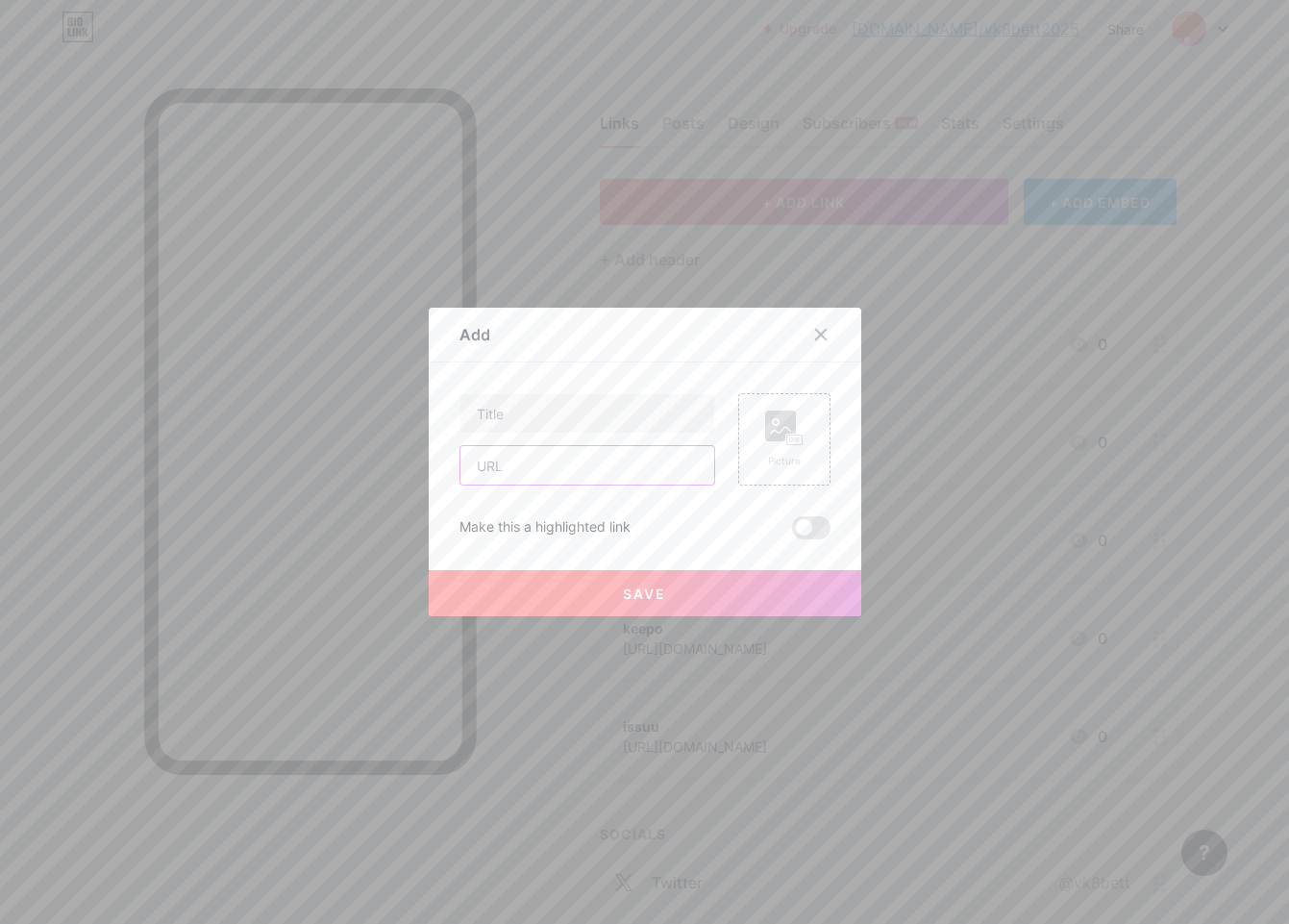
click at [521, 462] on input "text" at bounding box center [587, 464] width 254 height 38
paste input "[URL][DOMAIN_NAME]"
click at [539, 471] on input "[URL][DOMAIN_NAME]" at bounding box center [587, 464] width 254 height 38
type input "[URL][DOMAIN_NAME]"
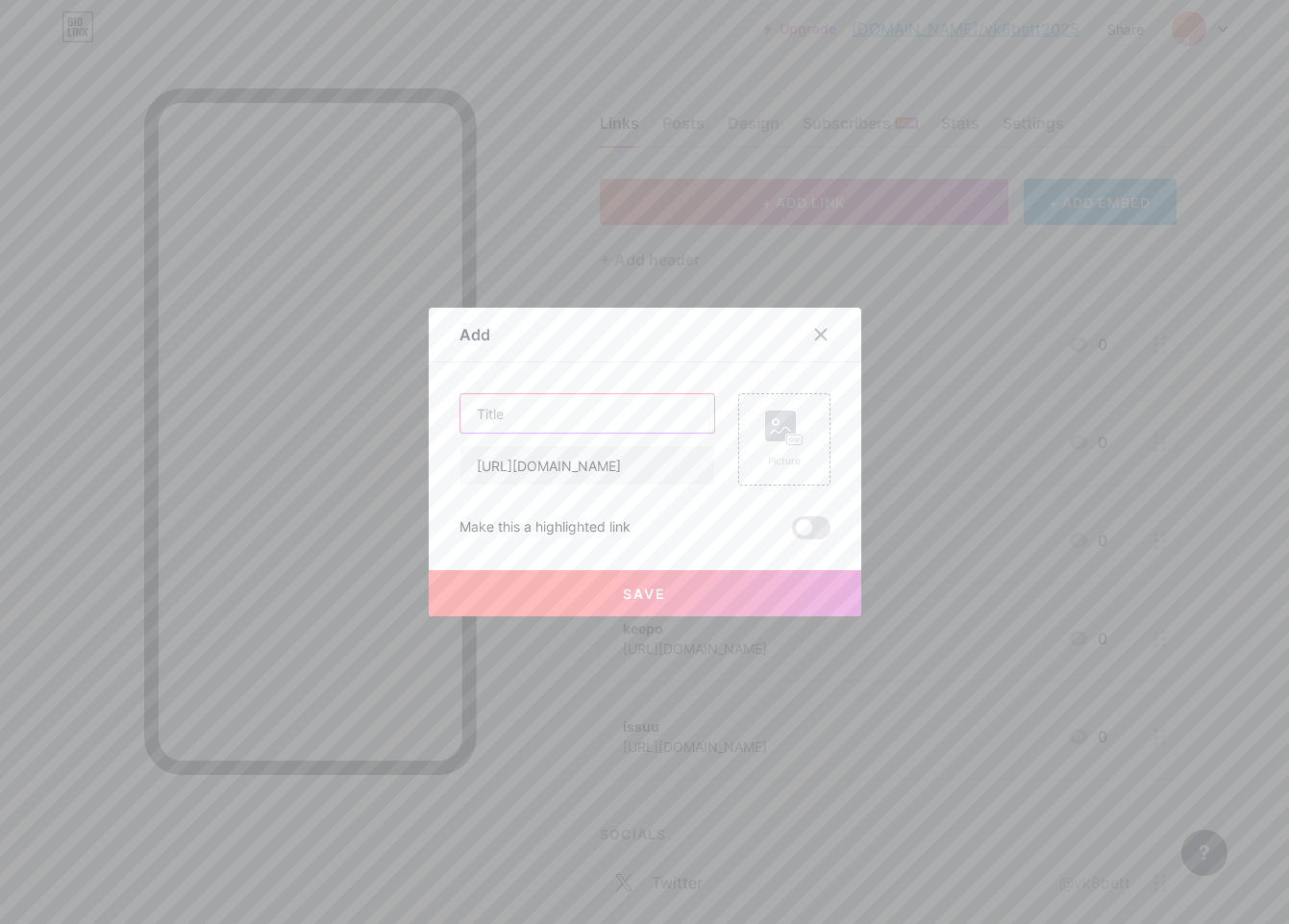
click at [537, 412] on input "text" at bounding box center [587, 412] width 254 height 38
paste input "wakelet"
type input "wakelet"
click at [540, 589] on button "Save" at bounding box center [645, 593] width 433 height 46
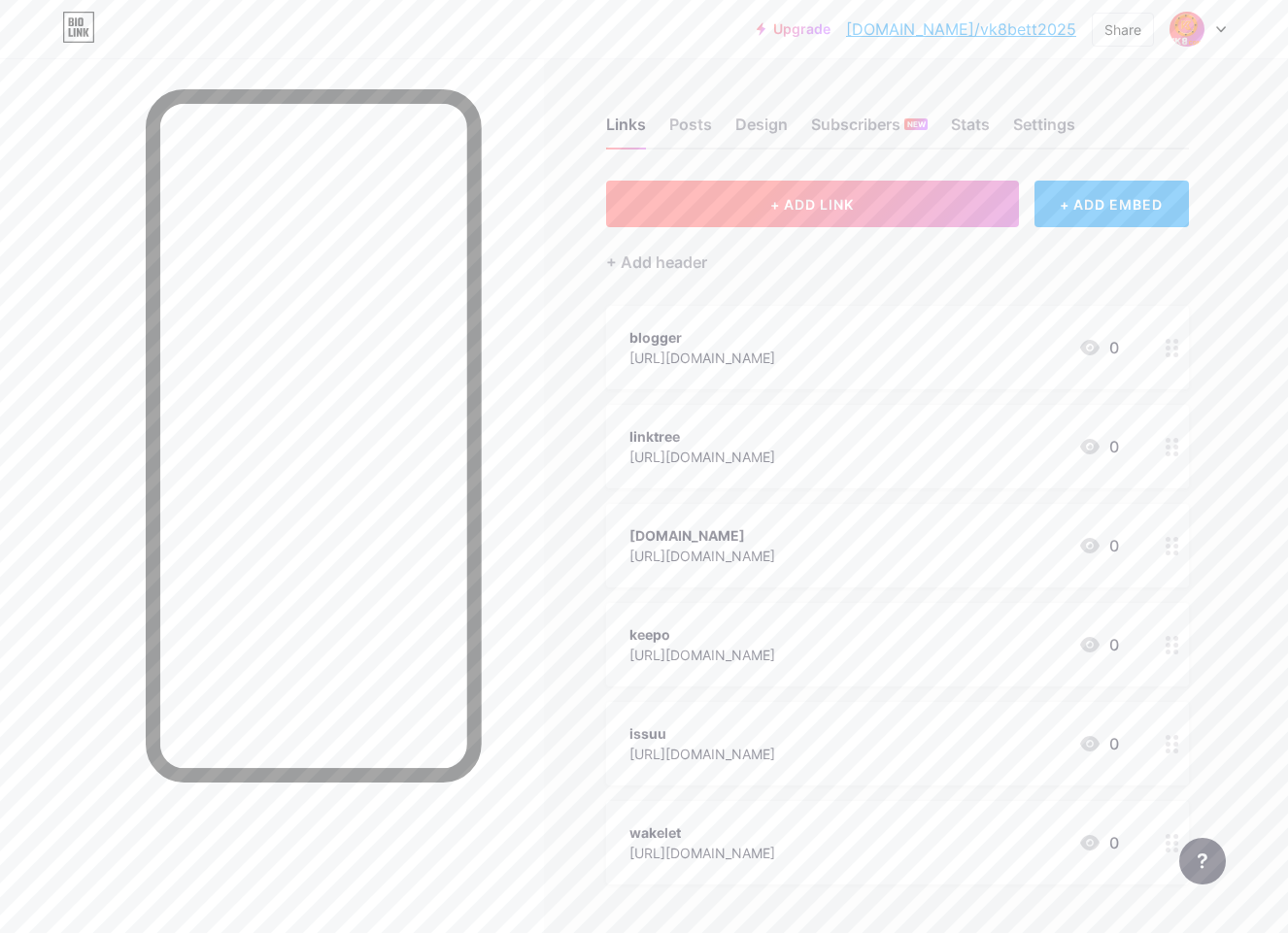
click at [787, 200] on span "+ ADD LINK" at bounding box center [812, 204] width 83 height 17
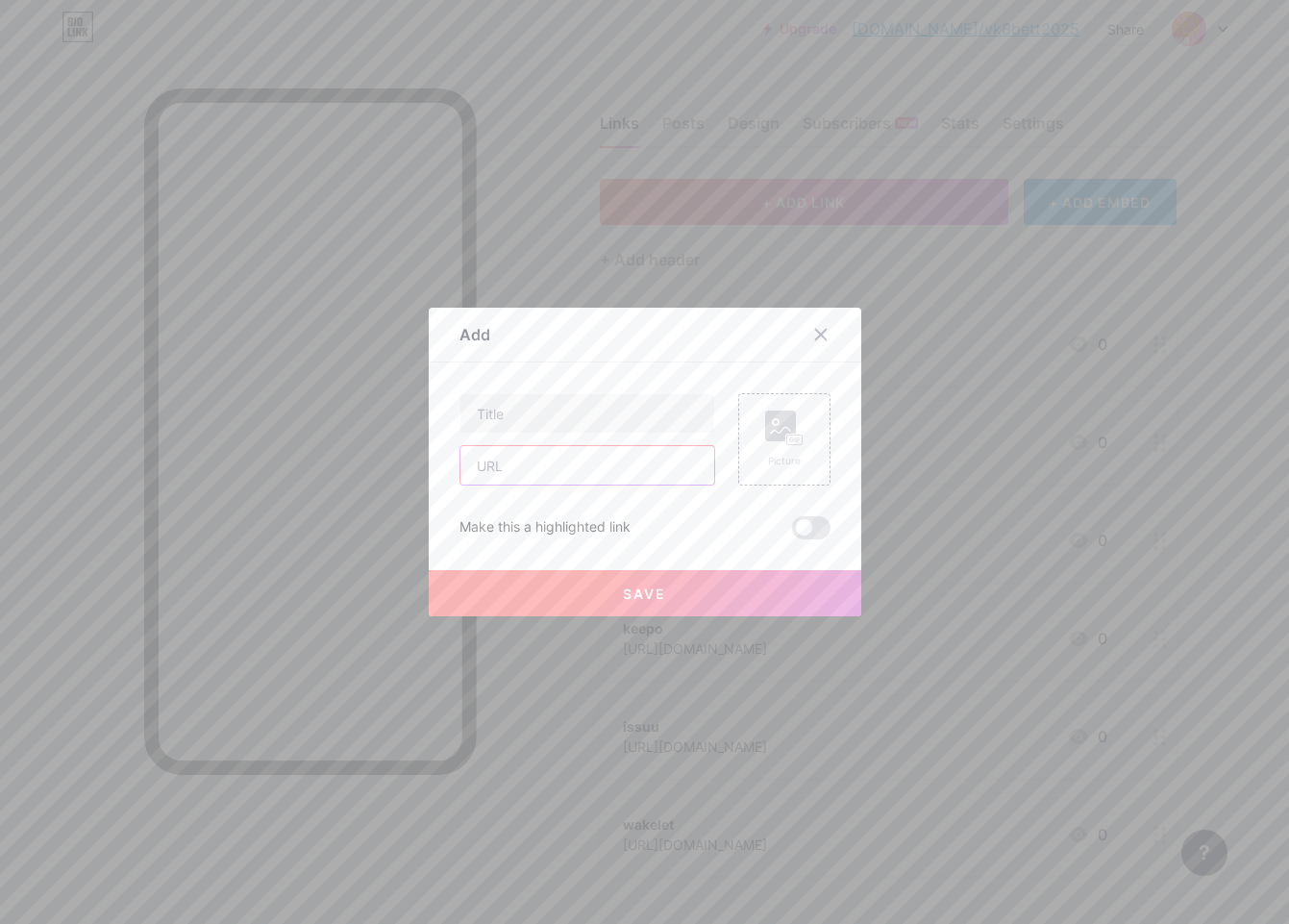
click at [520, 467] on input "text" at bounding box center [587, 464] width 254 height 38
paste input "[URL][DOMAIN_NAME]"
click at [578, 468] on input "[URL][DOMAIN_NAME]" at bounding box center [587, 464] width 254 height 38
type input "[URL][DOMAIN_NAME]"
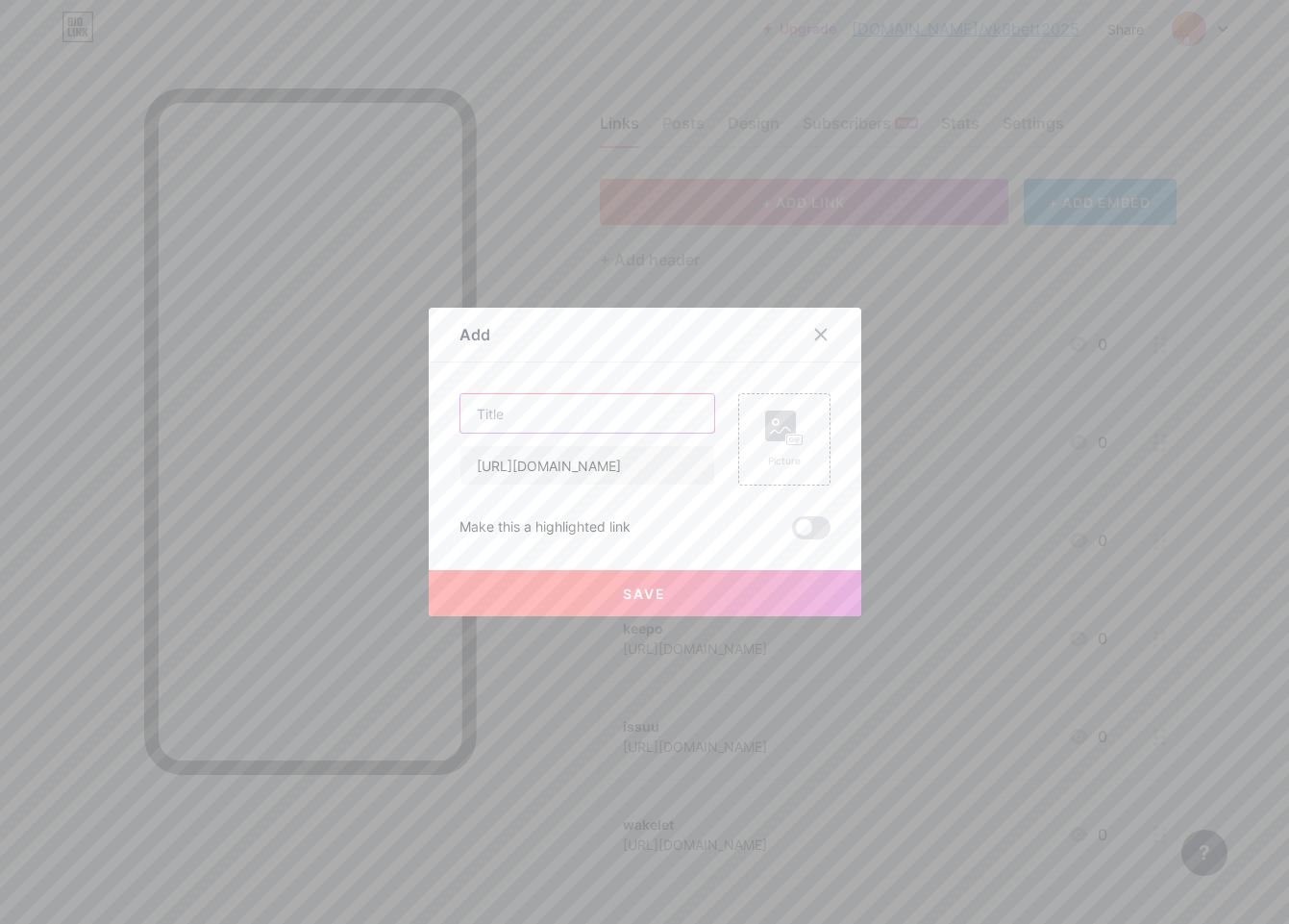
click at [568, 426] on input "text" at bounding box center [587, 412] width 254 height 38
paste input "checkli"
type input "checkli"
click at [564, 598] on button "Save" at bounding box center [645, 593] width 433 height 46
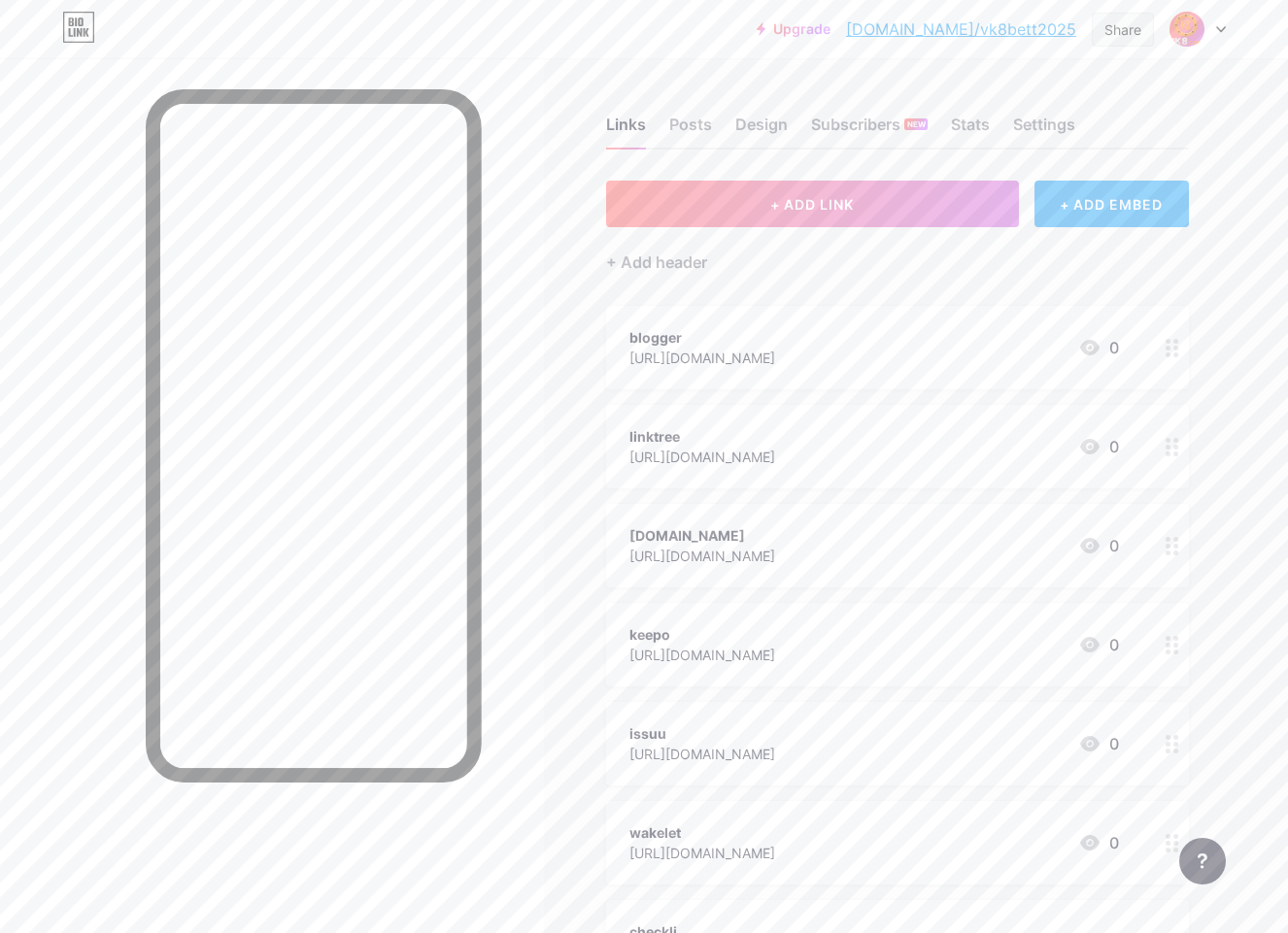
click at [1129, 41] on div "Share" at bounding box center [1122, 30] width 62 height 34
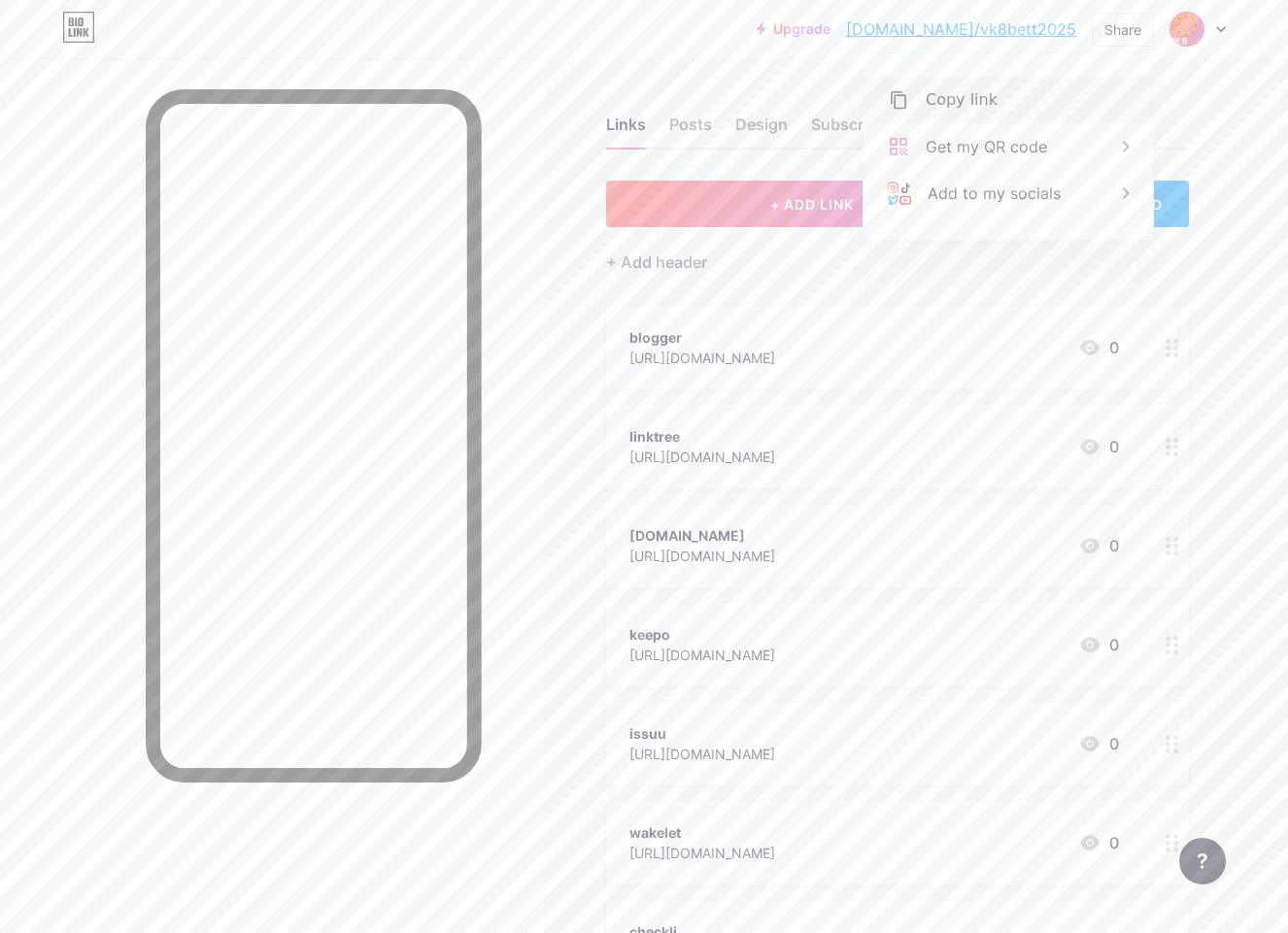
click at [949, 103] on div "Copy link" at bounding box center [961, 100] width 71 height 24
